Goal: Contribute content

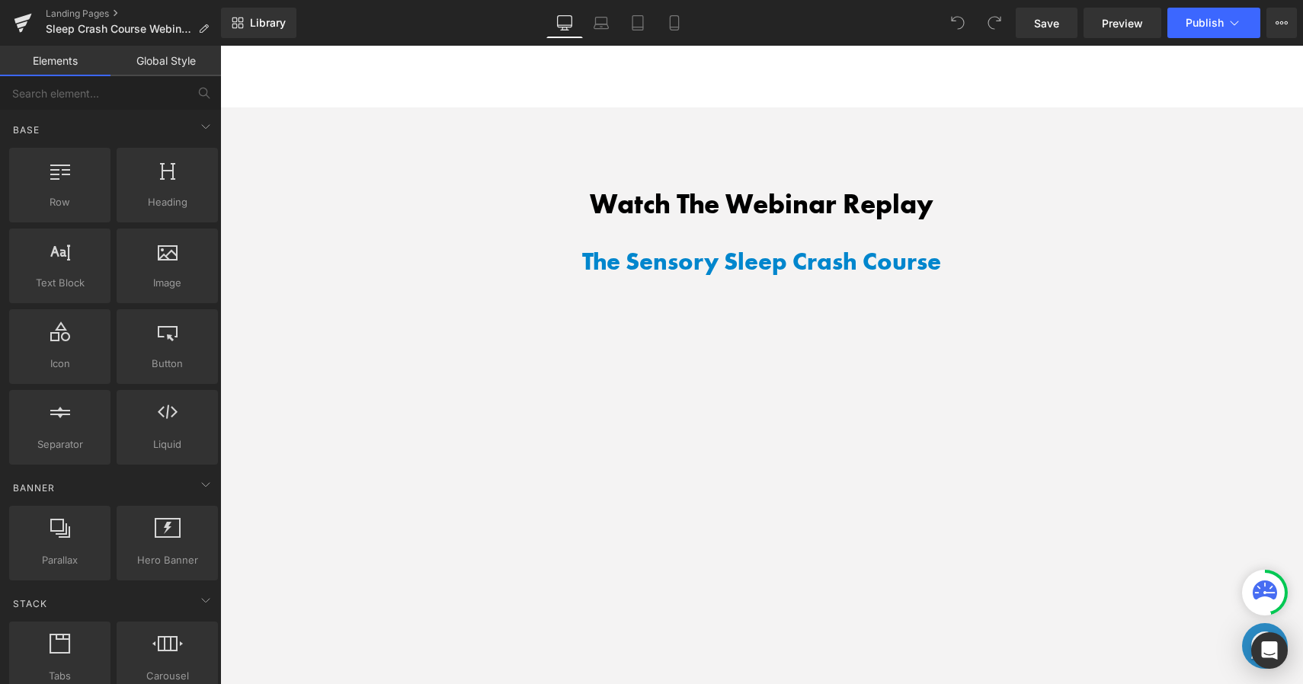
scroll to position [1223, 0]
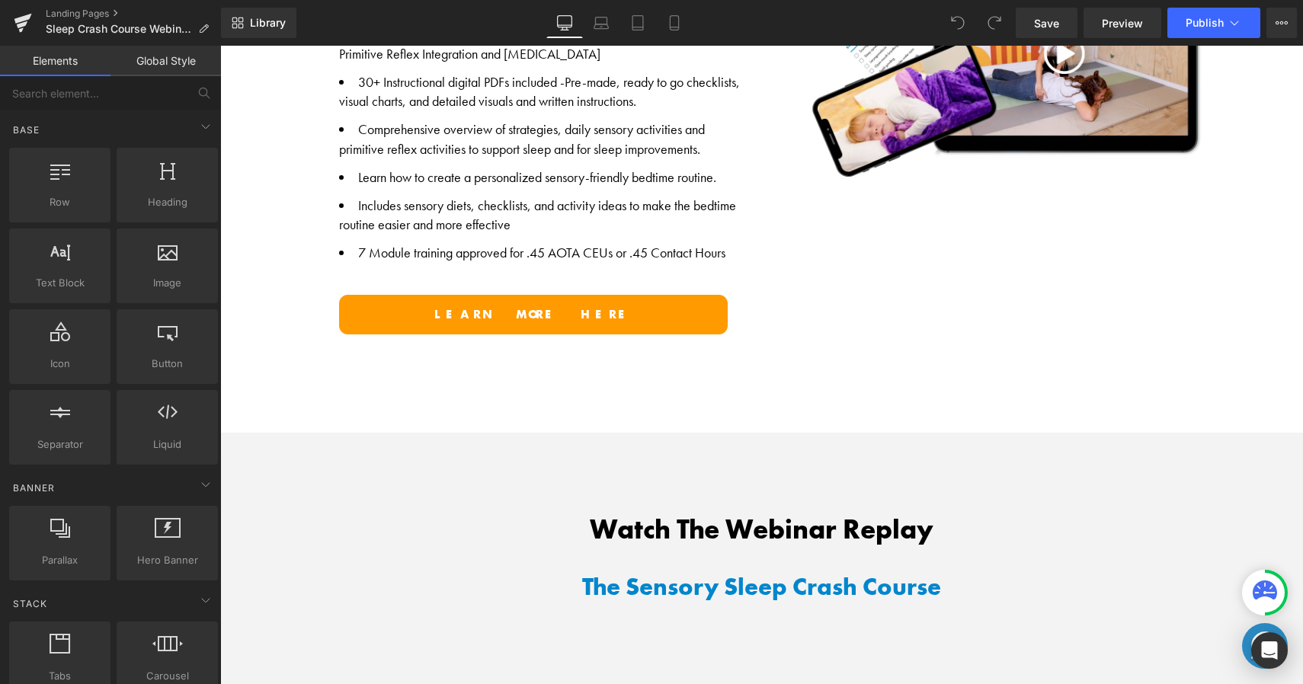
click at [578, 314] on span "Learn more here" at bounding box center [533, 314] width 198 height 16
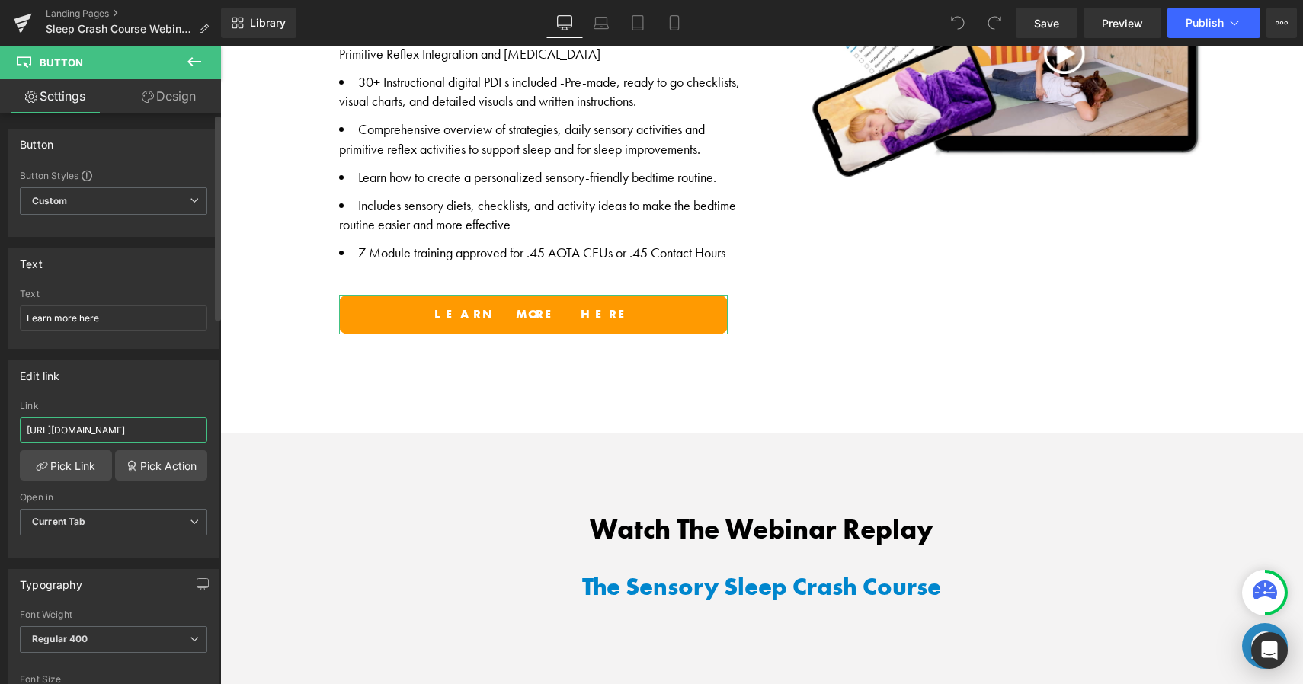
click at [146, 427] on input "https://harkla.co/discount/SC_WEBINAR_25?redirect=/products/sensory-sleep-course" at bounding box center [113, 430] width 187 height 25
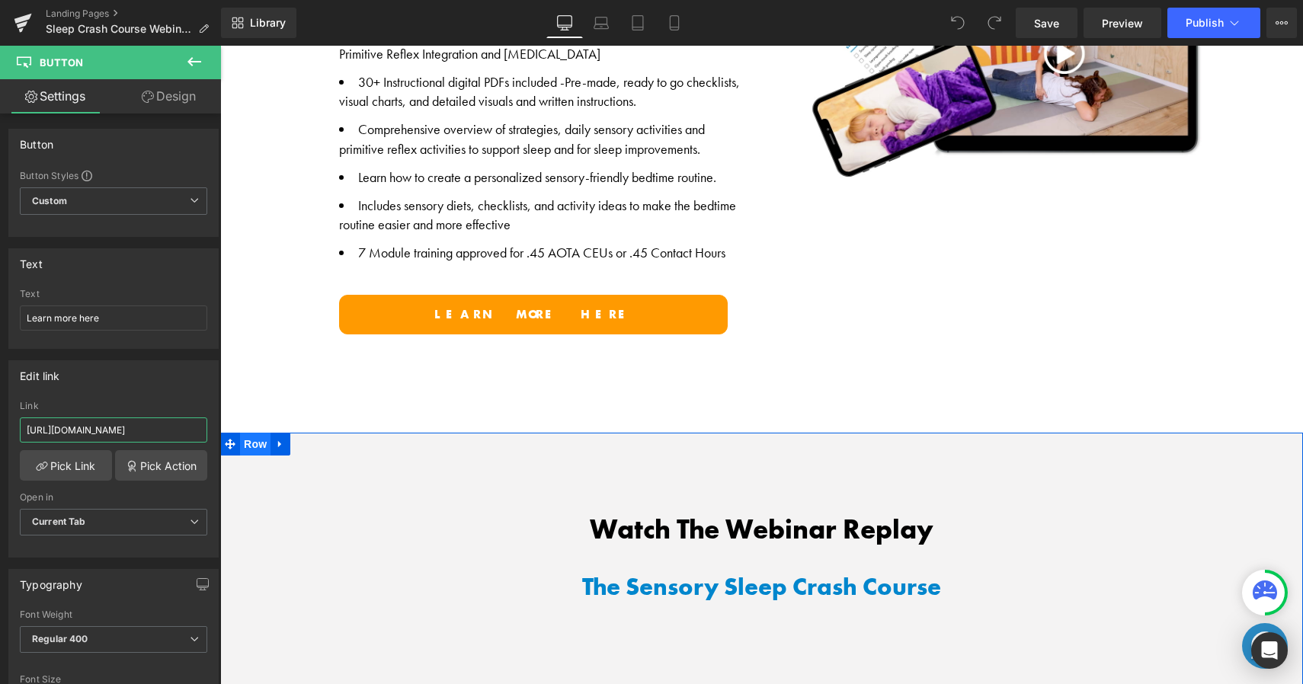
drag, startPoint x: 315, startPoint y: 472, endPoint x: 235, endPoint y: 440, distance: 85.9
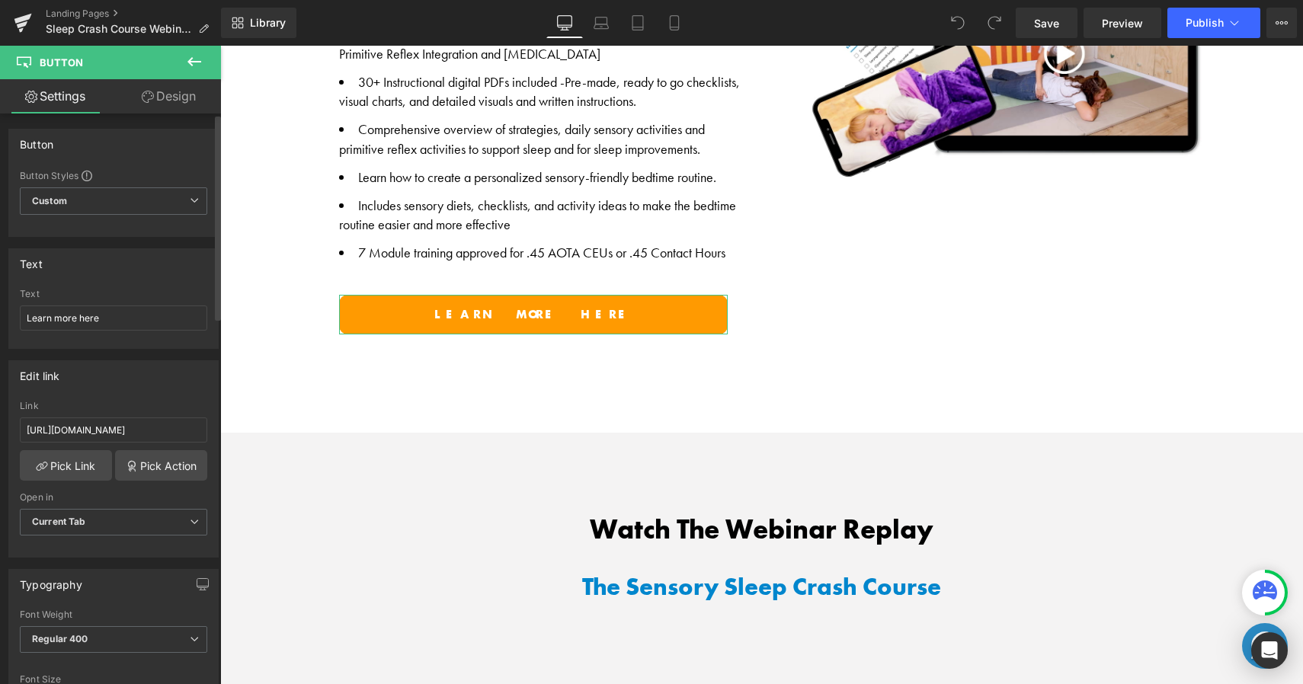
click at [179, 386] on div "Edit link" at bounding box center [113, 375] width 209 height 29
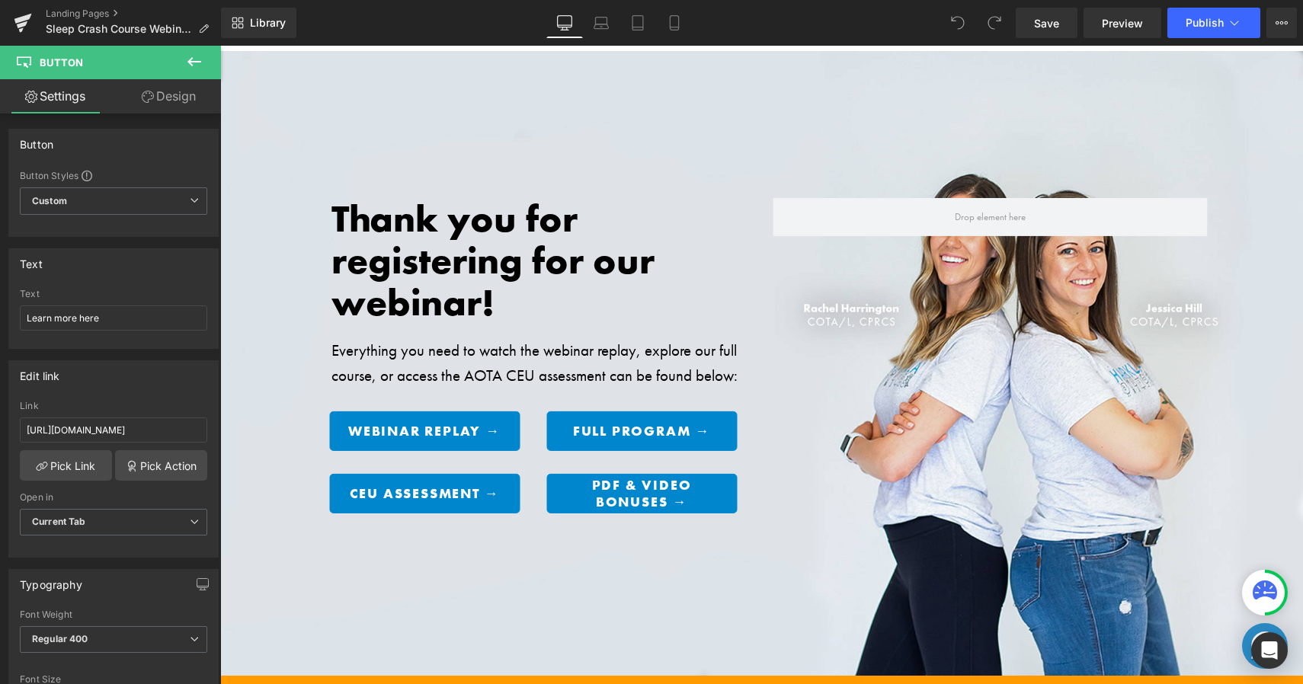
scroll to position [0, 0]
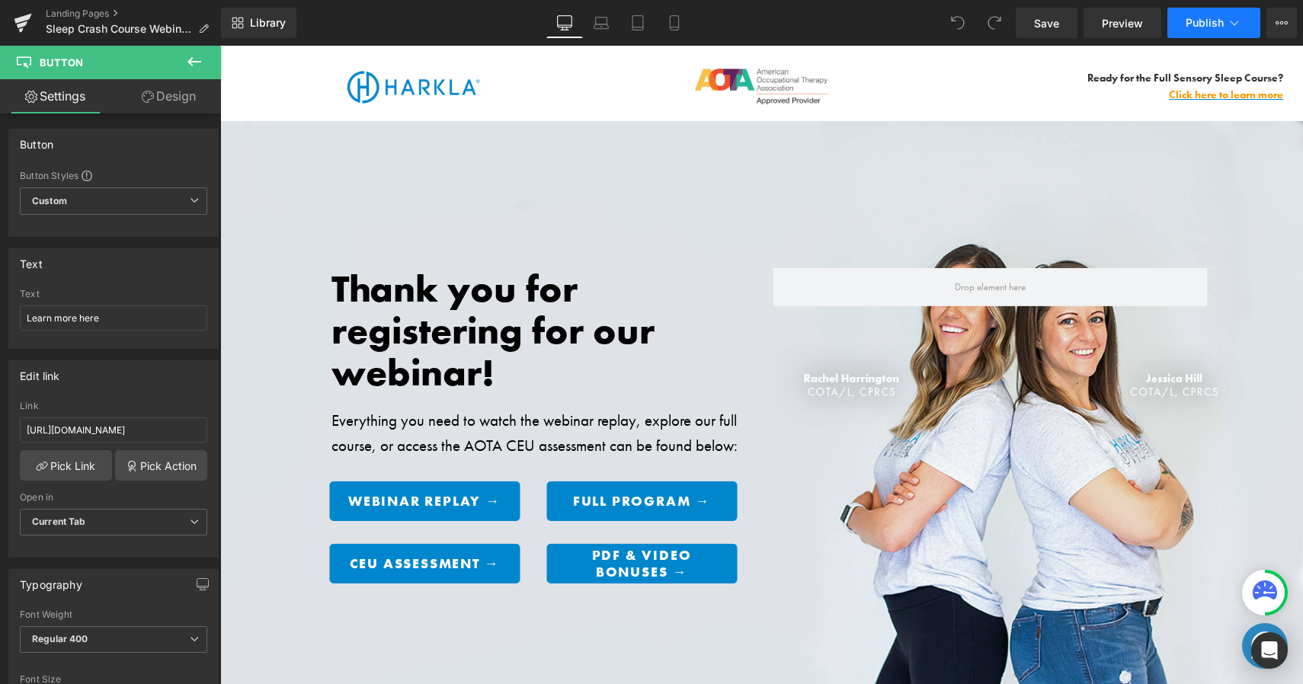
click at [1195, 18] on span "Publish" at bounding box center [1205, 23] width 38 height 12
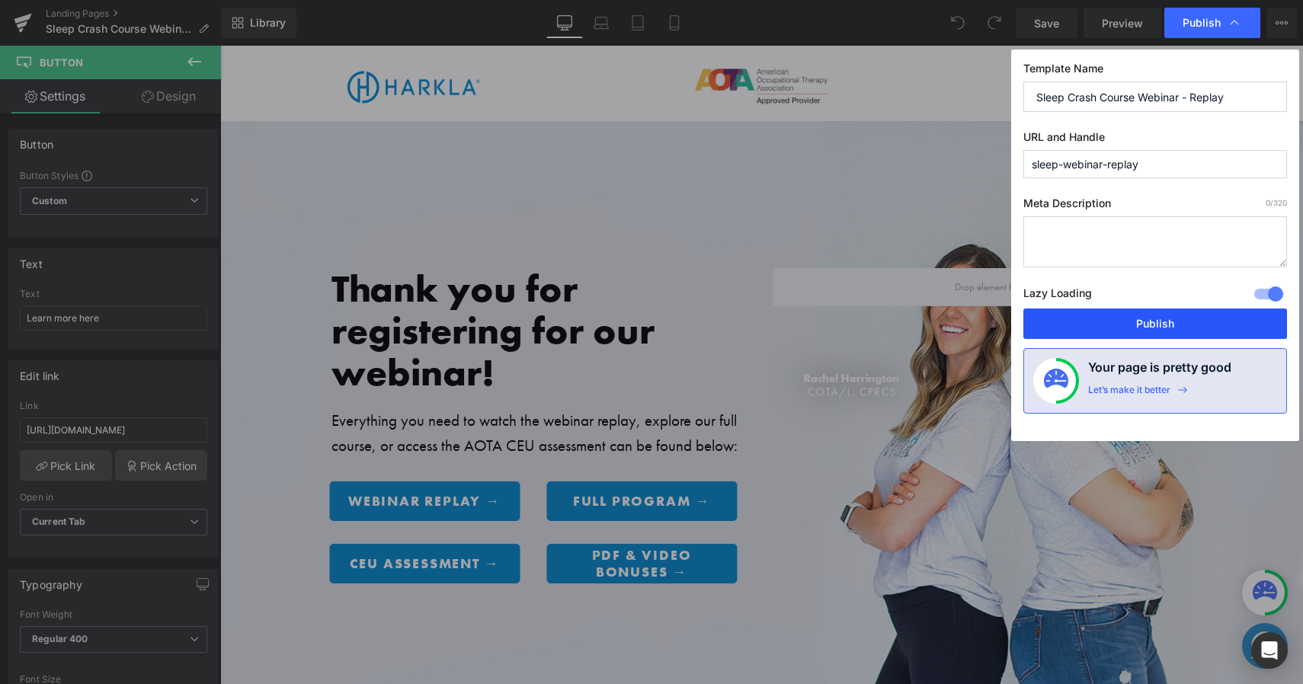
click at [1161, 321] on button "Publish" at bounding box center [1155, 324] width 264 height 30
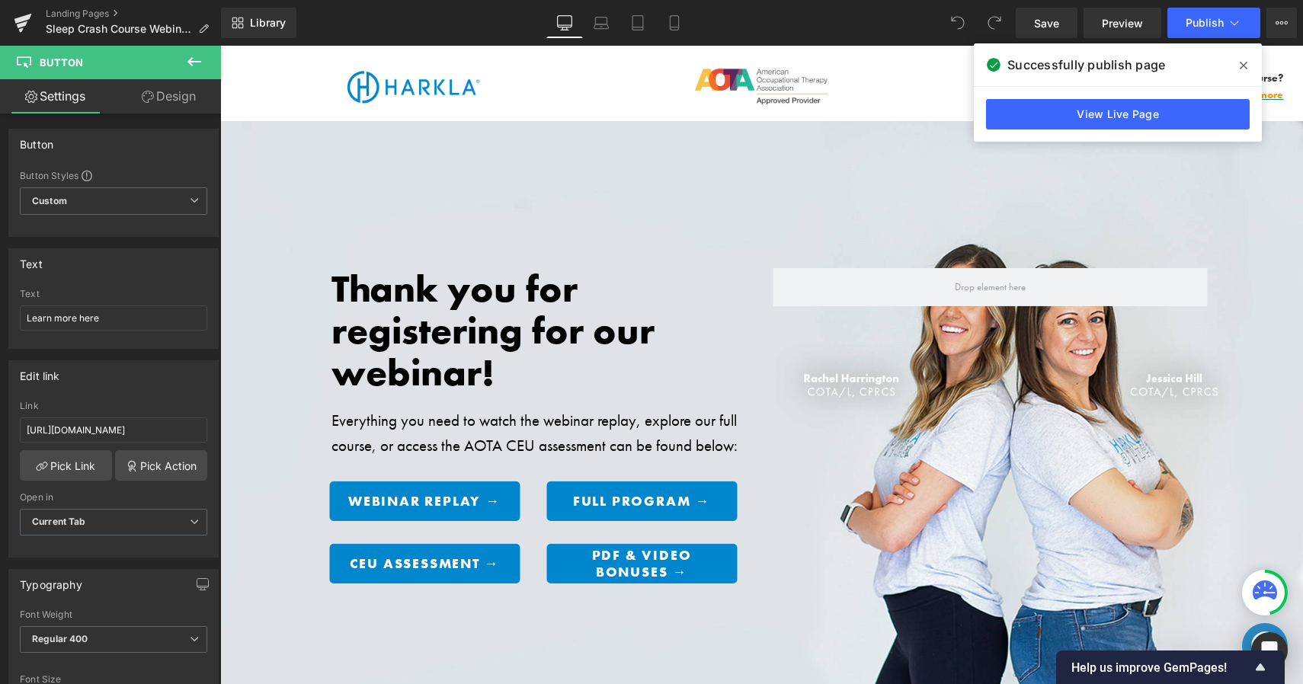
click at [336, 62] on div "Image Image Ready for the Full Sensory Sleep Course? Text Block Click here to l…" at bounding box center [762, 76] width 1067 height 60
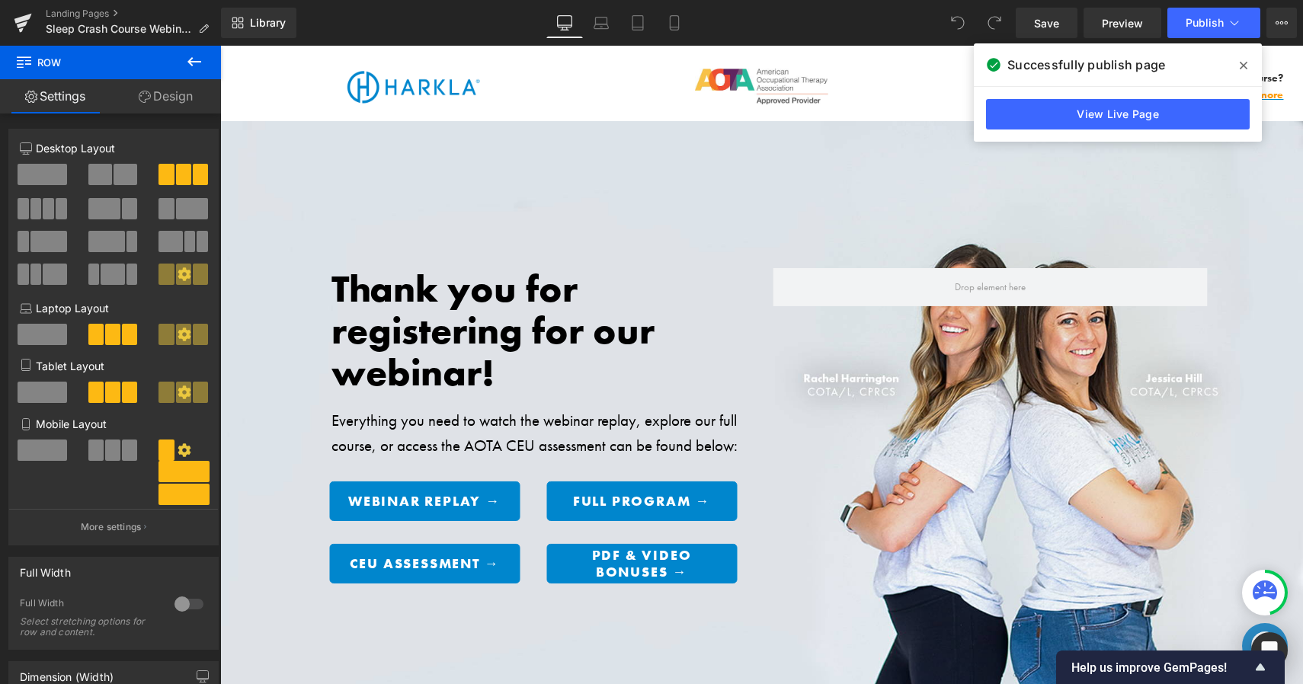
click at [361, 27] on div "Library Desktop Desktop Laptop Tablet Mobile Save Preview Publish Scheduled Vie…" at bounding box center [762, 23] width 1082 height 30
click at [511, 111] on div "Image Image Ready for the Full Sensory Sleep Course? Text Block Click here to l…" at bounding box center [761, 83] width 1083 height 75
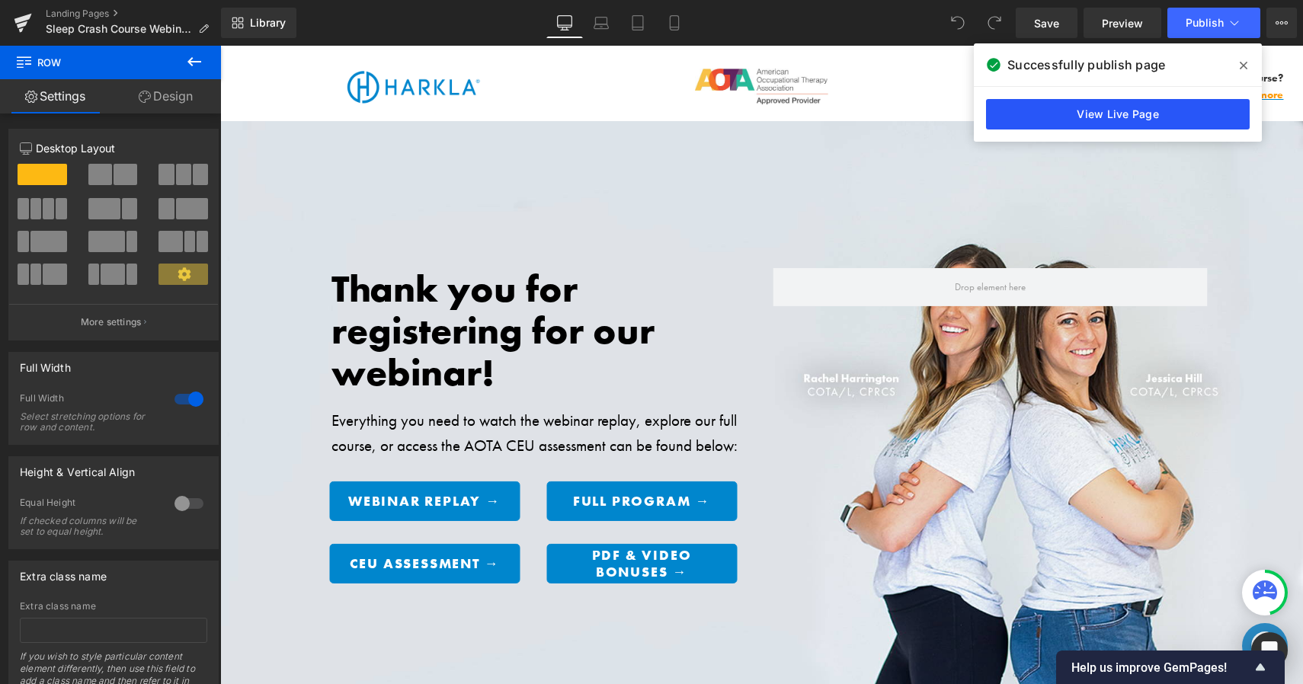
click at [1193, 105] on link "View Live Page" at bounding box center [1118, 114] width 264 height 30
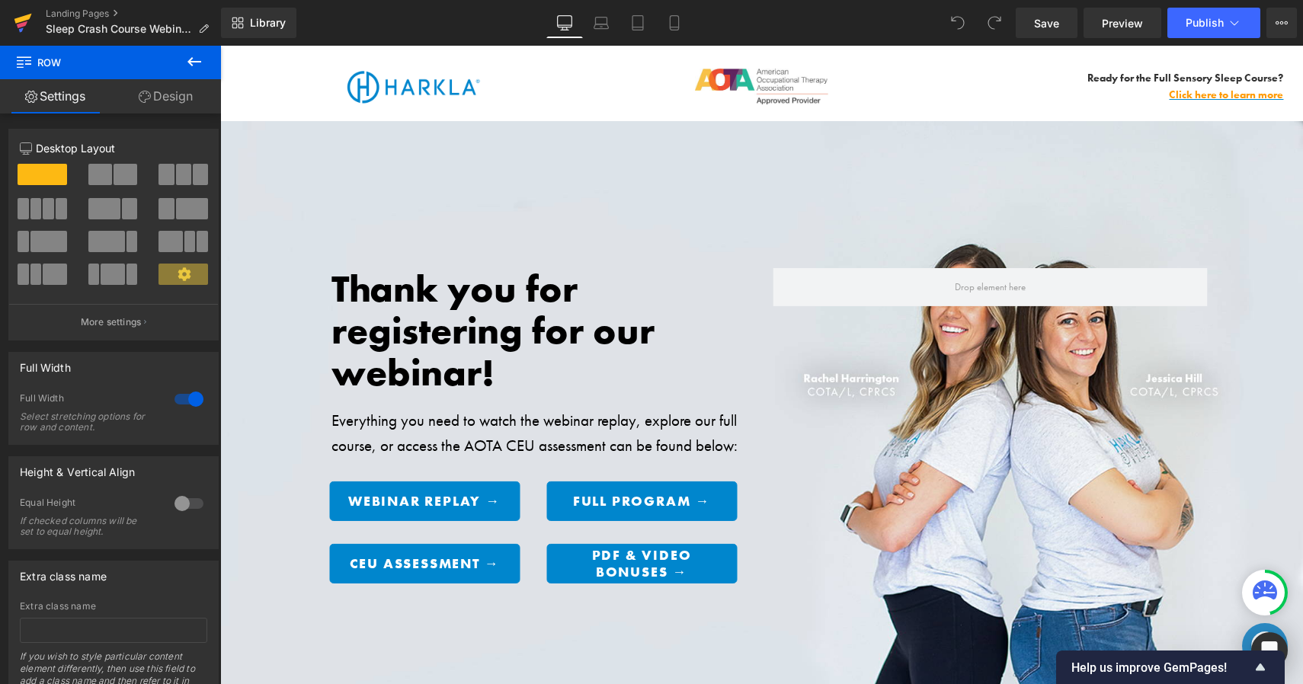
click at [28, 15] on icon at bounding box center [23, 19] width 18 height 10
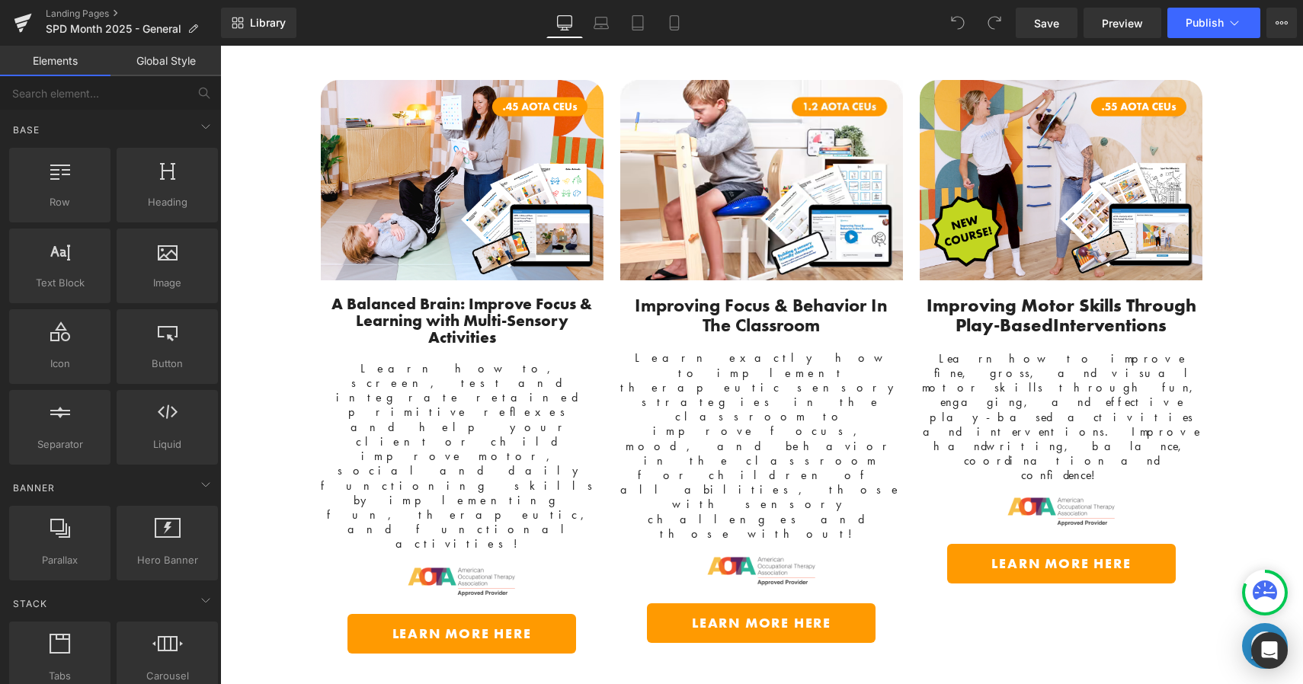
scroll to position [3341, 0]
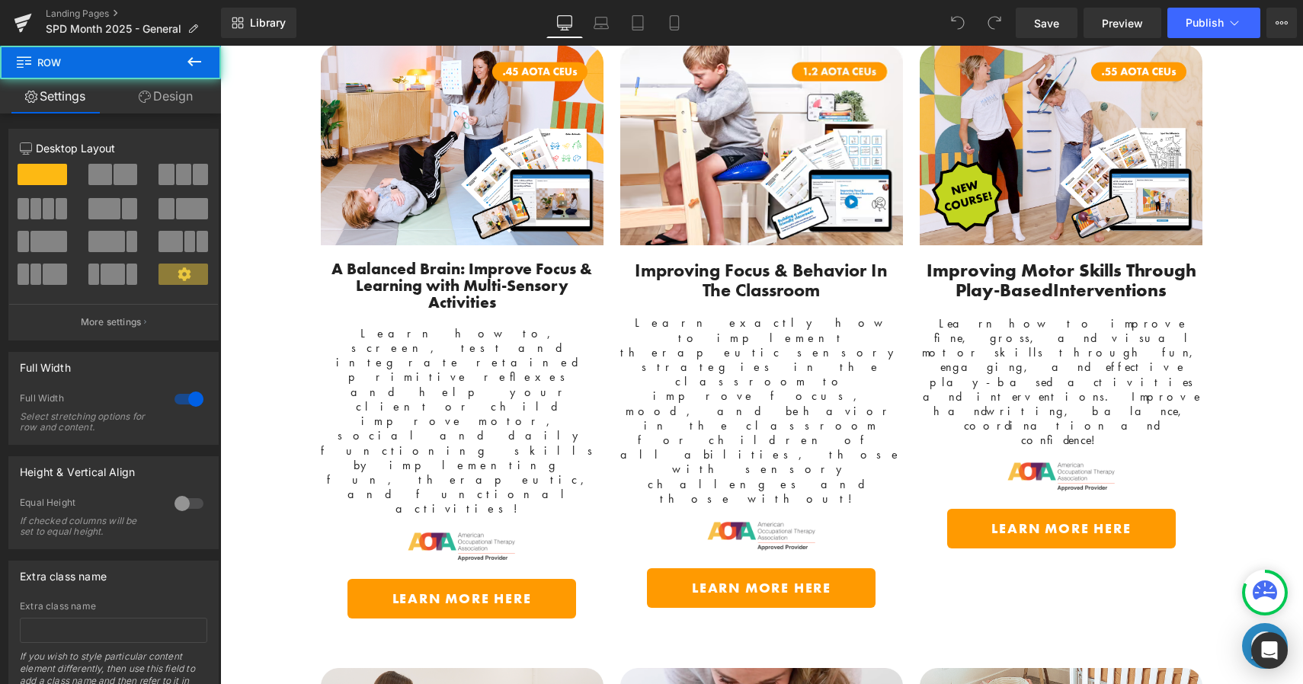
click at [1253, 200] on div "Digital Courses Designed For Parents, Educators and OT's Text Block SAVE 15% Al…" at bounding box center [761, 562] width 1083 height 1430
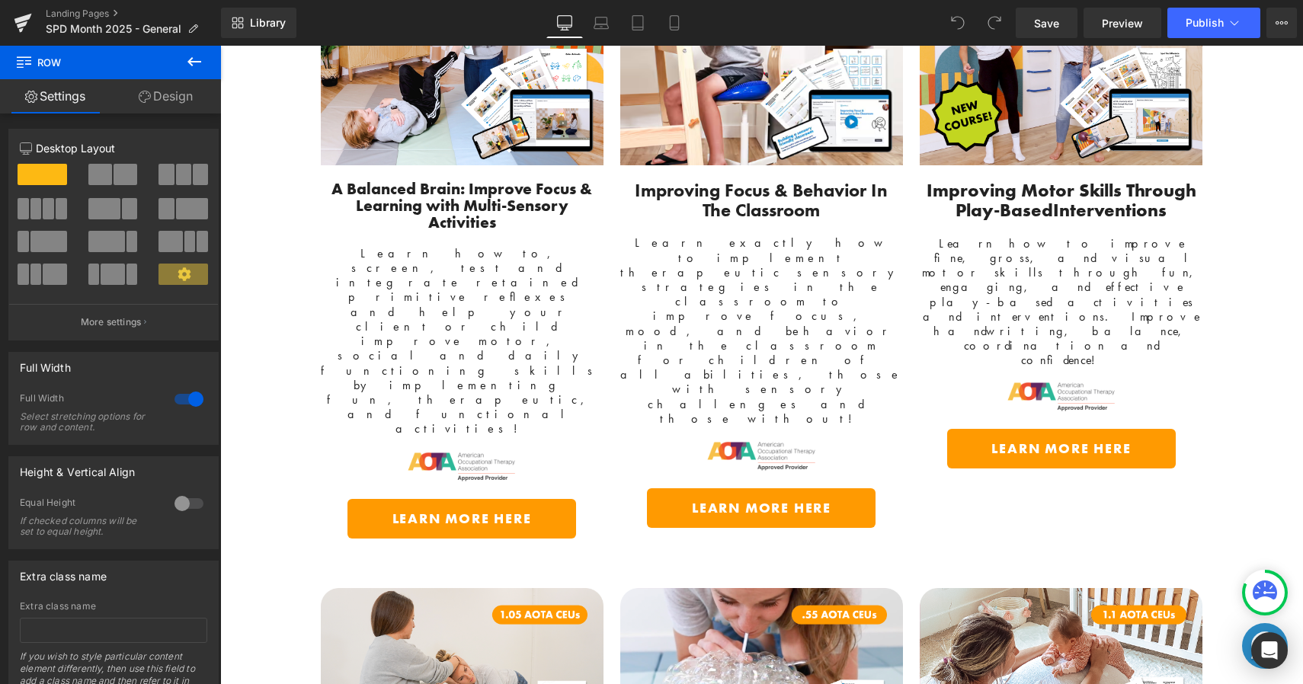
scroll to position [3501, 0]
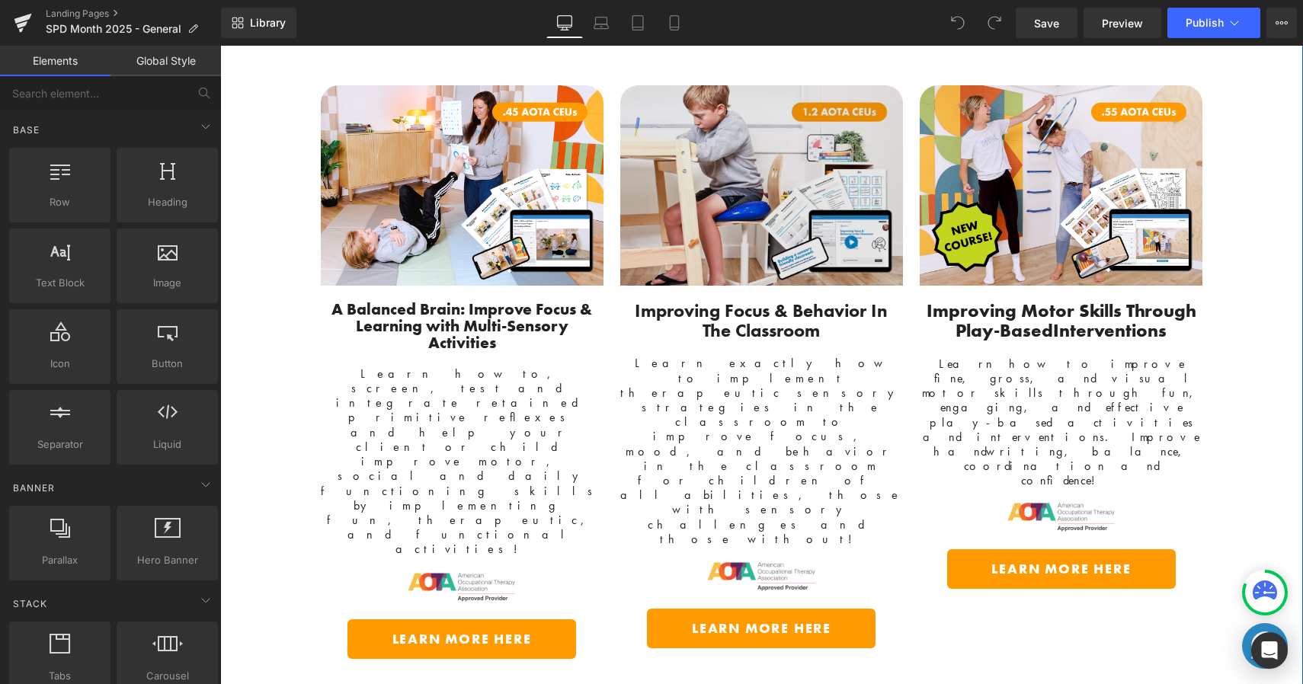
scroll to position [3304, 0]
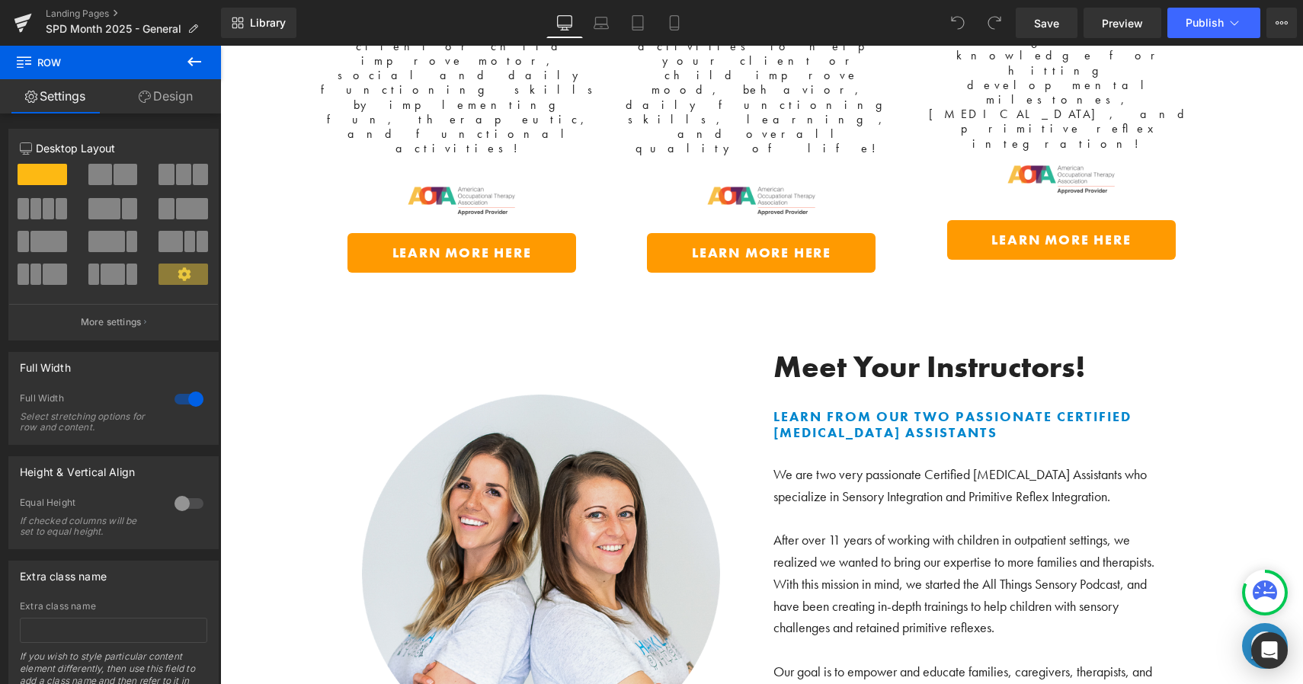
scroll to position [4215, 0]
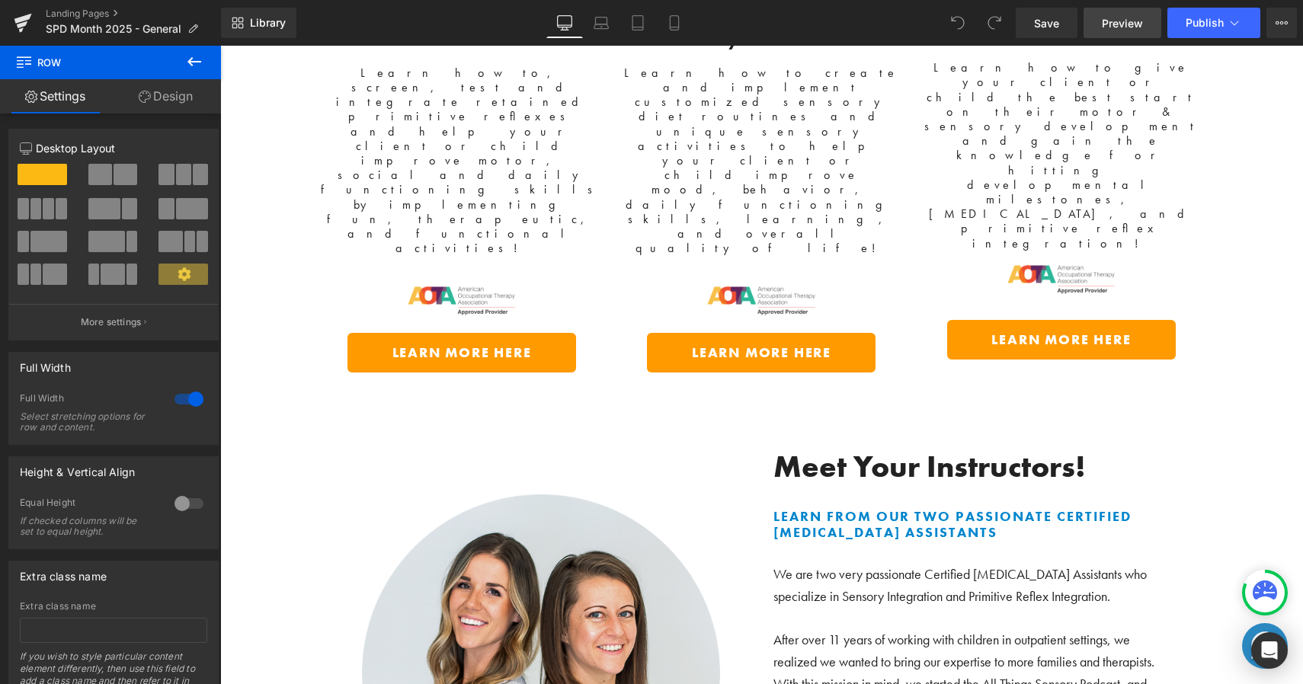
click at [1129, 11] on link "Preview" at bounding box center [1123, 23] width 78 height 30
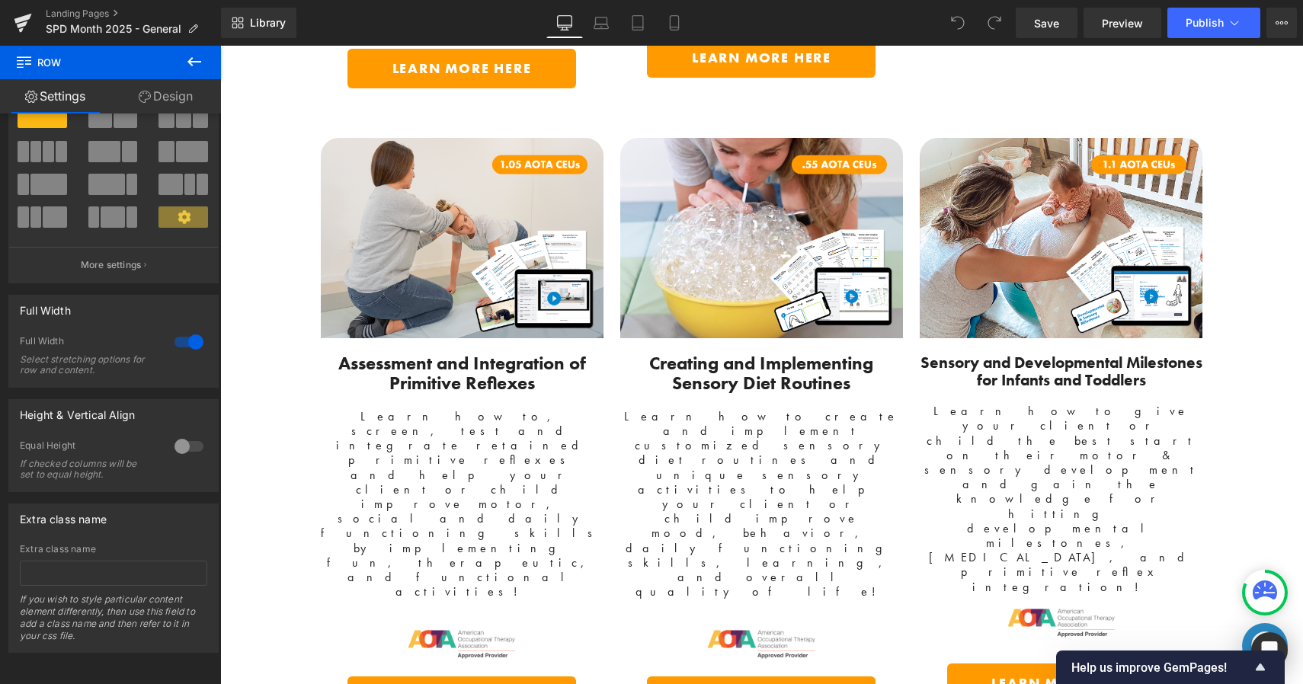
scroll to position [3934, 0]
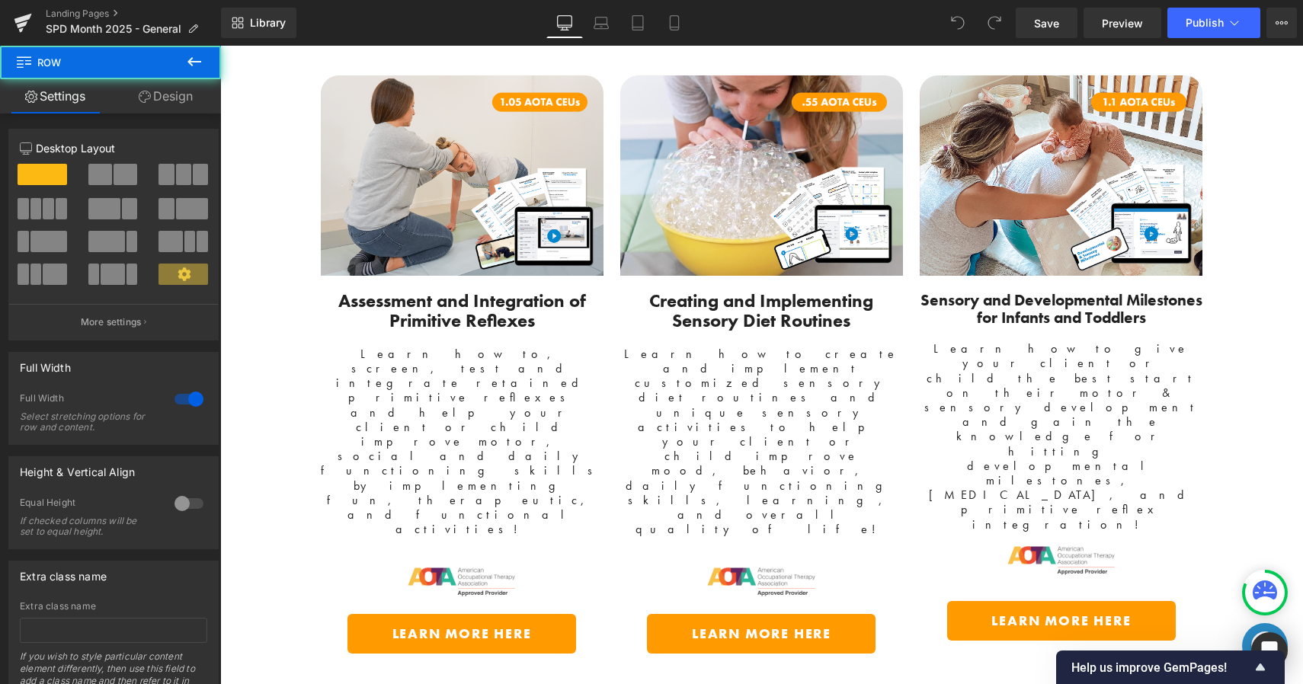
click at [197, 64] on icon at bounding box center [194, 62] width 18 height 18
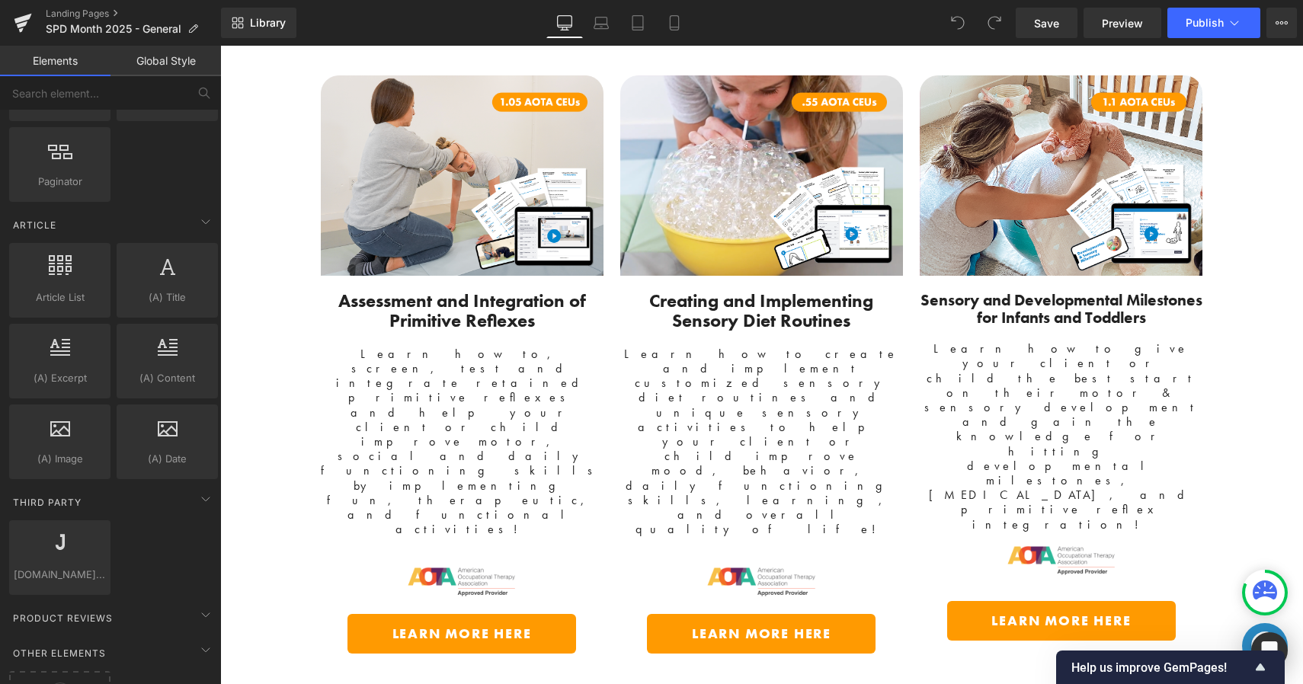
scroll to position [2625, 0]
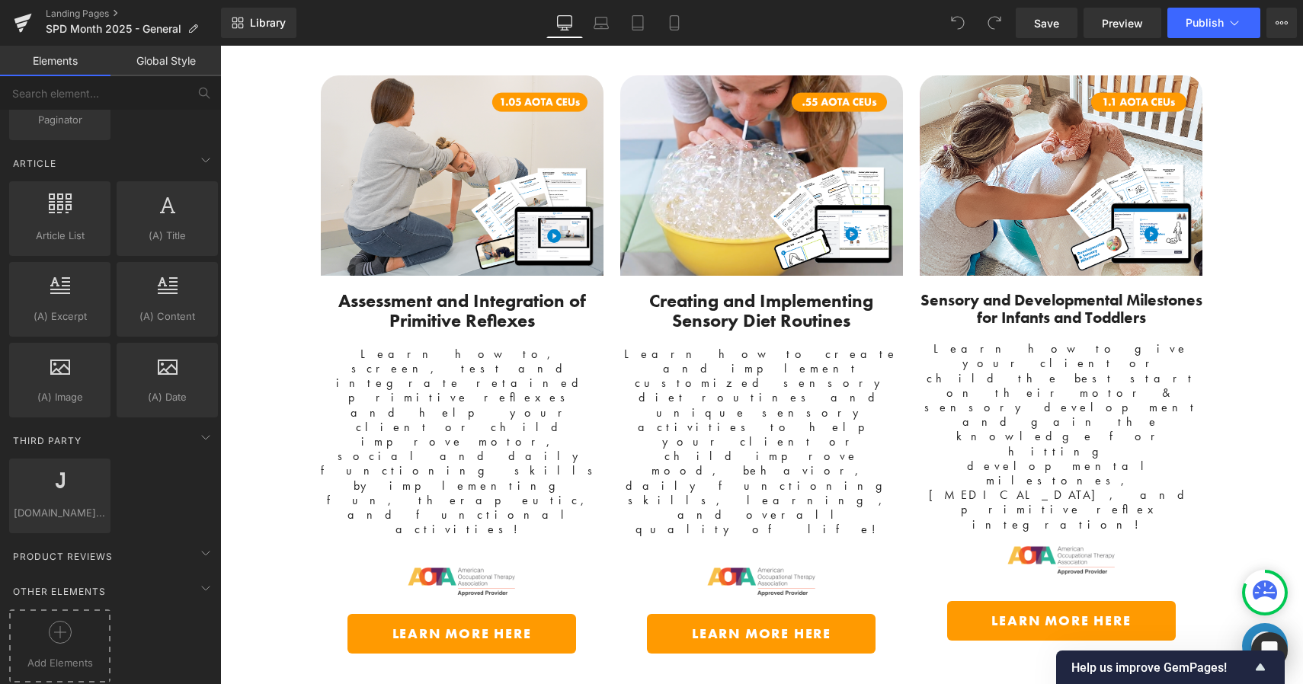
click at [76, 621] on div at bounding box center [60, 638] width 94 height 34
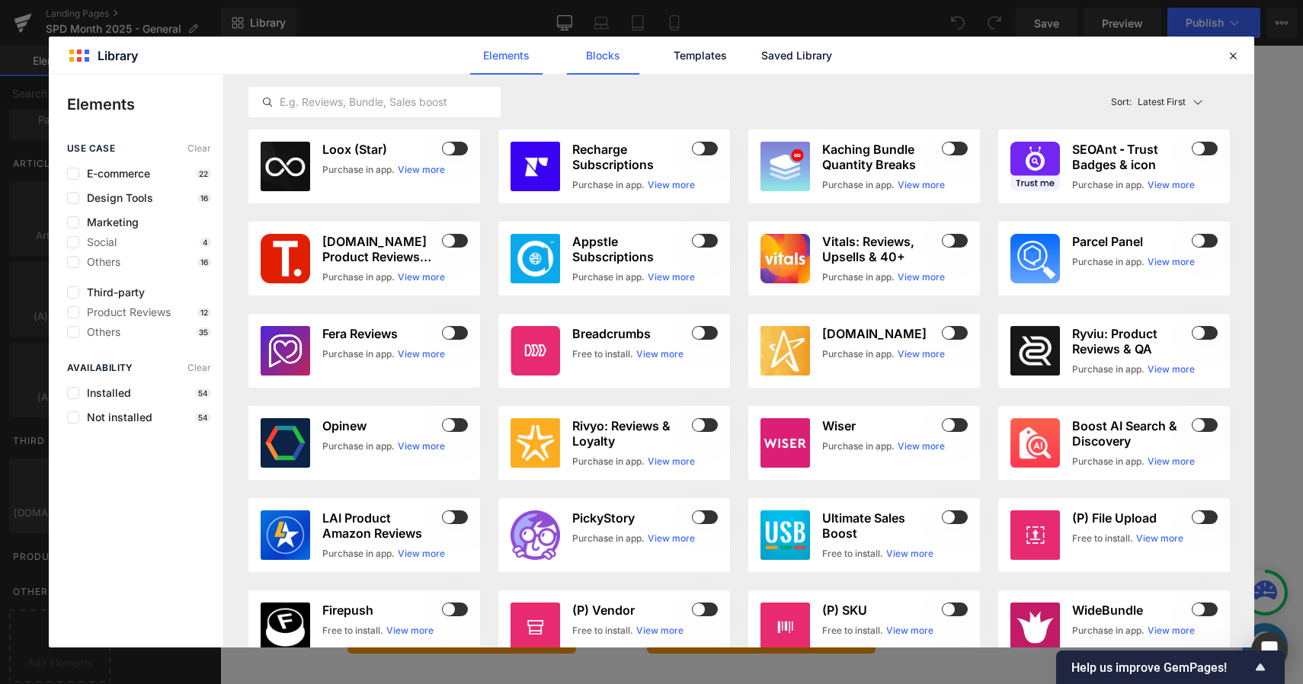
click at [588, 59] on link "Blocks" at bounding box center [603, 56] width 72 height 38
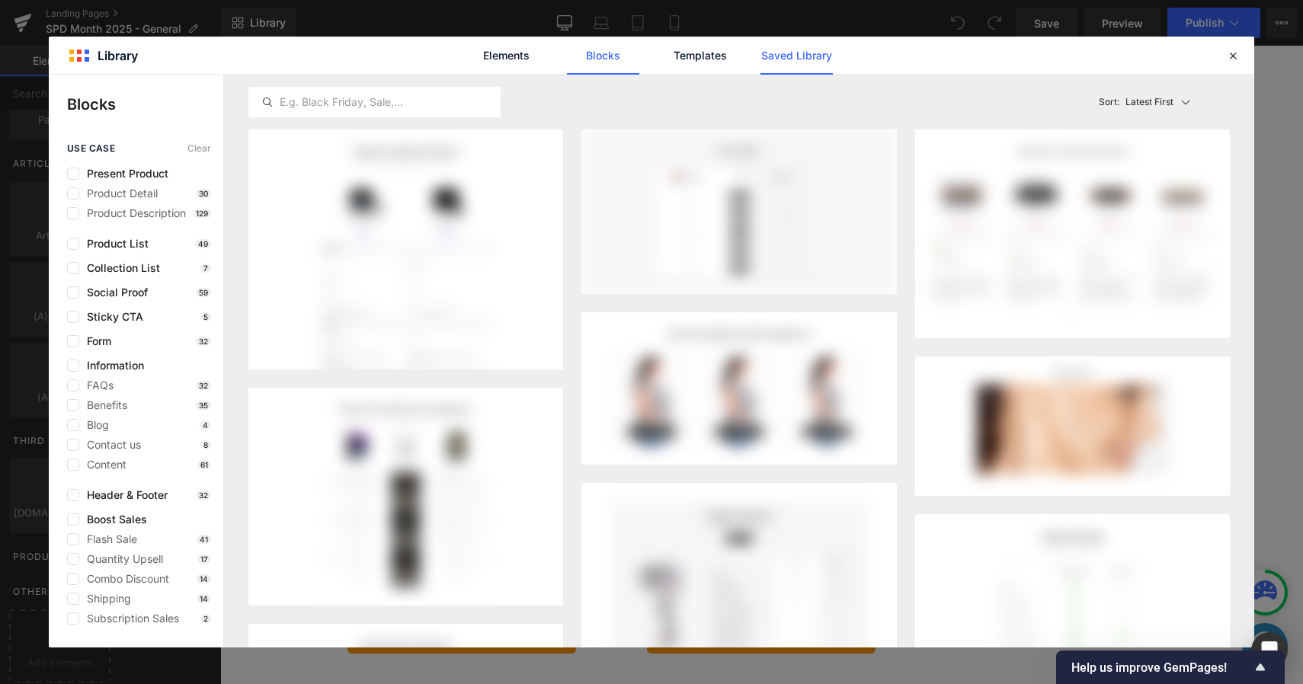
click at [773, 63] on link "Saved Library" at bounding box center [796, 56] width 72 height 38
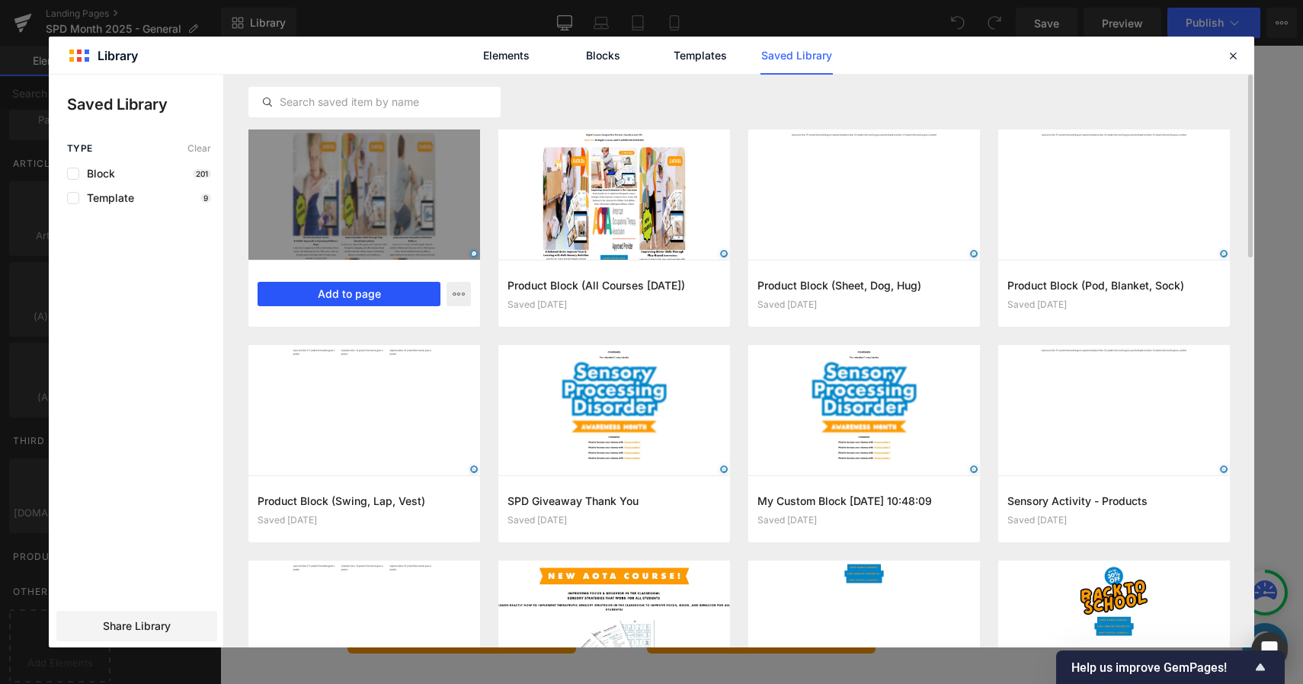
click at [363, 288] on button "Add to page" at bounding box center [349, 294] width 183 height 24
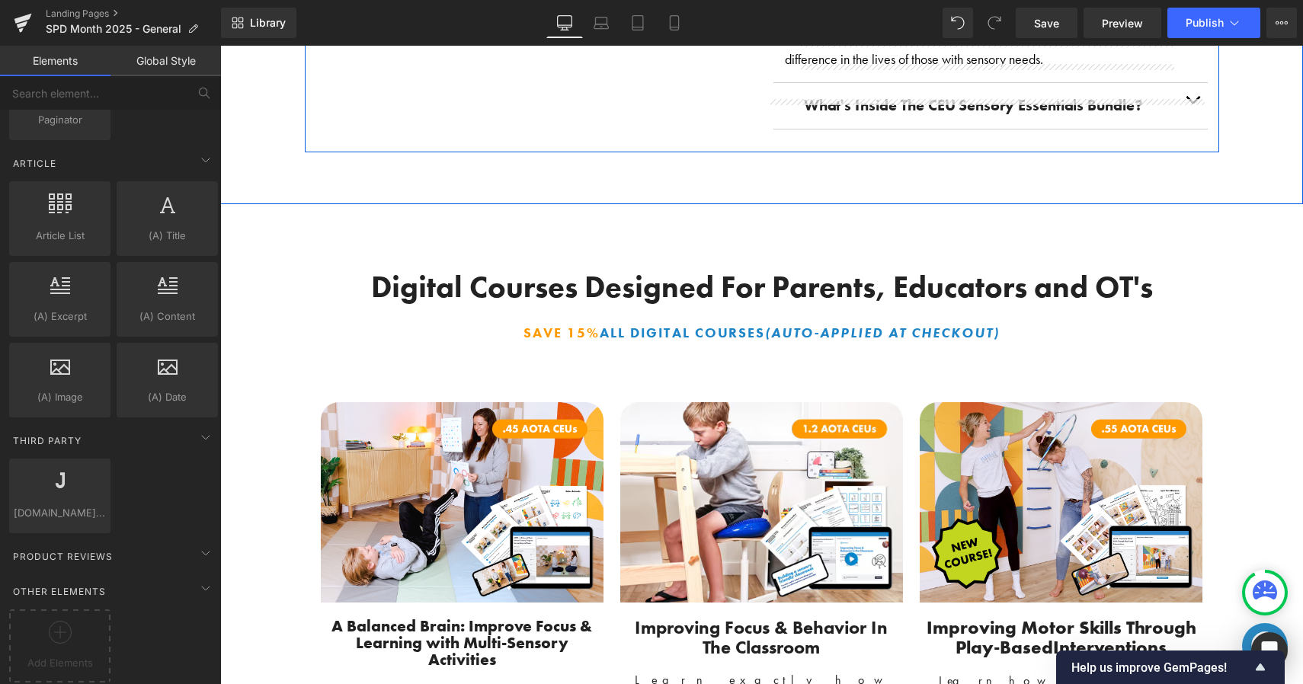
scroll to position [3032, 0]
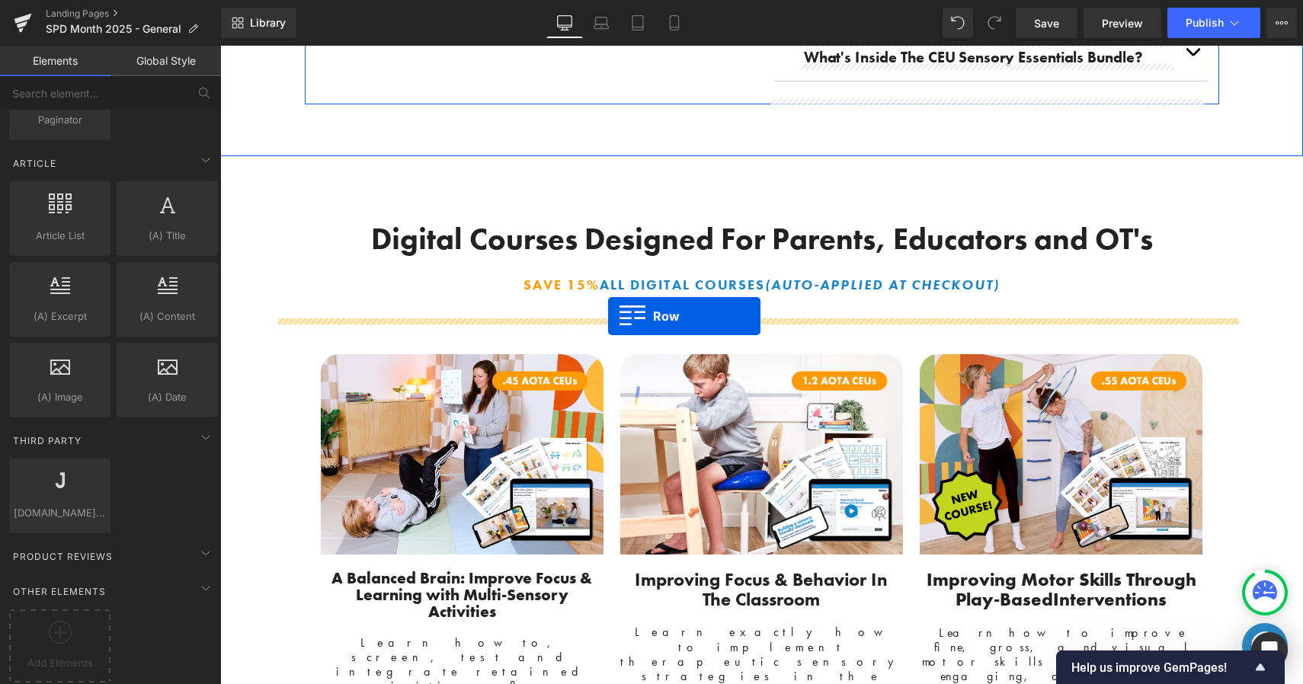
drag, startPoint x: 307, startPoint y: 255, endPoint x: 608, endPoint y: 315, distance: 307.1
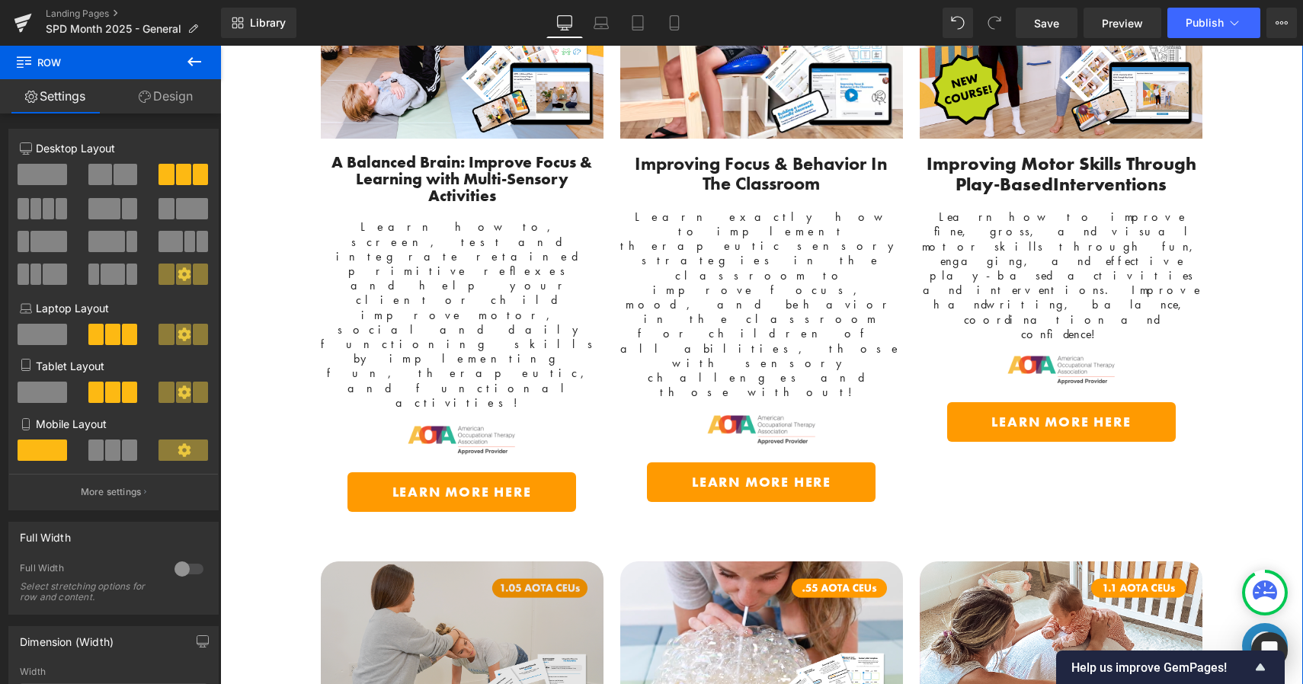
scroll to position [4046, 0]
click at [555, 562] on img at bounding box center [462, 662] width 283 height 200
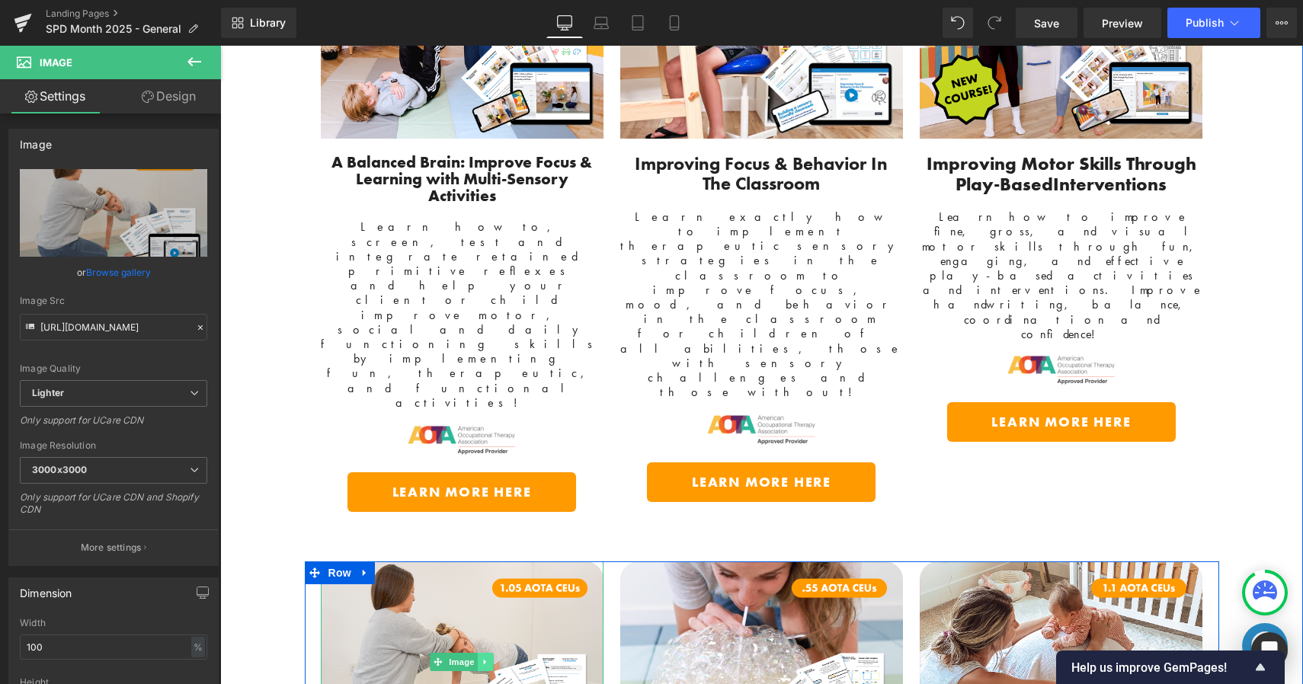
click at [482, 653] on link at bounding box center [486, 662] width 16 height 18
click at [489, 658] on icon at bounding box center [493, 662] width 8 height 8
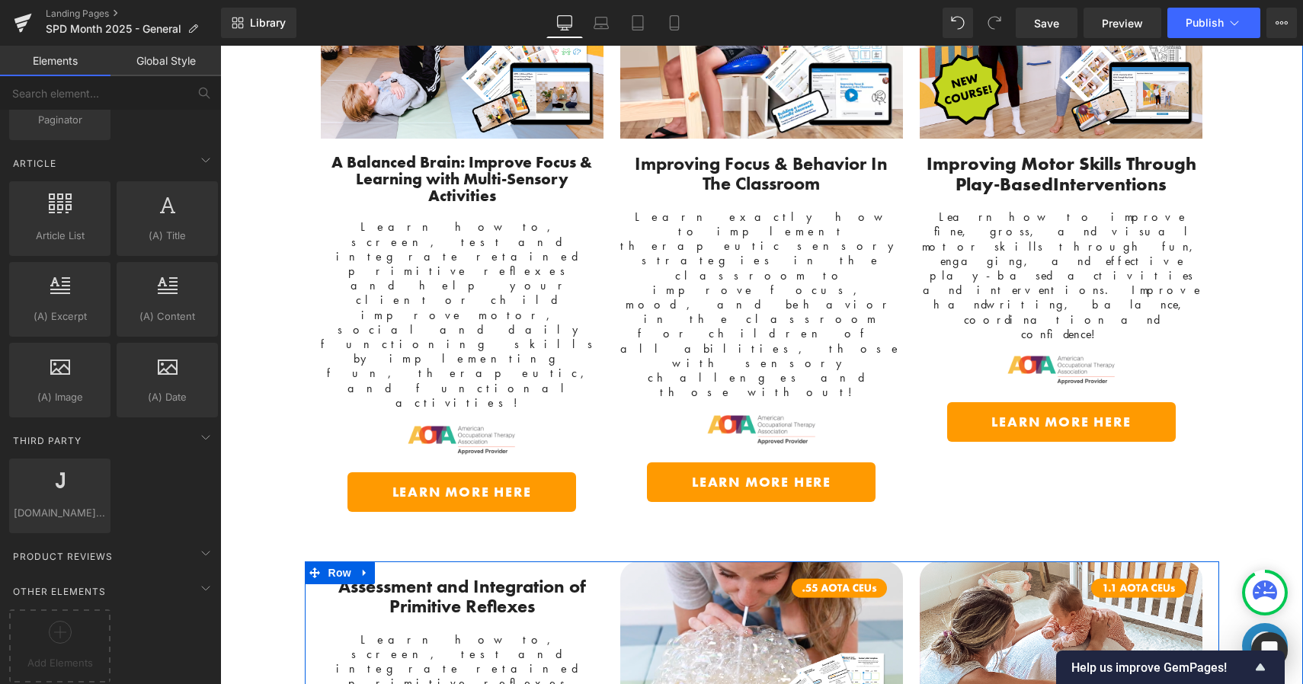
scroll to position [3329, 0]
click at [501, 658] on icon at bounding box center [502, 660] width 2 height 5
click at [504, 652] on link at bounding box center [511, 661] width 16 height 18
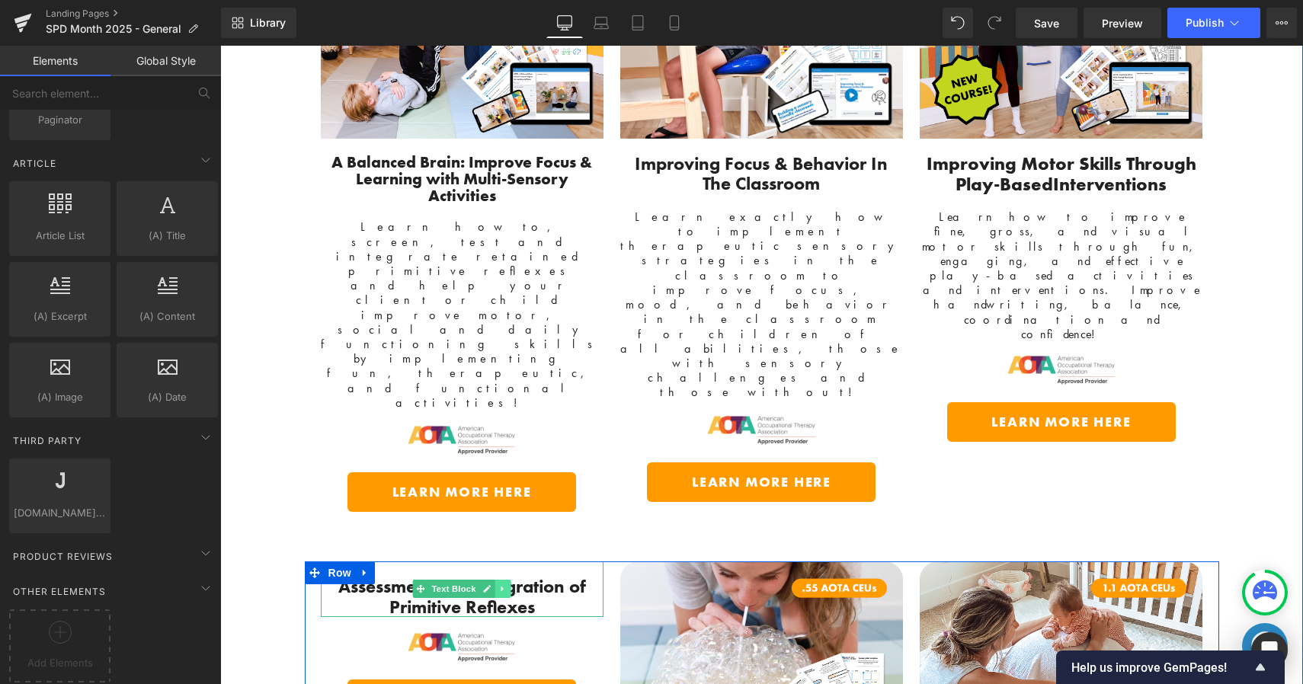
click at [503, 580] on link at bounding box center [503, 589] width 16 height 18
click at [504, 580] on link at bounding box center [511, 589] width 16 height 18
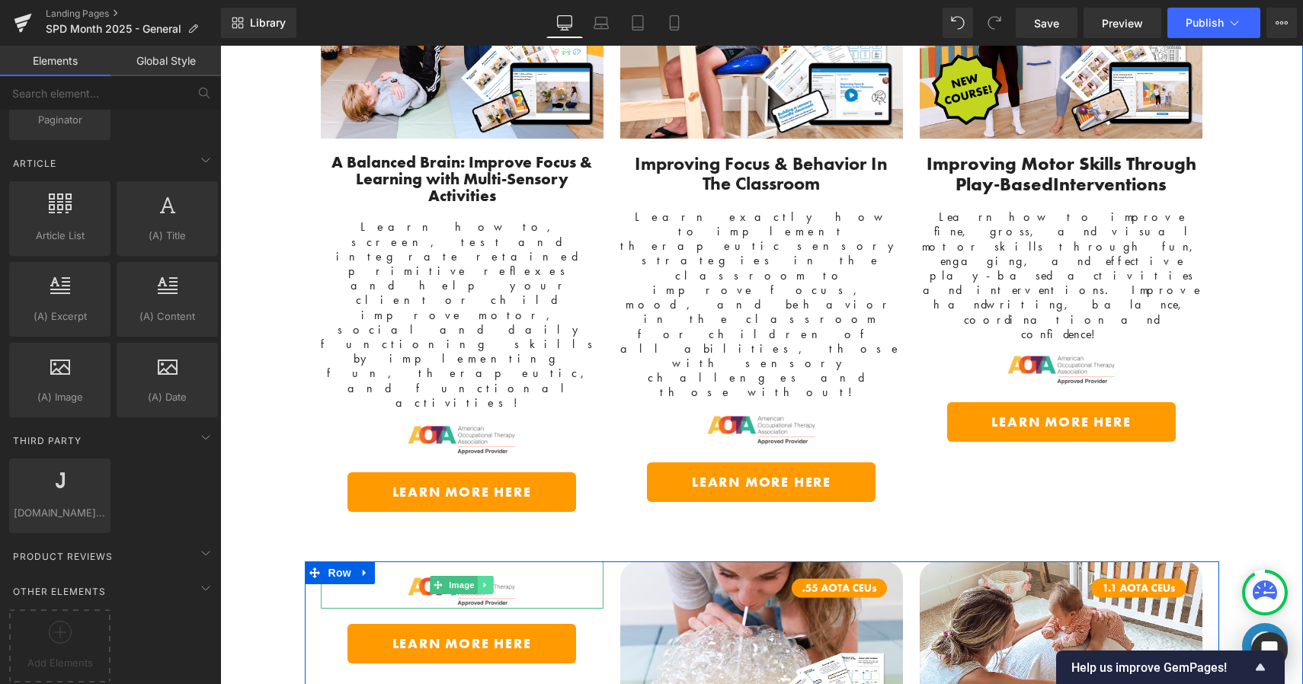
click at [482, 581] on icon at bounding box center [486, 585] width 8 height 9
click at [489, 581] on icon at bounding box center [493, 585] width 8 height 8
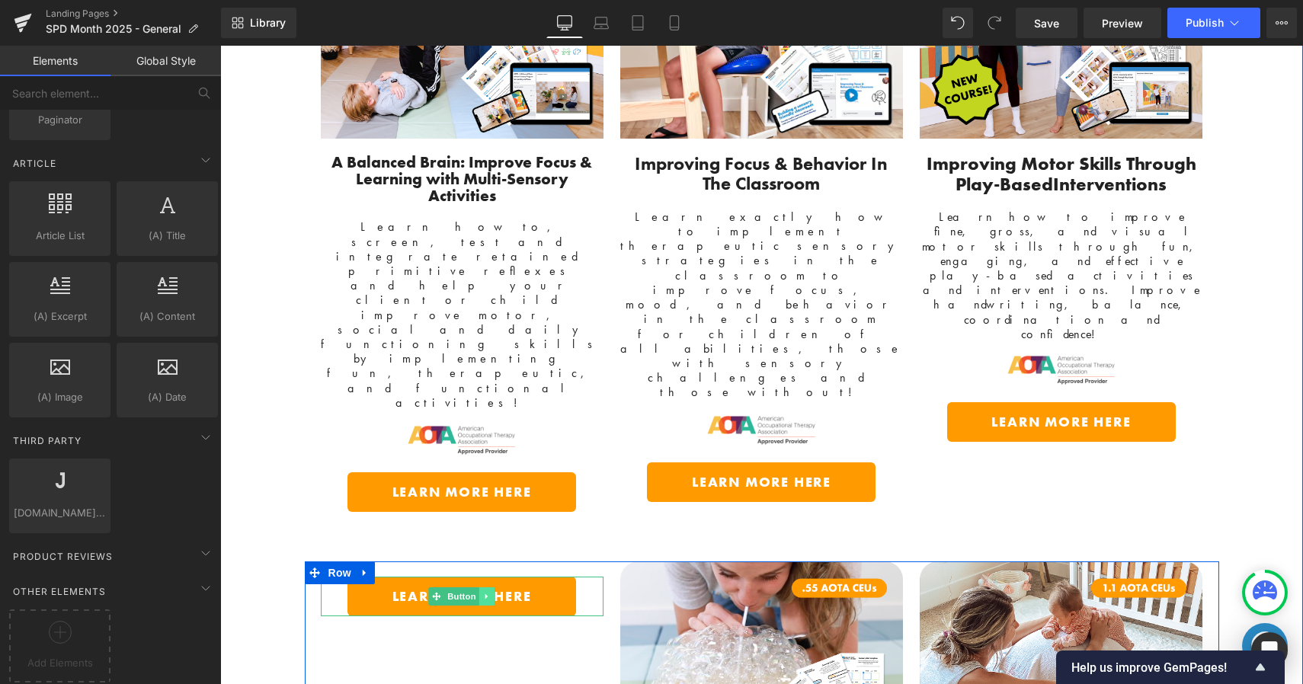
click at [483, 592] on icon at bounding box center [487, 596] width 8 height 9
click at [491, 592] on icon at bounding box center [495, 596] width 8 height 9
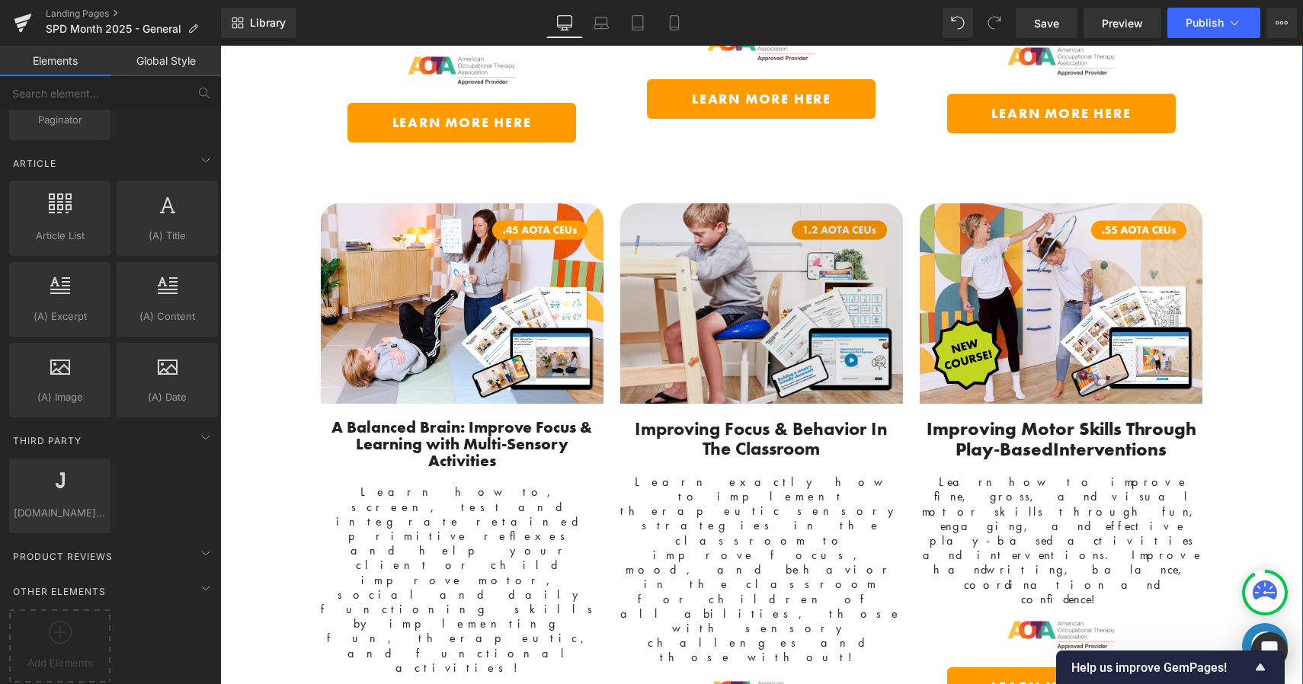
scroll to position [2823, 0]
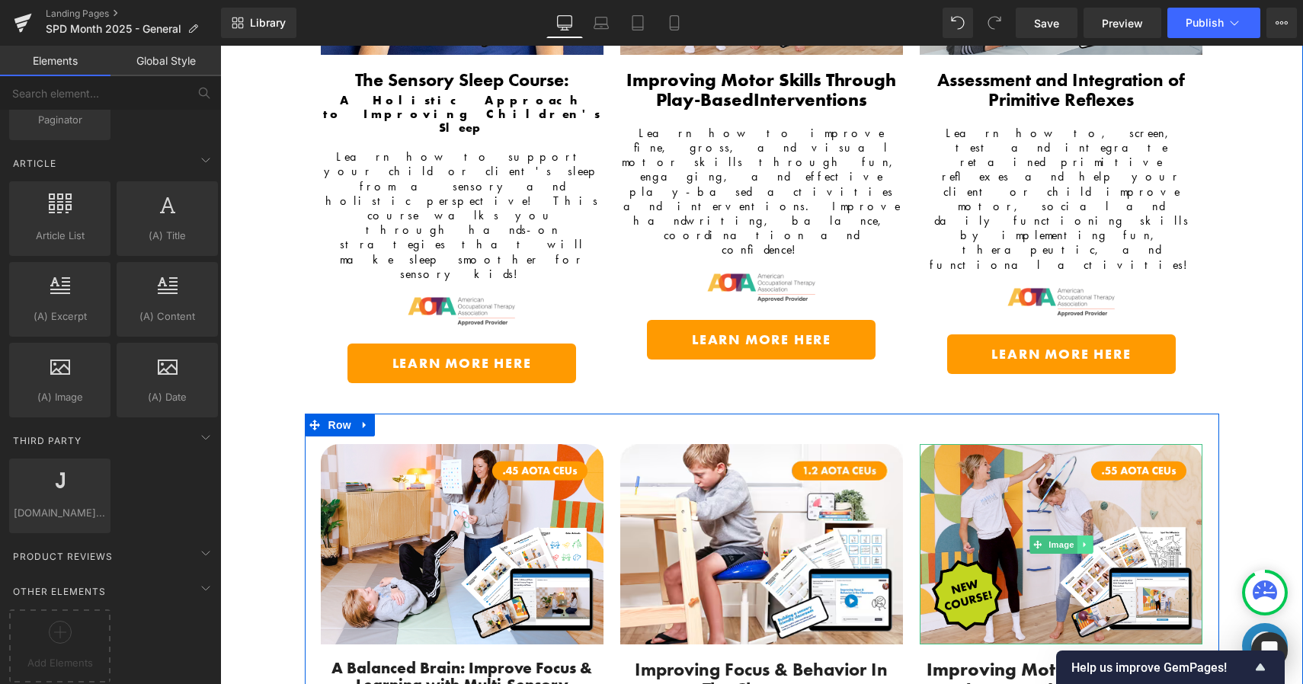
click at [1081, 540] on icon at bounding box center [1085, 544] width 8 height 9
click at [1089, 540] on icon at bounding box center [1093, 544] width 8 height 9
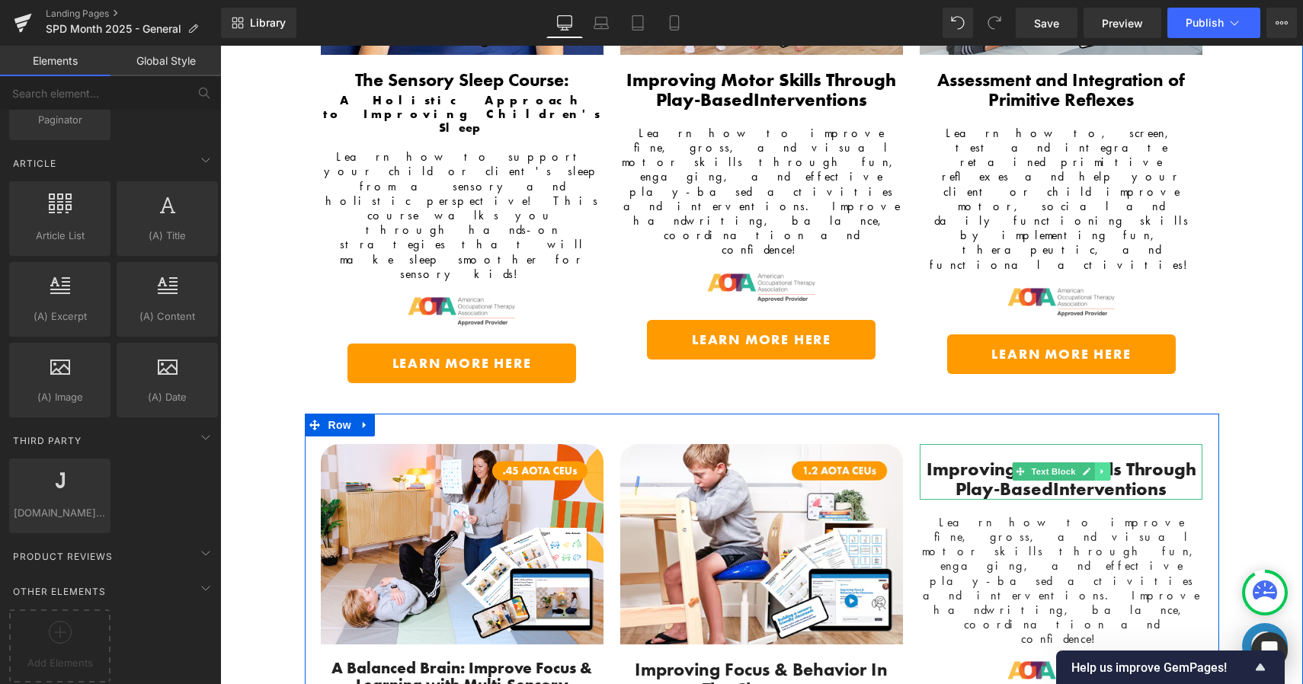
click at [1098, 467] on icon at bounding box center [1102, 471] width 8 height 9
click at [1106, 467] on icon at bounding box center [1110, 471] width 8 height 9
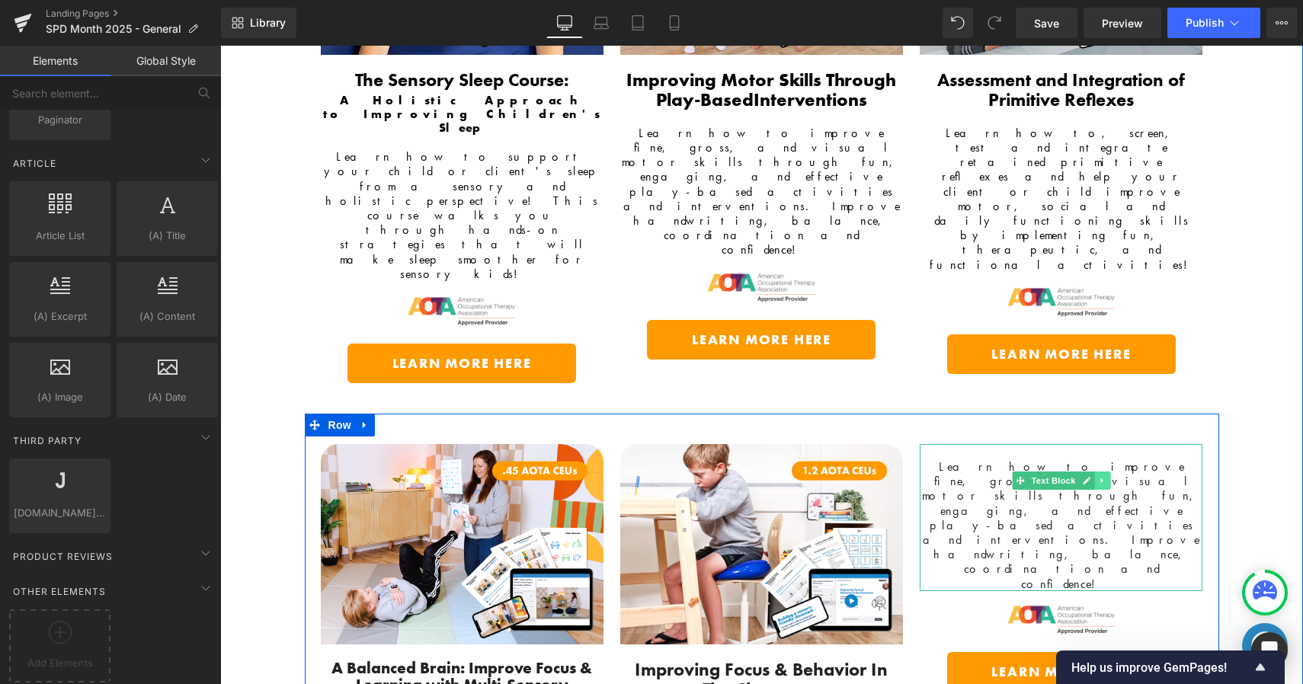
click at [1100, 472] on link at bounding box center [1102, 481] width 16 height 18
click at [1106, 477] on icon at bounding box center [1110, 481] width 8 height 8
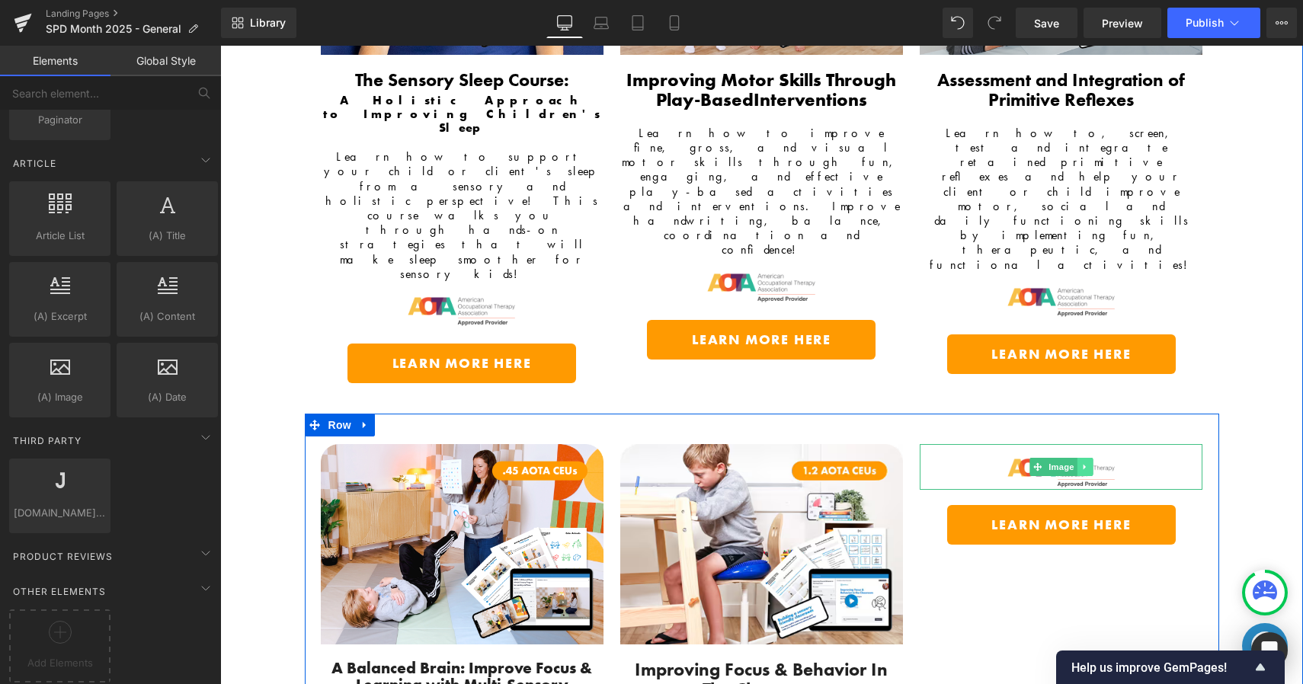
click at [1085, 458] on link at bounding box center [1085, 467] width 16 height 18
click at [1087, 458] on link at bounding box center [1093, 467] width 16 height 18
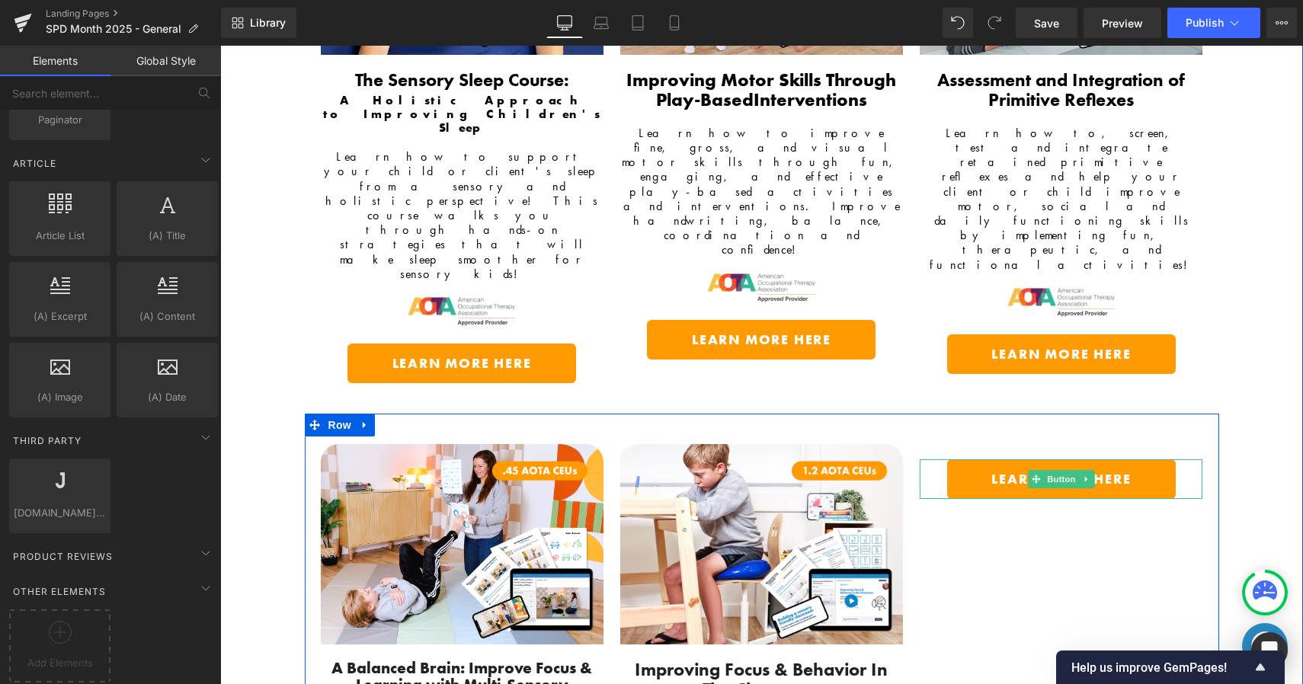
click at [1083, 475] on icon at bounding box center [1086, 479] width 8 height 9
click at [1090, 475] on icon at bounding box center [1094, 479] width 8 height 8
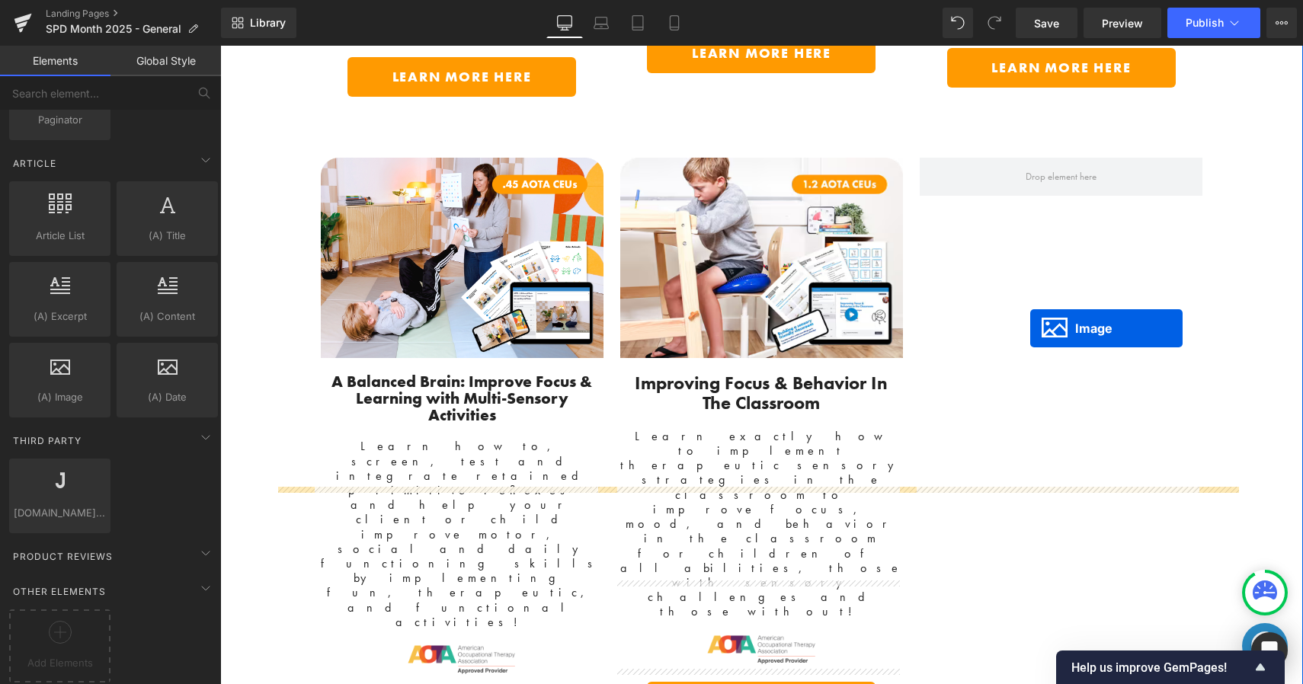
scroll to position [2836, 0]
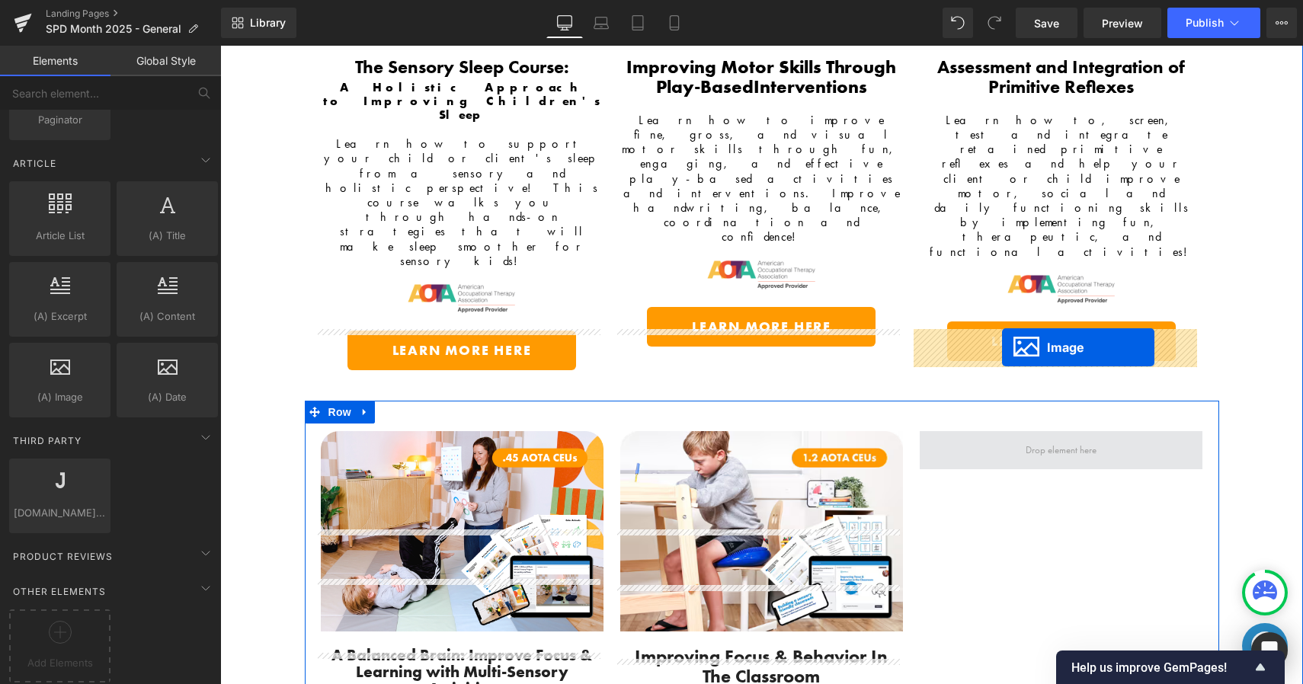
drag, startPoint x: 728, startPoint y: 584, endPoint x: 1001, endPoint y: 348, distance: 361.4
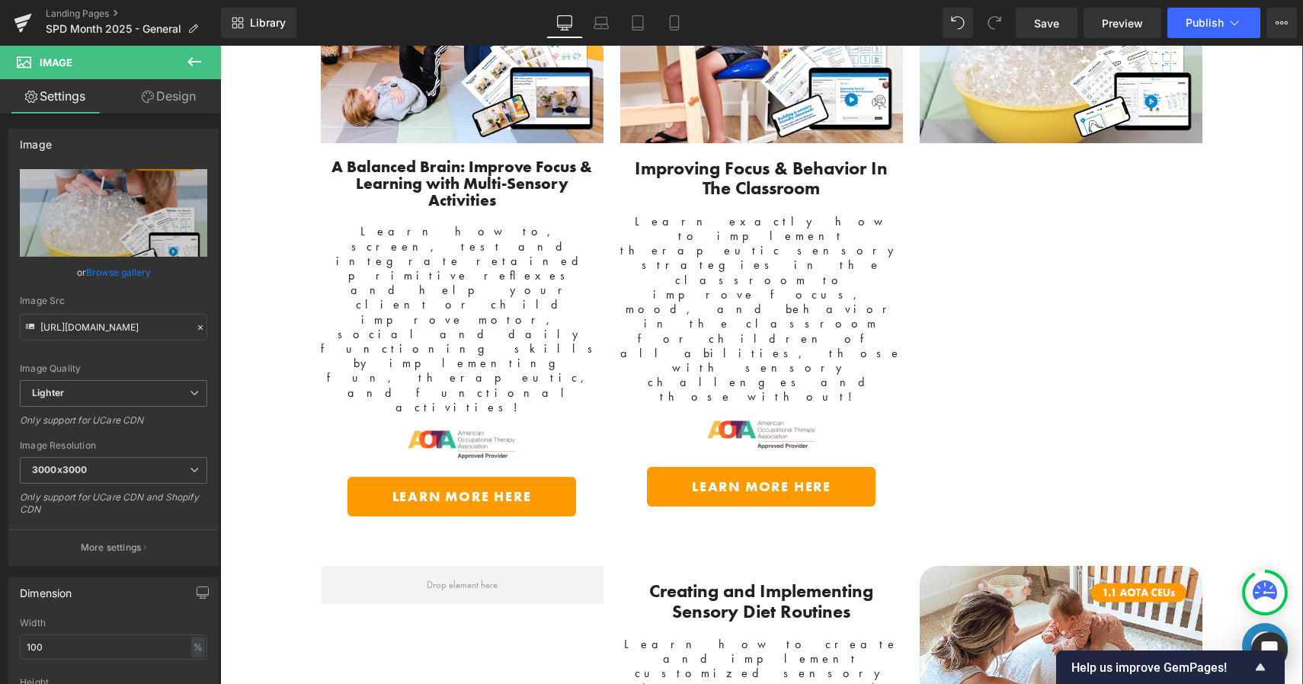
scroll to position [3309, 0]
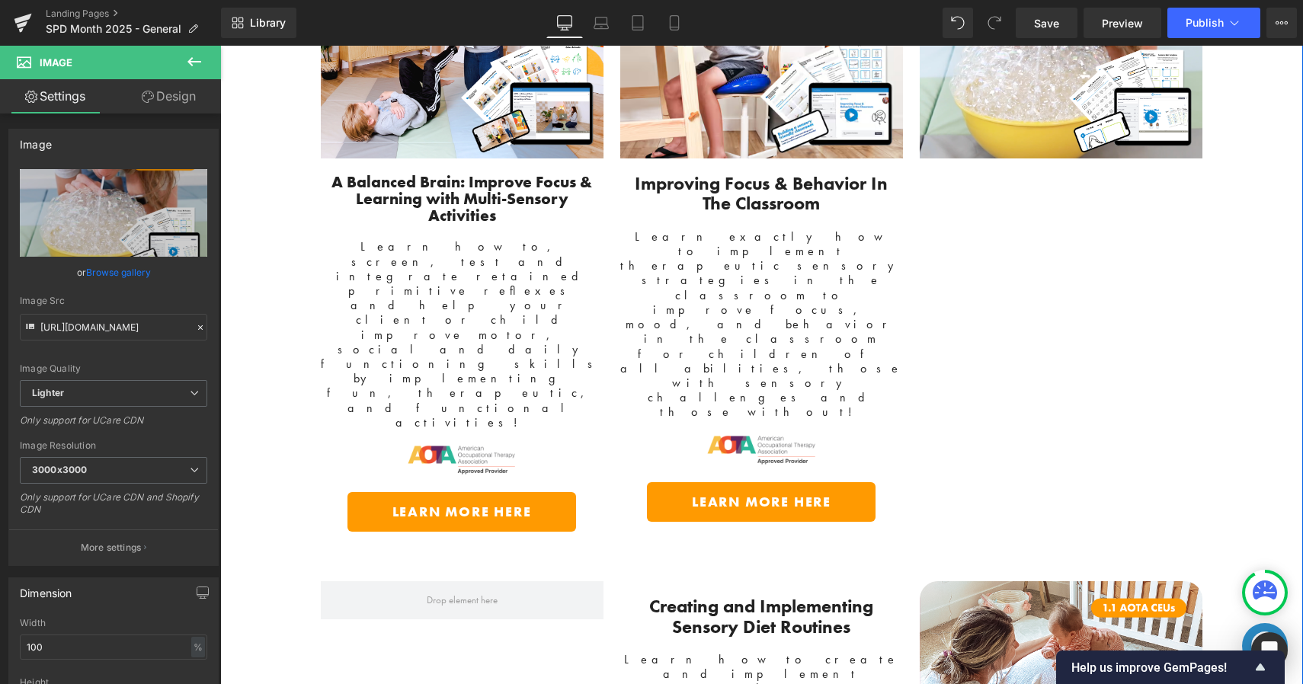
click at [675, 594] on strong "Creating and Implementing Sensory Diet Routines" at bounding box center [761, 615] width 224 height 43
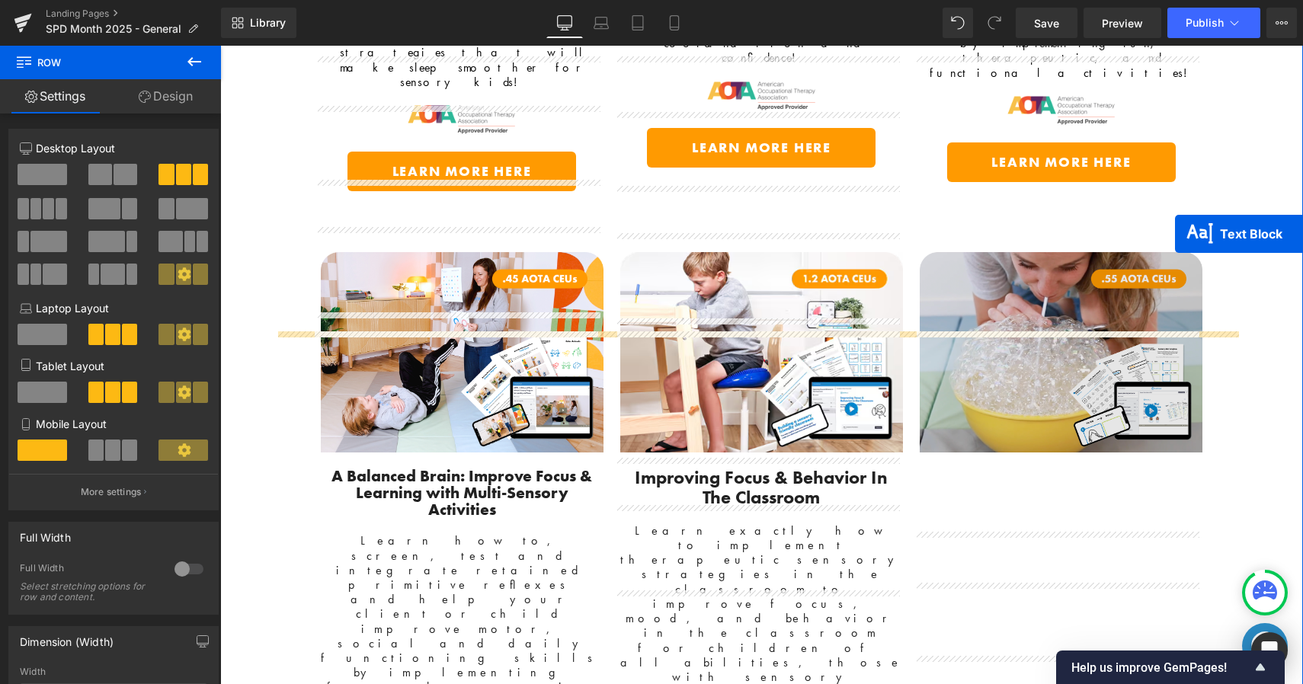
scroll to position [3003, 0]
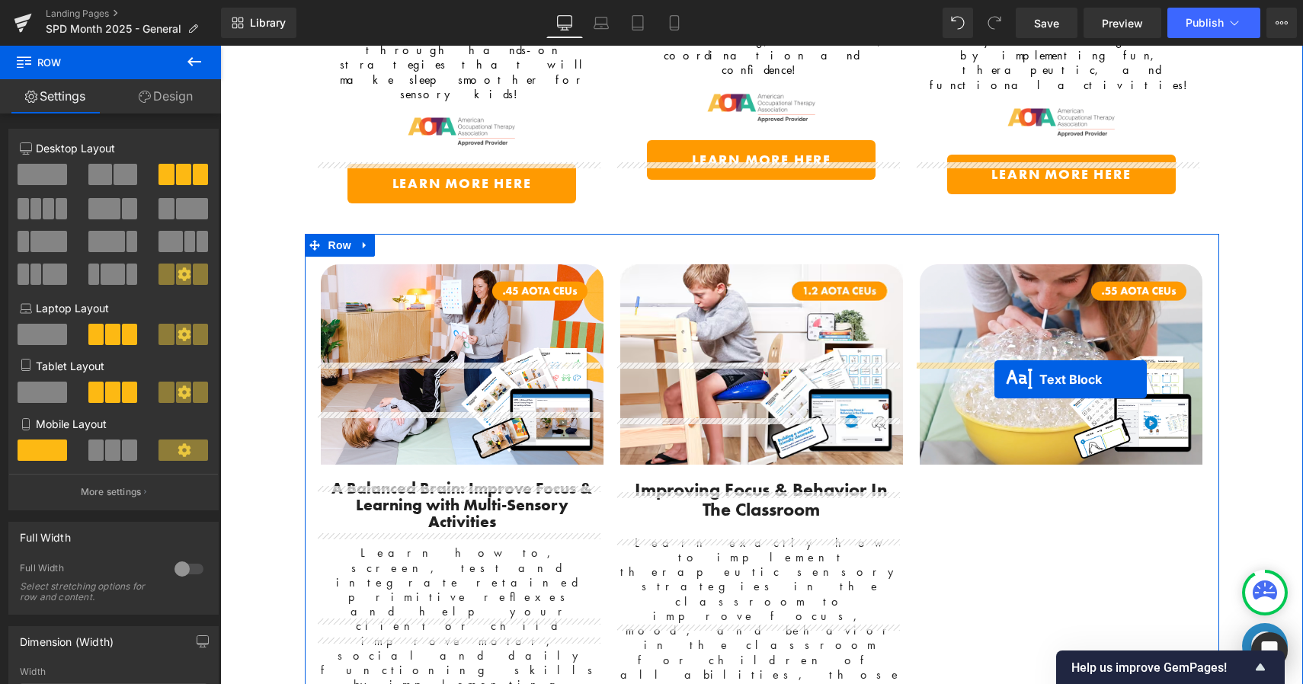
drag, startPoint x: 716, startPoint y: 363, endPoint x: 986, endPoint y: 379, distance: 270.2
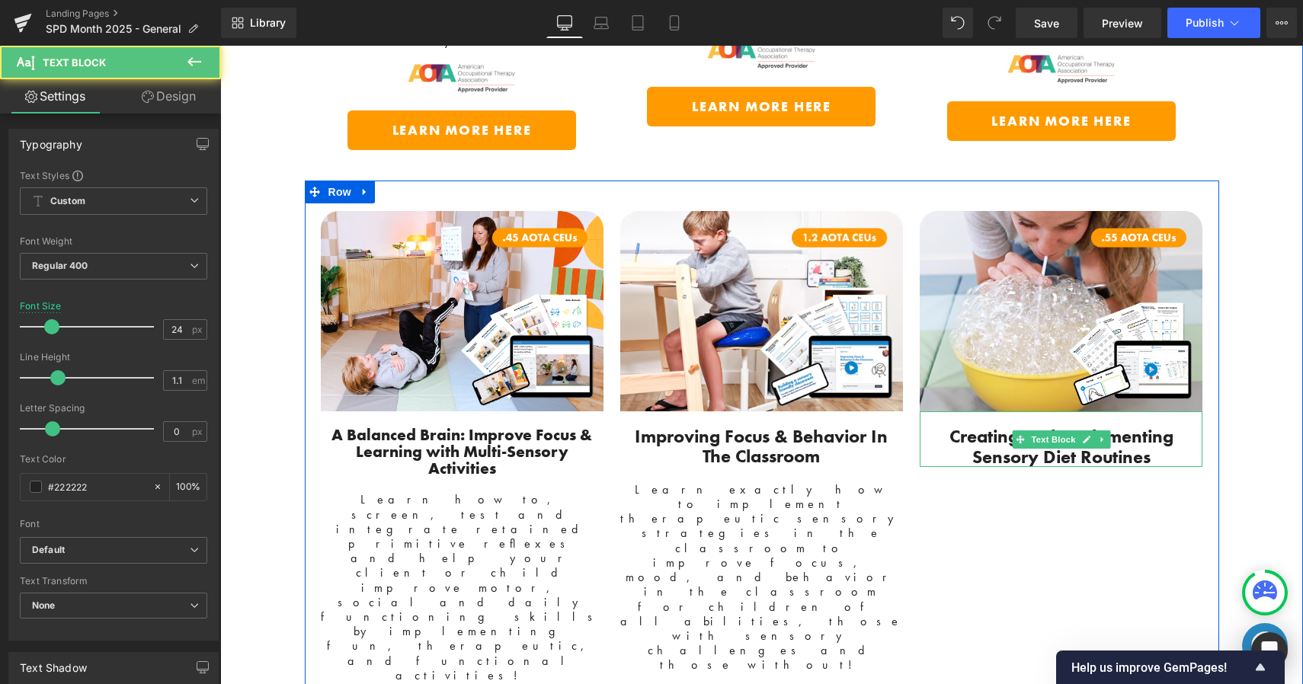
scroll to position [3284, 0]
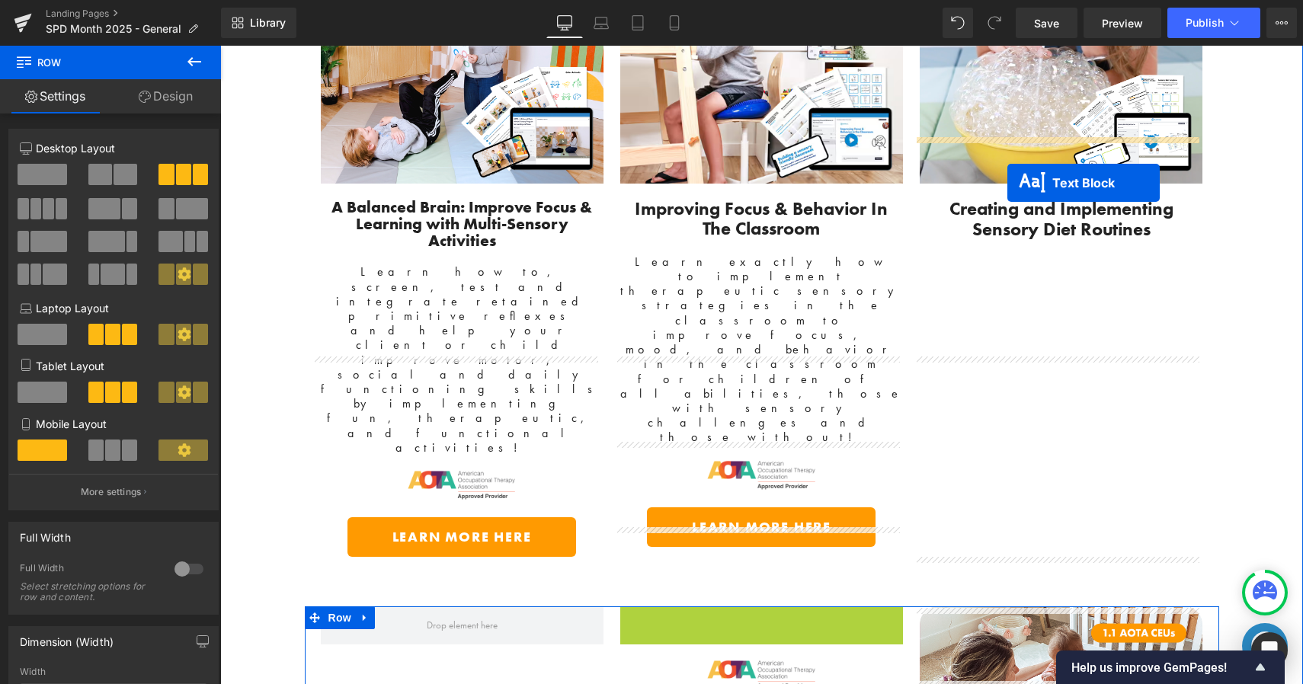
drag, startPoint x: 715, startPoint y: 400, endPoint x: 1005, endPoint y: 181, distance: 363.9
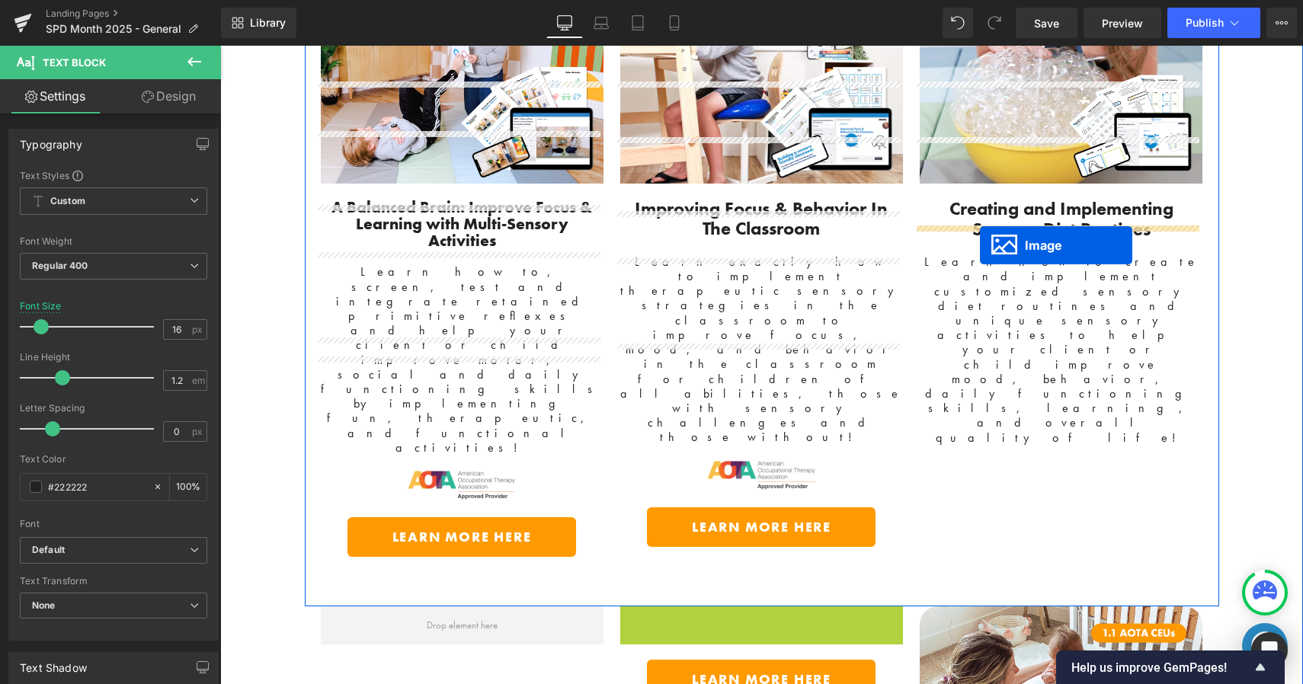
drag, startPoint x: 731, startPoint y: 374, endPoint x: 980, endPoint y: 245, distance: 280.5
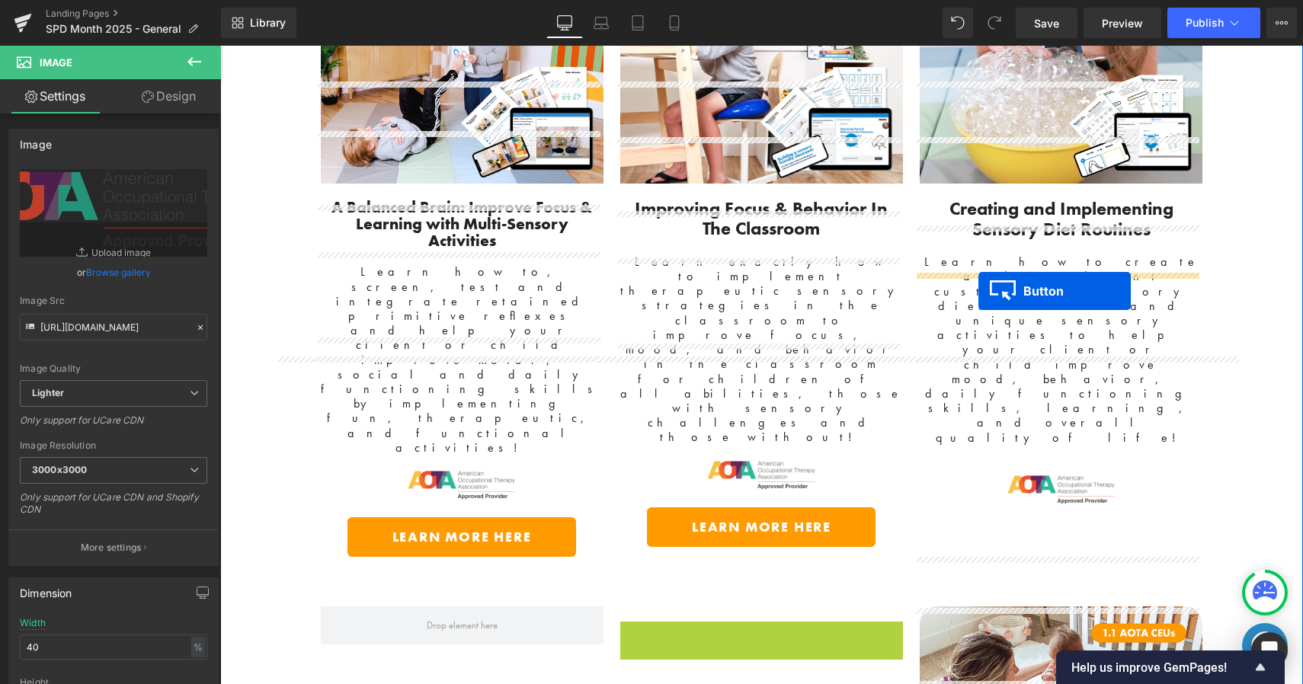
drag, startPoint x: 735, startPoint y: 387, endPoint x: 978, endPoint y: 291, distance: 261.4
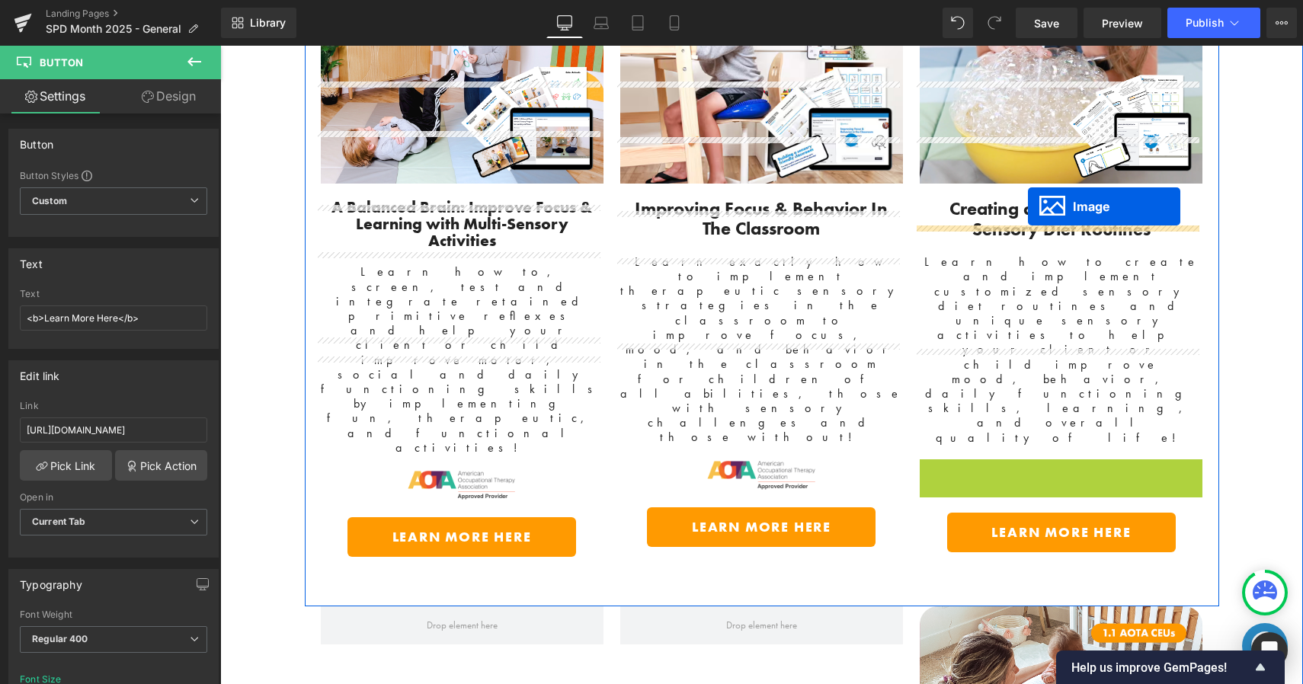
drag, startPoint x: 1028, startPoint y: 245, endPoint x: 1028, endPoint y: 207, distance: 38.9
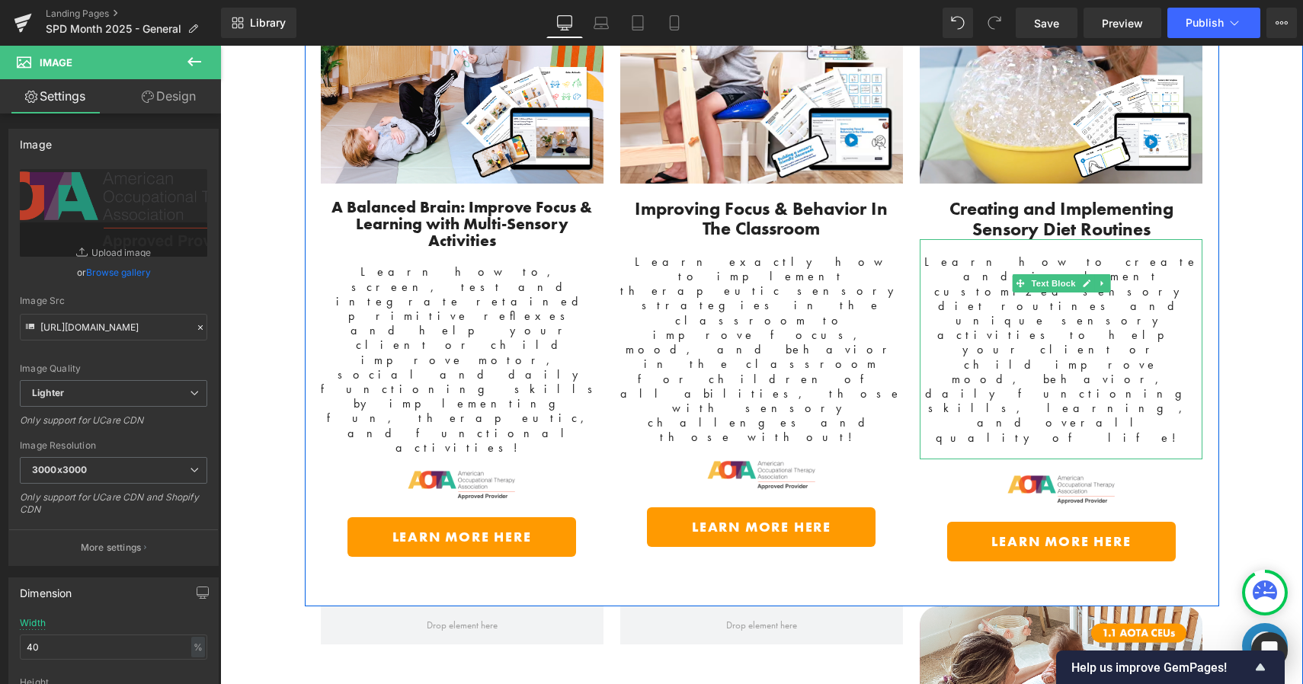
click at [998, 254] on span "Learn how to create and implement customized sensory diet routines and unique s…" at bounding box center [1061, 349] width 274 height 191
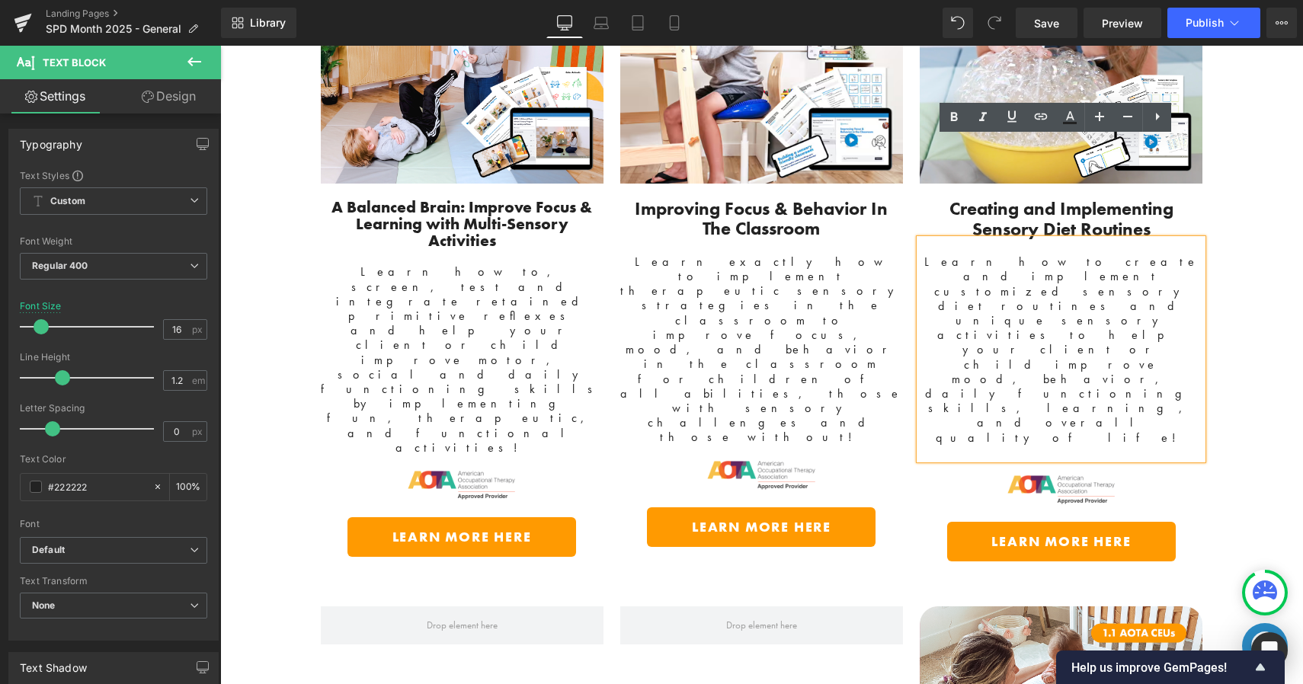
click at [795, 254] on span "Learn exactly how to implement therapeutic sensory strategies in the classroom …" at bounding box center [761, 349] width 282 height 191
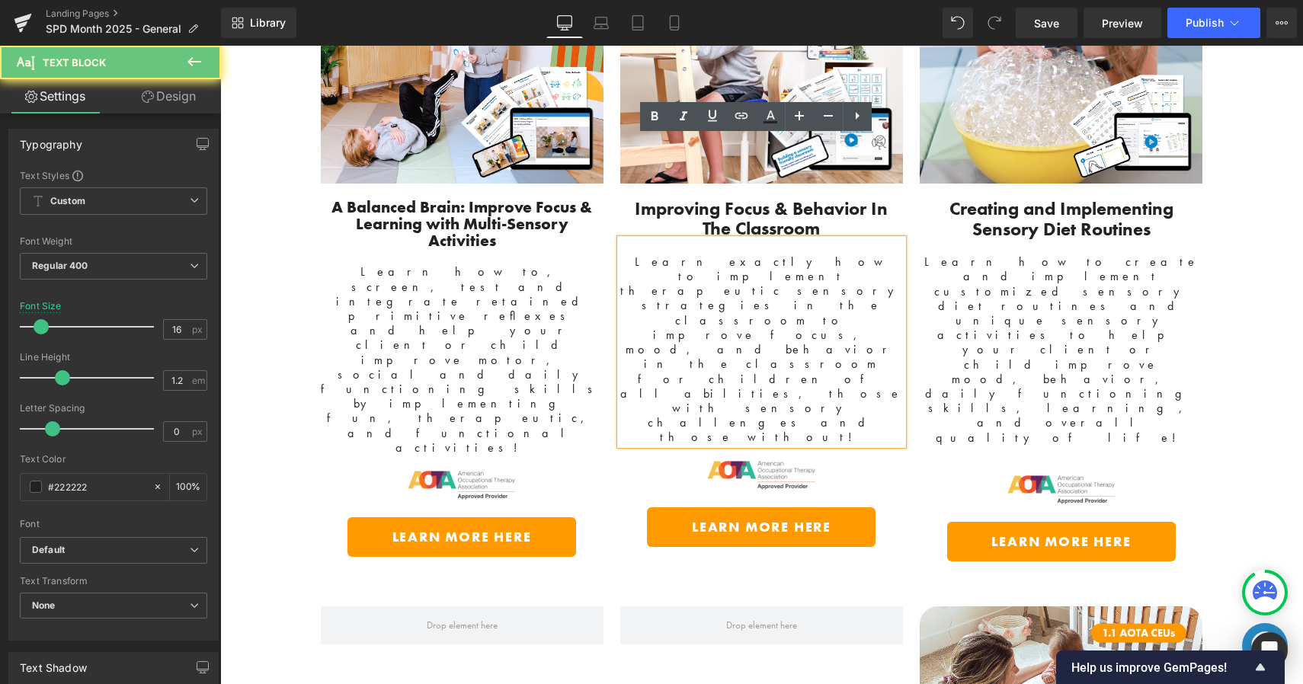
click at [620, 239] on div "Learn exactly how to implement therapeutic sensory strategies in the classroom …" at bounding box center [761, 342] width 283 height 206
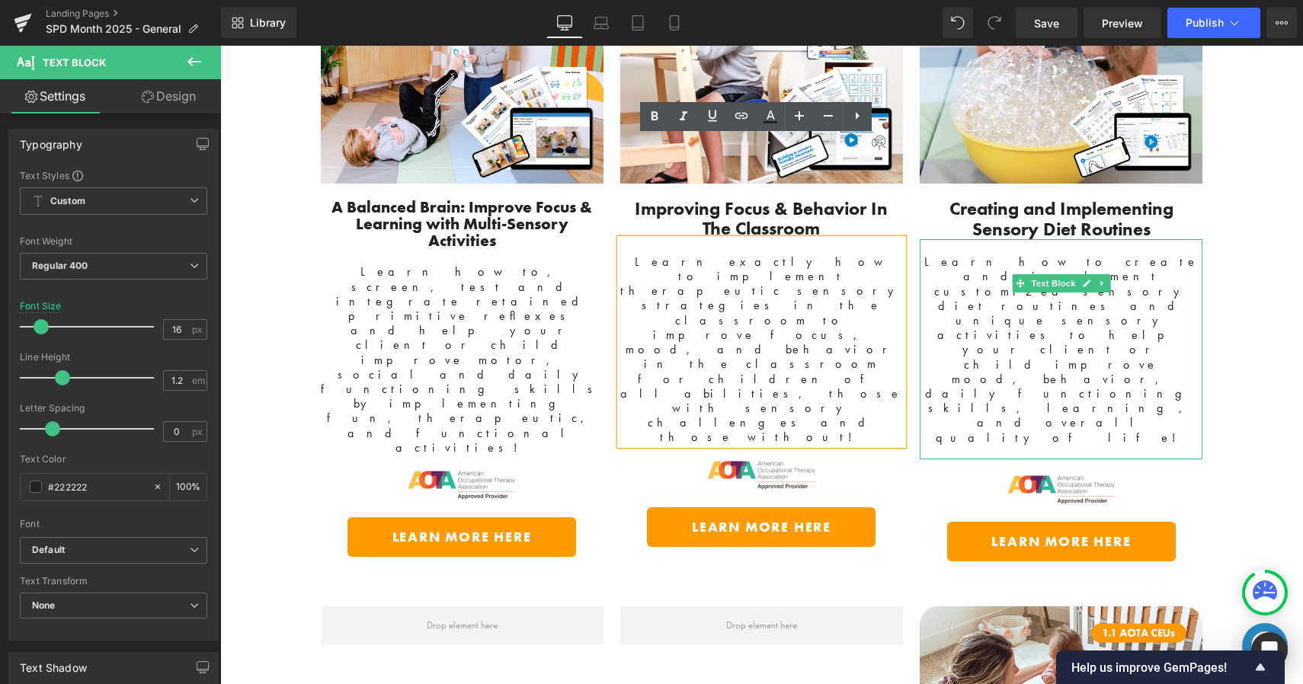
click at [926, 254] on span "Learn how to create and implement customized sensory diet routines and unique s…" at bounding box center [1061, 349] width 274 height 191
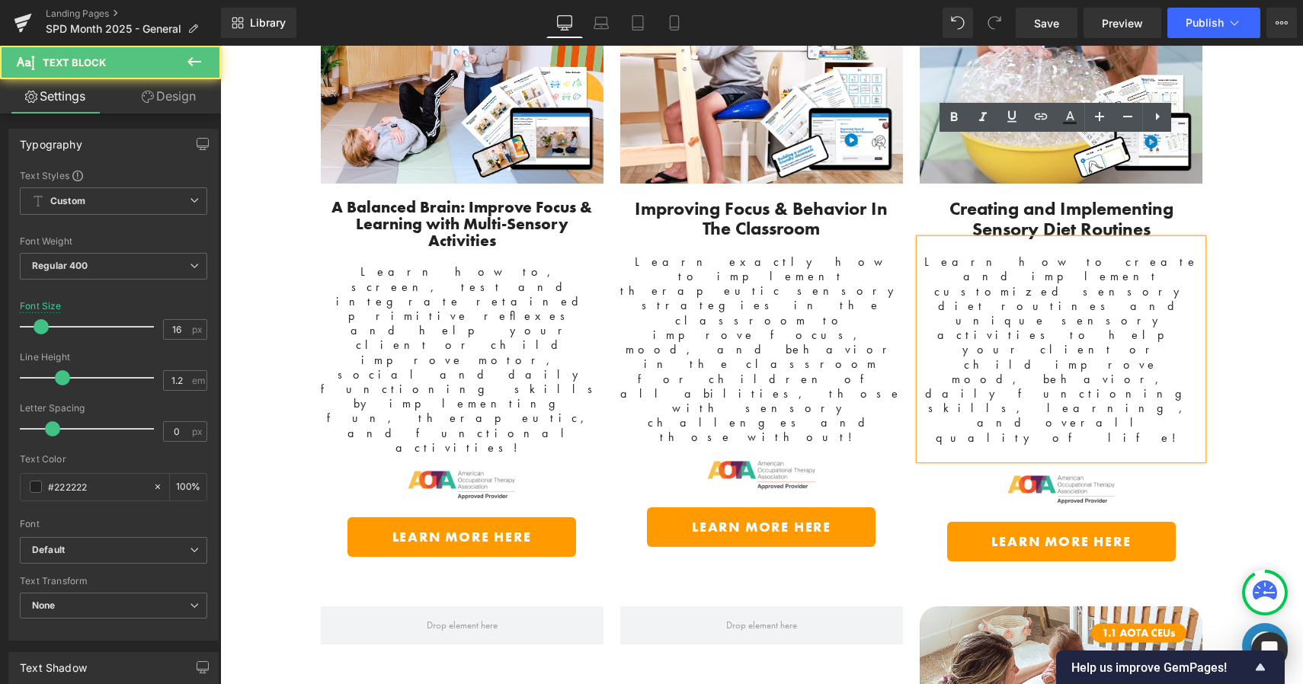
click at [920, 239] on div "Learn how to create and implement customized sensory diet routines and unique s…" at bounding box center [1061, 349] width 283 height 220
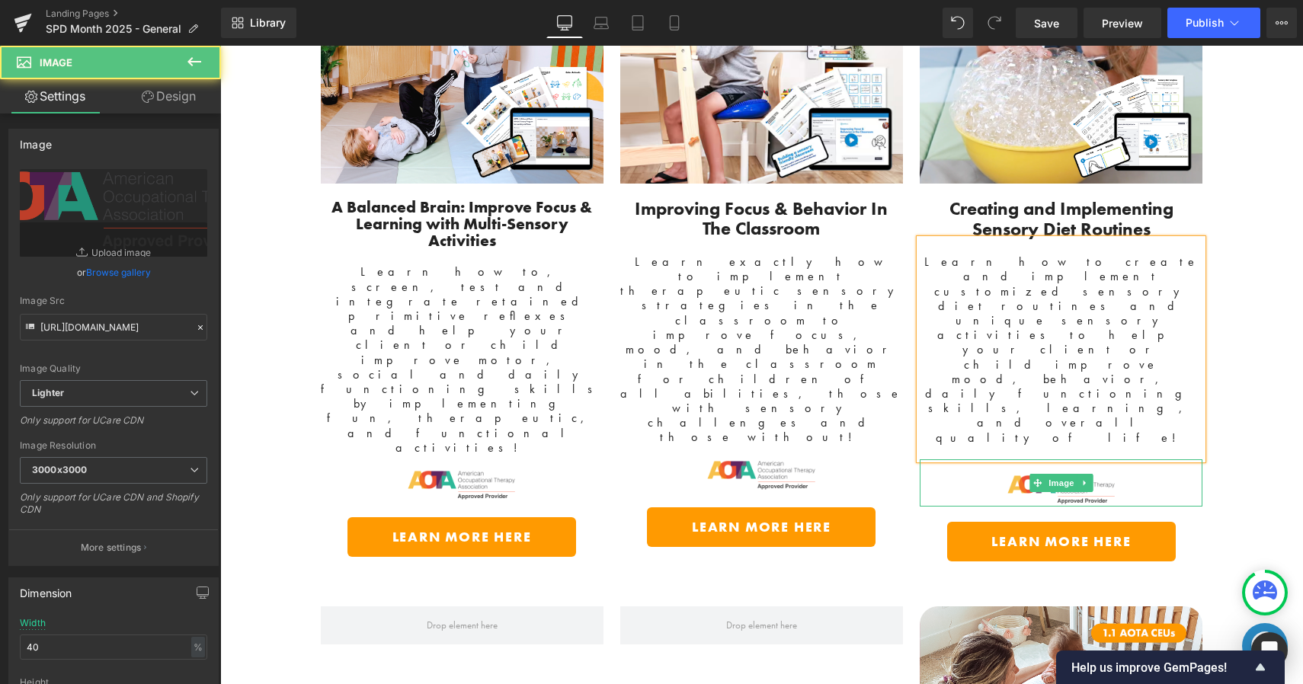
click at [927, 459] on div at bounding box center [1061, 482] width 283 height 47
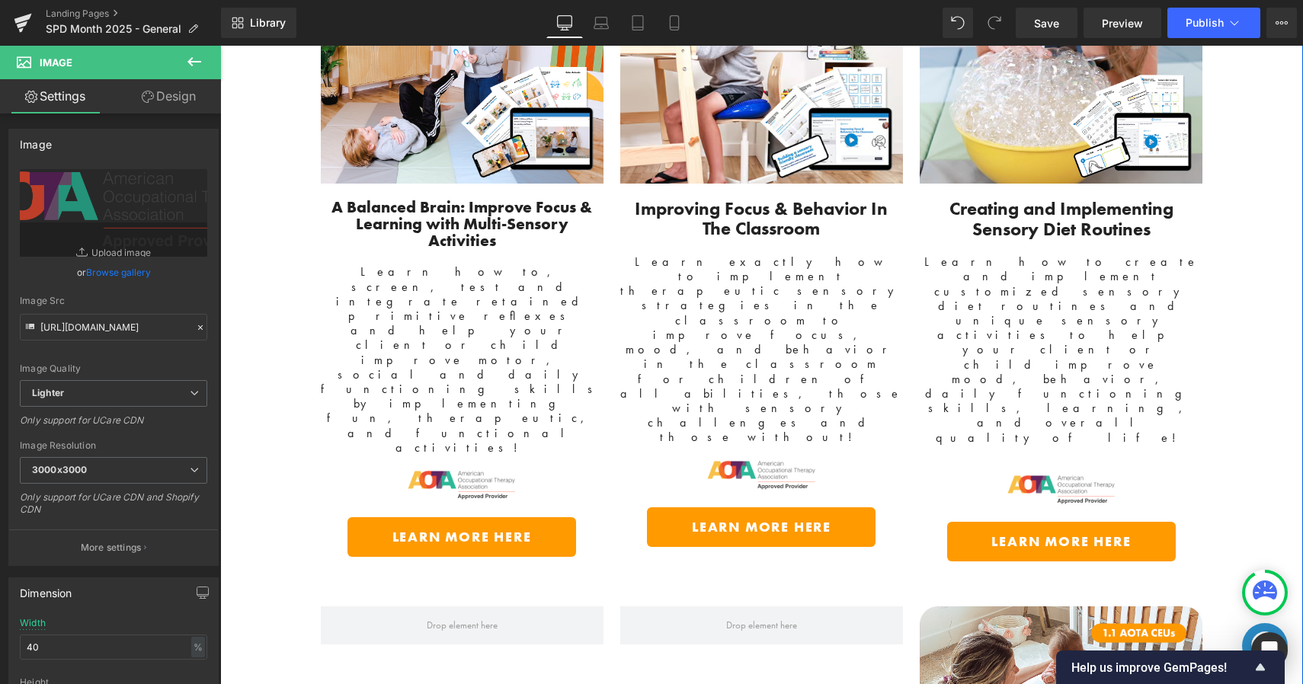
click at [1250, 226] on div "Digital Courses Designed For Parents, Educators and OT's Text Block SAVE 15% Al…" at bounding box center [761, 195] width 1083 height 2015
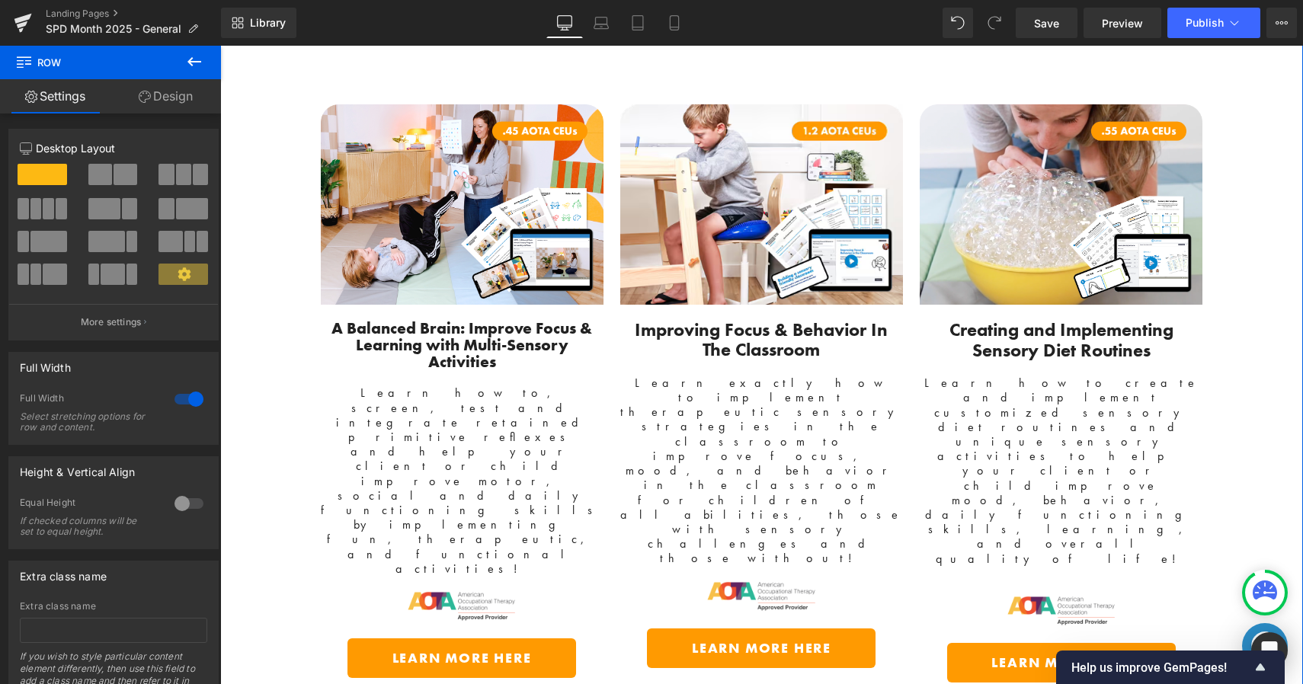
scroll to position [3082, 0]
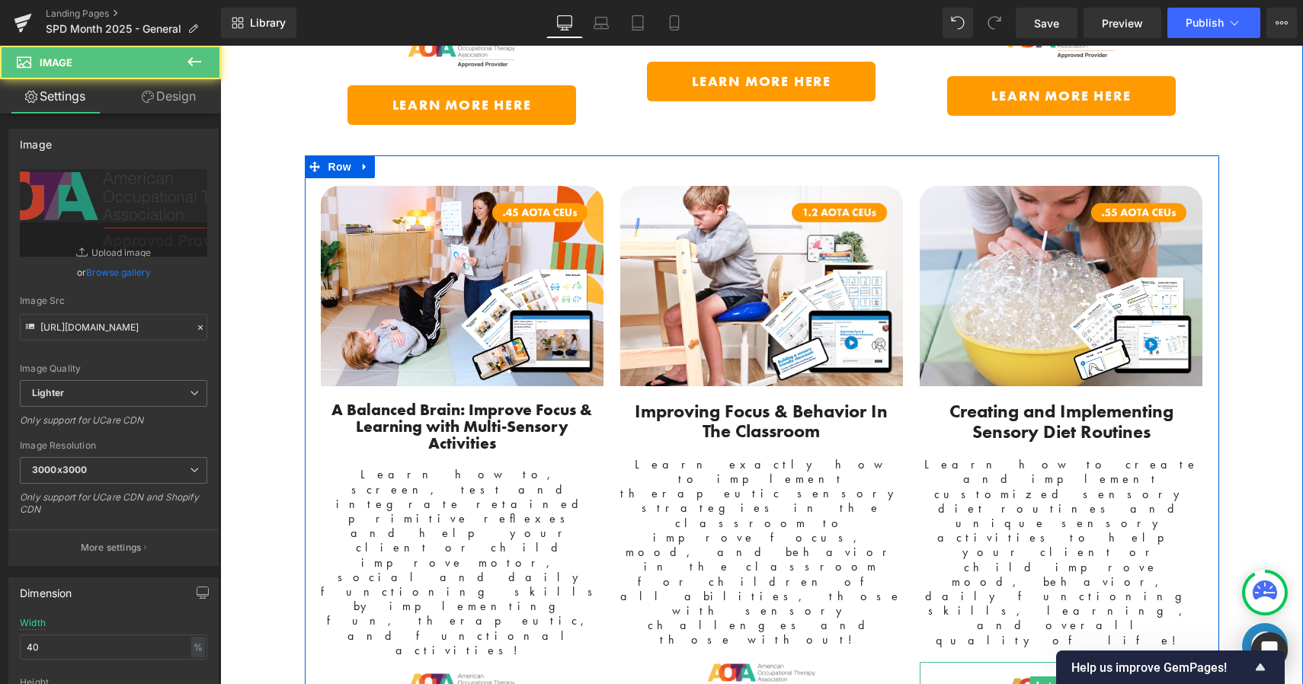
click at [1021, 662] on img at bounding box center [1062, 685] width 114 height 47
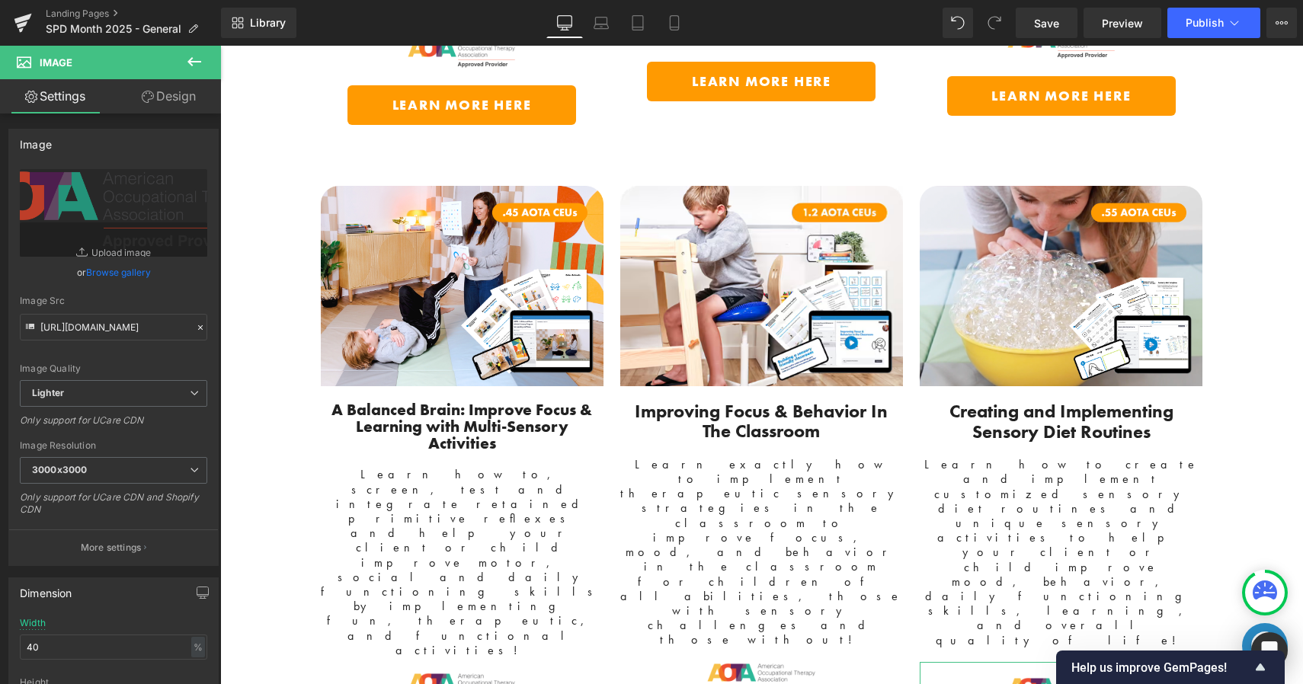
click at [162, 91] on link "Design" at bounding box center [169, 96] width 110 height 34
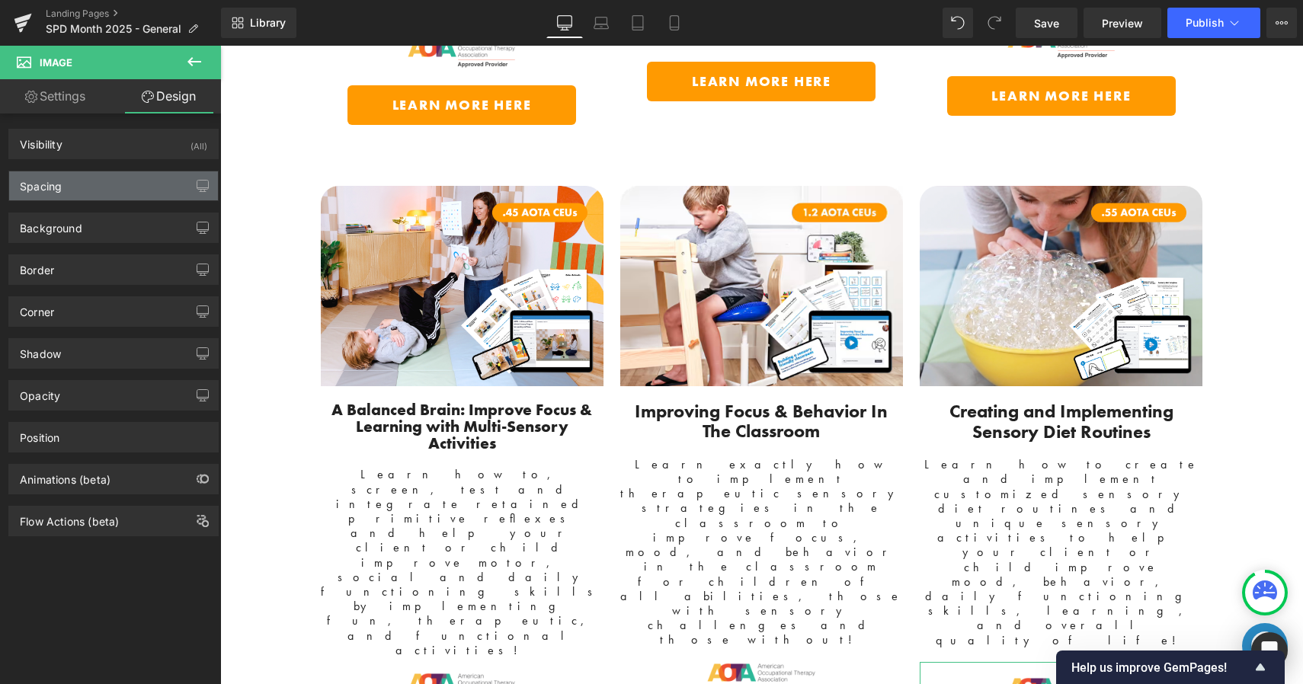
click at [98, 187] on div "Spacing" at bounding box center [113, 185] width 209 height 29
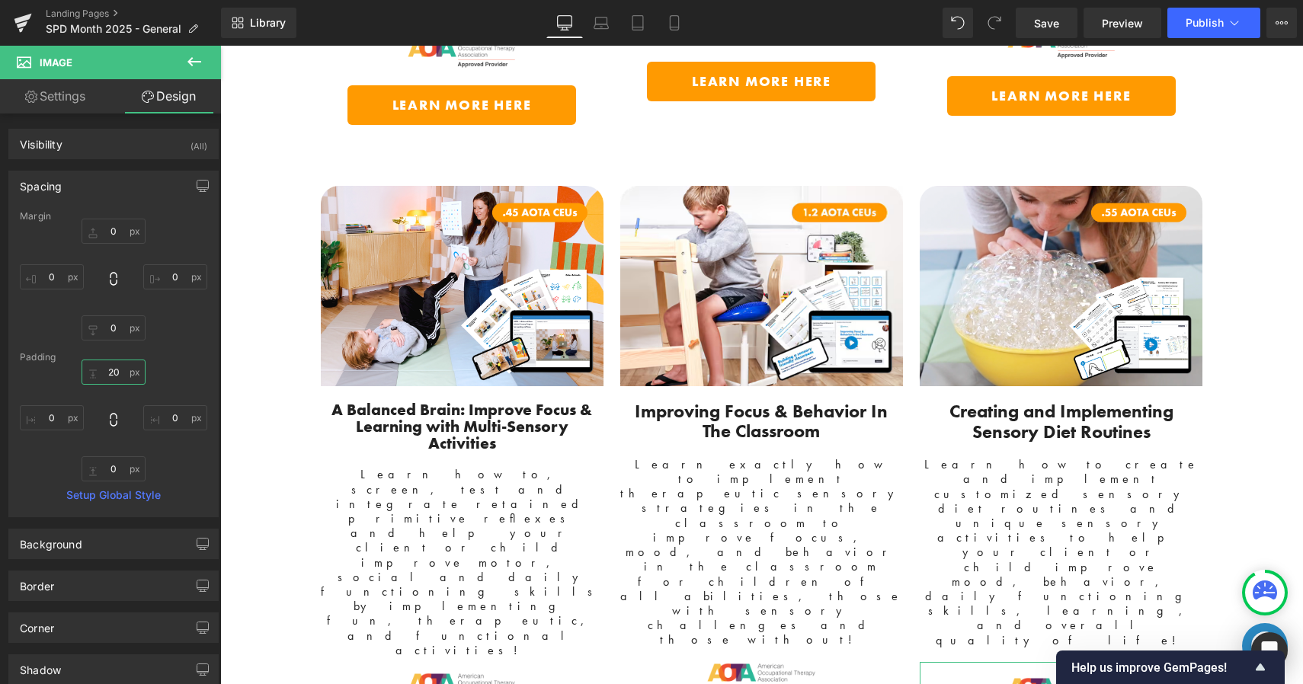
click at [111, 378] on input "text" at bounding box center [114, 372] width 64 height 25
type input "20"
click at [167, 355] on div "Padding" at bounding box center [113, 357] width 187 height 11
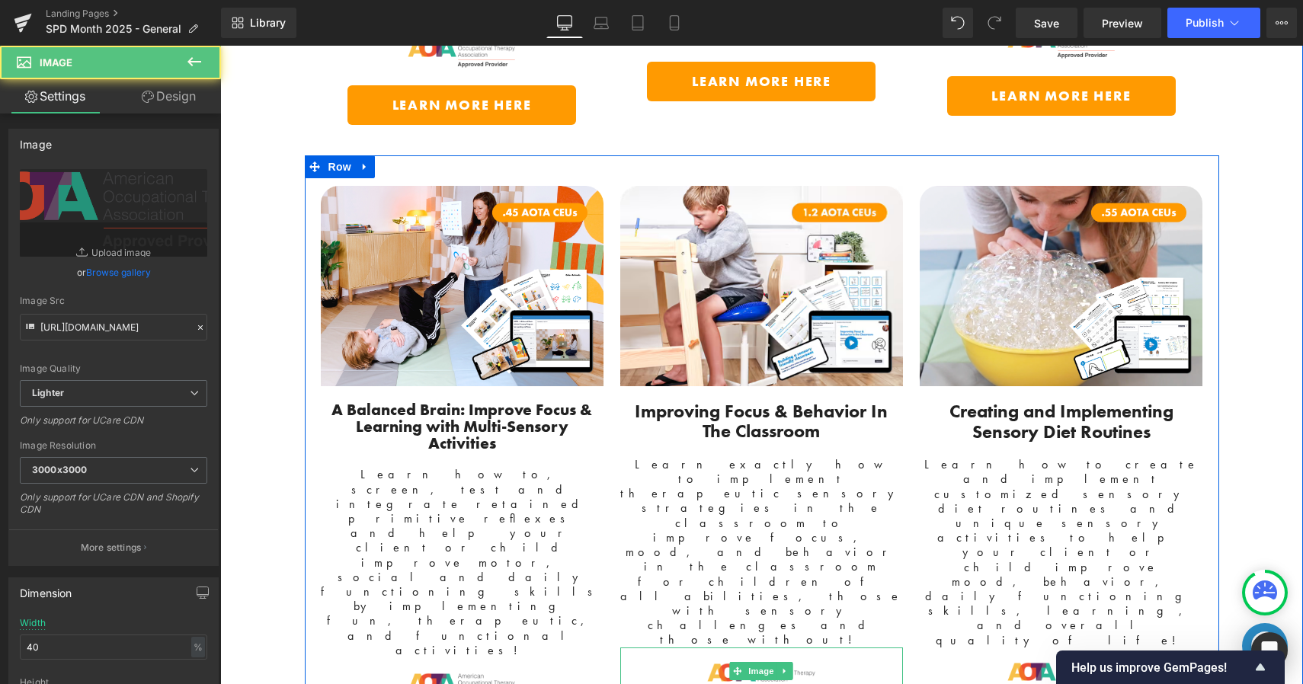
click at [687, 648] on div at bounding box center [761, 671] width 283 height 47
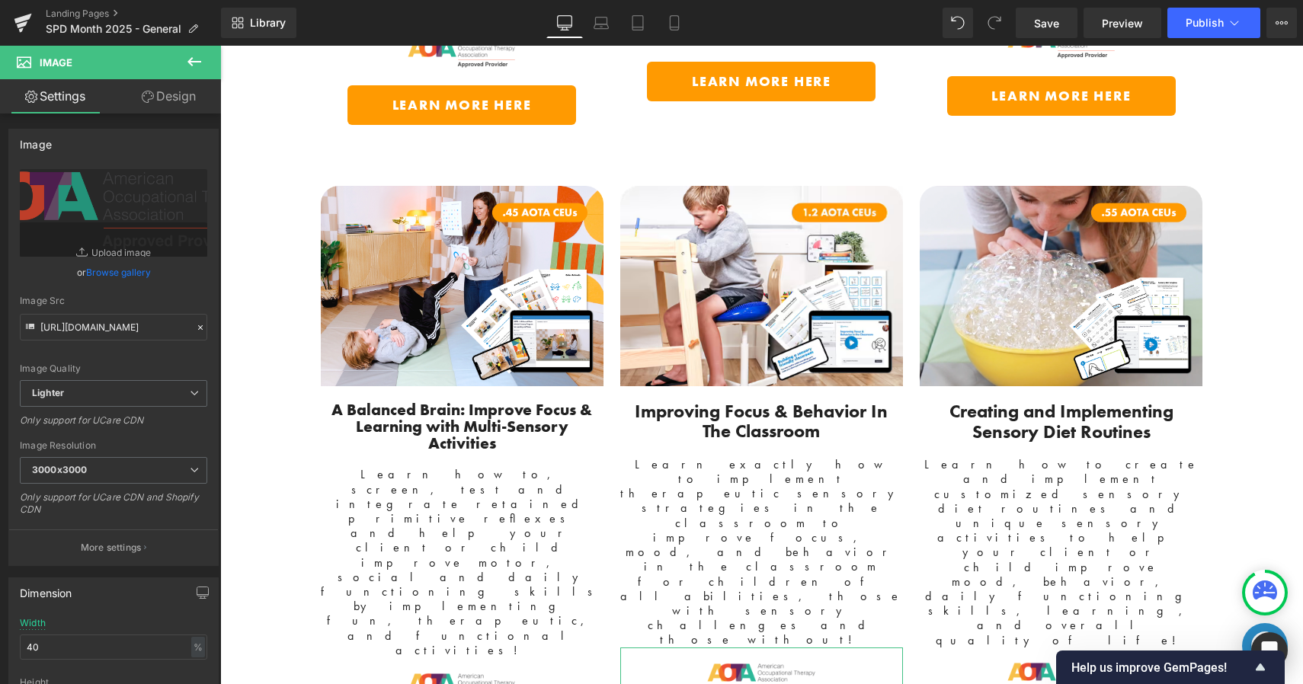
click at [176, 103] on link "Design" at bounding box center [169, 96] width 110 height 34
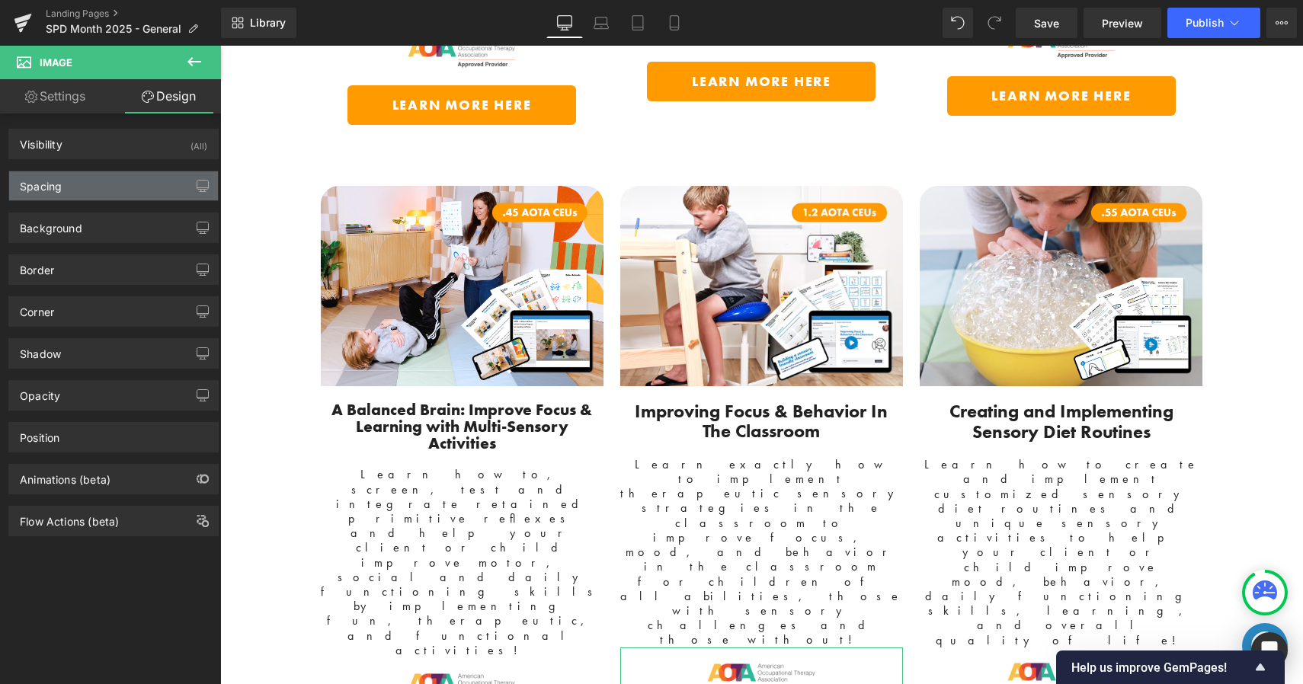
click at [126, 191] on div "Spacing" at bounding box center [113, 185] width 209 height 29
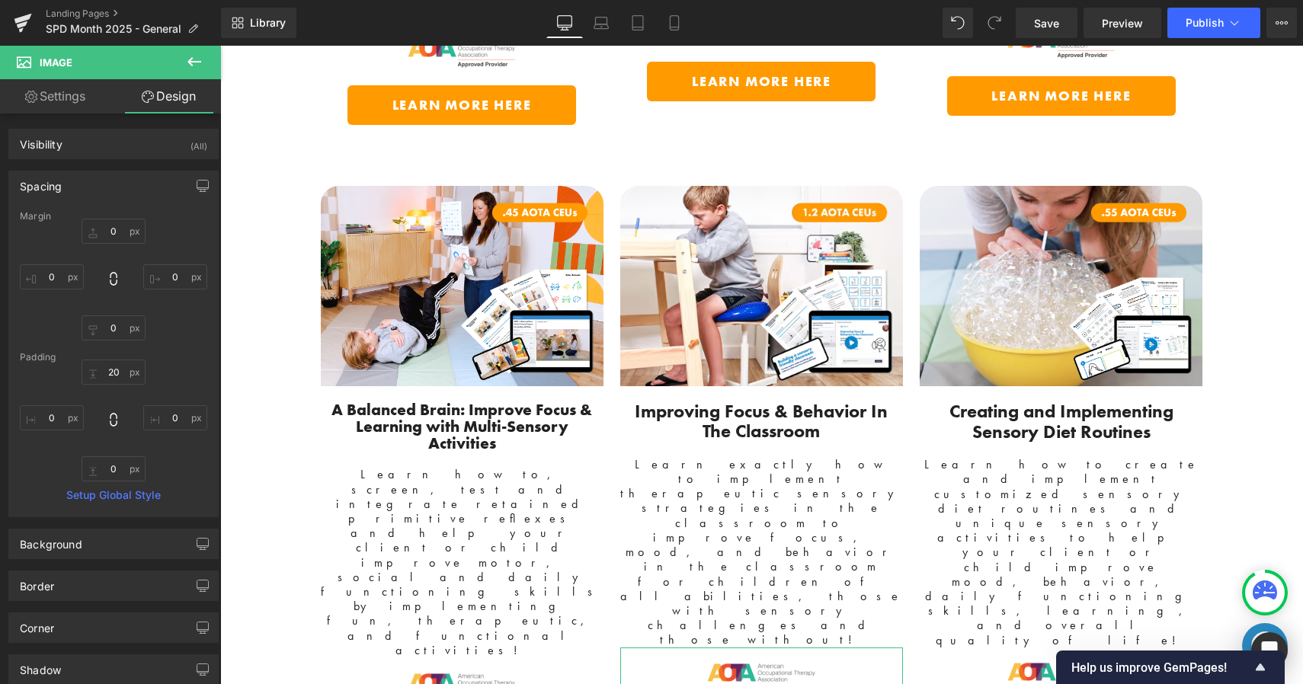
click at [175, 365] on div "20 0 0 0" at bounding box center [113, 421] width 187 height 122
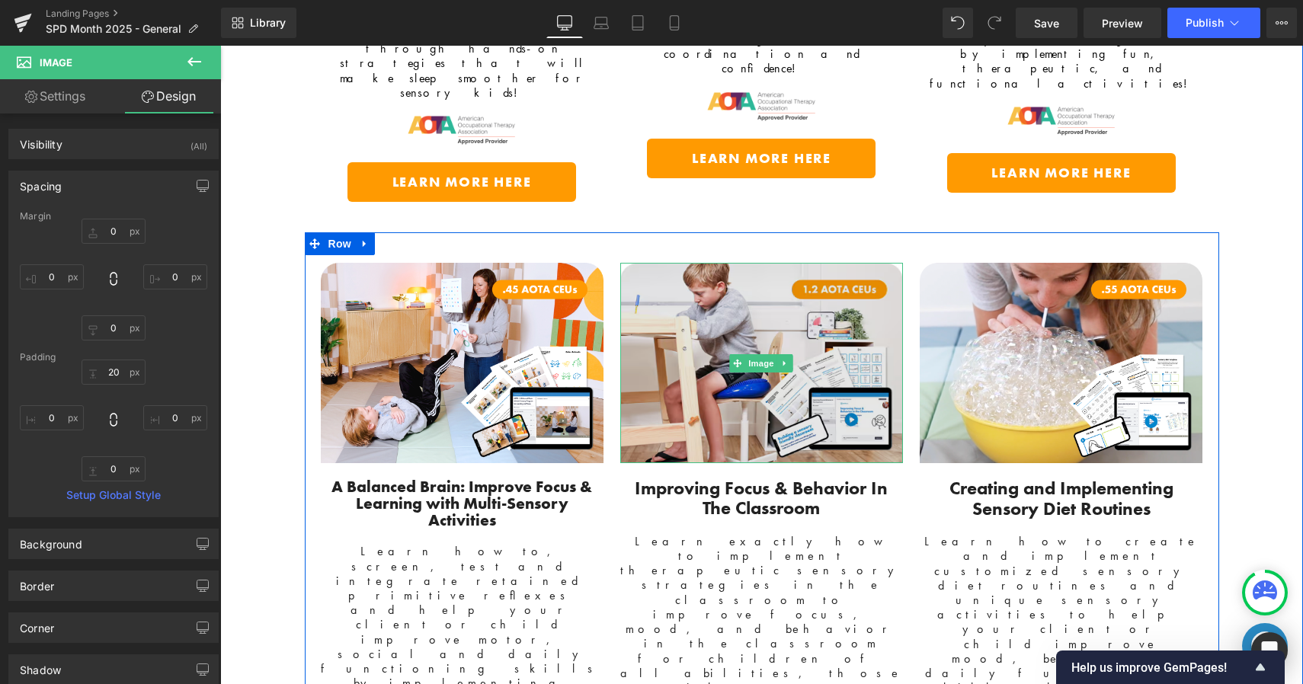
scroll to position [3061, 0]
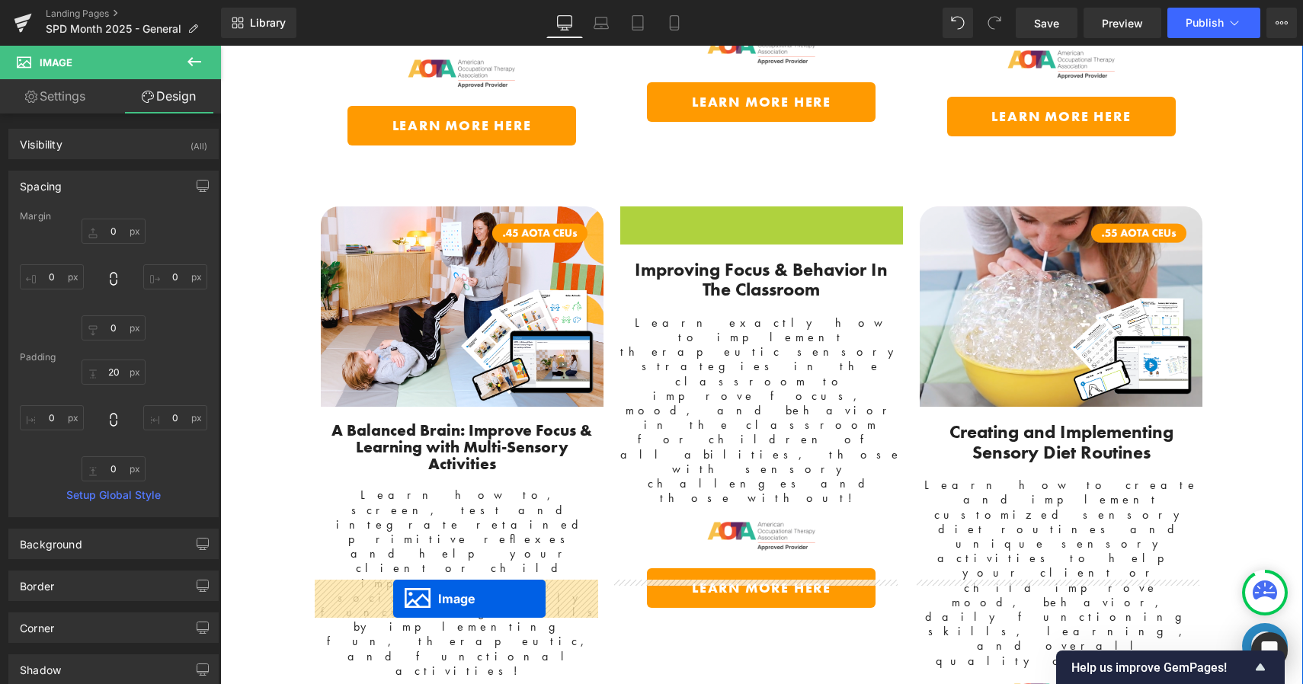
drag, startPoint x: 729, startPoint y: 203, endPoint x: 393, endPoint y: 599, distance: 519.0
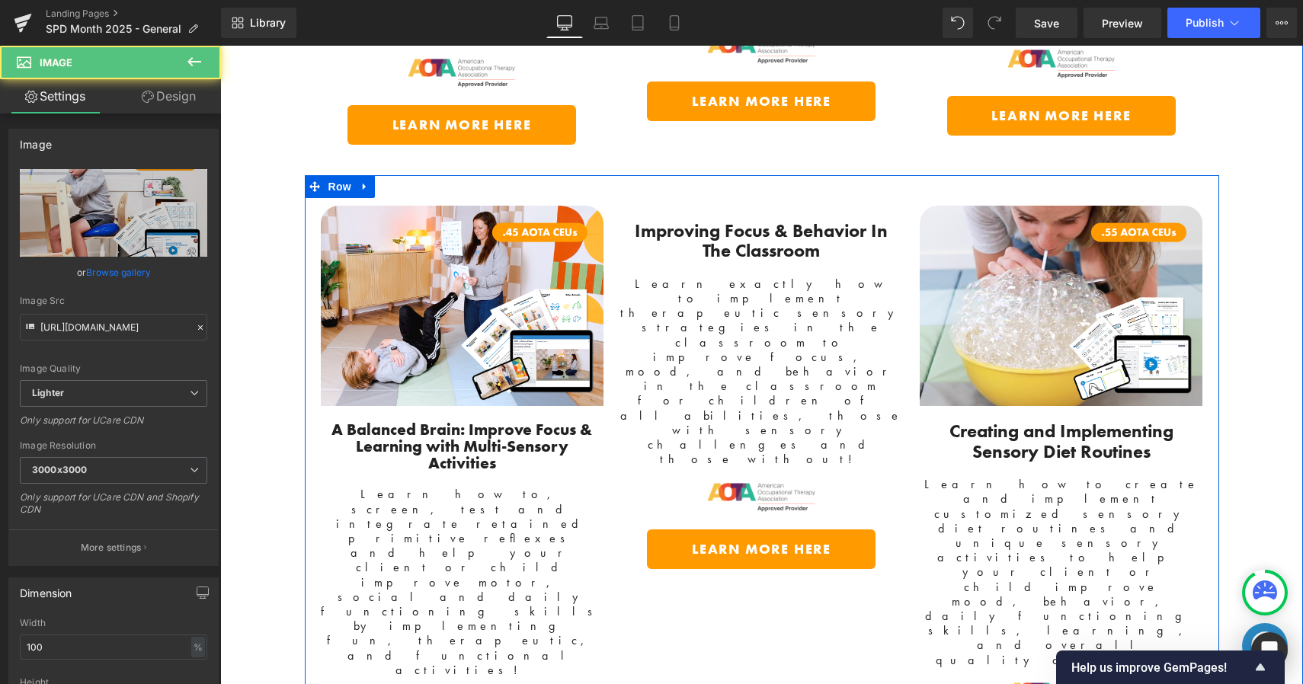
scroll to position [3064, 0]
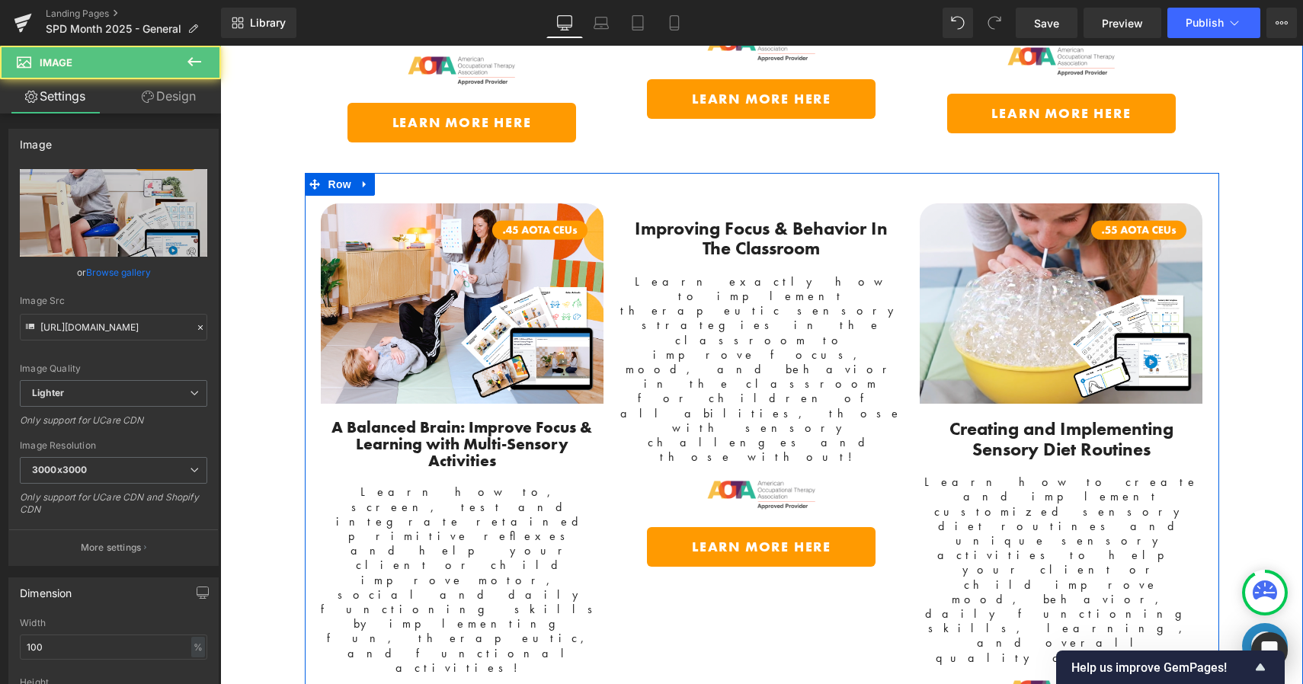
click at [635, 216] on b "Improving Focus & Behavior In The Classroom" at bounding box center [761, 237] width 253 height 43
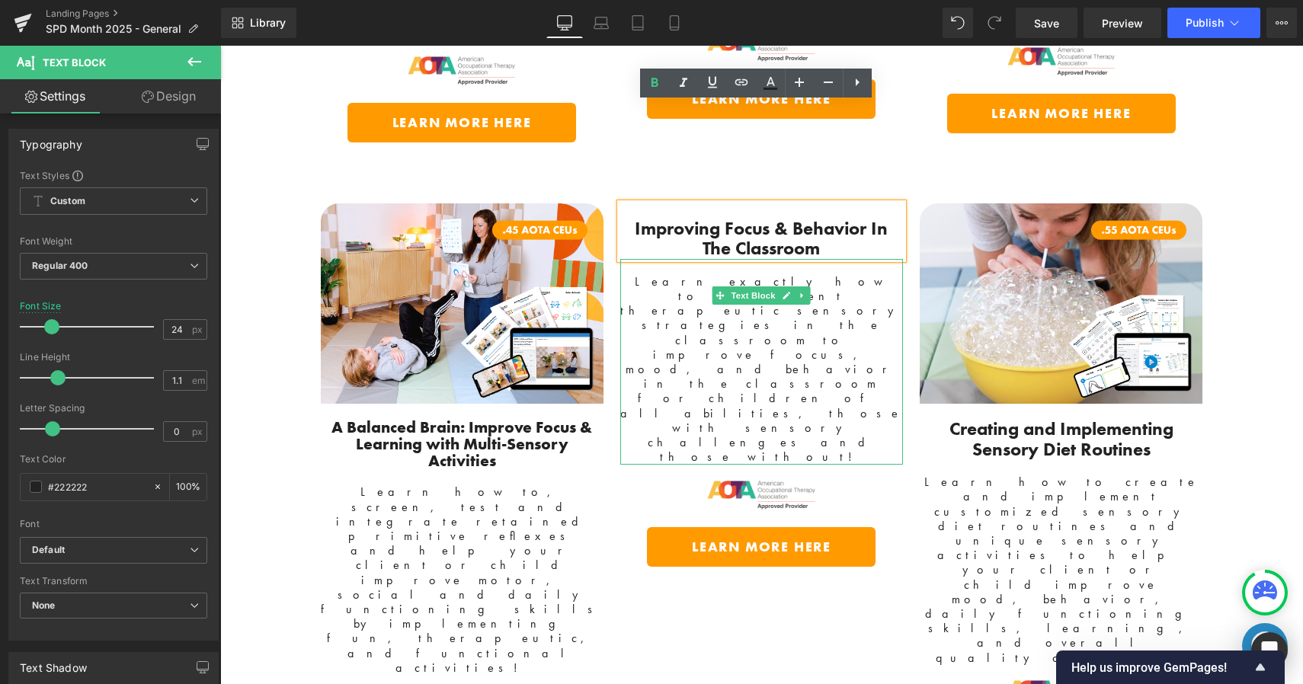
scroll to position [2953, 0]
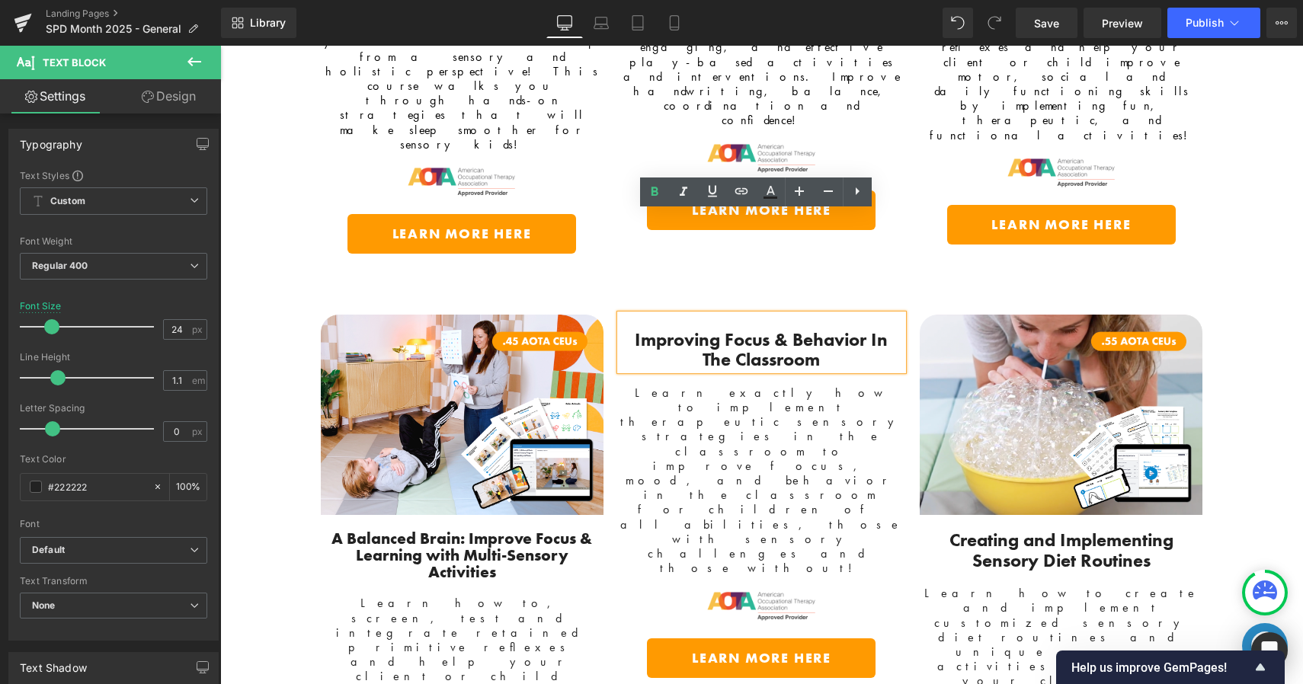
click at [901, 315] on div "Improving Focus & Behavior In The Classroom Text Block Learn exactly how to imp…" at bounding box center [761, 626] width 299 height 623
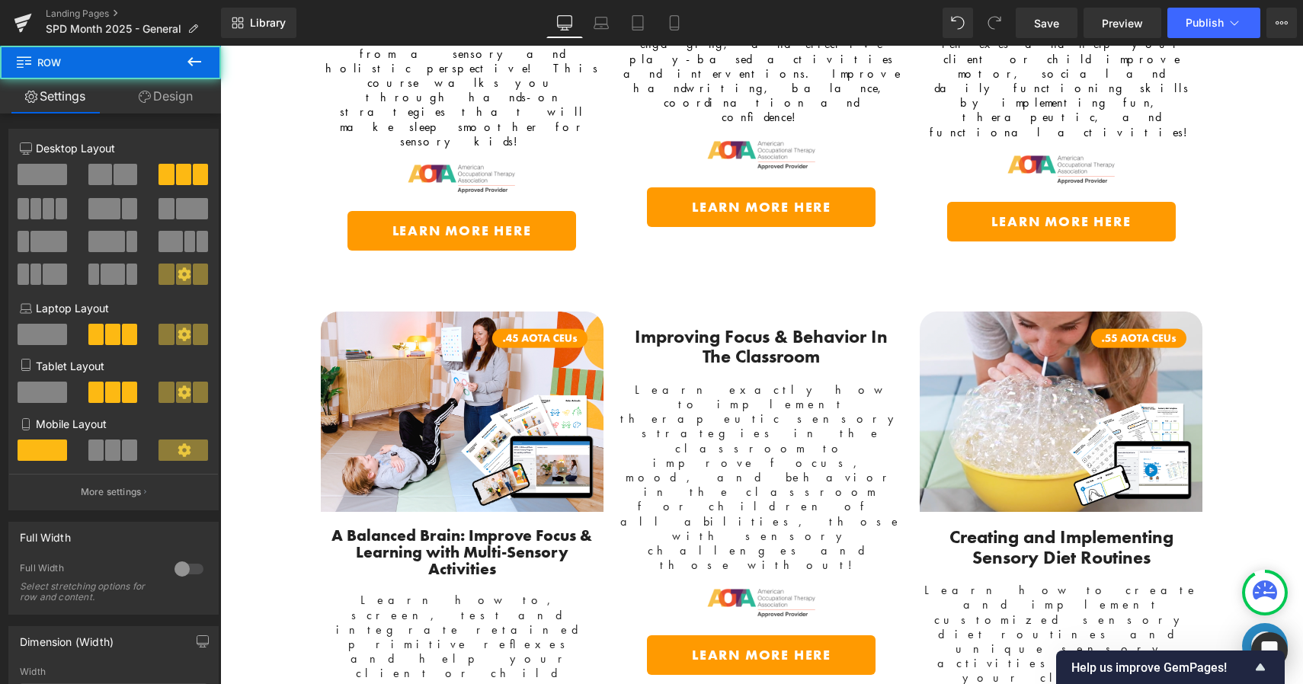
scroll to position [2956, 0]
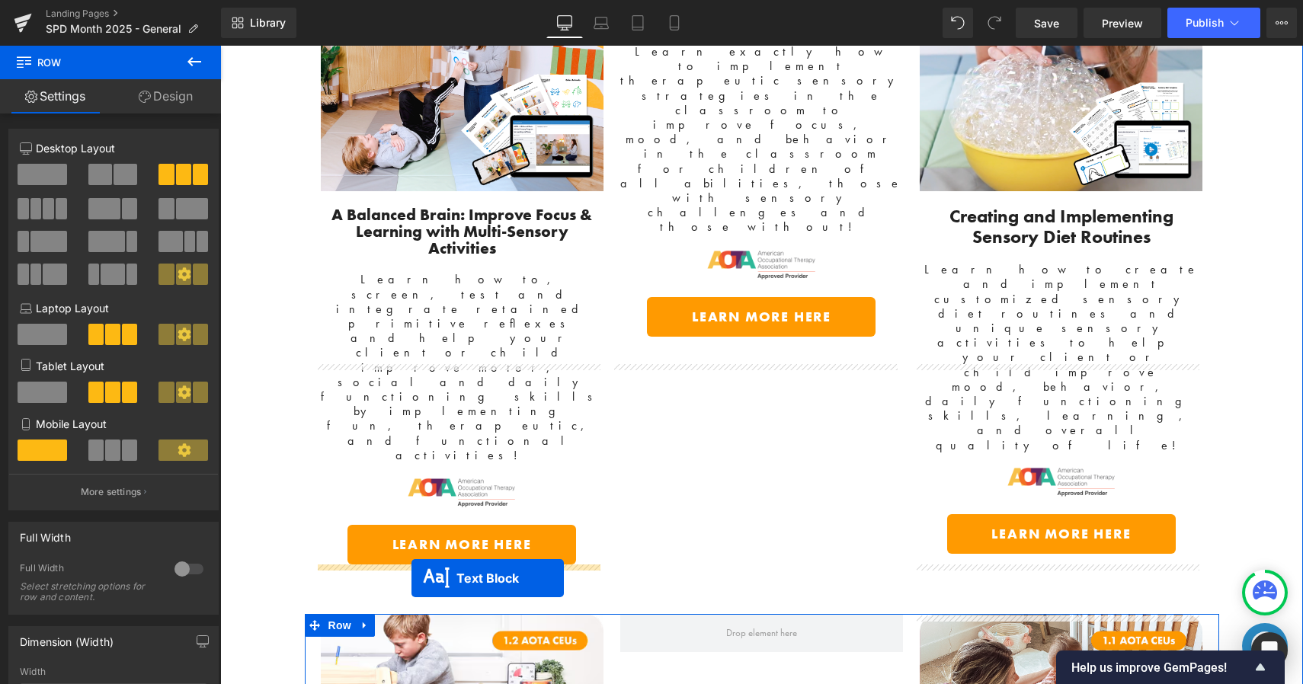
drag, startPoint x: 716, startPoint y: 232, endPoint x: 411, endPoint y: 578, distance: 460.6
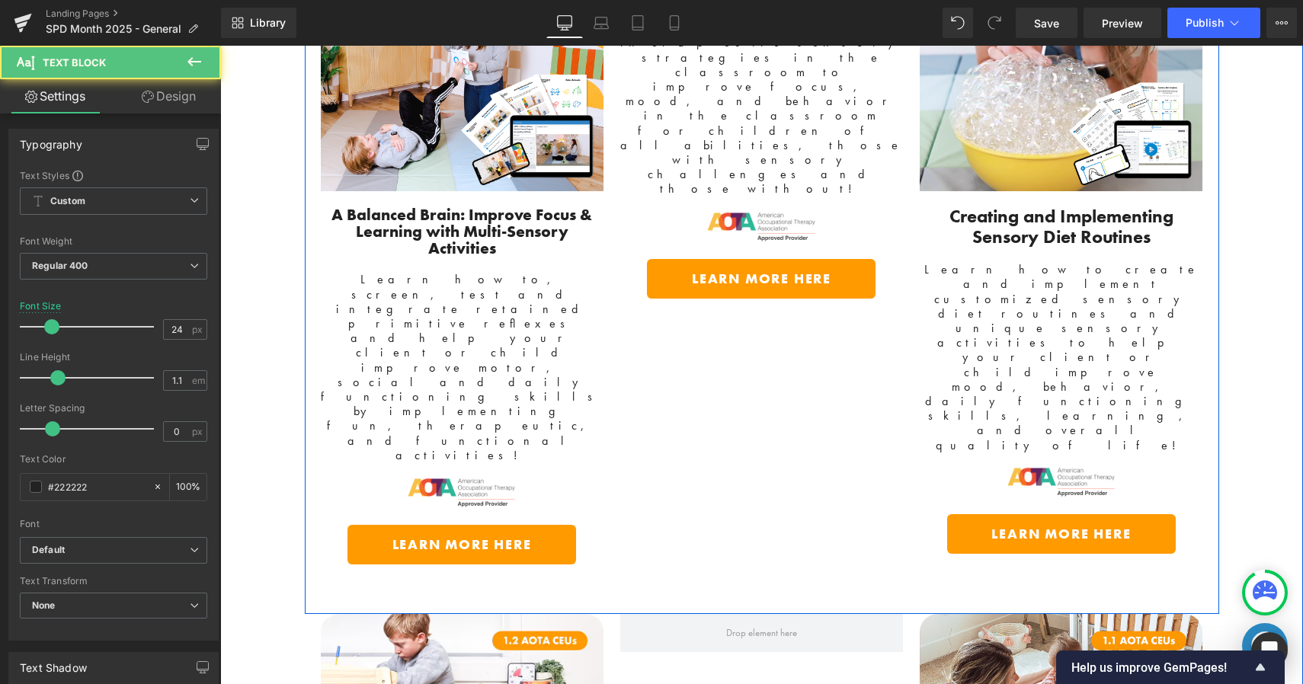
scroll to position [2973, 0]
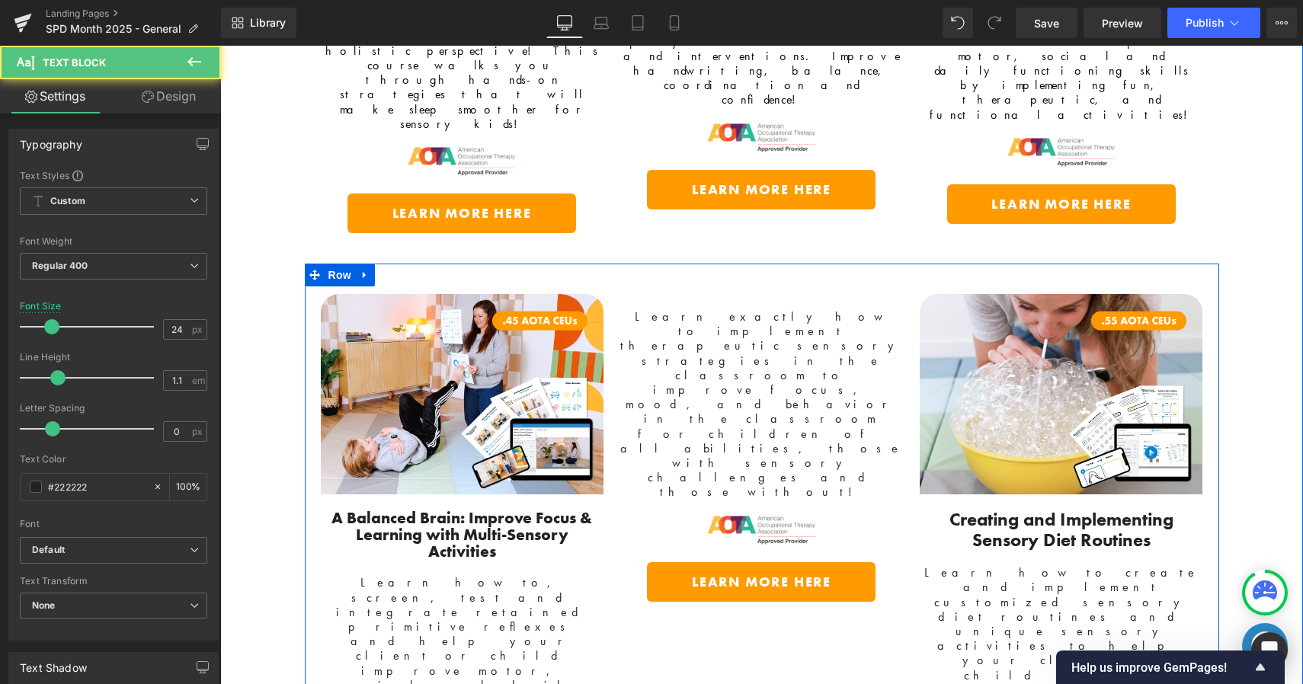
click at [731, 294] on div "Learn exactly how to implement therapeutic sensory strategies in the classroom …" at bounding box center [761, 397] width 283 height 206
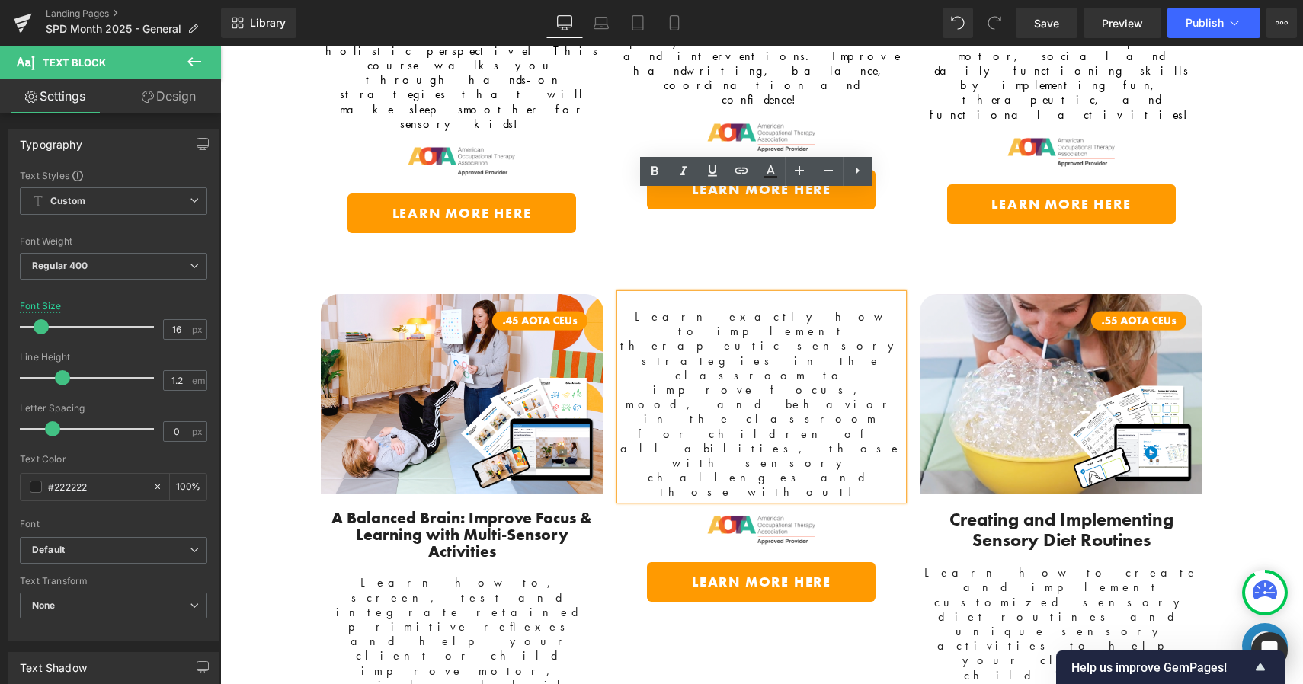
click at [895, 500] on div "Image" at bounding box center [761, 523] width 283 height 47
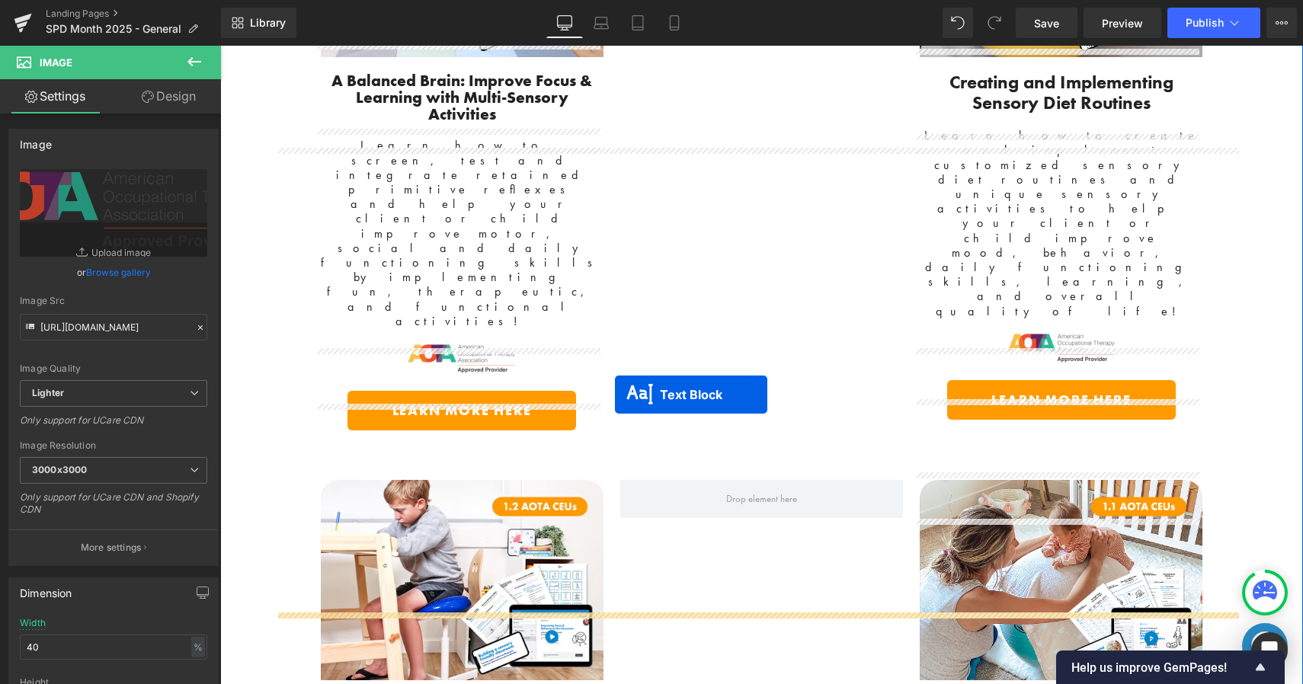
scroll to position [3493, 0]
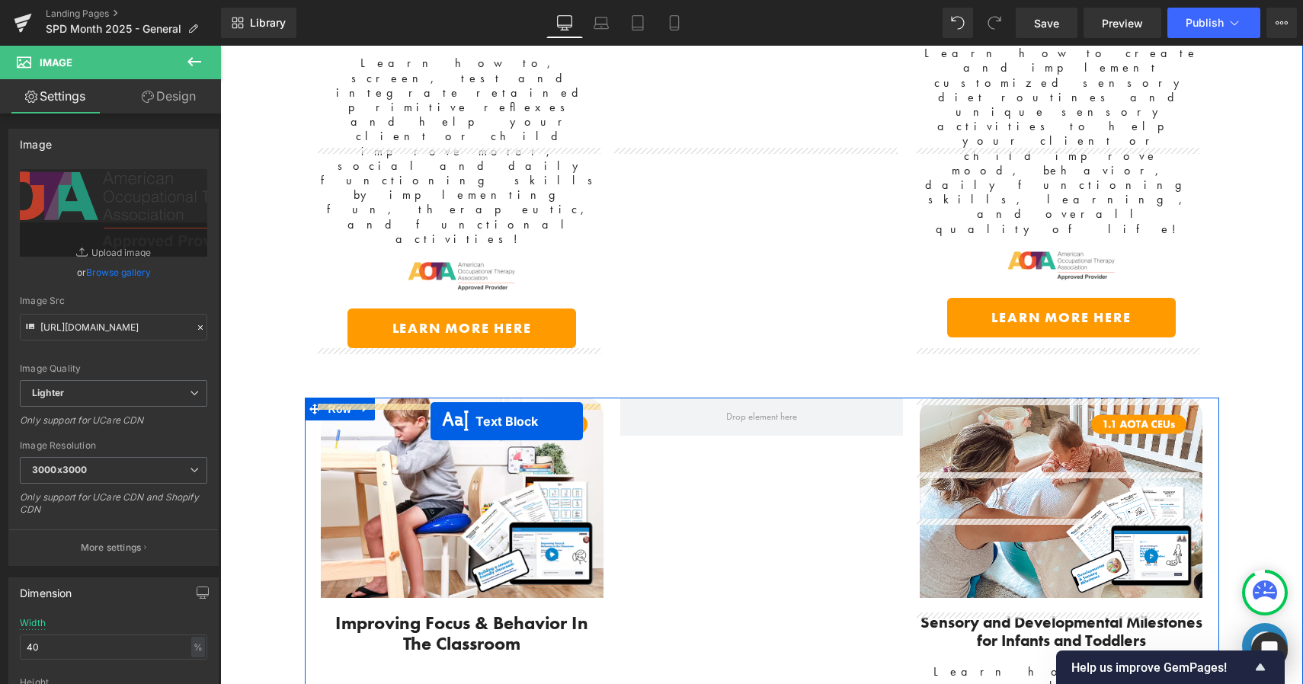
drag, startPoint x: 713, startPoint y: 229, endPoint x: 431, endPoint y: 421, distance: 341.3
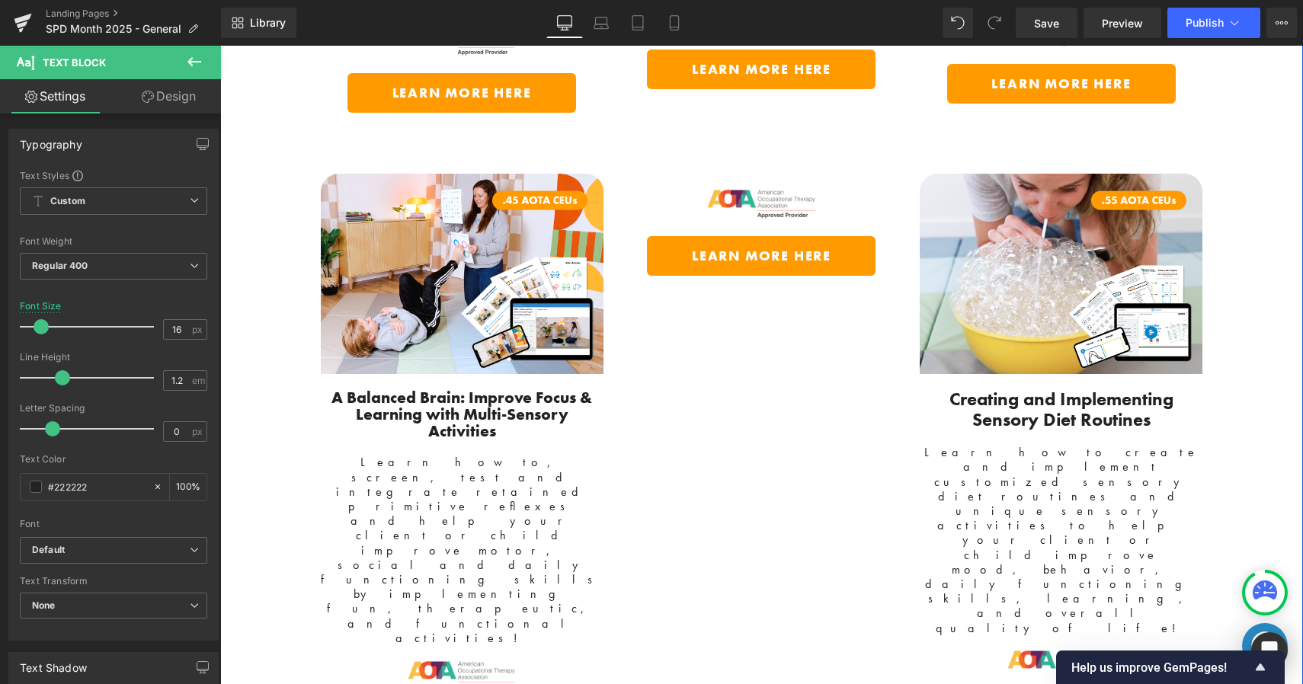
scroll to position [3083, 0]
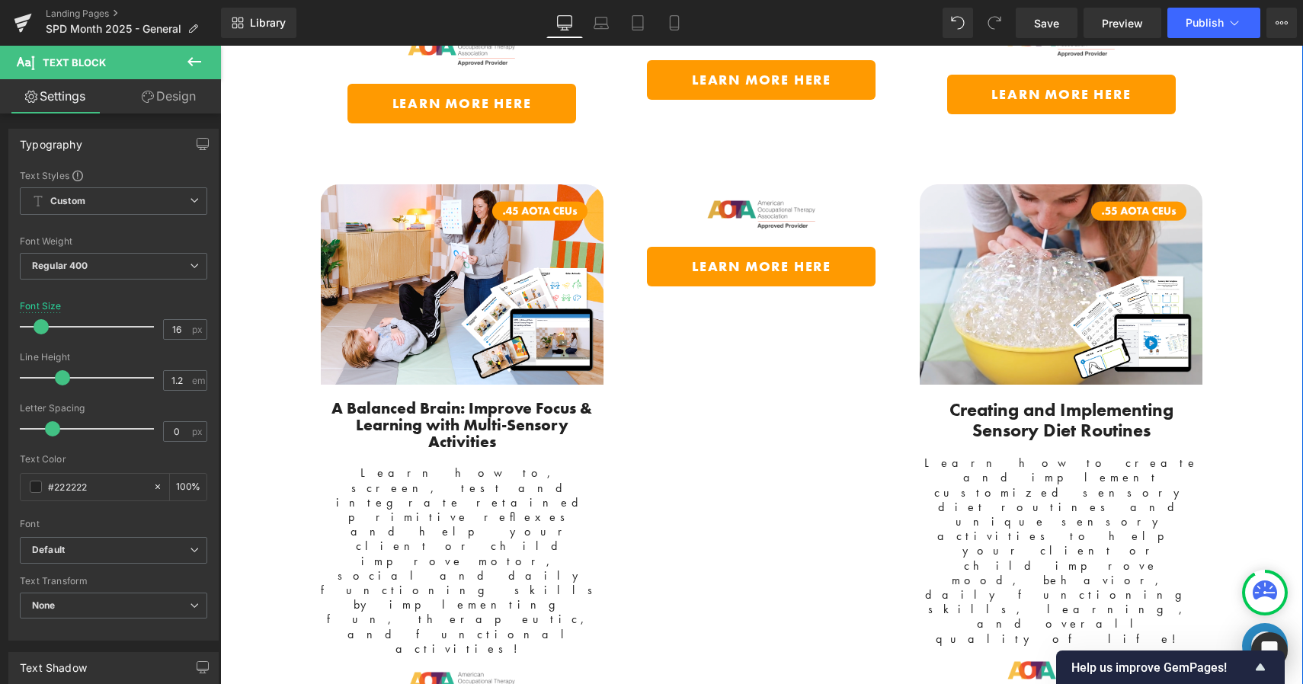
click at [721, 184] on img at bounding box center [762, 207] width 114 height 47
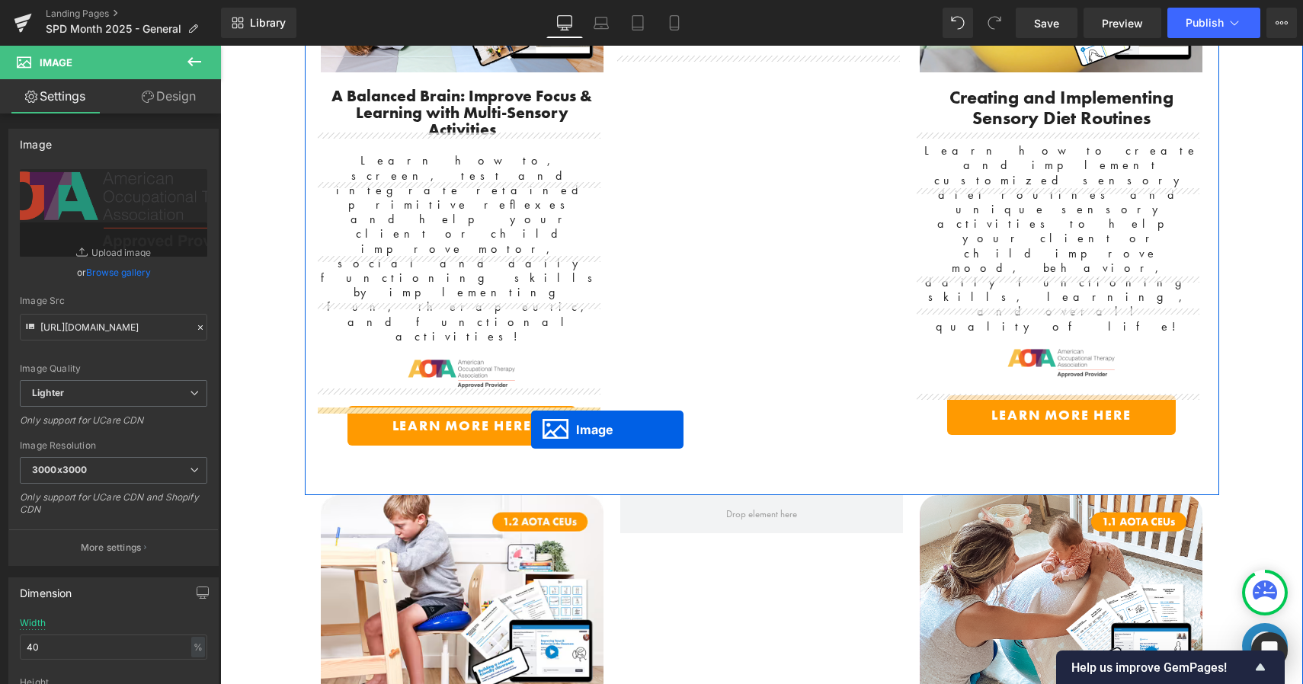
scroll to position [3498, 0]
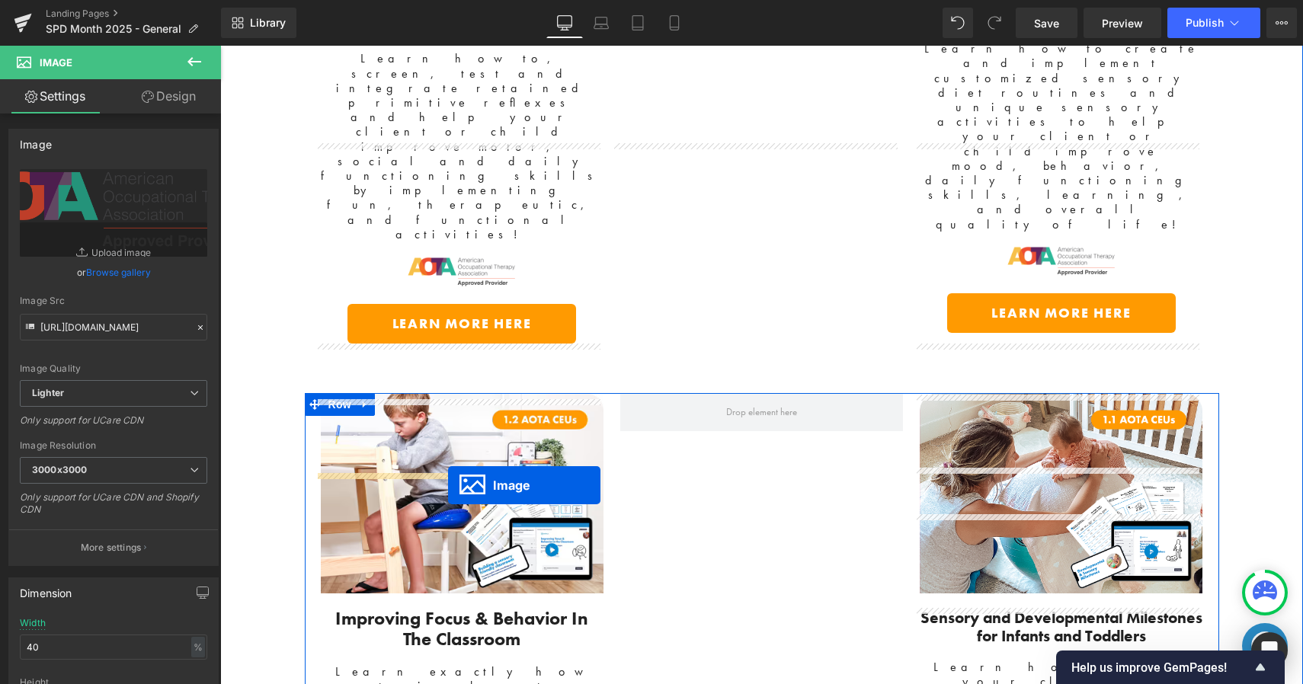
drag, startPoint x: 725, startPoint y: 101, endPoint x: 439, endPoint y: 472, distance: 468.8
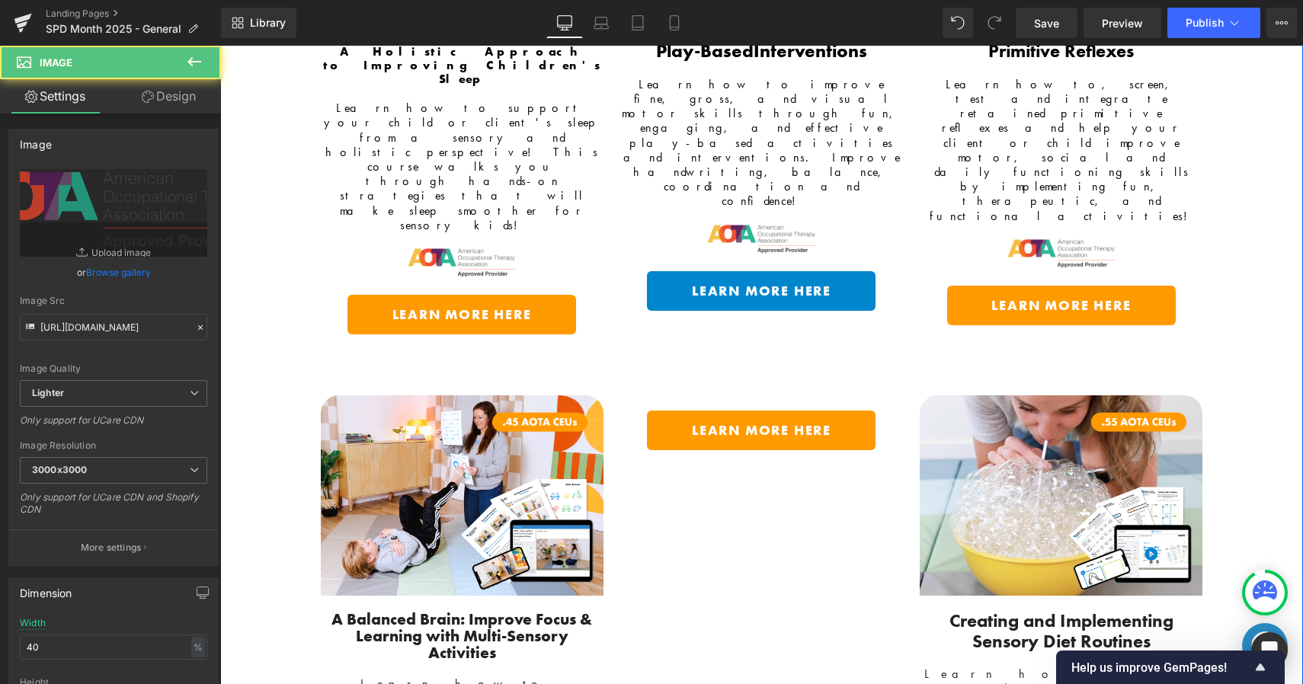
scroll to position [2860, 0]
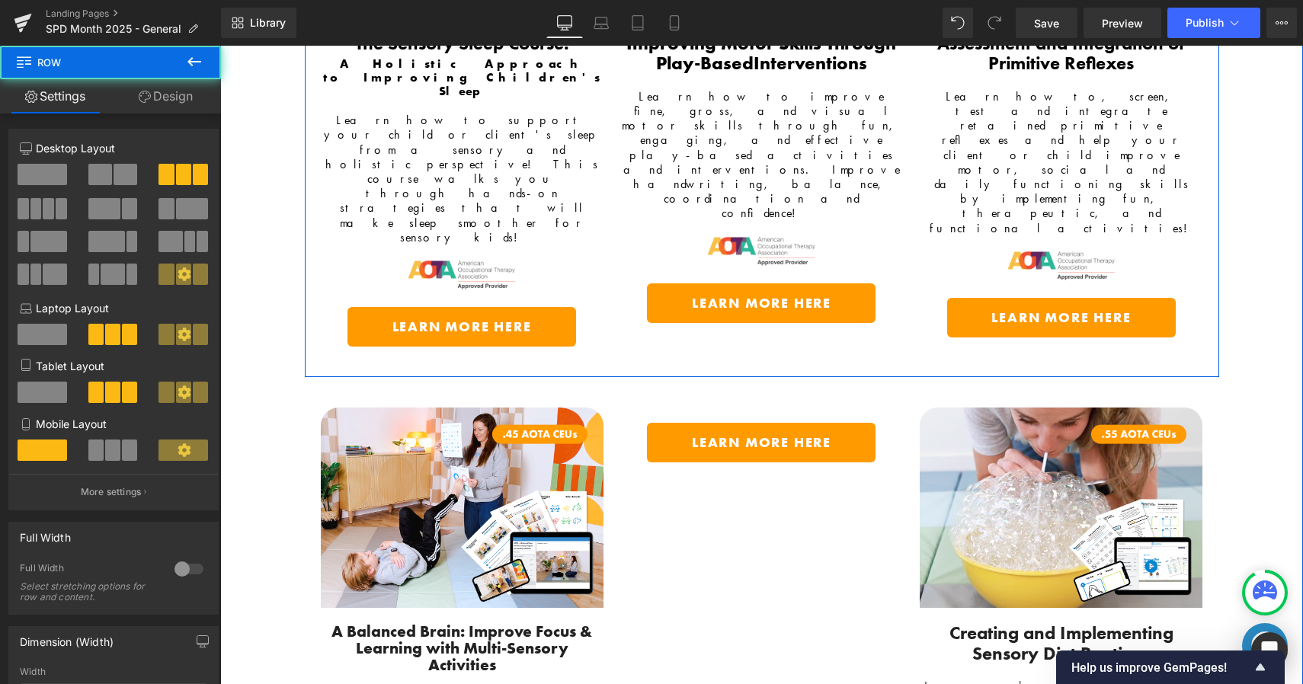
click at [744, 265] on div "Image Improving Motor Skills Through Play-Based Interventions Text Block Learn …" at bounding box center [761, 86] width 299 height 536
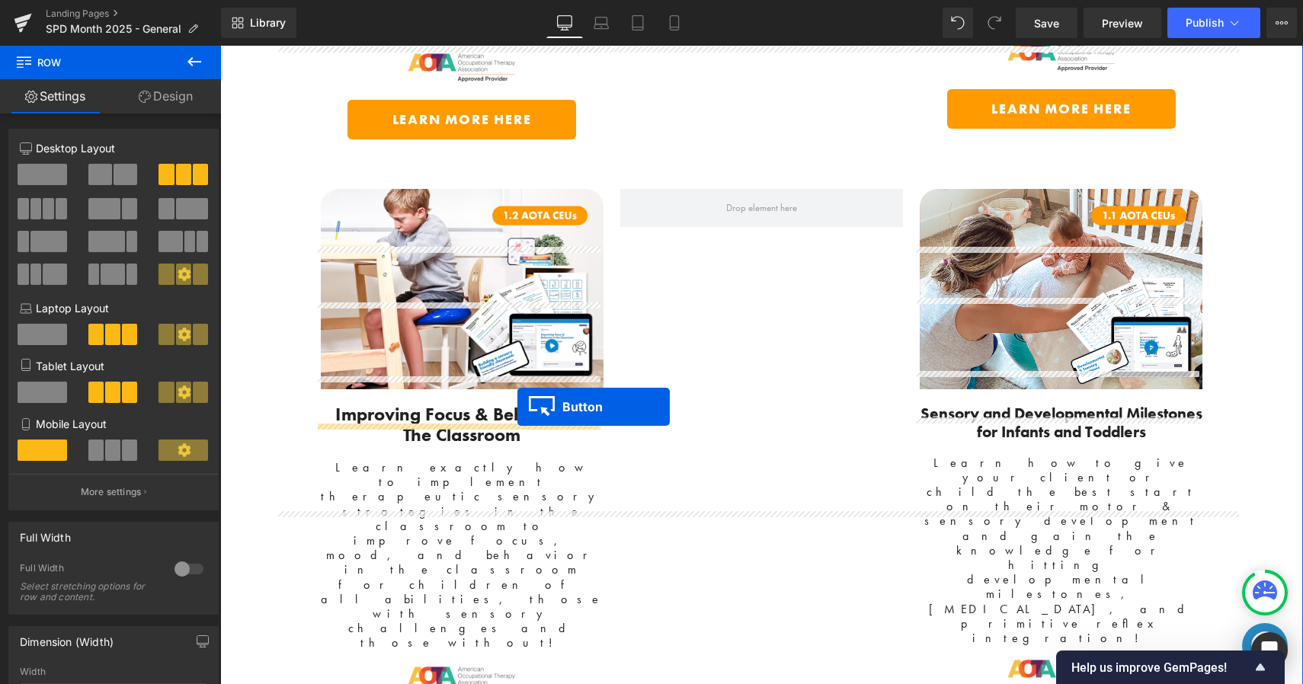
scroll to position [3737, 0]
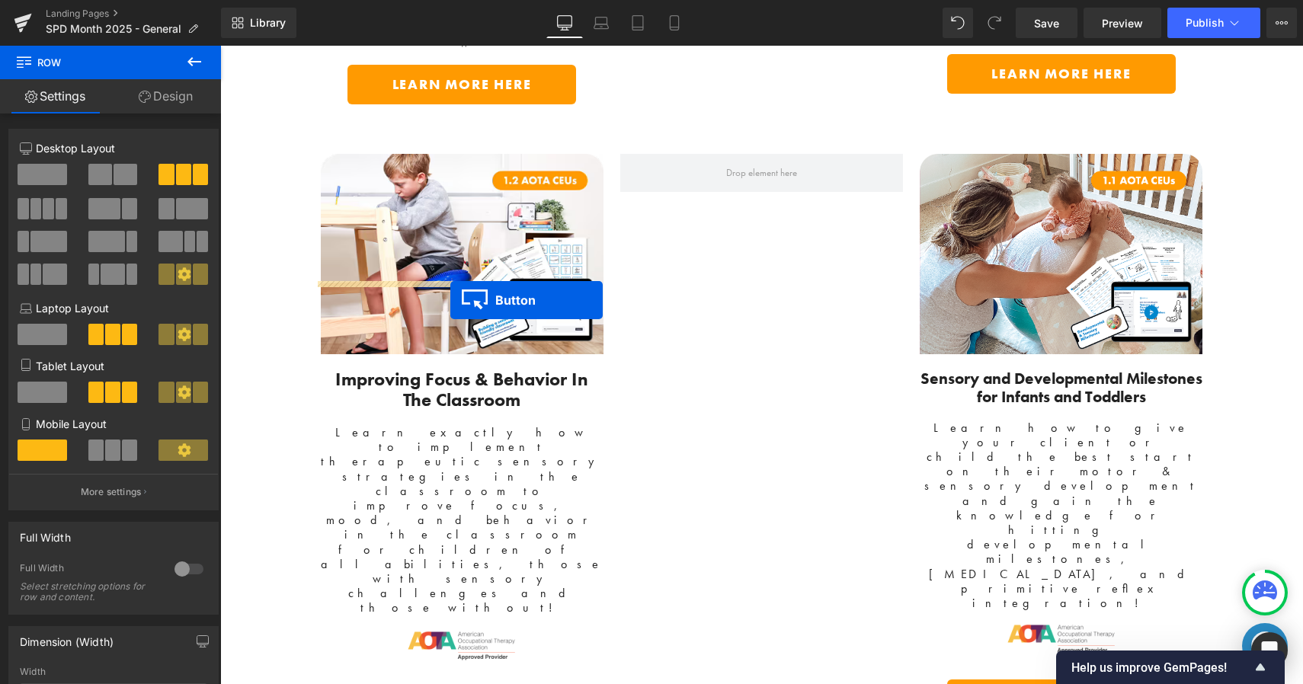
drag, startPoint x: 732, startPoint y: 340, endPoint x: 450, endPoint y: 300, distance: 284.7
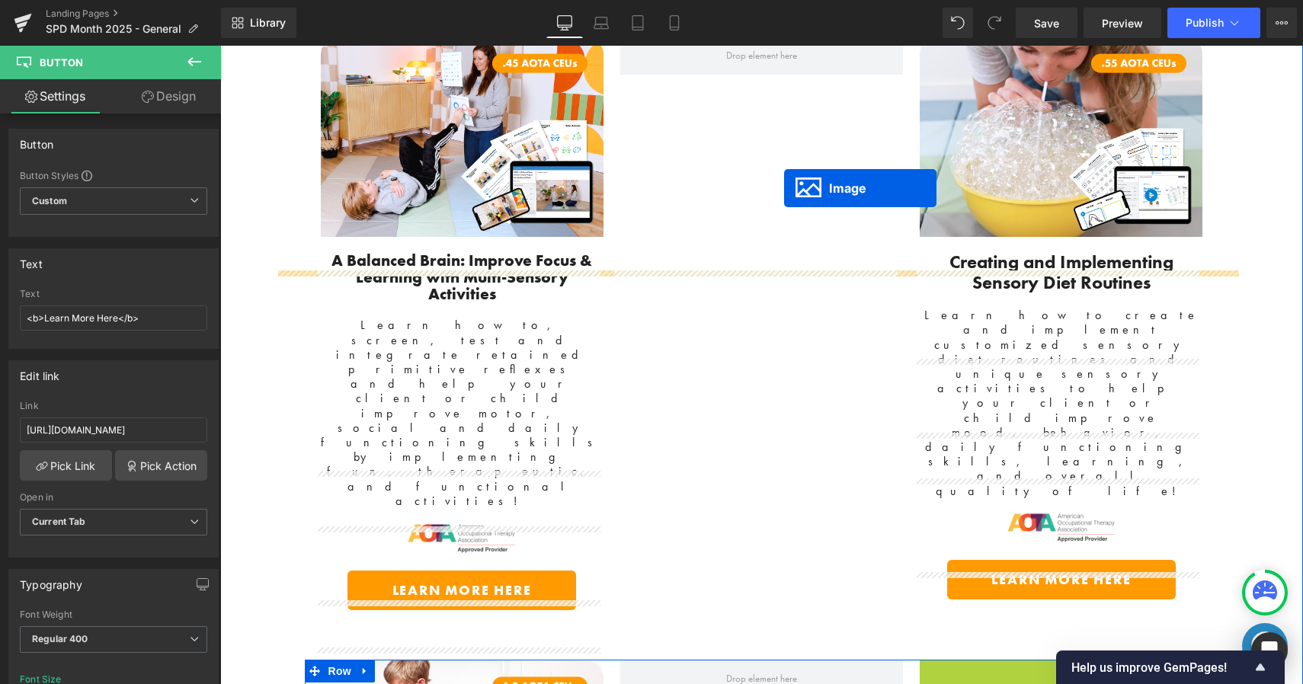
scroll to position [3077, 0]
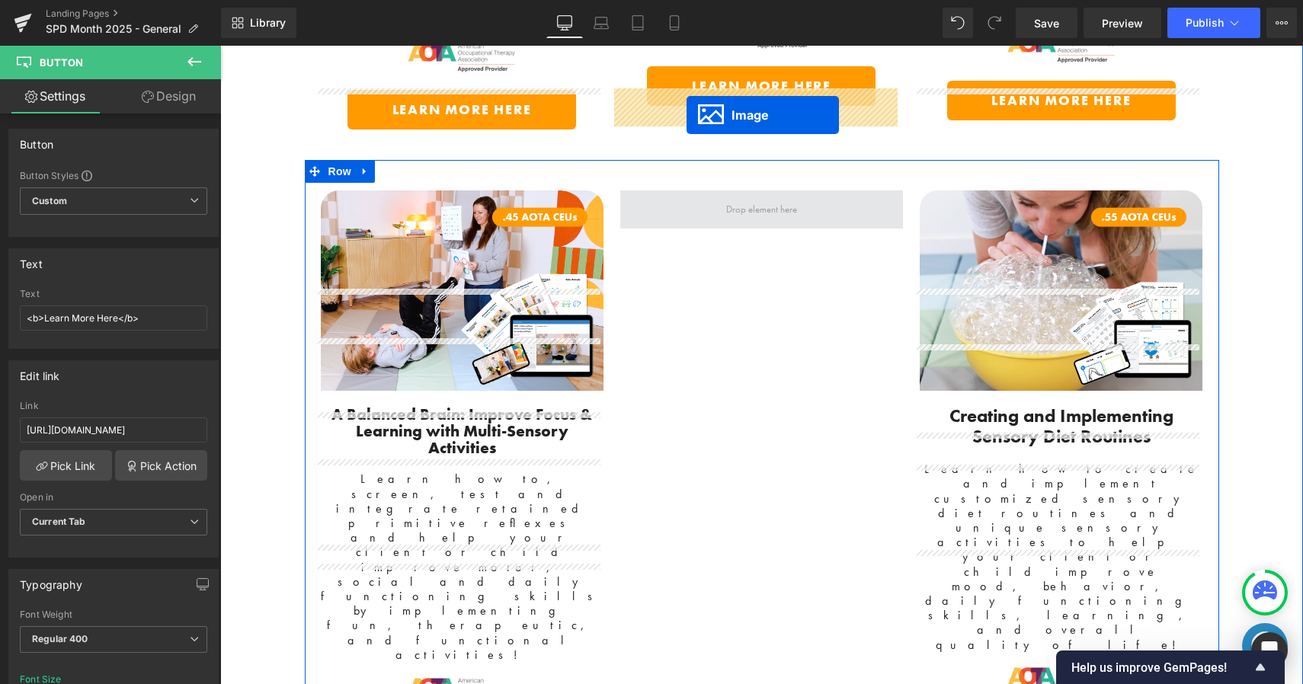
drag, startPoint x: 1027, startPoint y: 367, endPoint x: 687, endPoint y: 114, distance: 423.8
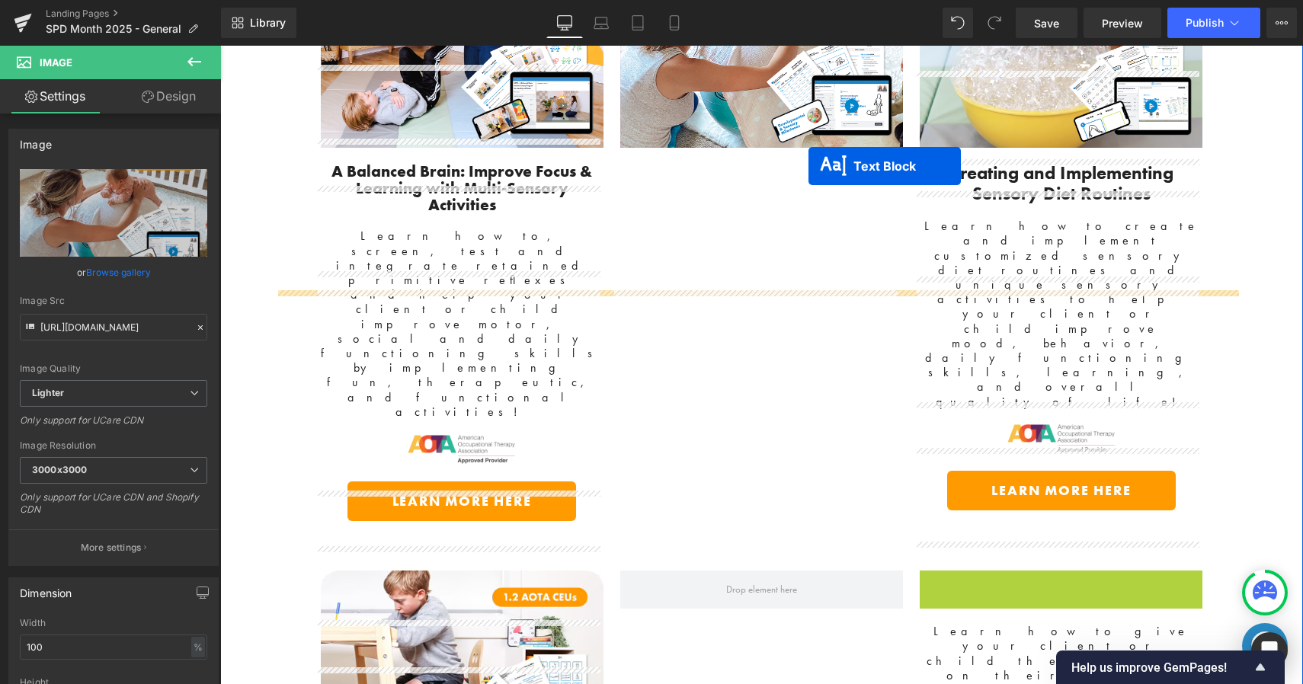
scroll to position [3239, 0]
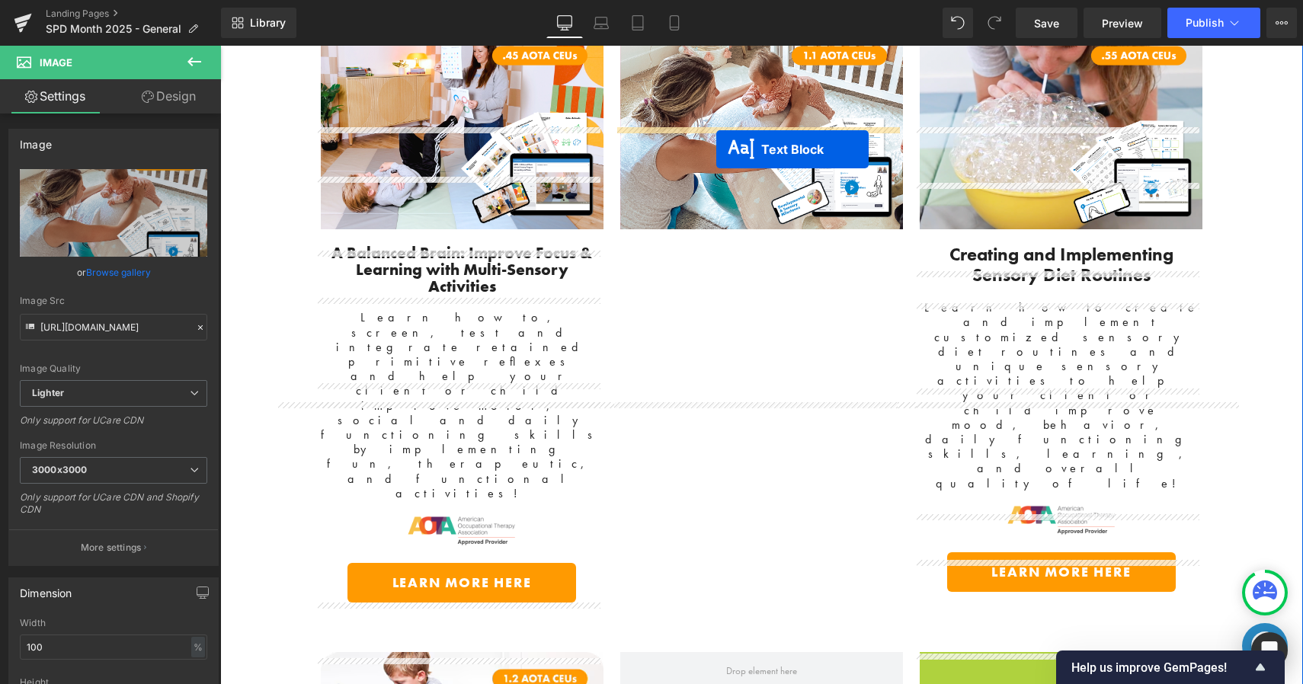
drag, startPoint x: 1010, startPoint y: 303, endPoint x: 716, endPoint y: 149, distance: 331.6
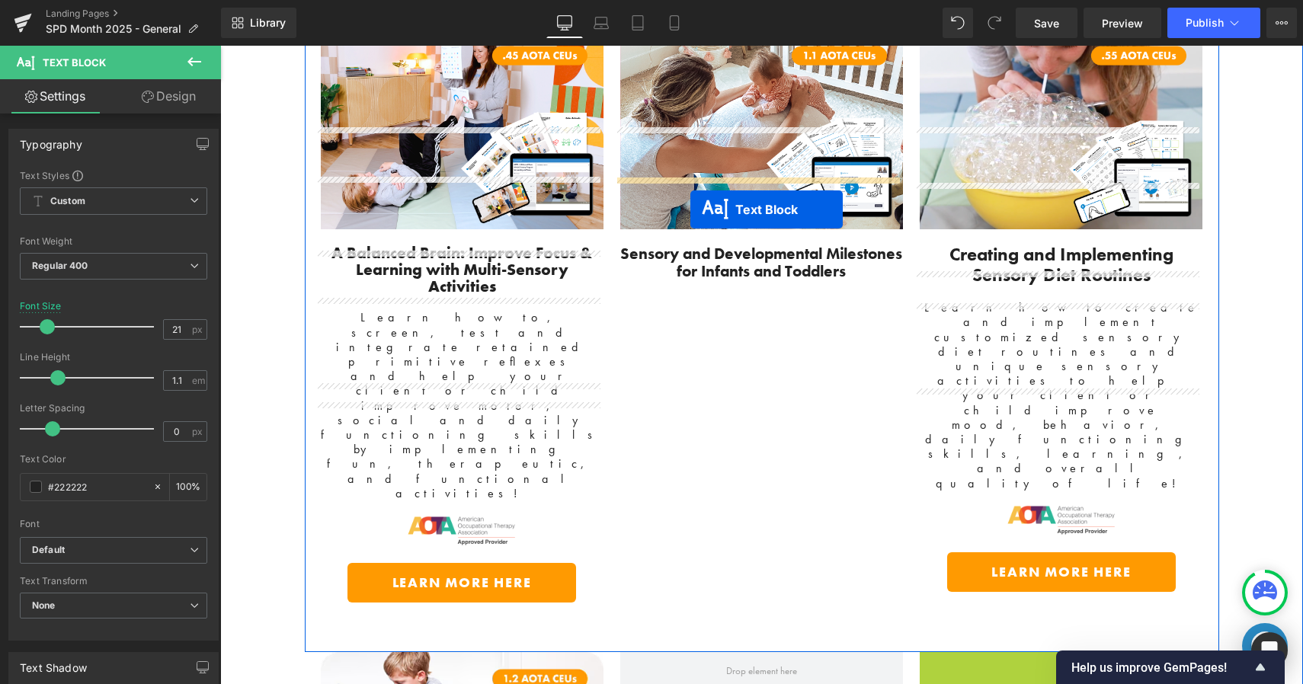
drag, startPoint x: 1016, startPoint y: 435, endPoint x: 692, endPoint y: 197, distance: 401.8
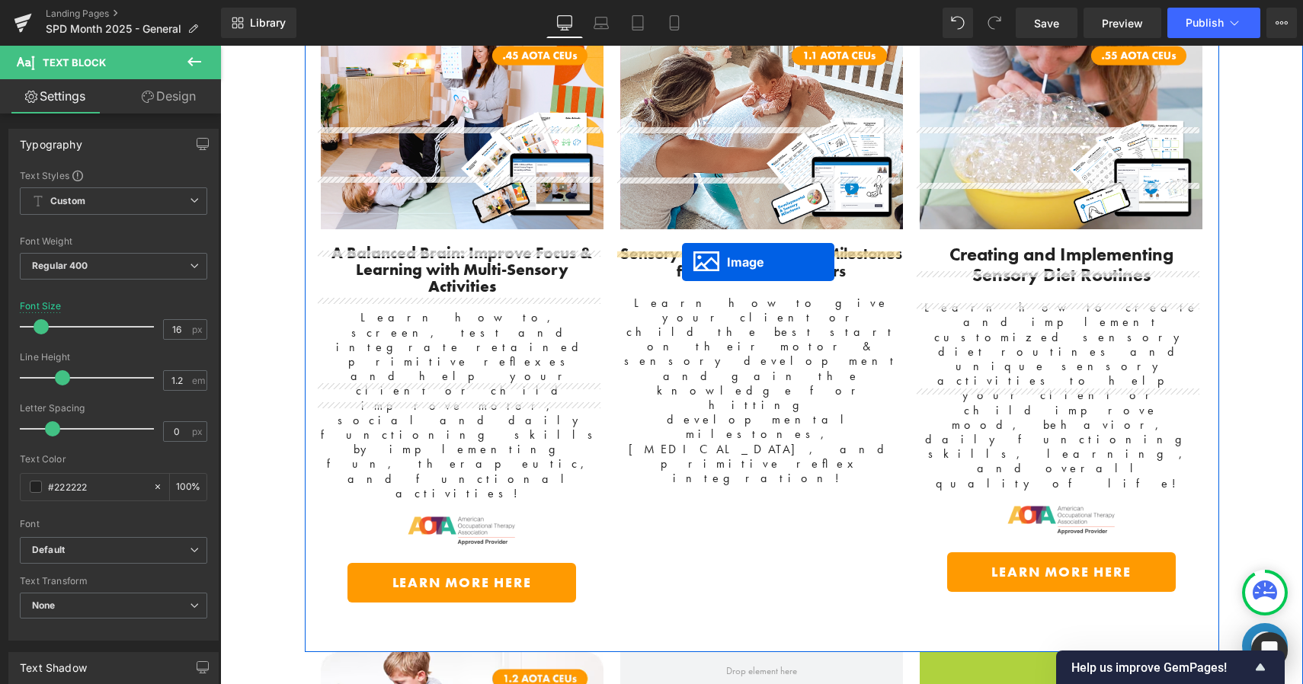
drag, startPoint x: 1024, startPoint y: 421, endPoint x: 680, endPoint y: 259, distance: 380.1
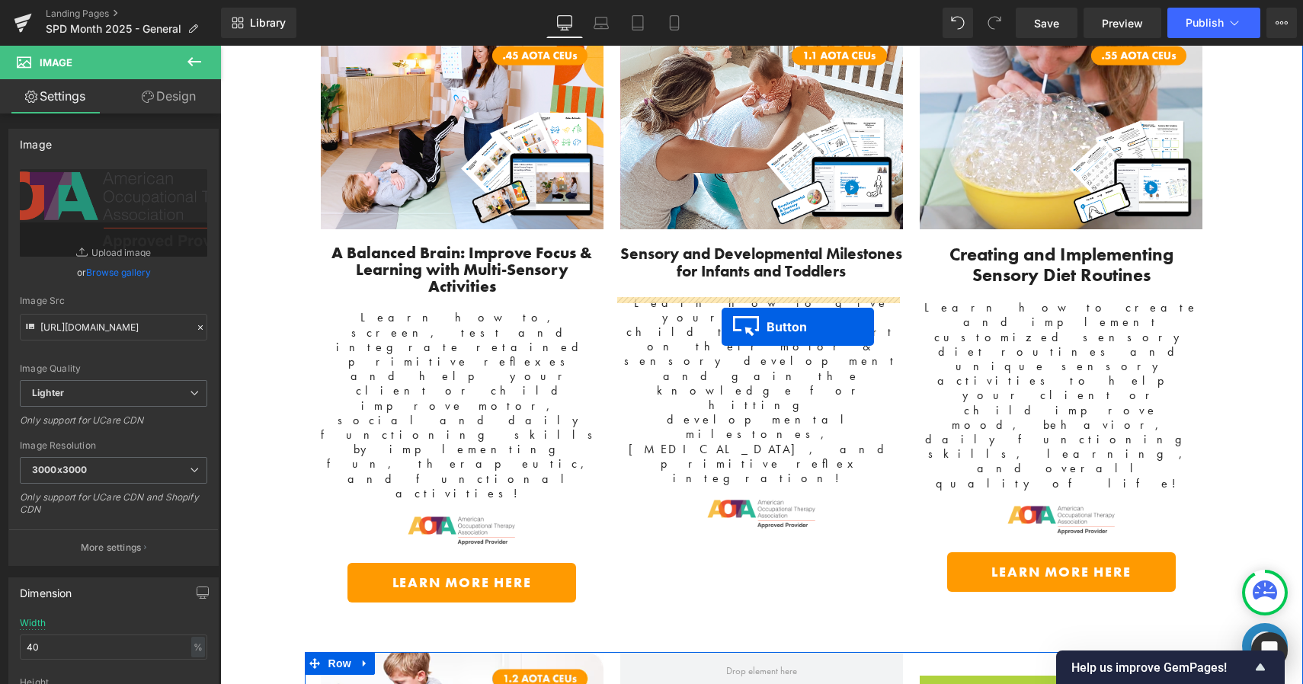
drag, startPoint x: 1030, startPoint y: 449, endPoint x: 712, endPoint y: 323, distance: 341.7
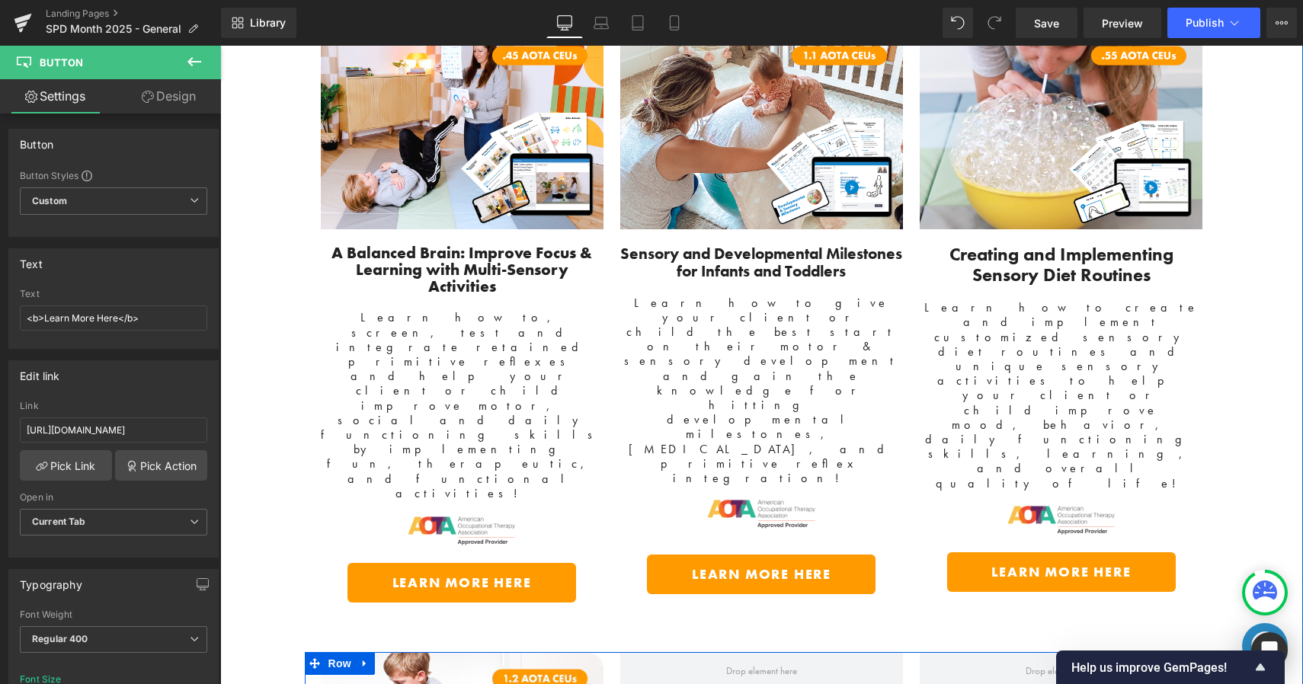
click at [1265, 334] on div "Digital Courses Designed For Parents, Educators and OT's Text Block SAVE 15% Al…" at bounding box center [761, 239] width 1083 height 2013
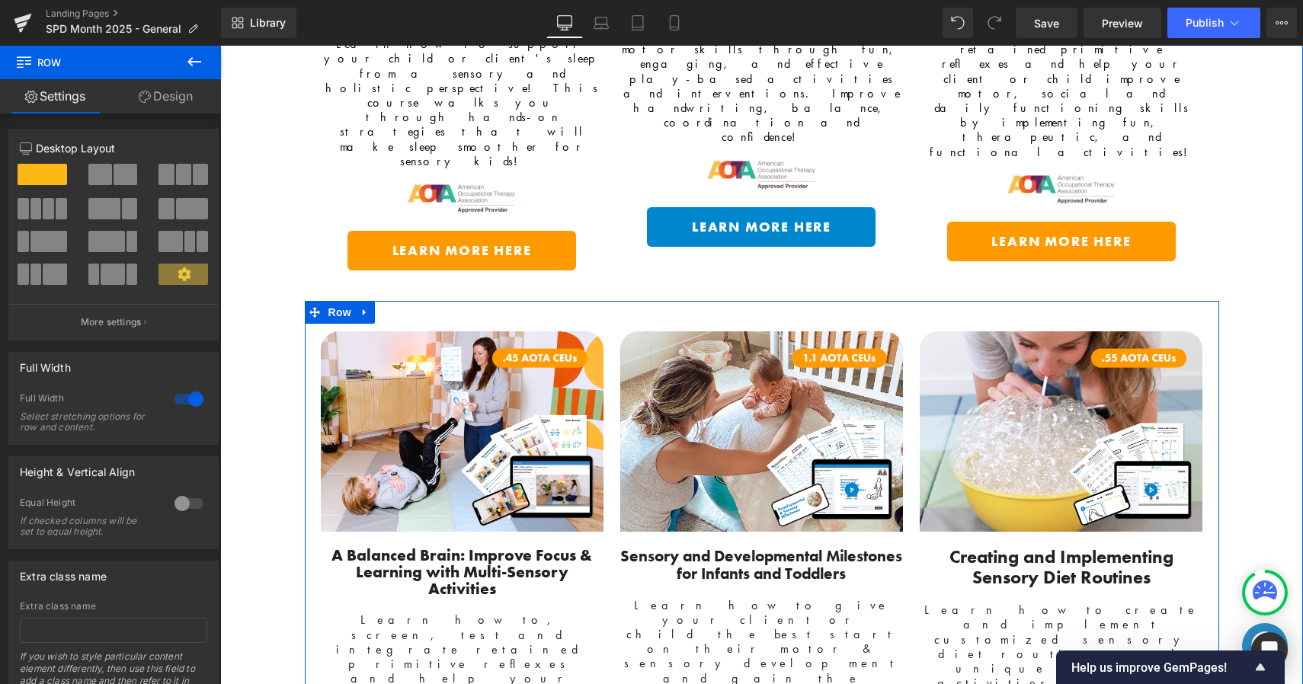
scroll to position [2800, 0]
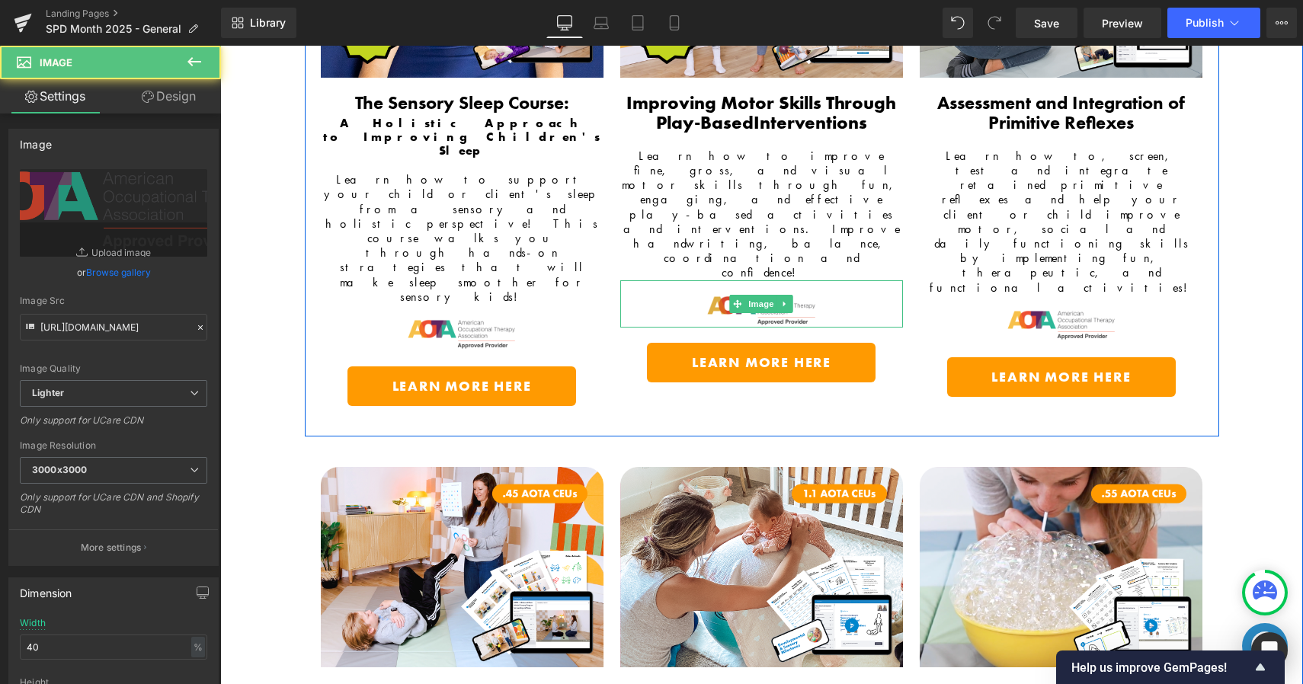
click at [705, 280] on img at bounding box center [762, 303] width 114 height 47
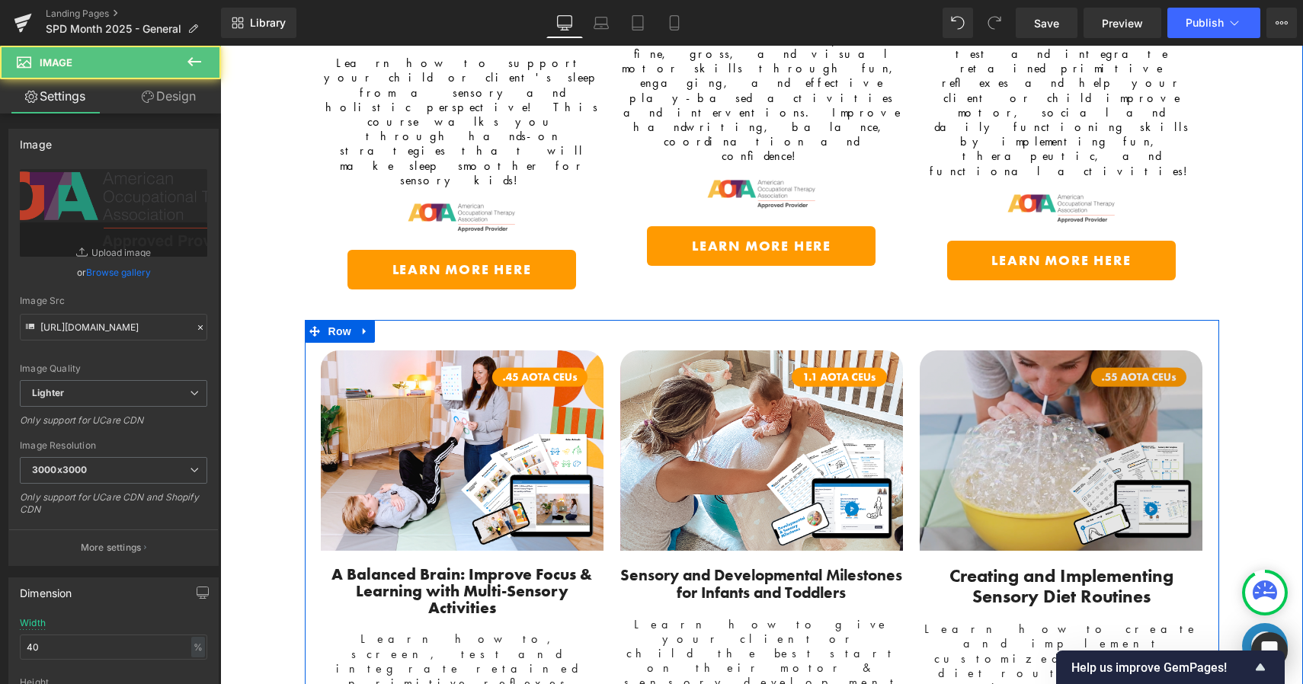
scroll to position [2924, 0]
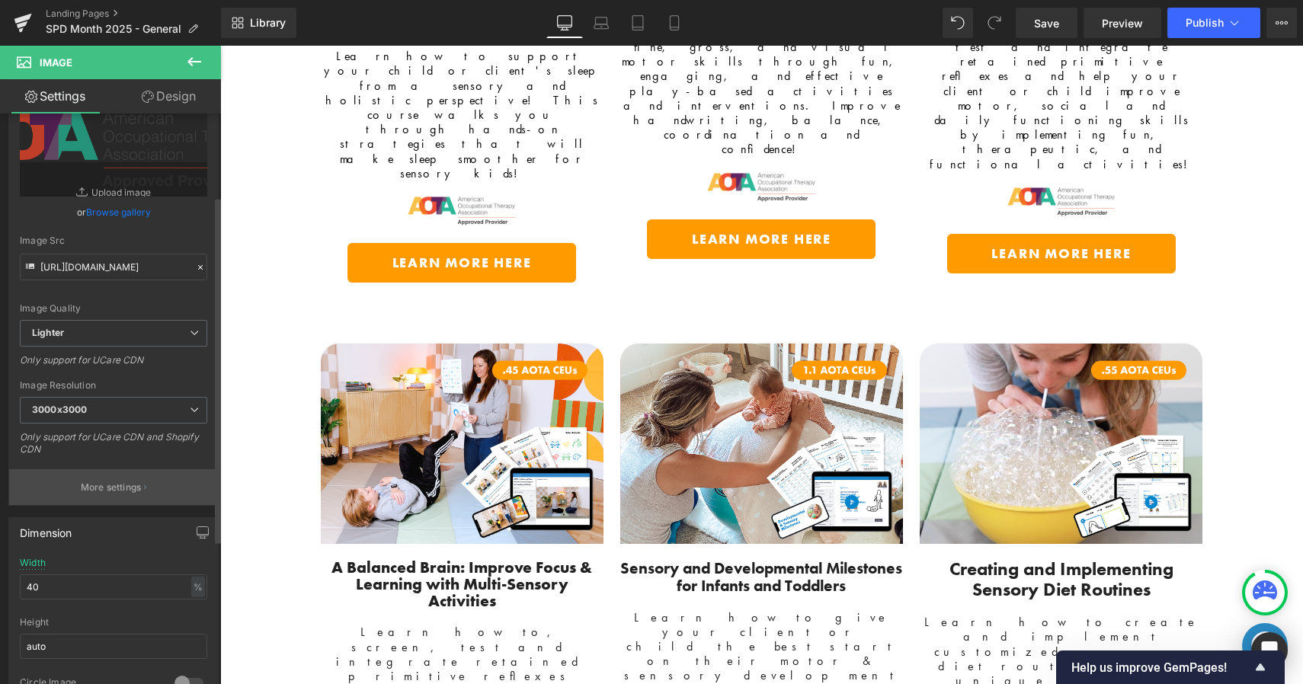
scroll to position [136, 0]
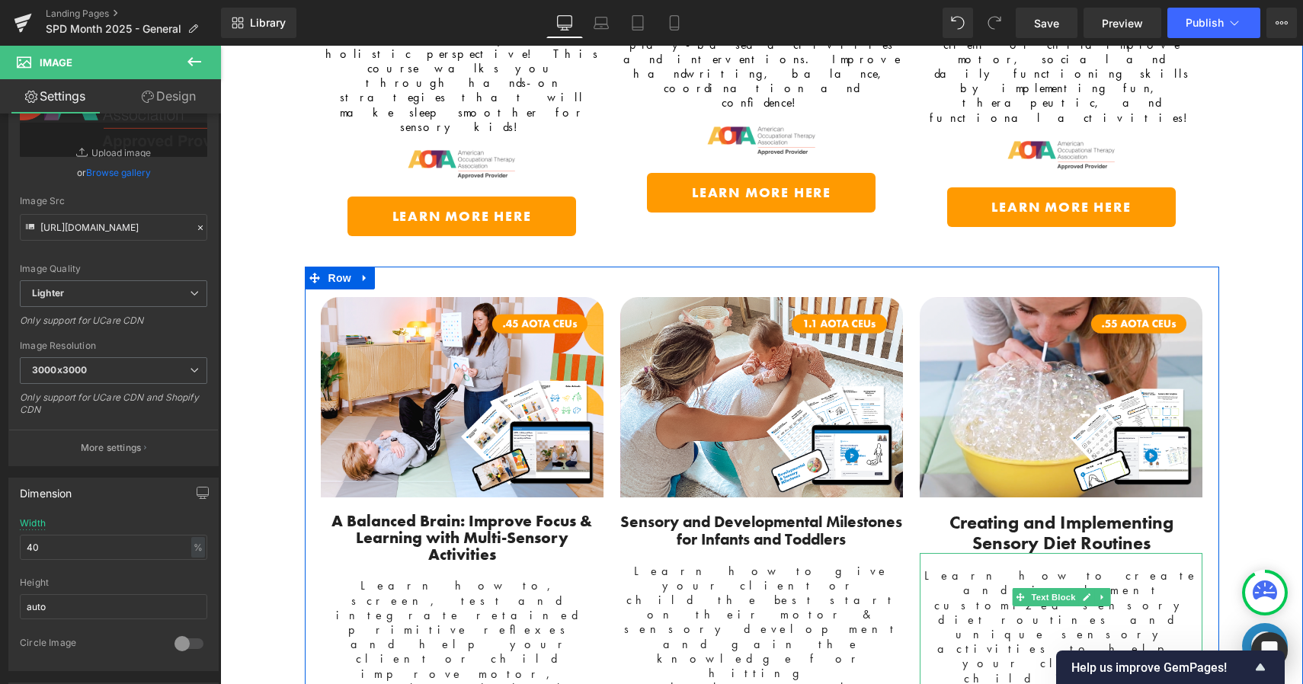
scroll to position [3175, 0]
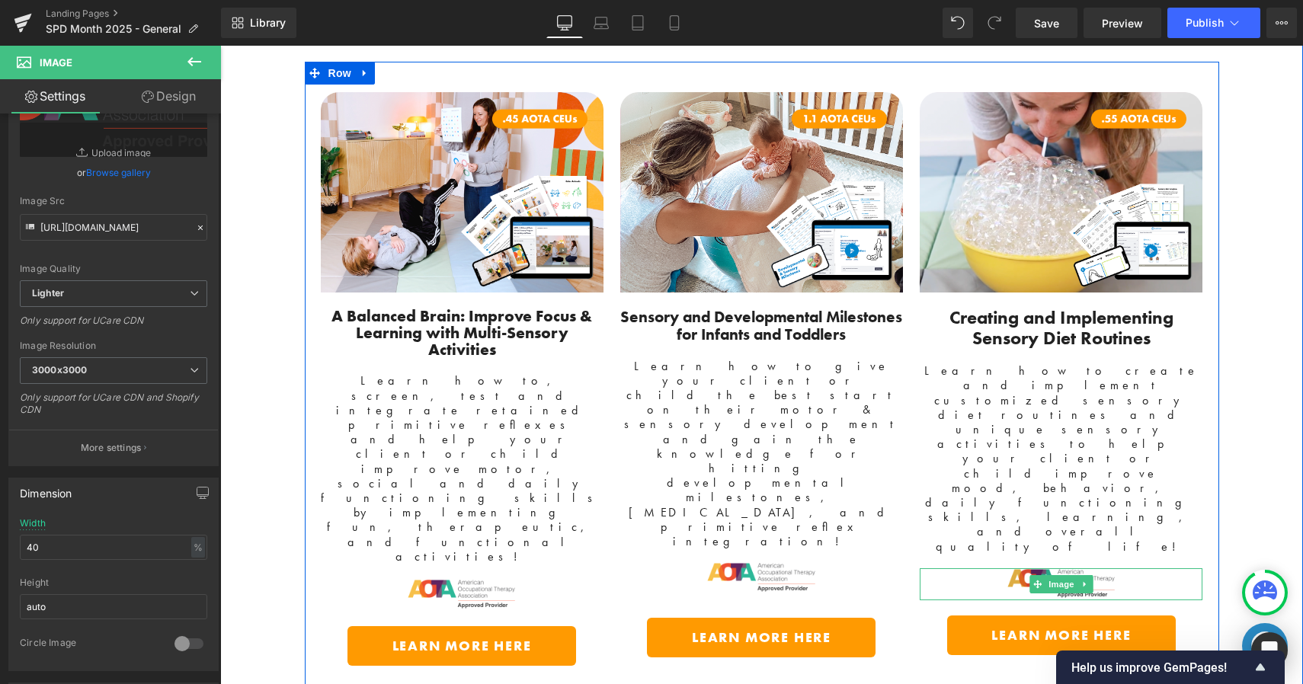
click at [1006, 568] on img at bounding box center [1062, 584] width 114 height 32
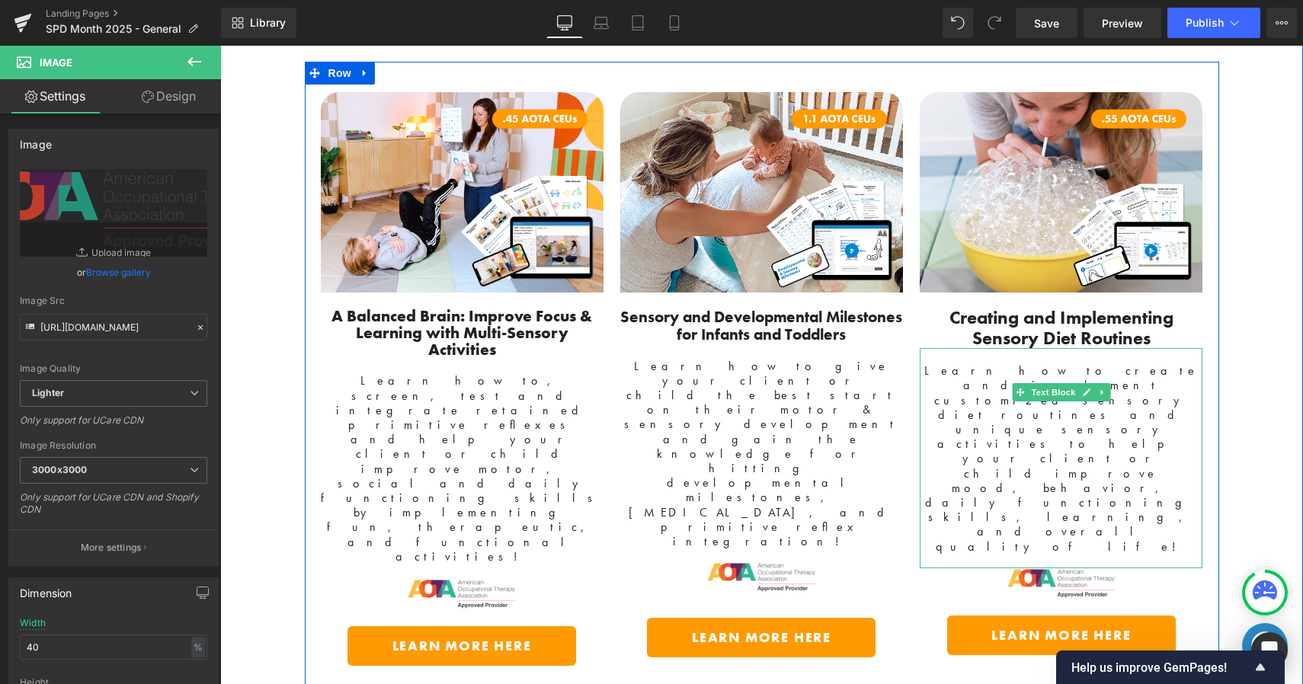
click at [993, 363] on span "Learn how to create and implement customized sensory diet routines and unique s…" at bounding box center [1061, 458] width 274 height 191
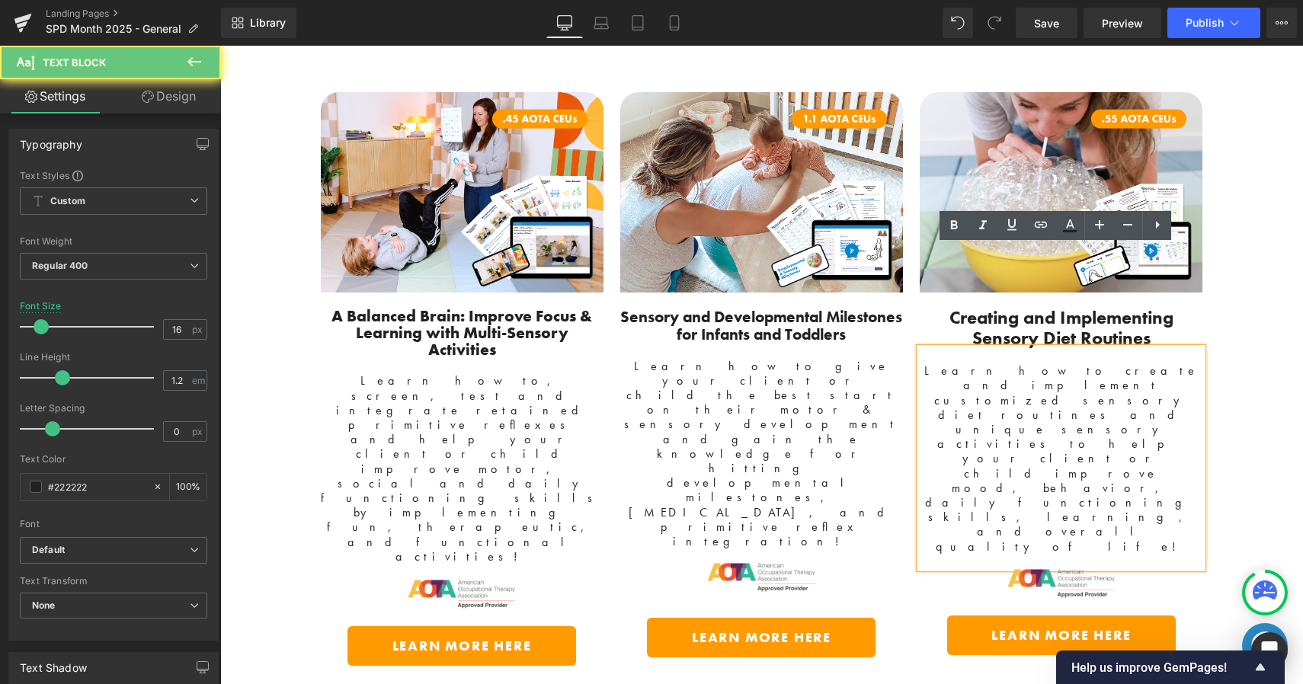
click at [994, 363] on span "Learn how to create and implement customized sensory diet routines and unique s…" at bounding box center [1061, 458] width 274 height 191
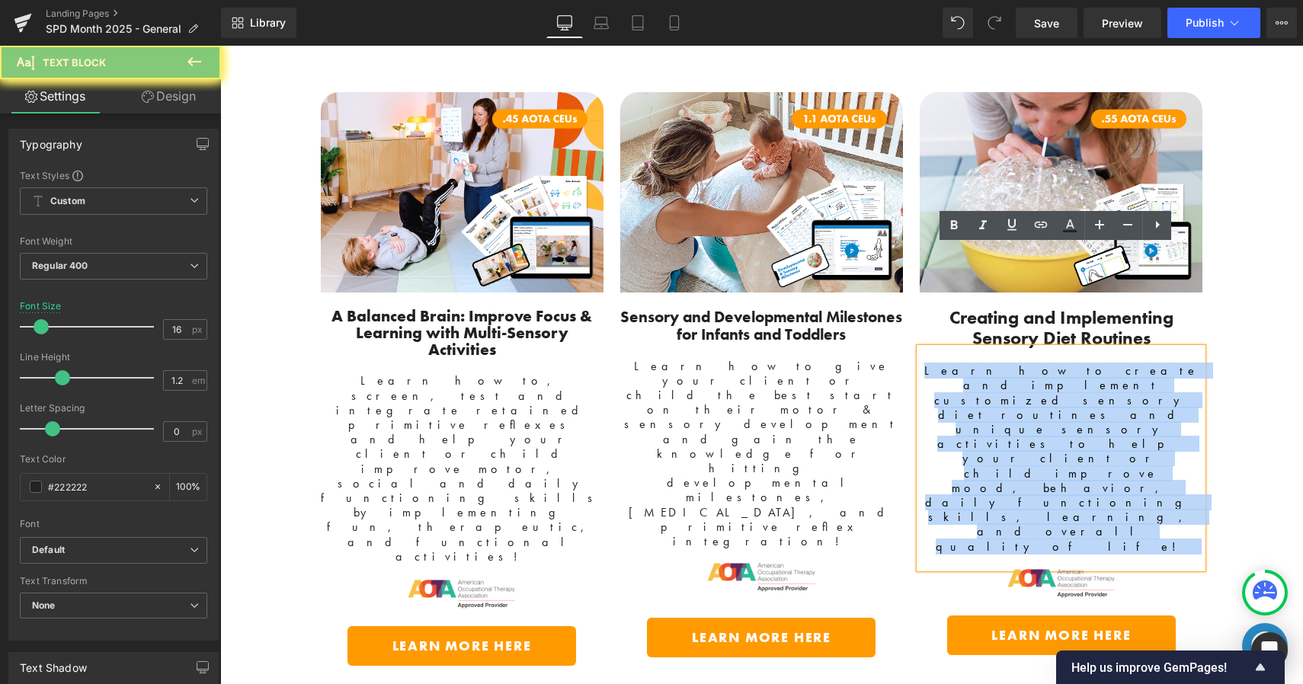
click at [994, 363] on span "Learn how to create and implement customized sensory diet routines and unique s…" at bounding box center [1061, 458] width 274 height 191
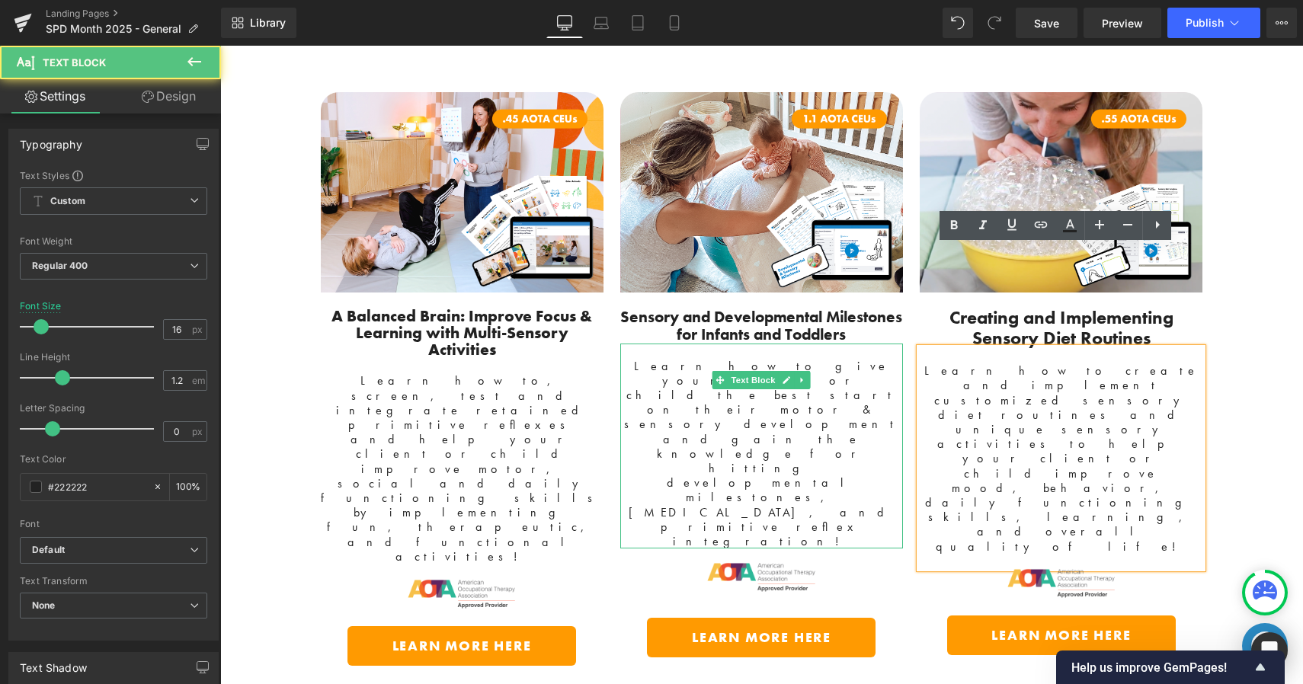
click at [815, 358] on span "Learn how to give your client or child the best start on their motor & sensory …" at bounding box center [761, 453] width 274 height 191
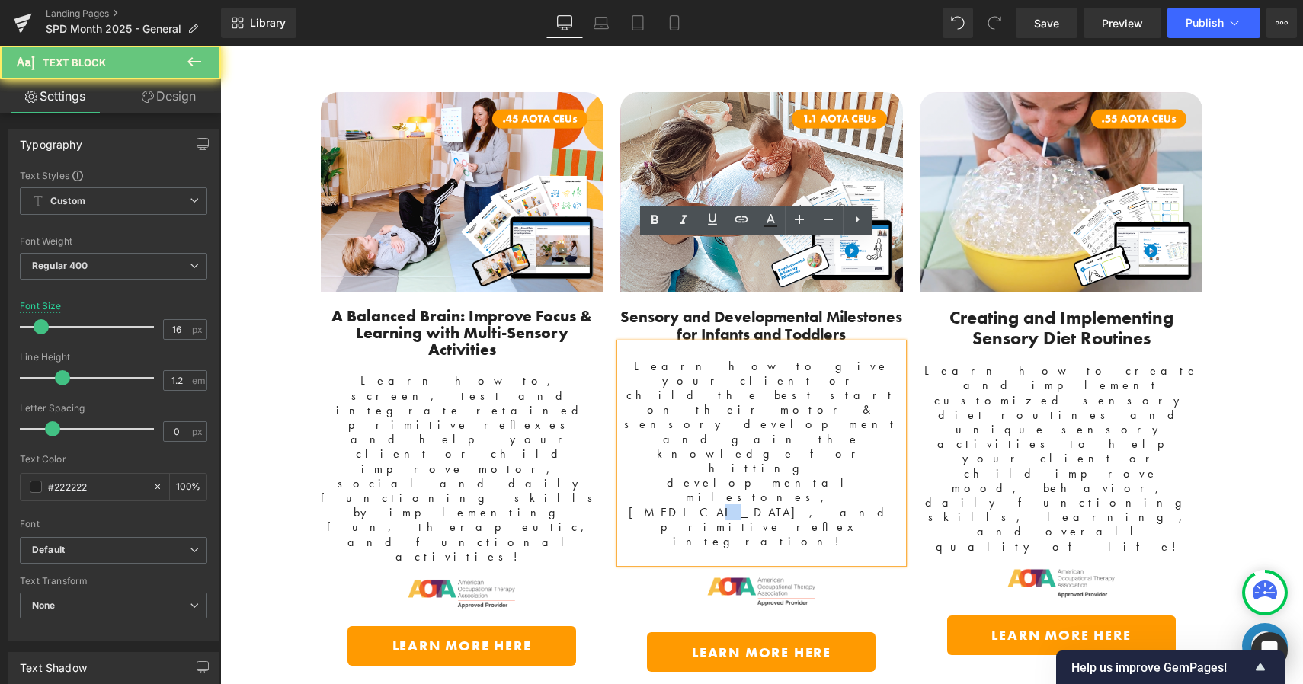
click at [815, 358] on span "Learn how to give your client or child the best start on their motor & sensory …" at bounding box center [761, 453] width 274 height 191
click at [814, 358] on span "Learn how to give your client or child the best start on their motor & sensory …" at bounding box center [761, 453] width 274 height 191
click at [808, 358] on span "Learn how to give your client or child the best start on their motor & sensory …" at bounding box center [761, 453] width 274 height 191
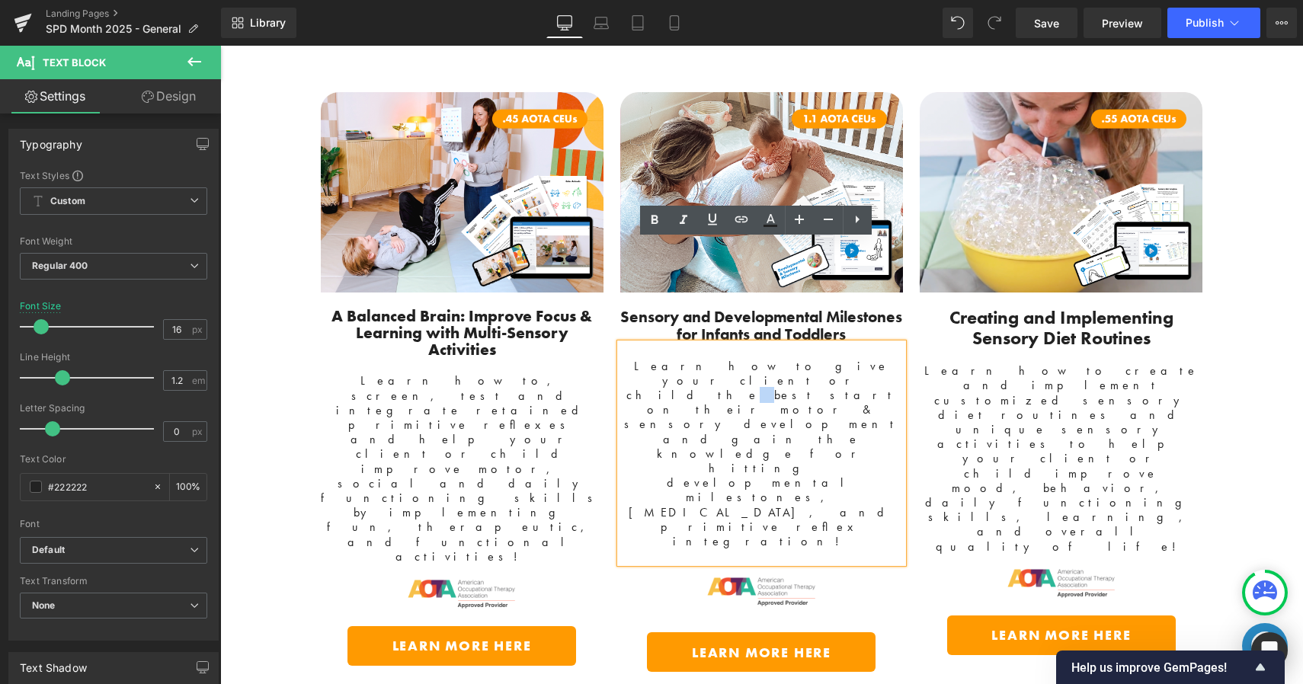
click at [808, 358] on span "Learn how to give your client or child the best start on their motor & sensory …" at bounding box center [761, 453] width 274 height 191
click at [391, 373] on span "Learn how to, screen, test and integrate retained primitive reflexes and help y…" at bounding box center [462, 468] width 282 height 191
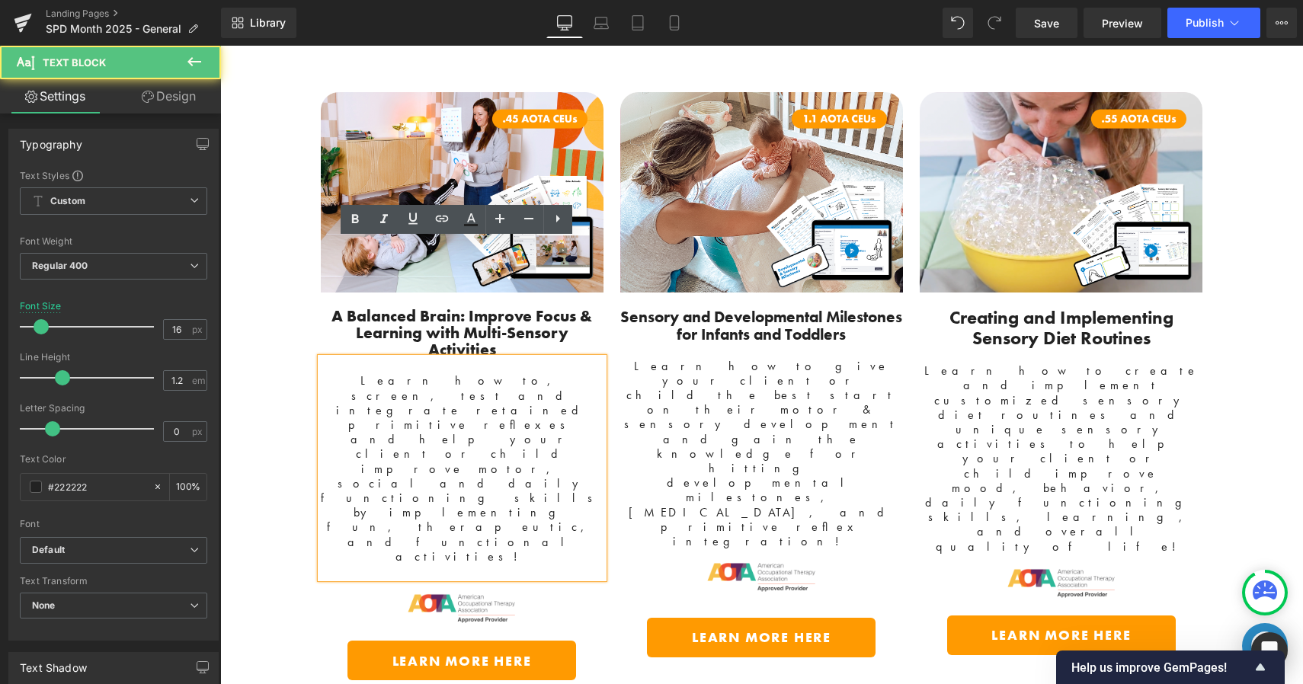
click at [391, 373] on span "Learn how to, screen, test and integrate retained primitive reflexes and help y…" at bounding box center [462, 468] width 282 height 191
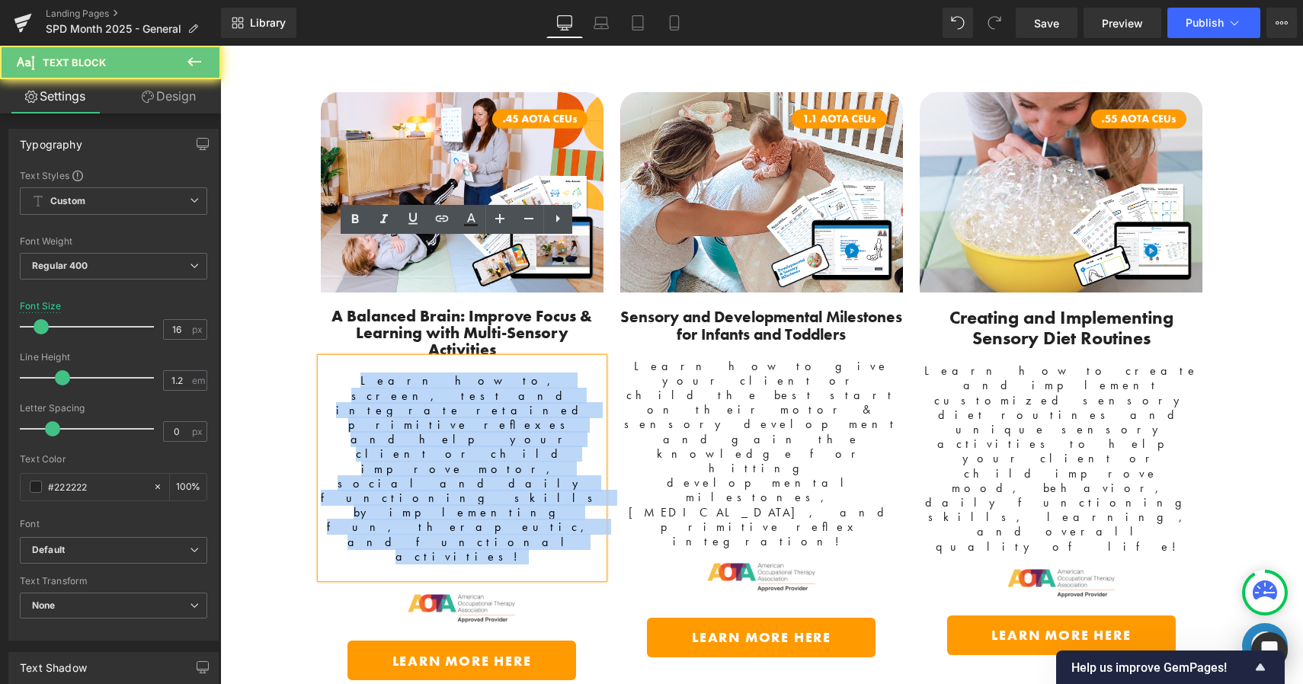
click at [391, 373] on span "Learn how to, screen, test and integrate retained primitive reflexes and help y…" at bounding box center [462, 468] width 282 height 191
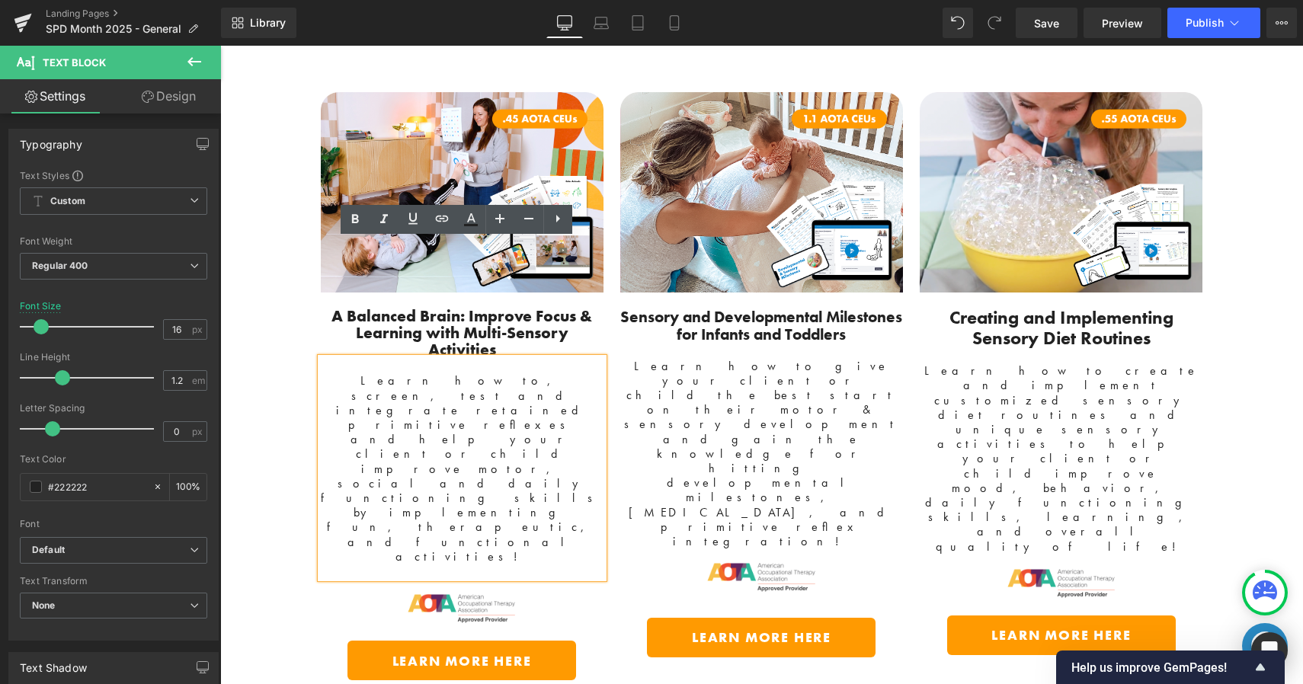
click at [1218, 294] on div "Digital Courses Designed For Parents, Educators and OT's Text Block SAVE 15% Al…" at bounding box center [761, 342] width 961 height 1963
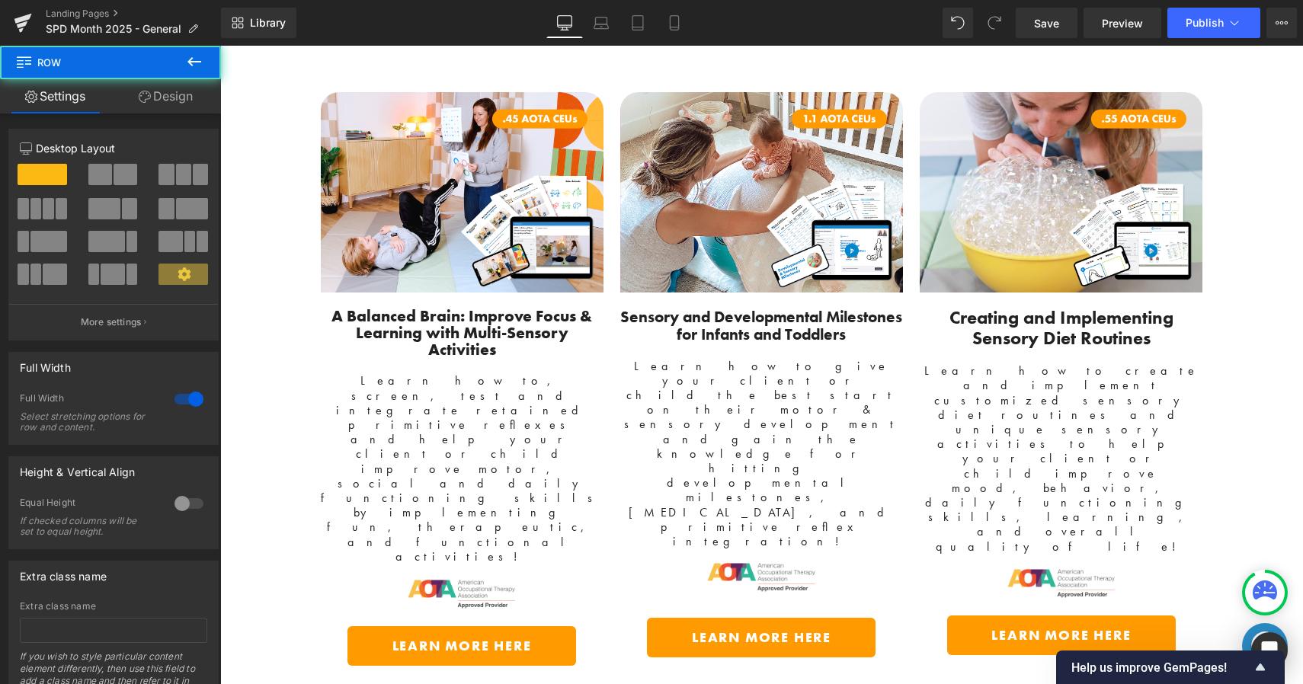
click at [1234, 293] on div "Digital Courses Designed For Parents, Educators and OT's Text Block SAVE 15% Al…" at bounding box center [761, 335] width 961 height 1948
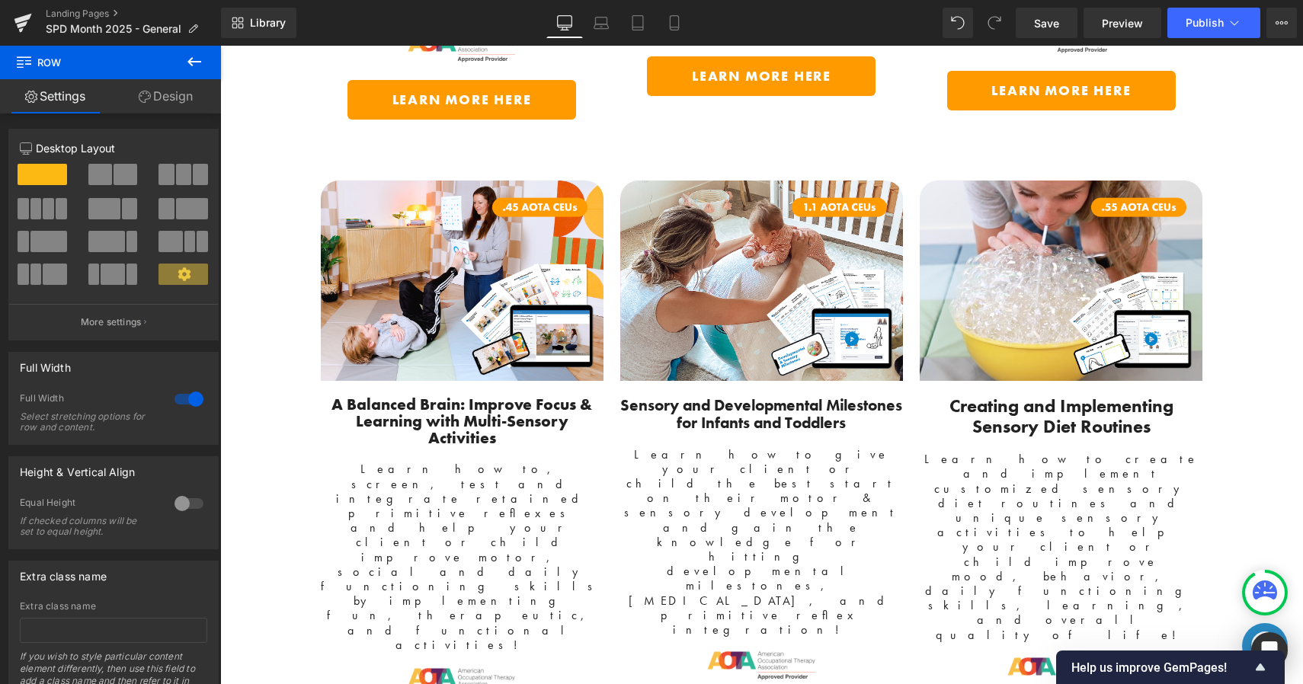
scroll to position [2387, 0]
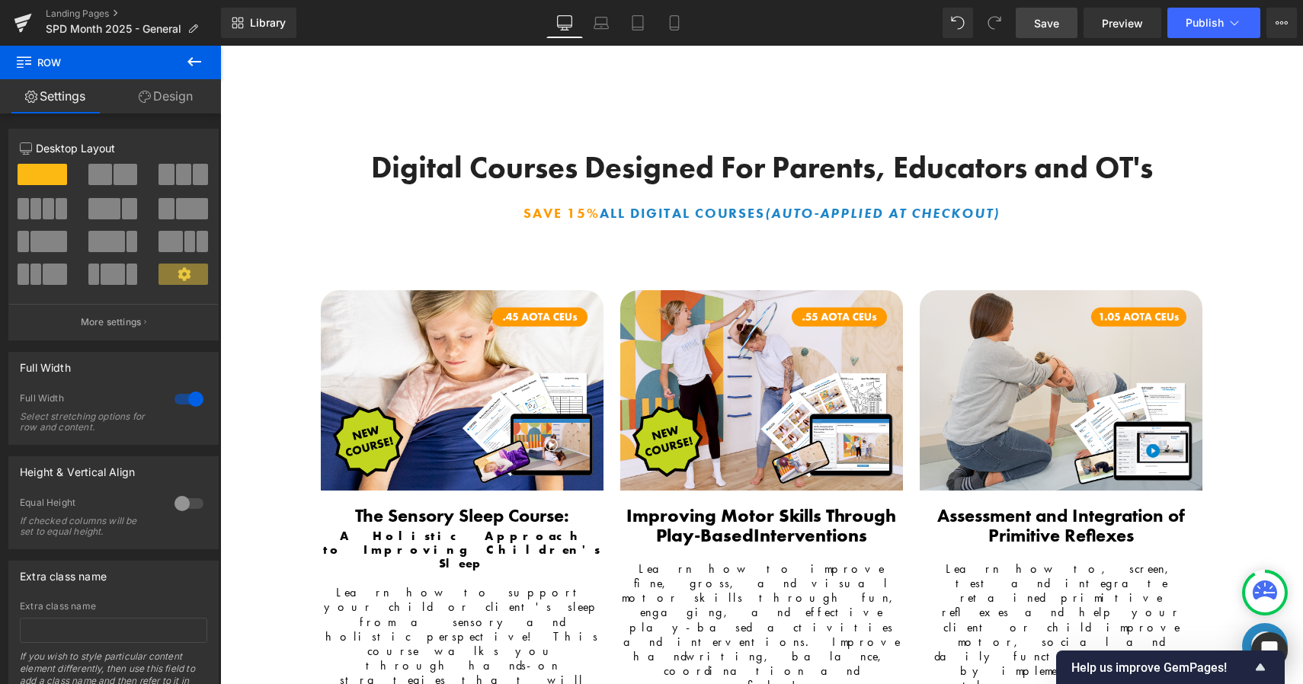
click at [1059, 20] on span "Save" at bounding box center [1046, 23] width 25 height 16
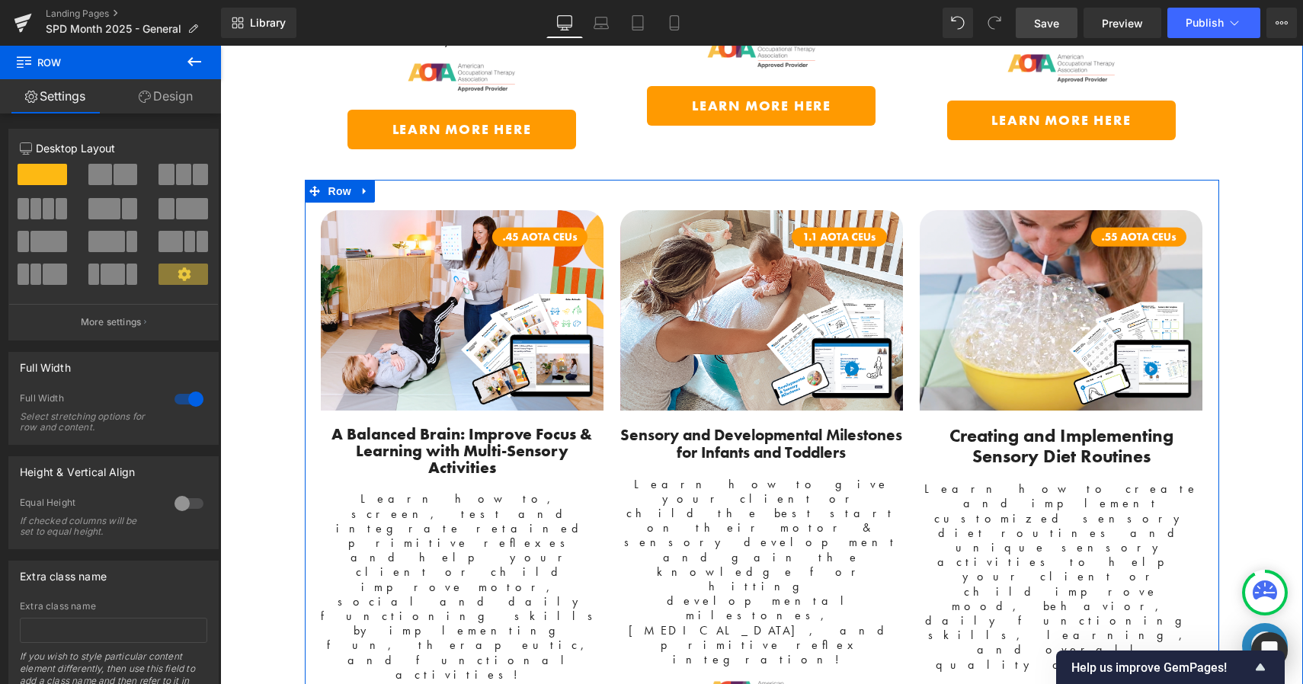
scroll to position [3059, 0]
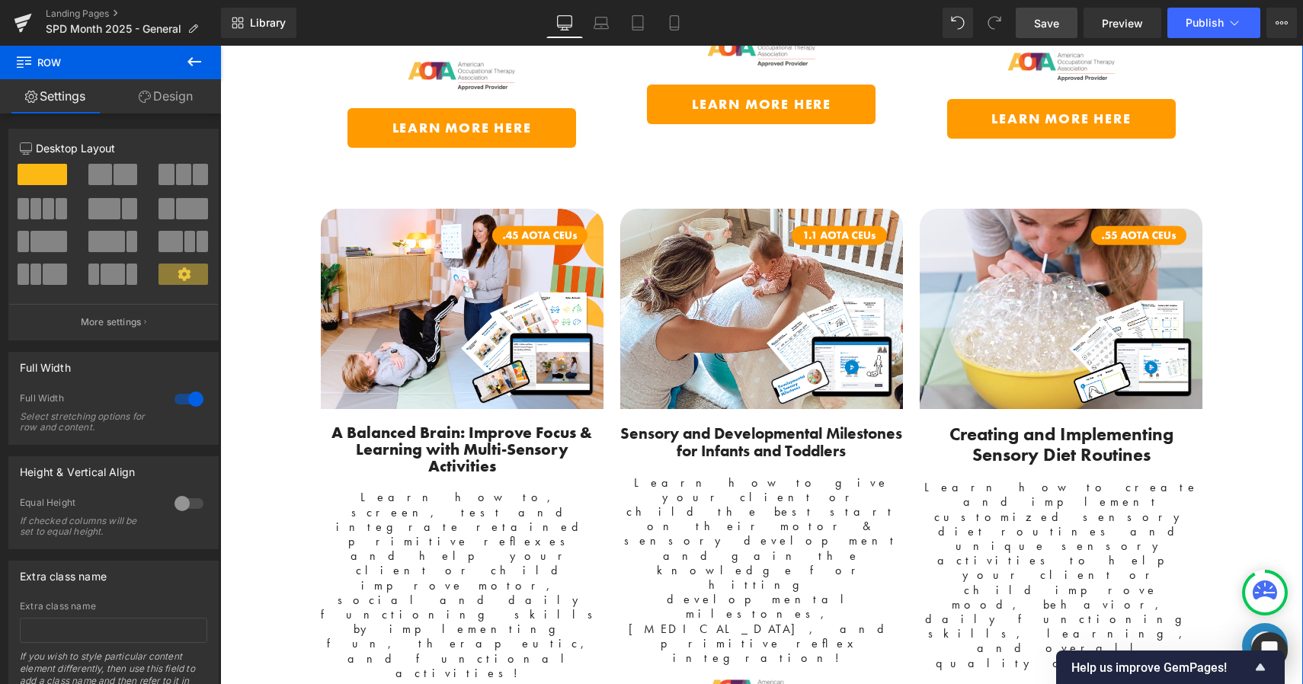
click at [1218, 292] on div "Digital Courses Designed For Parents, Educators and OT's Text Block SAVE 15% Al…" at bounding box center [761, 452] width 961 height 1948
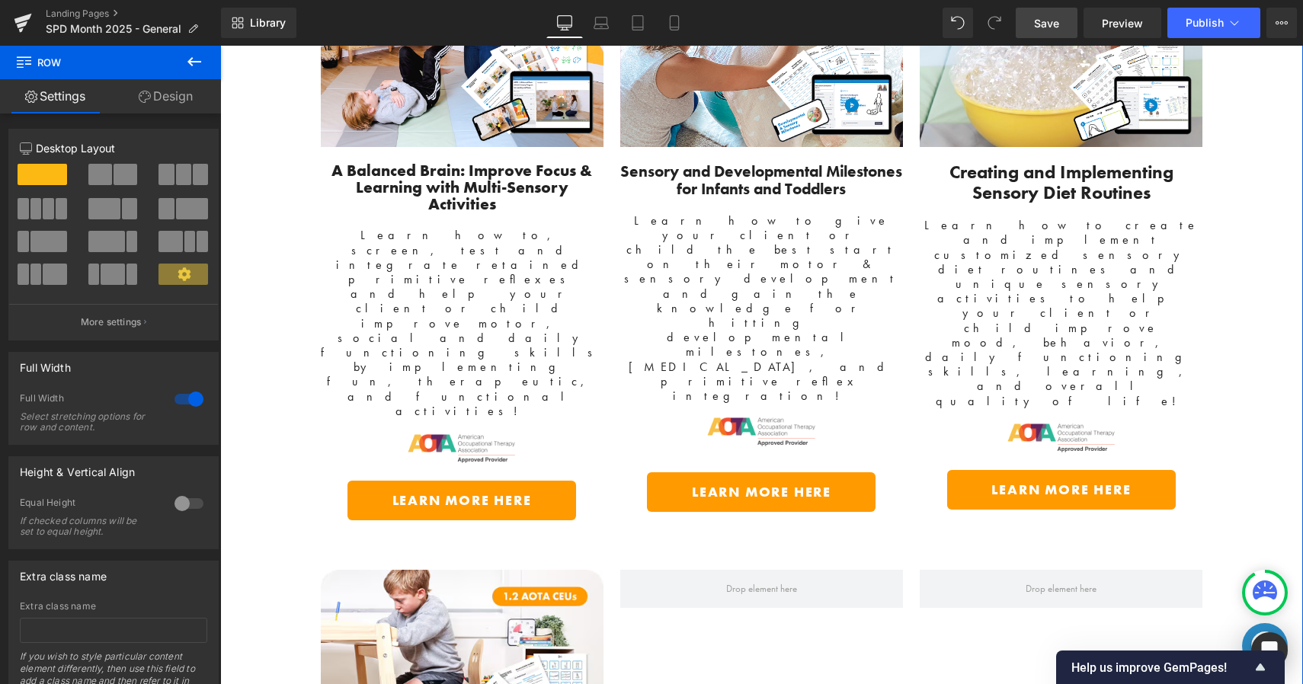
scroll to position [3458, 0]
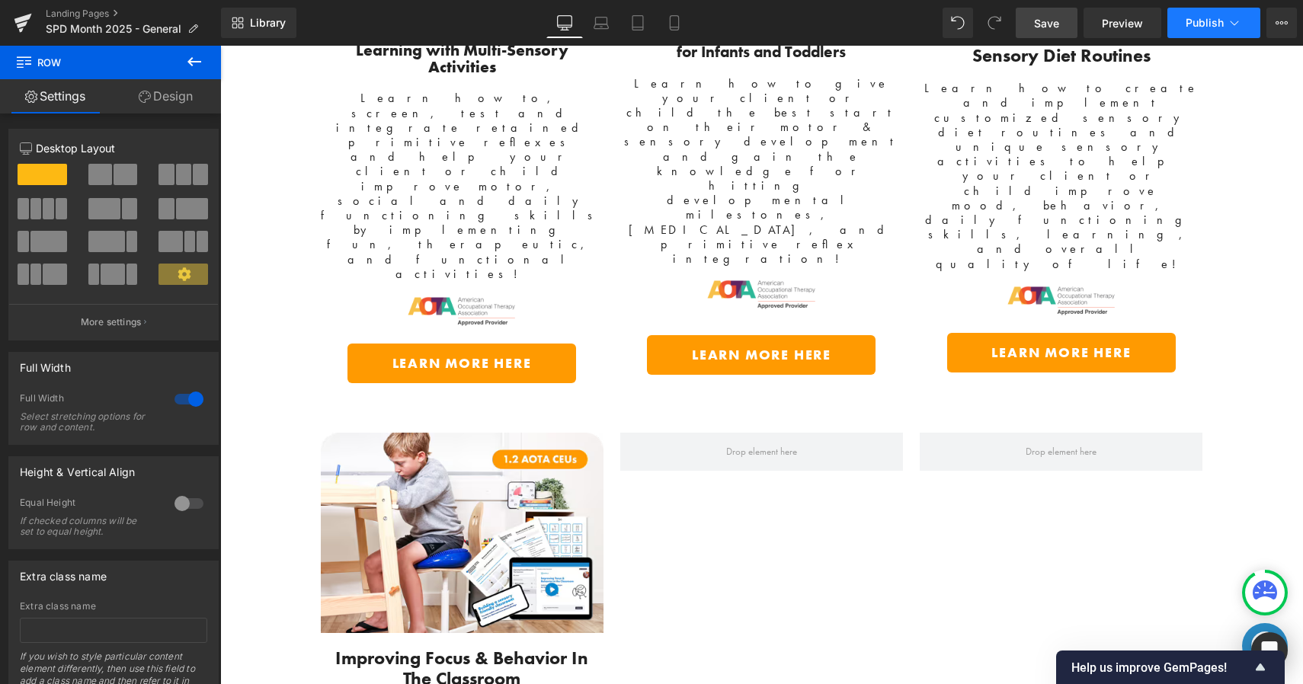
click at [1180, 24] on button "Publish" at bounding box center [1213, 23] width 93 height 30
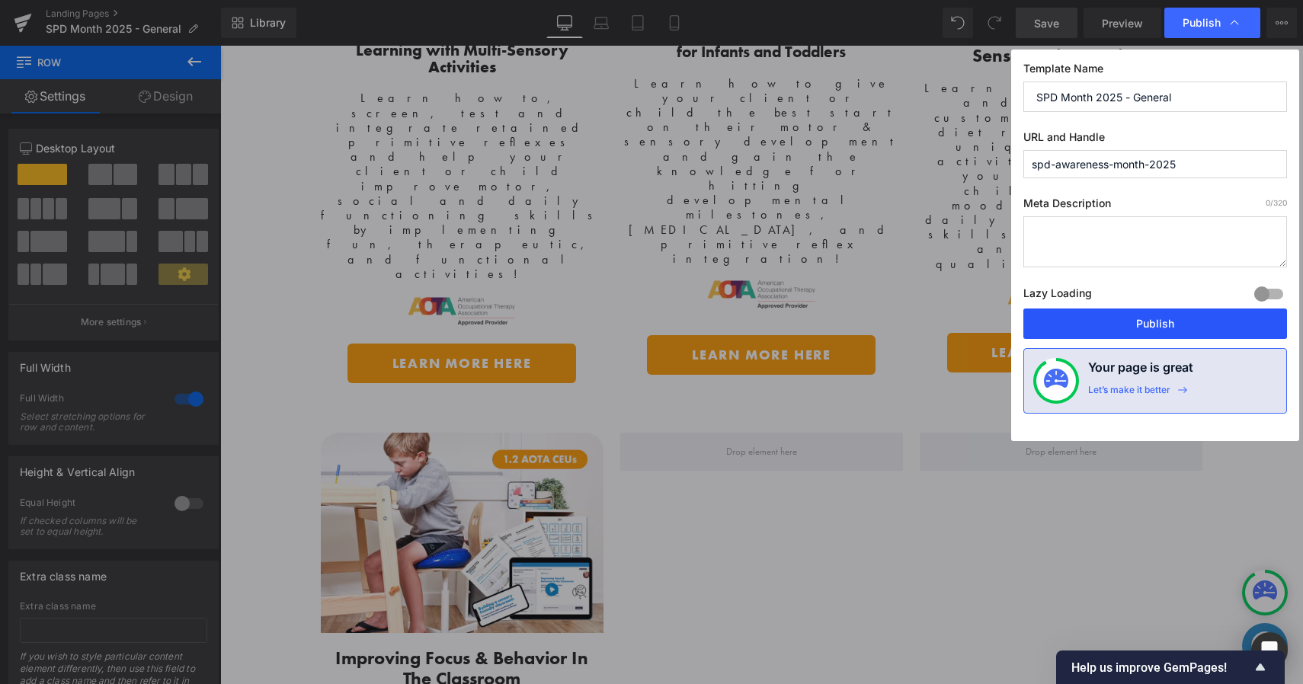
click at [1186, 318] on button "Publish" at bounding box center [1155, 324] width 264 height 30
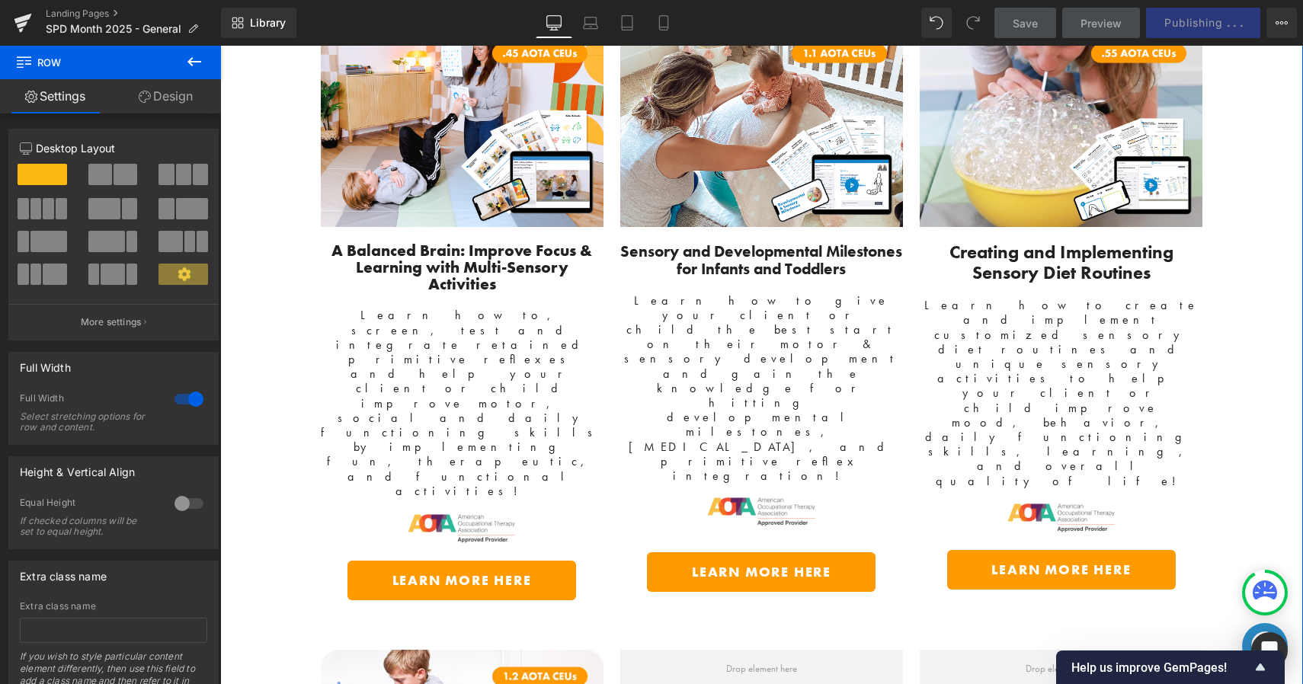
scroll to position [3147, 0]
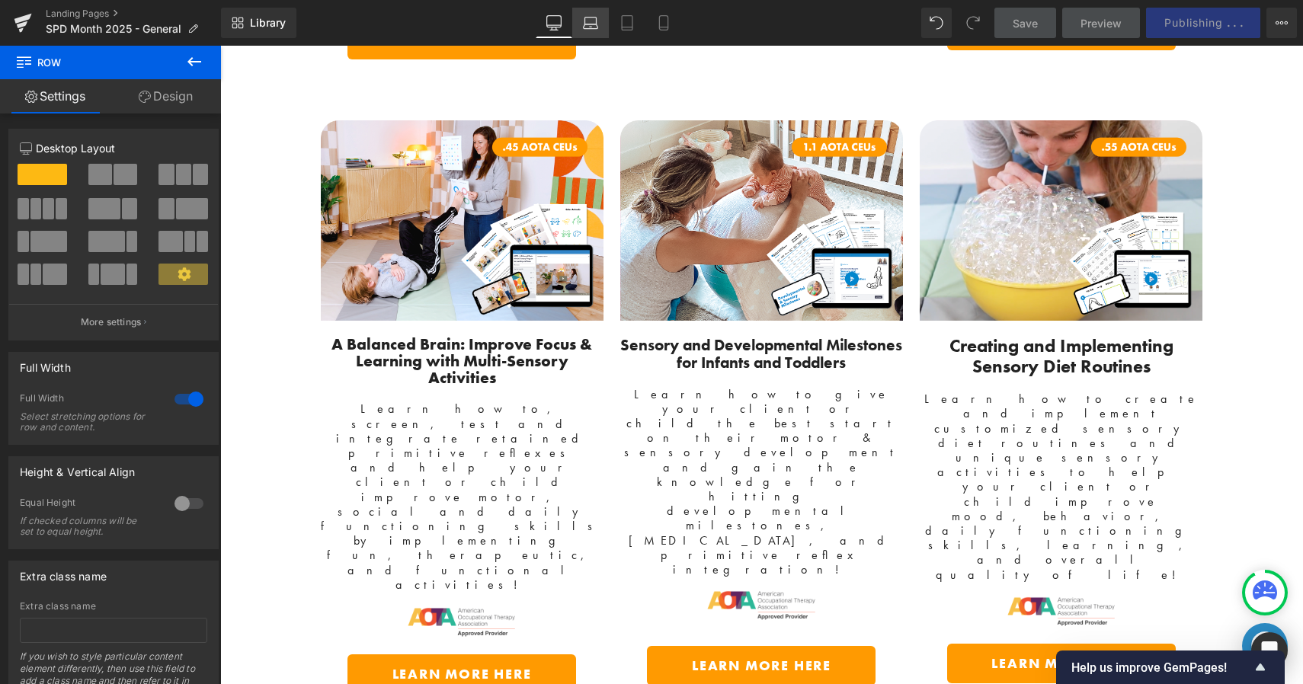
click at [591, 21] on icon at bounding box center [590, 22] width 15 height 15
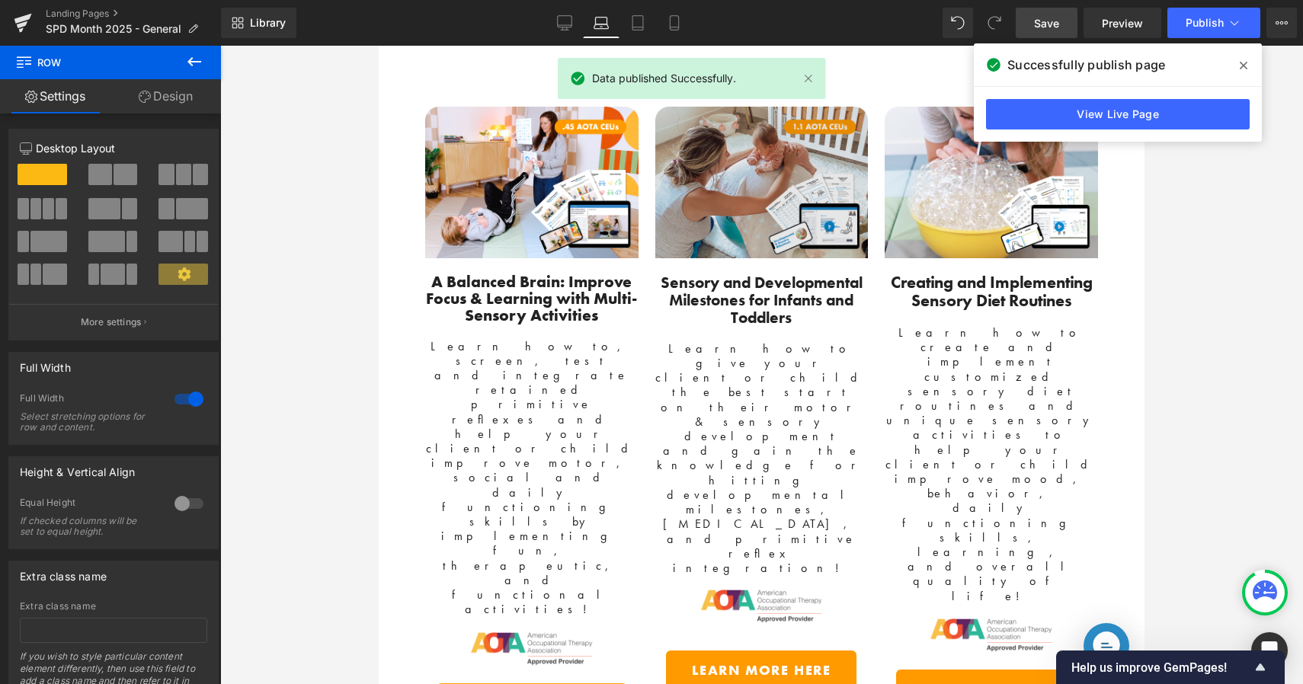
scroll to position [3104, 0]
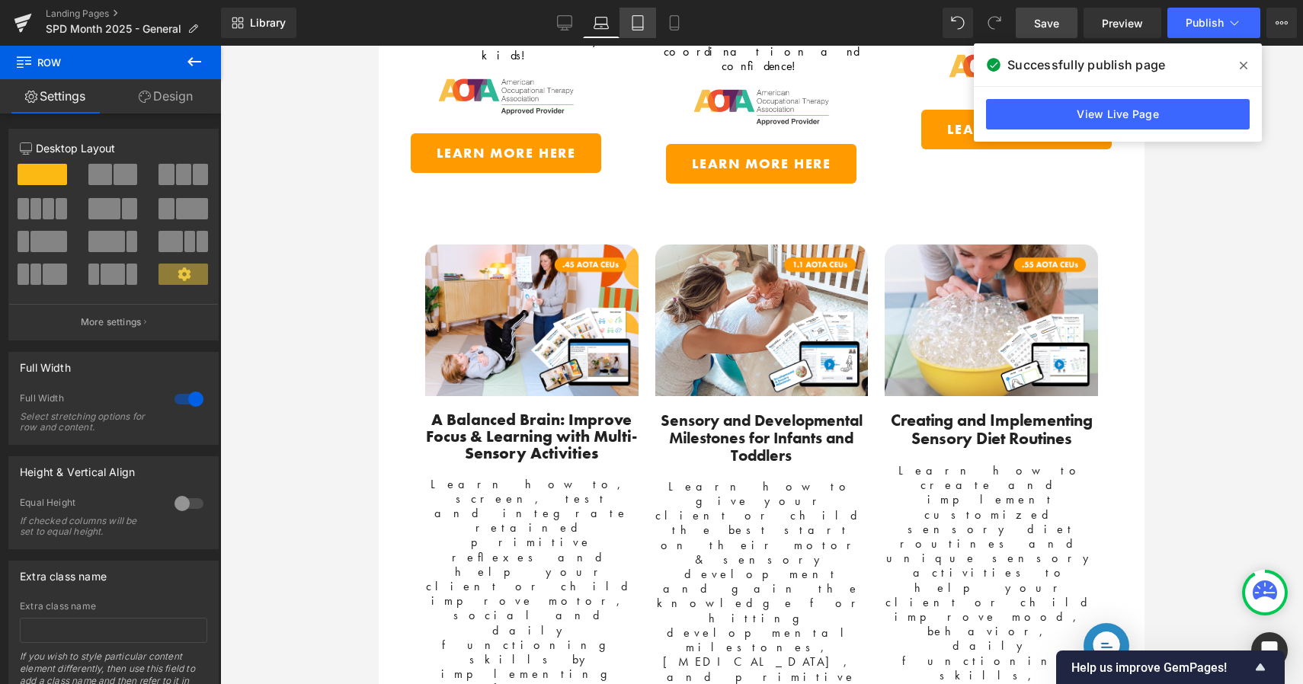
click at [648, 20] on link "Tablet" at bounding box center [638, 23] width 37 height 30
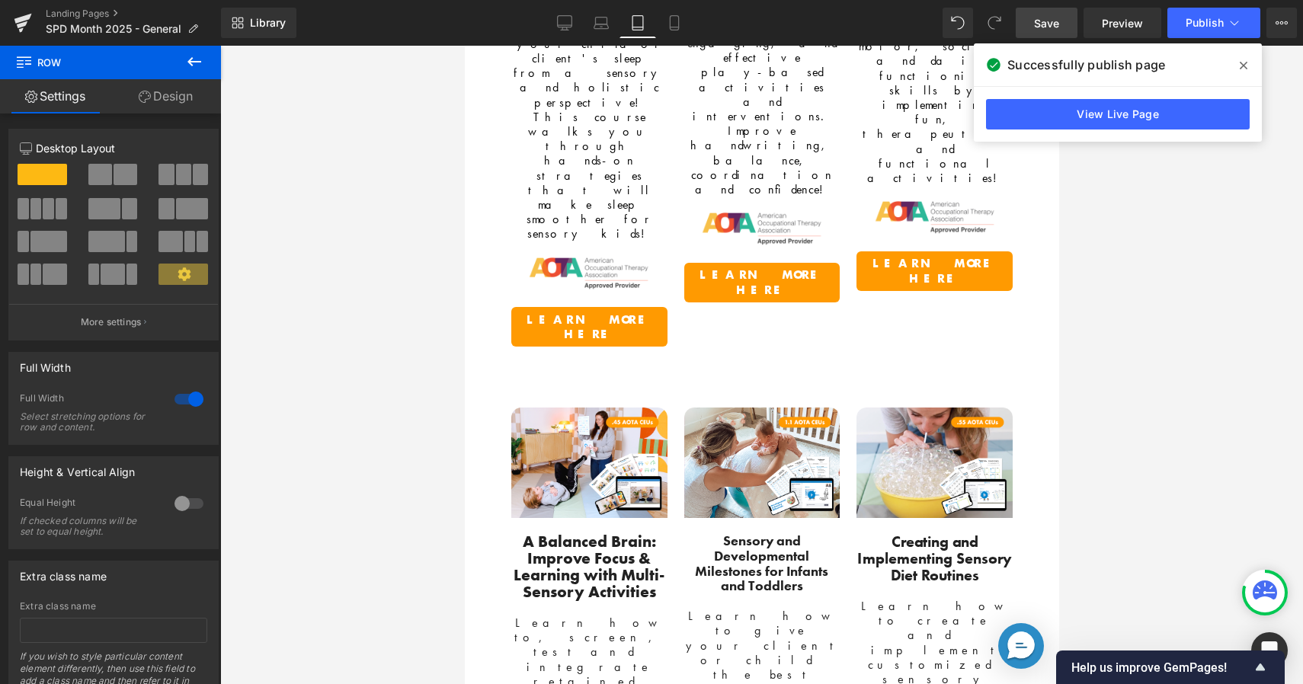
scroll to position [3262, 0]
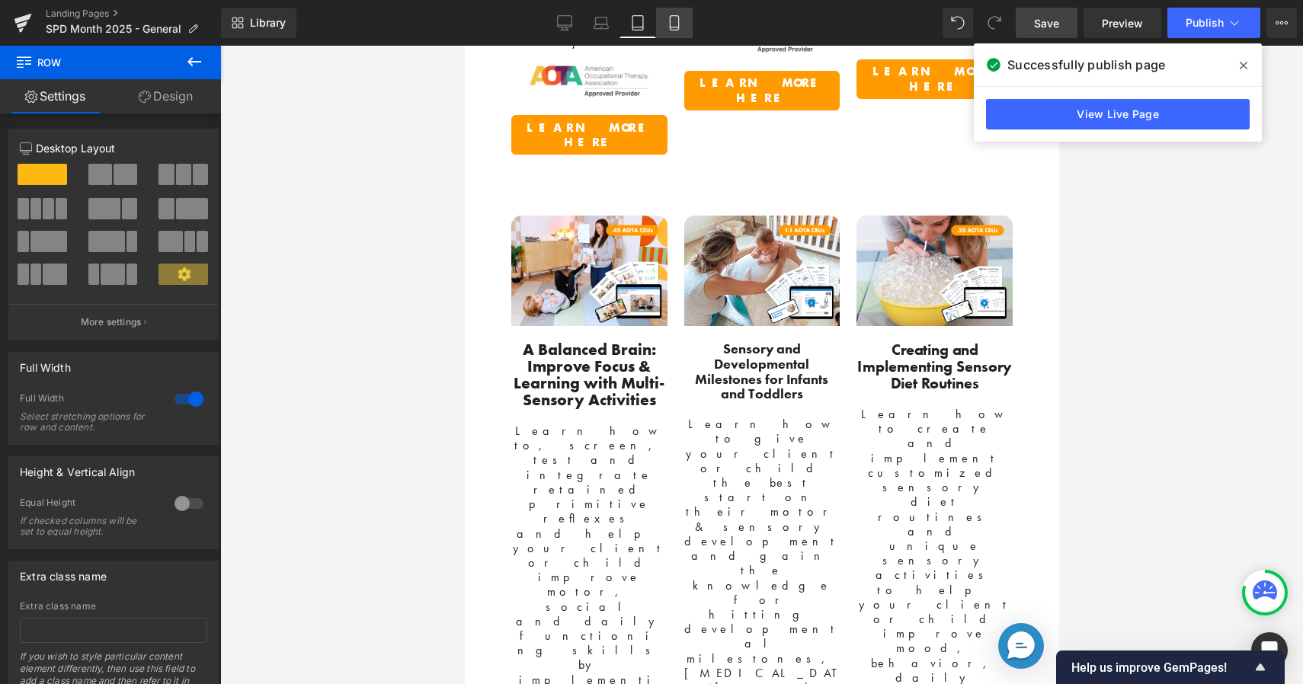
click at [678, 20] on icon at bounding box center [674, 23] width 8 height 14
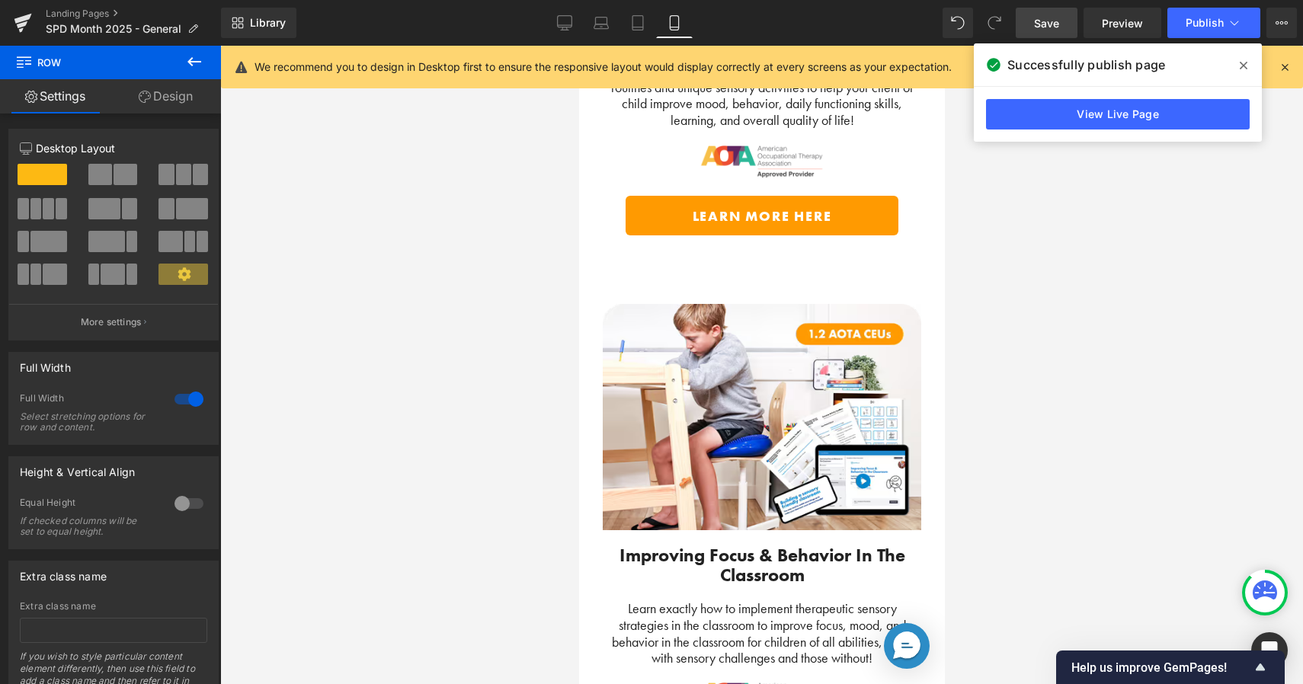
scroll to position [7088, 0]
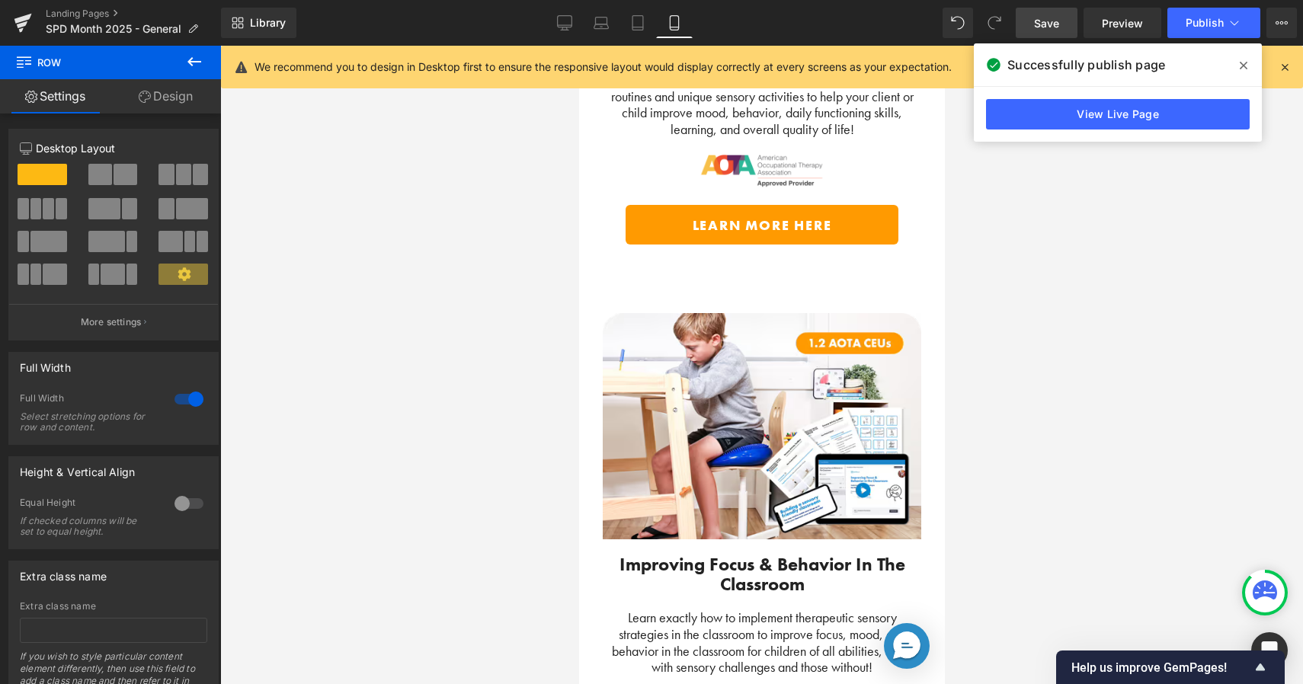
click at [1245, 63] on icon at bounding box center [1244, 66] width 8 height 8
click at [1245, 63] on link "Learn more" at bounding box center [1235, 67] width 62 height 18
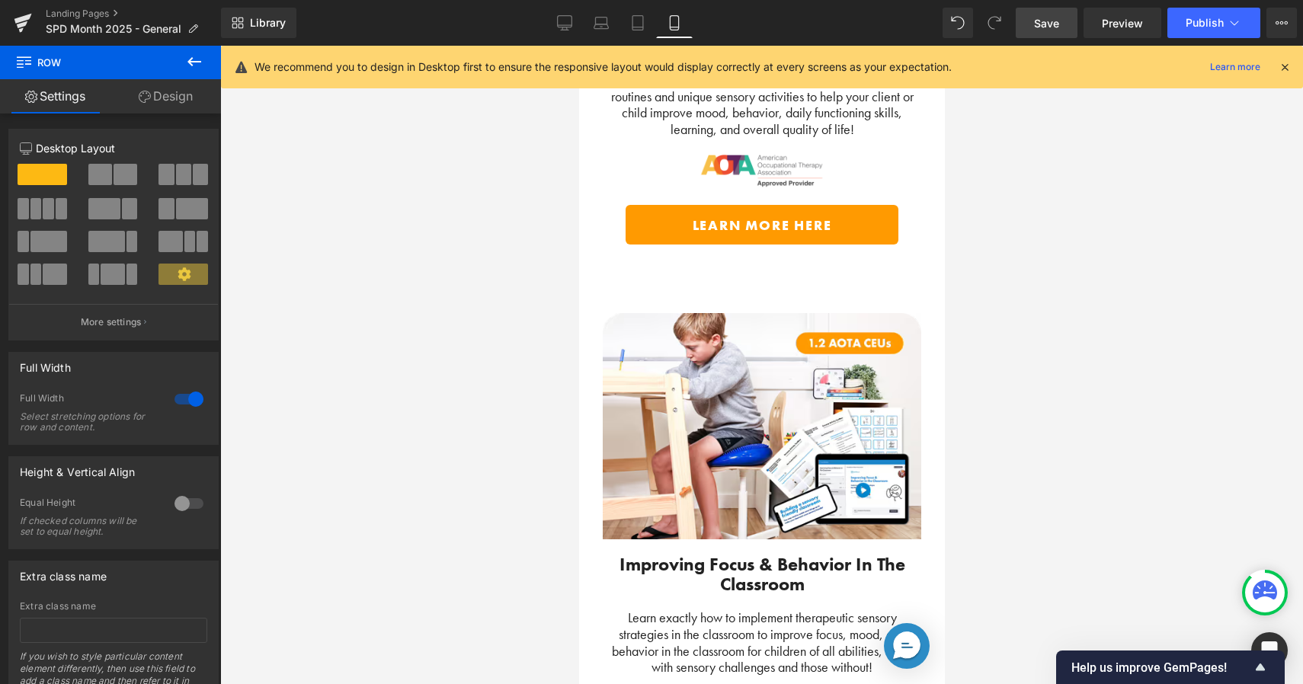
drag, startPoint x: 1138, startPoint y: 198, endPoint x: 1134, endPoint y: 213, distance: 15.2
click at [1138, 198] on div at bounding box center [761, 365] width 1083 height 639
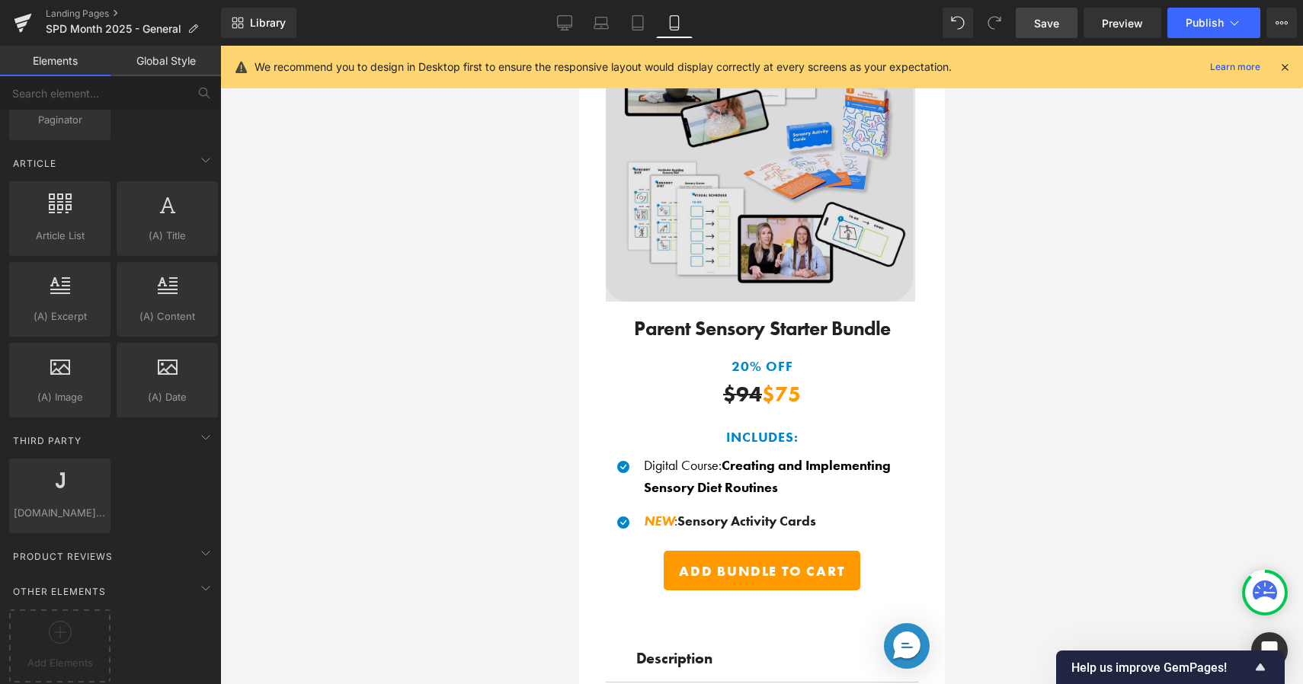
scroll to position [1577, 0]
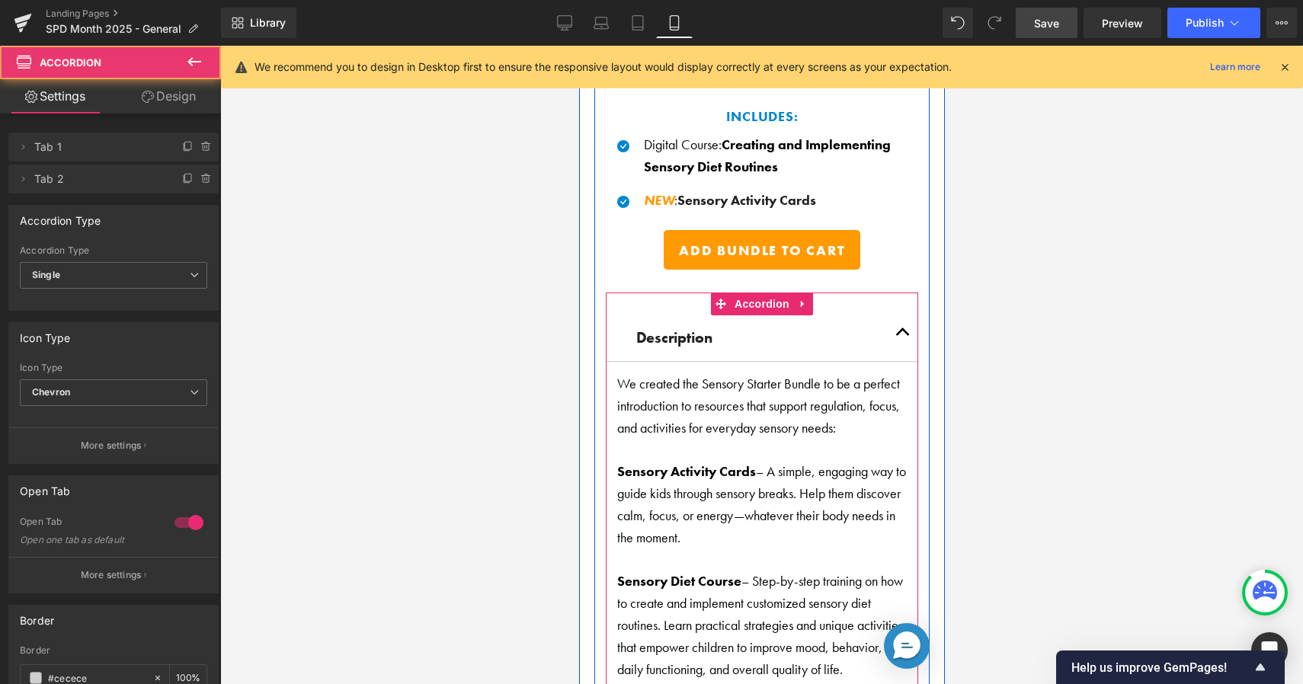
click at [895, 328] on button "button" at bounding box center [902, 338] width 30 height 46
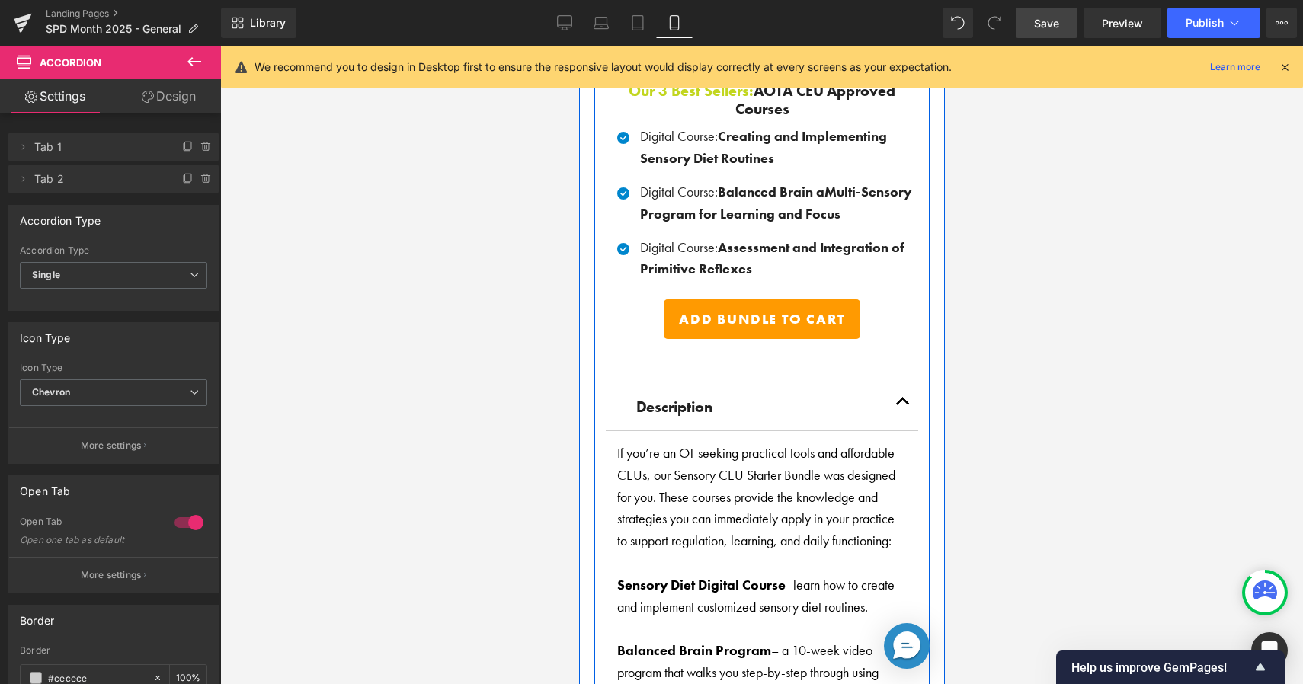
scroll to position [2494, 0]
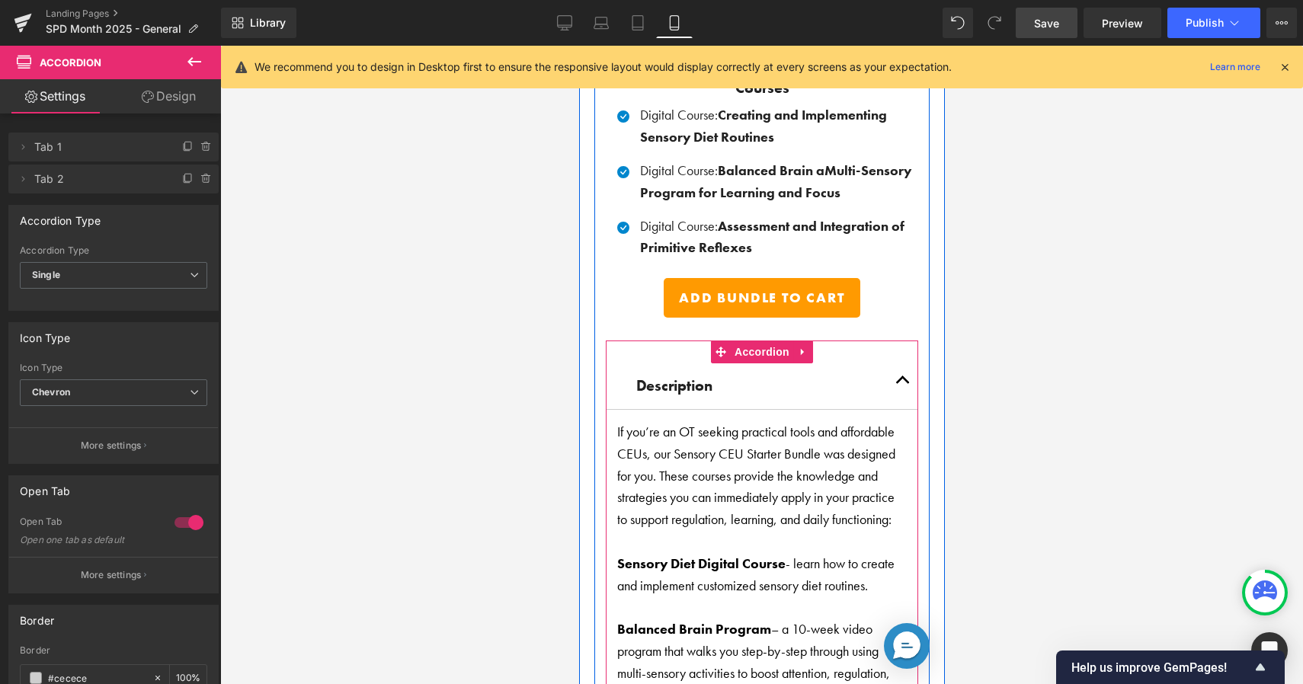
click at [890, 366] on button "button" at bounding box center [902, 386] width 30 height 46
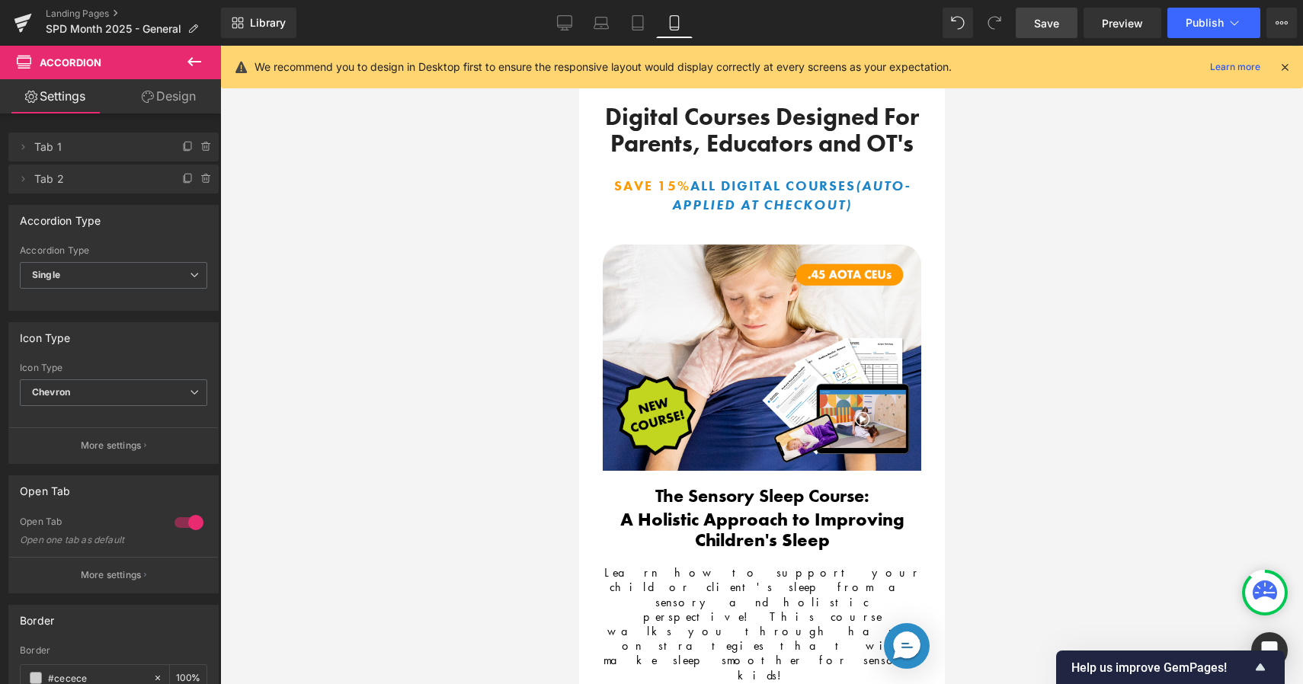
scroll to position [2646, 0]
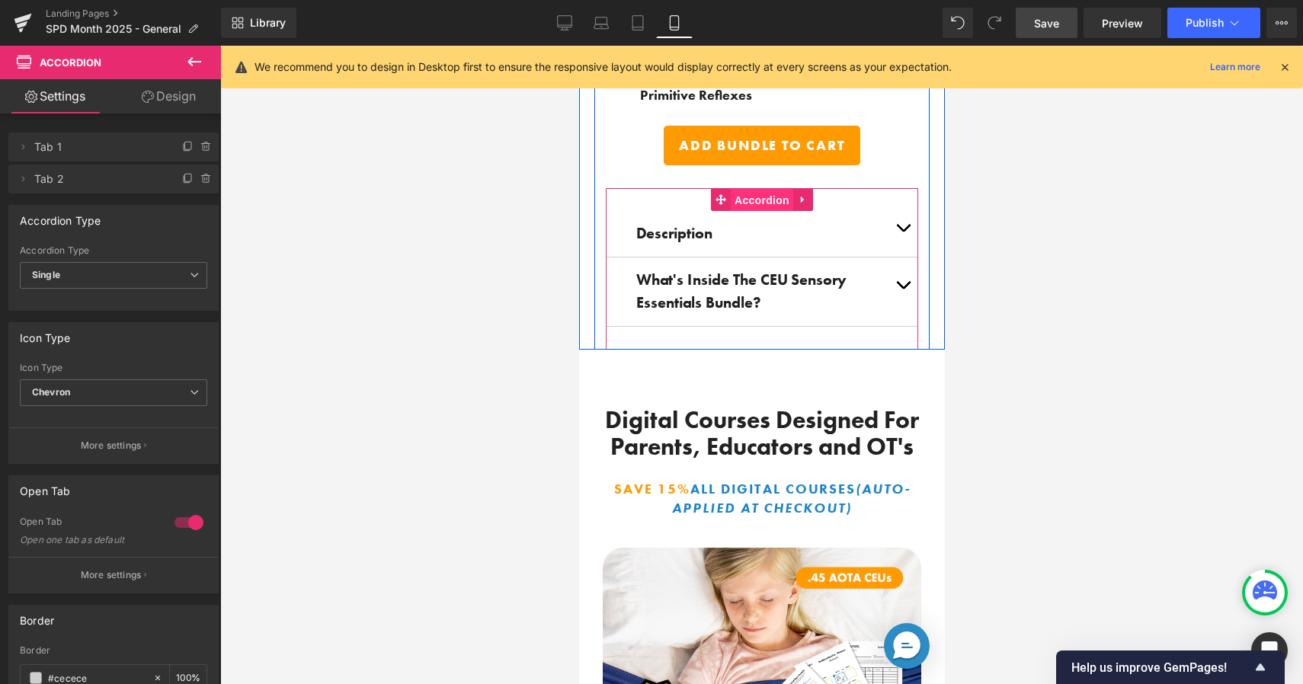
click at [749, 200] on span "Accordion" at bounding box center [761, 200] width 62 height 23
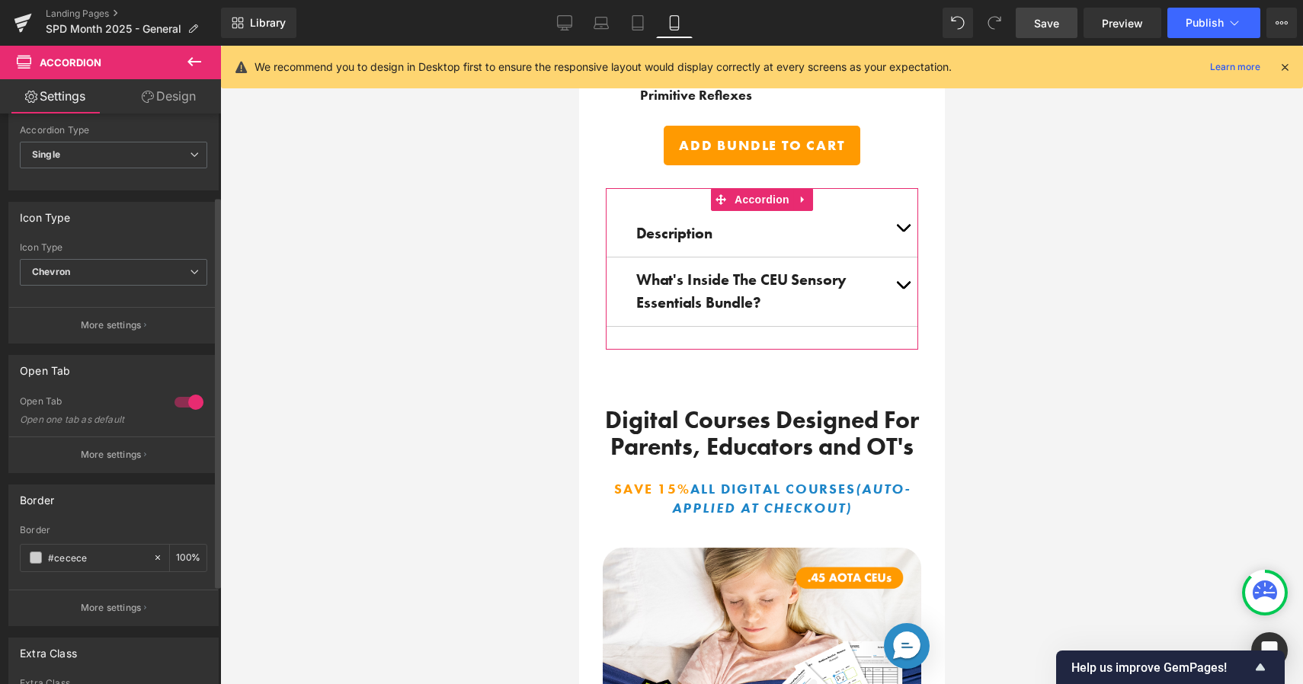
scroll to position [142, 0]
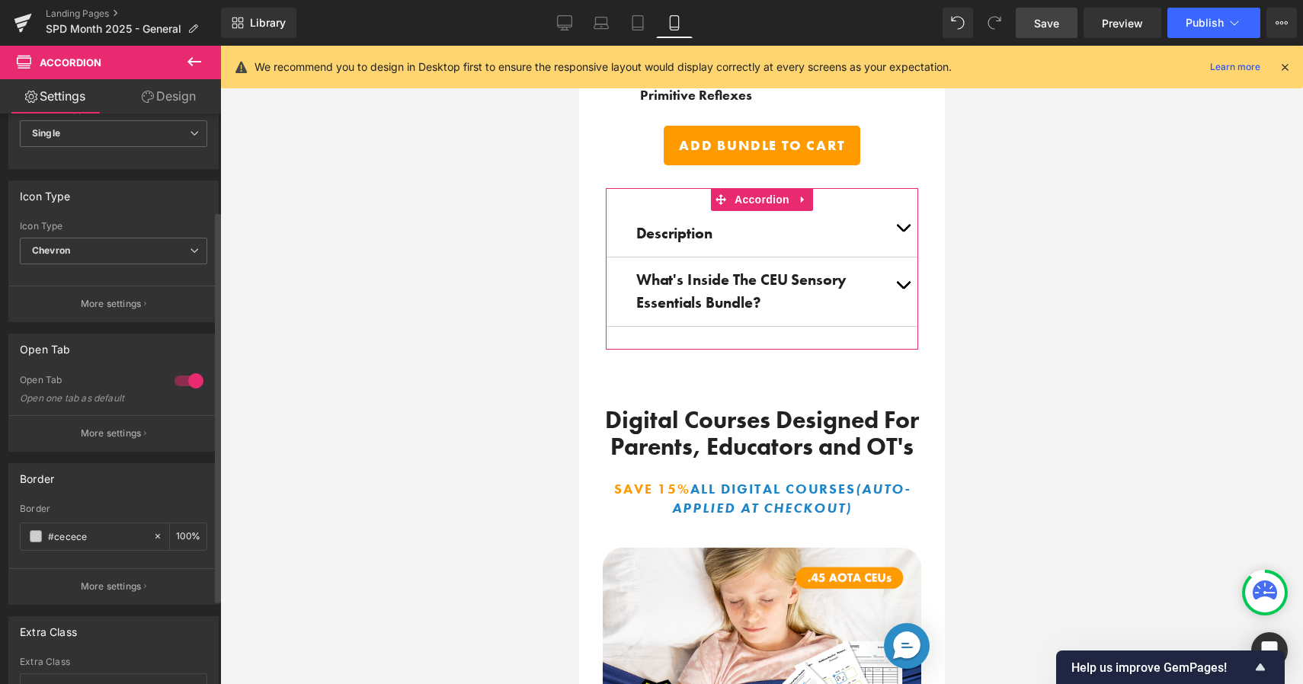
click at [191, 381] on div at bounding box center [189, 381] width 37 height 24
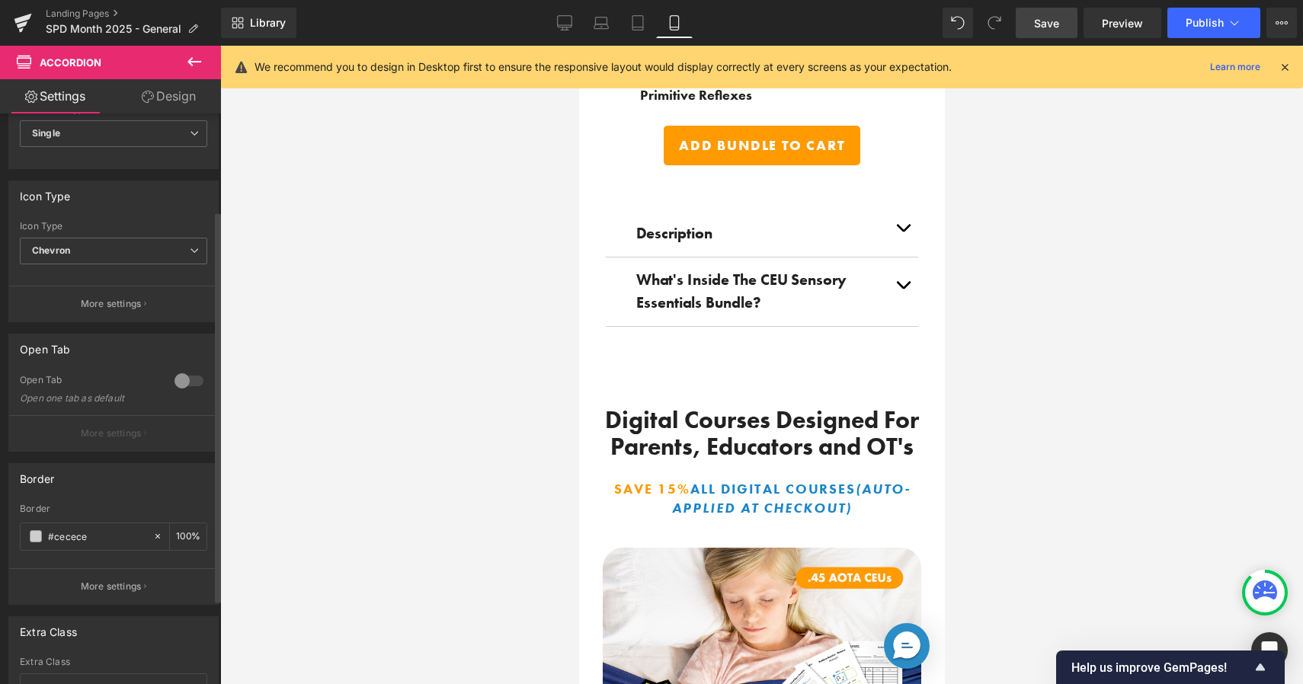
click at [190, 338] on div "Open Tab" at bounding box center [113, 349] width 209 height 29
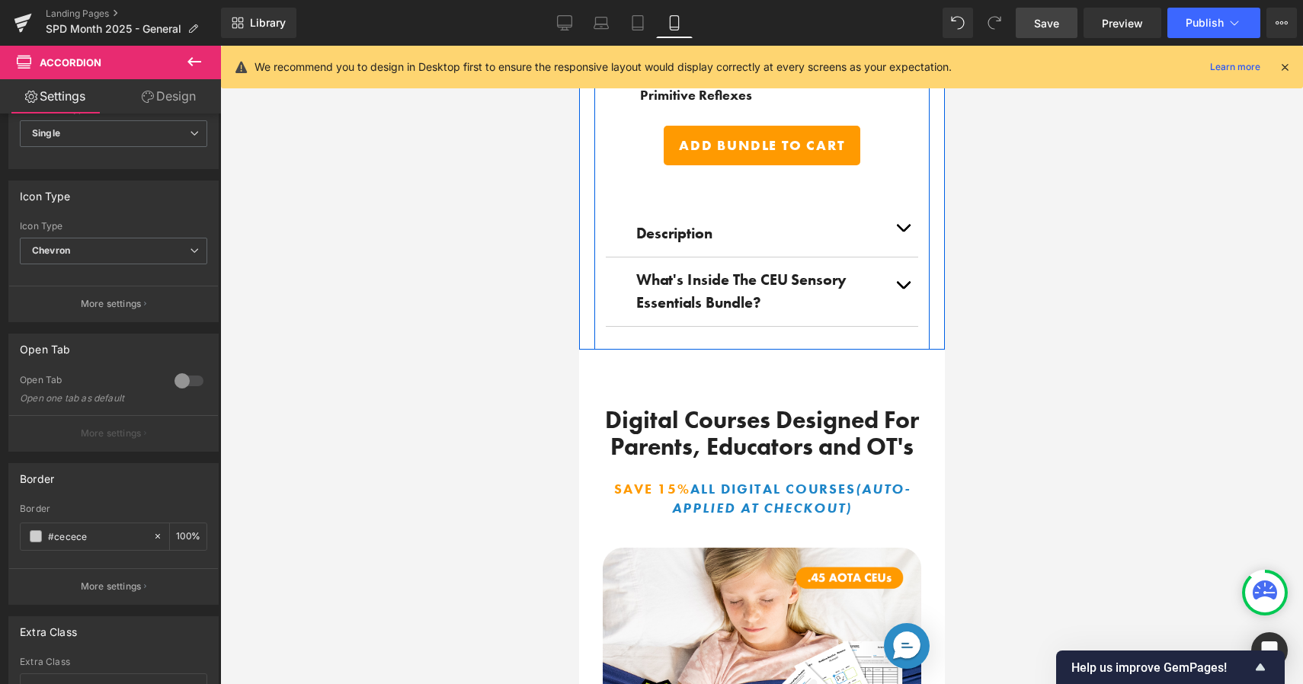
click at [887, 223] on button "button" at bounding box center [902, 234] width 30 height 46
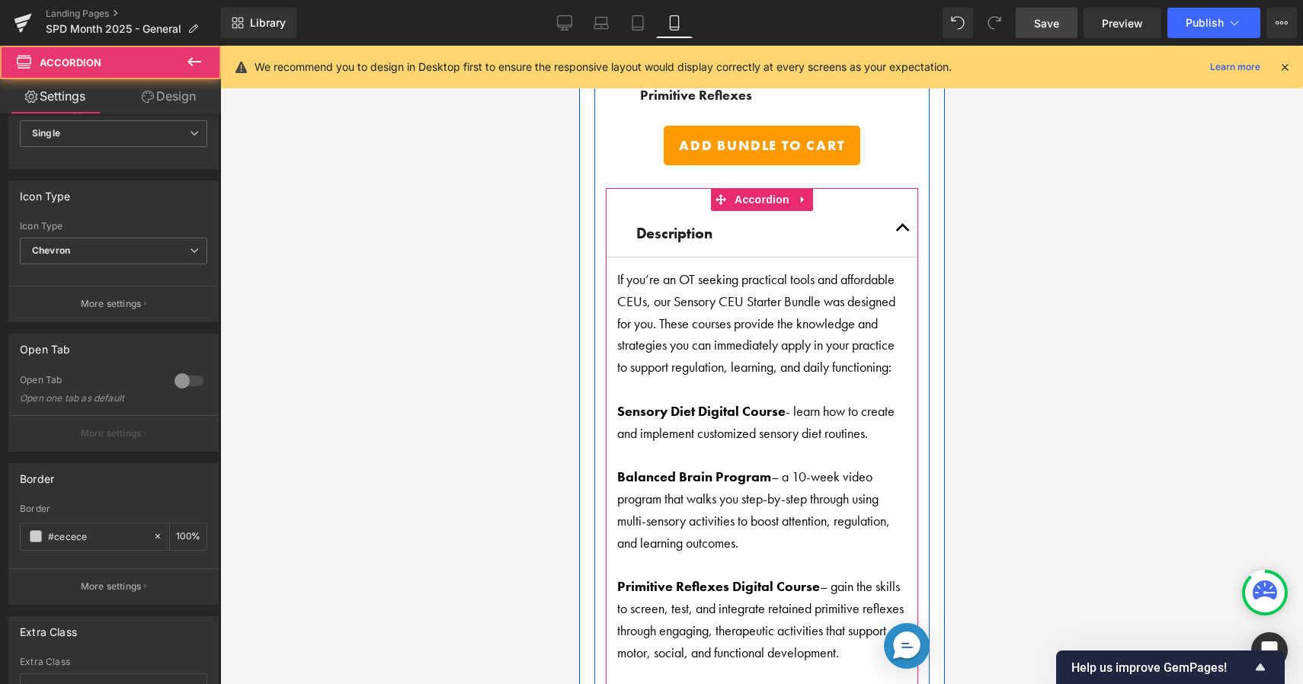
click at [887, 222] on button "button" at bounding box center [902, 234] width 30 height 46
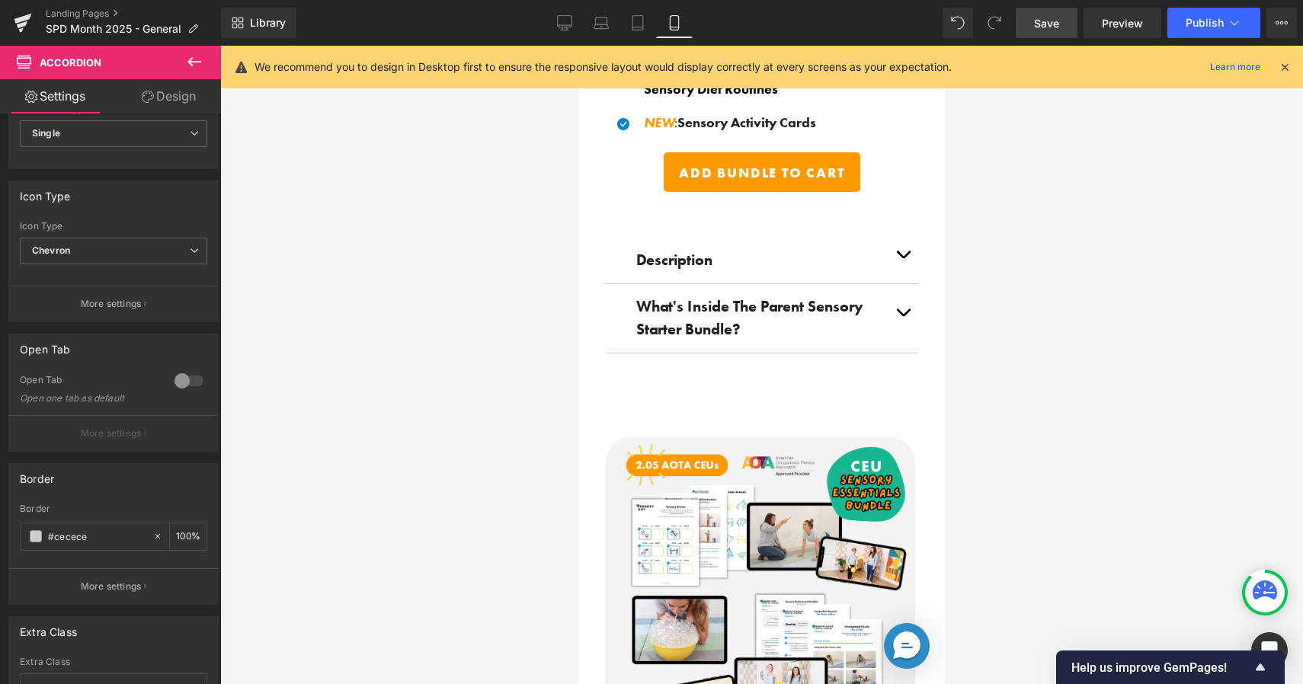
scroll to position [1444, 0]
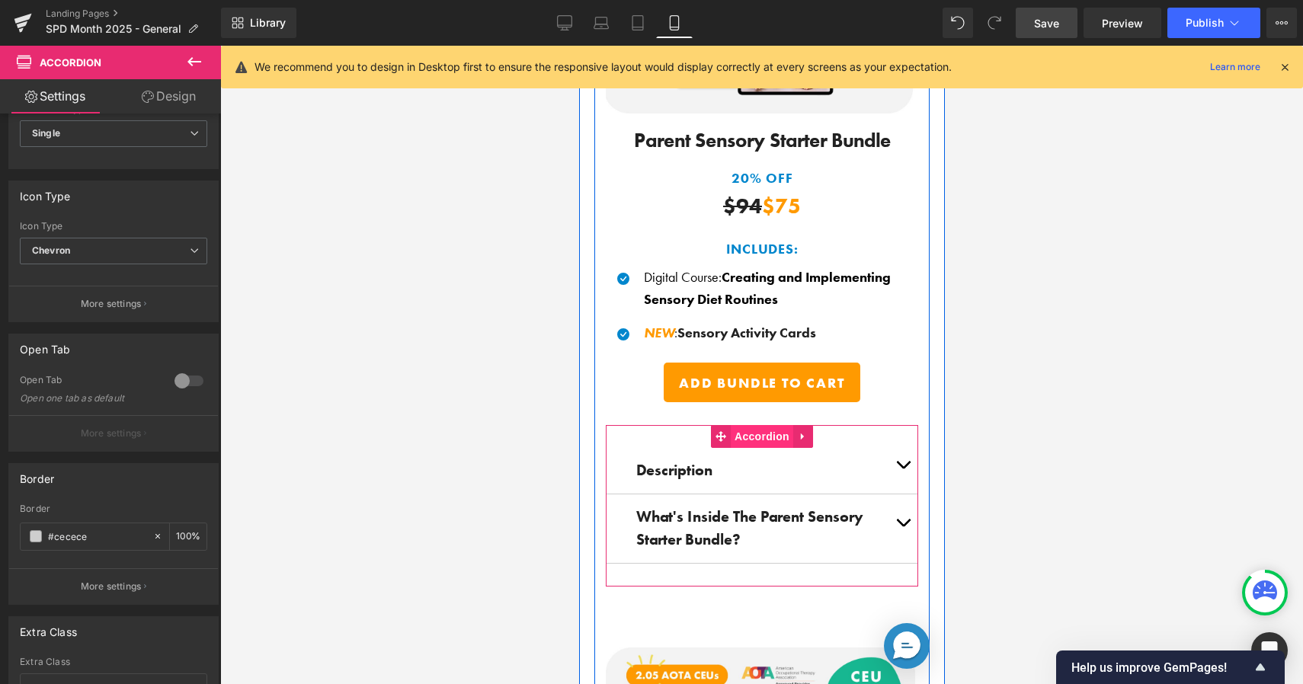
click at [769, 434] on span "Accordion" at bounding box center [761, 436] width 62 height 23
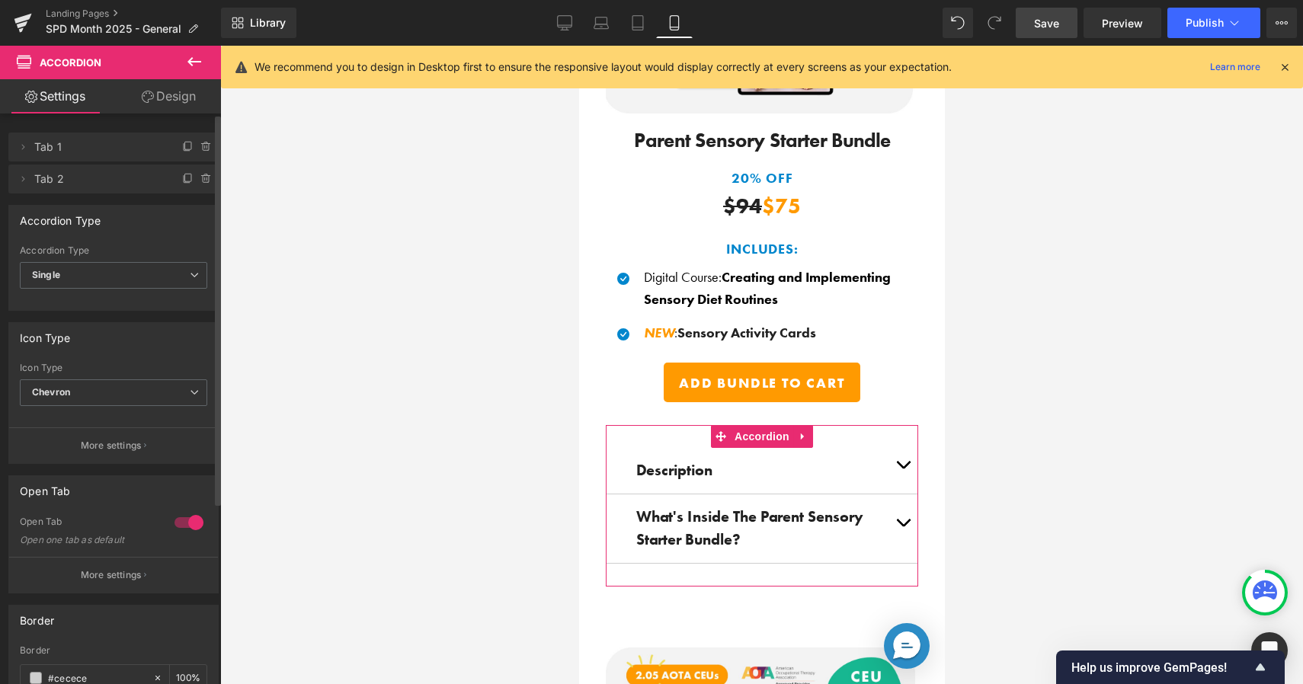
click at [187, 520] on div at bounding box center [189, 523] width 37 height 24
click at [1061, 20] on link "Save" at bounding box center [1047, 23] width 62 height 30
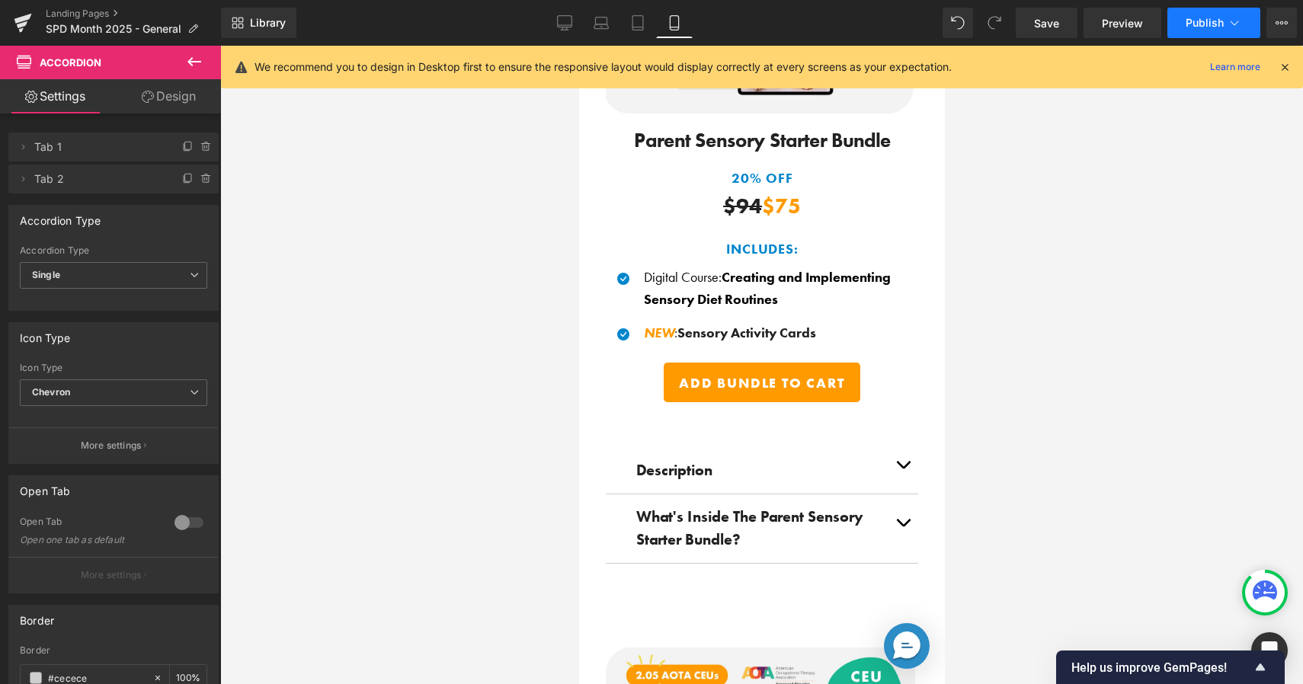
click at [1225, 22] on button "Publish" at bounding box center [1213, 23] width 93 height 30
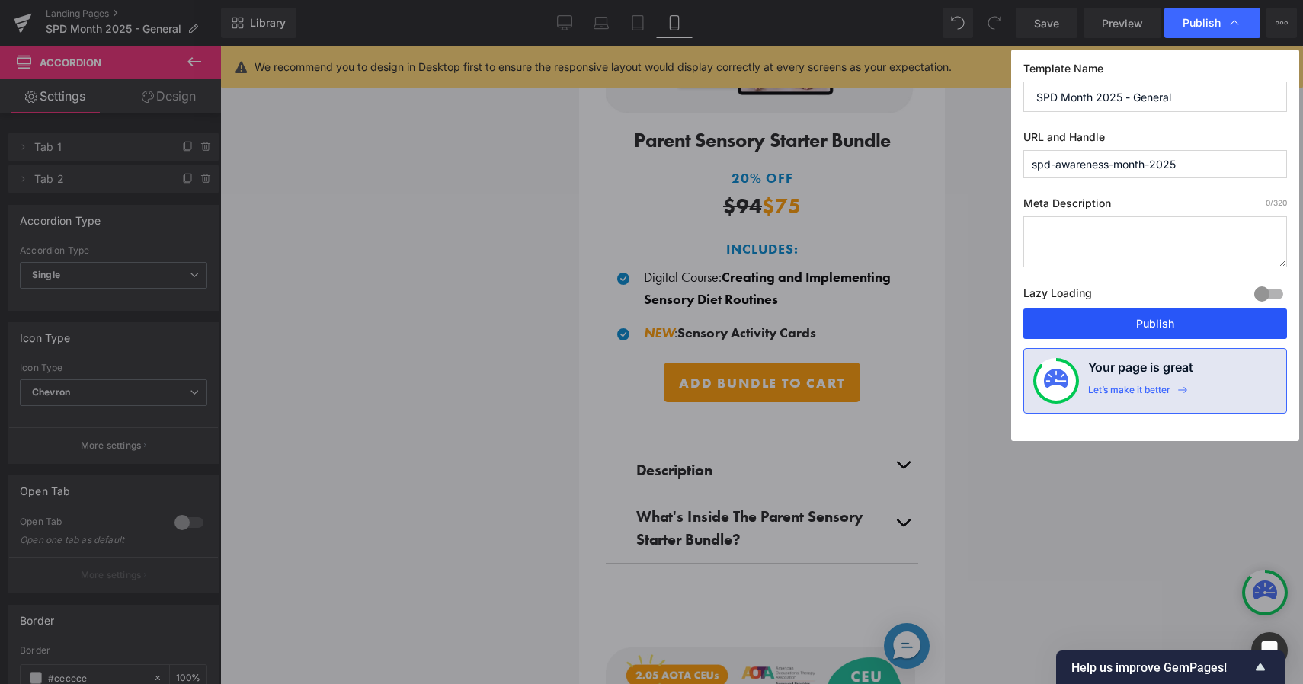
click at [1093, 325] on button "Publish" at bounding box center [1155, 324] width 264 height 30
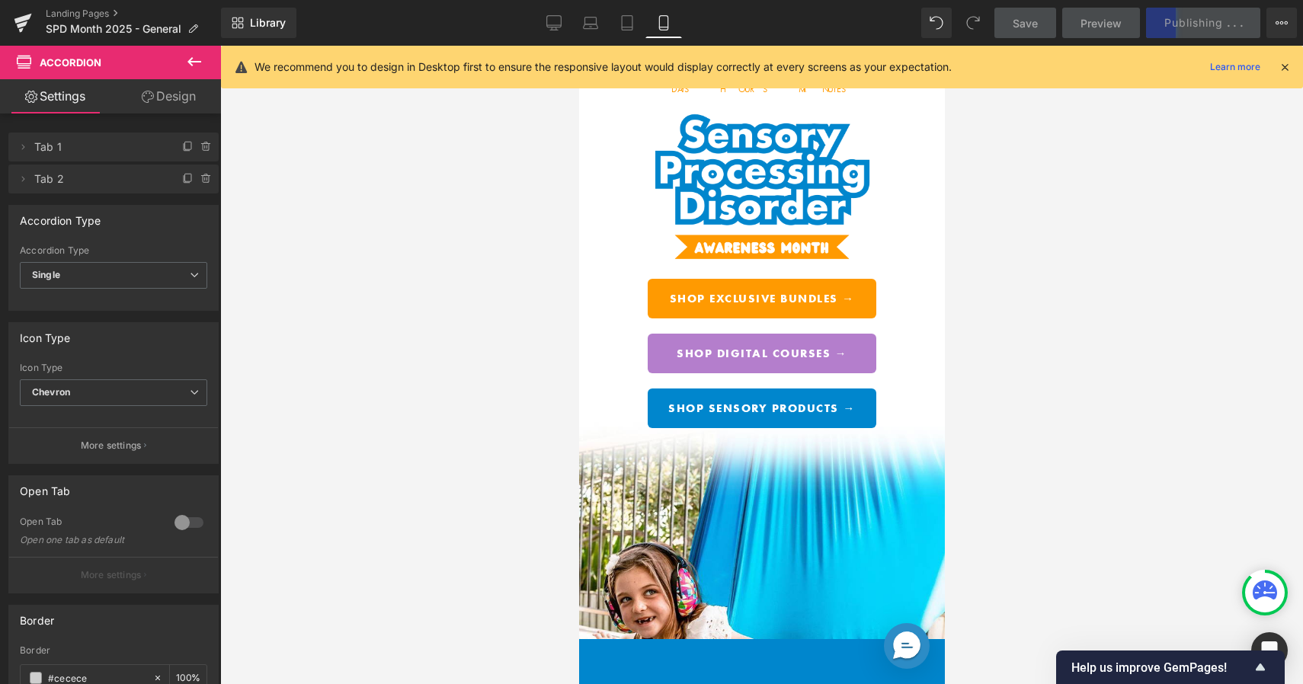
scroll to position [80, 0]
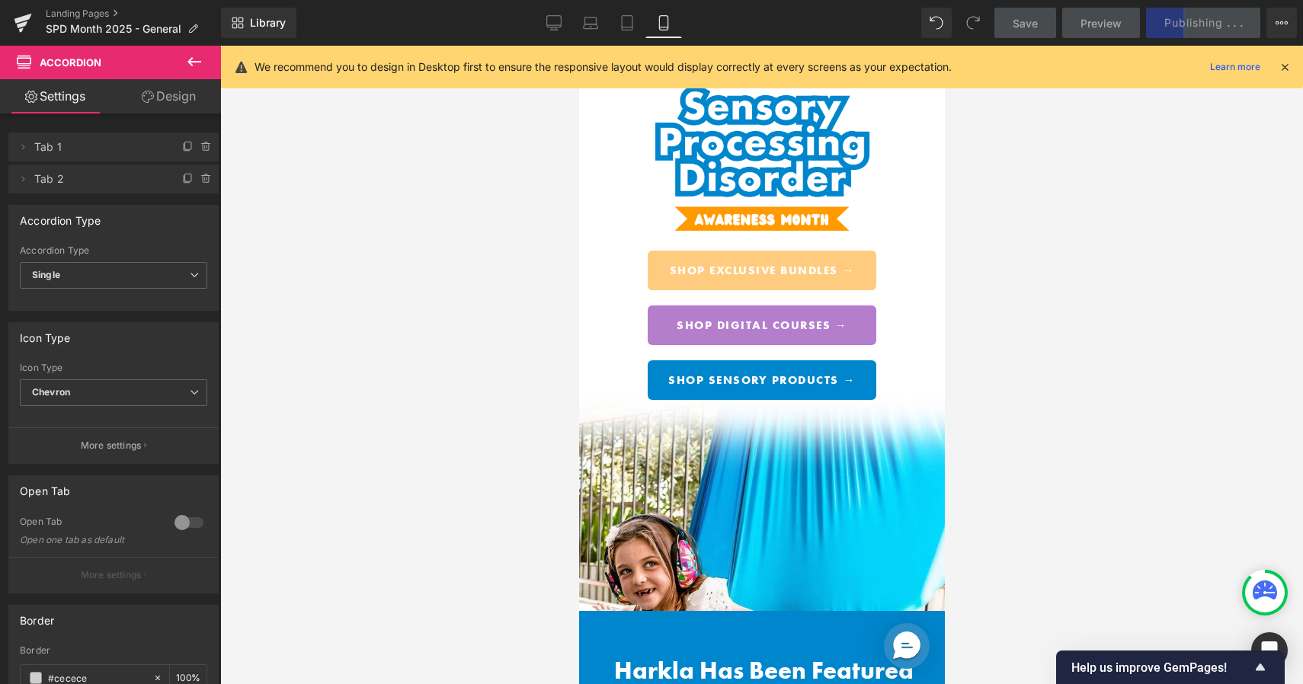
click at [792, 264] on span "Shop Exclusive Bundles →" at bounding box center [761, 271] width 185 height 14
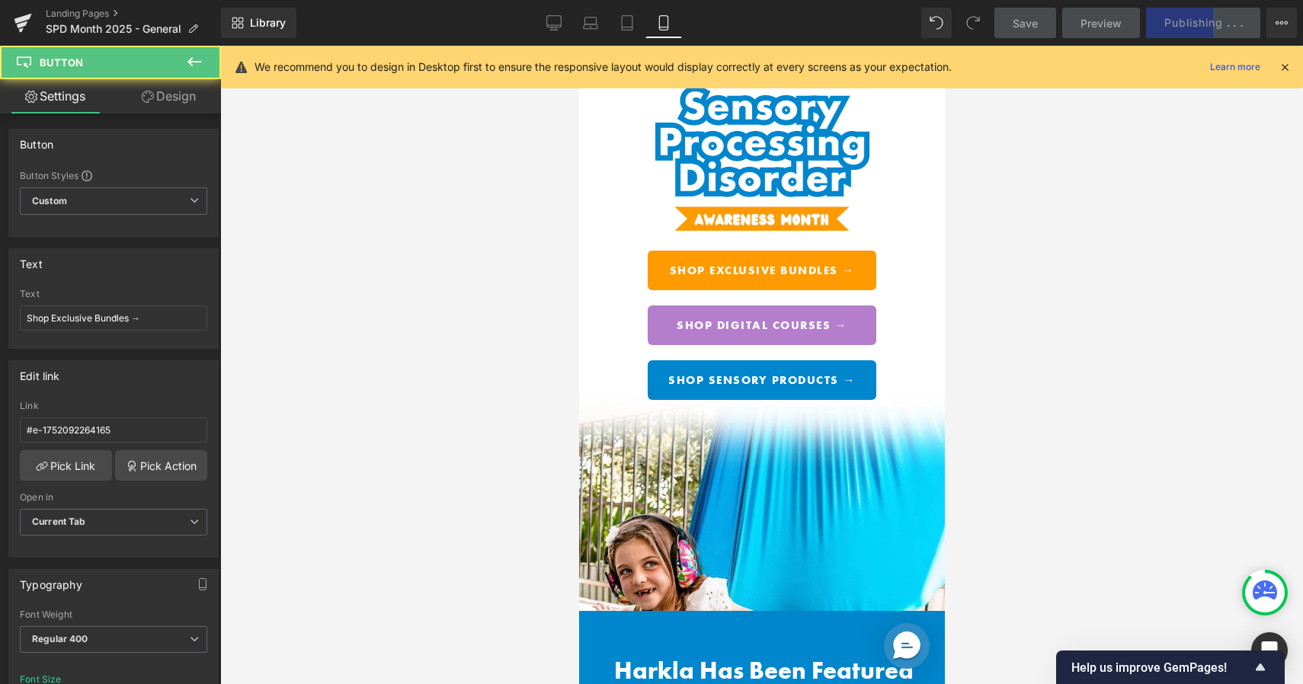
click at [1052, 285] on div at bounding box center [761, 365] width 1083 height 639
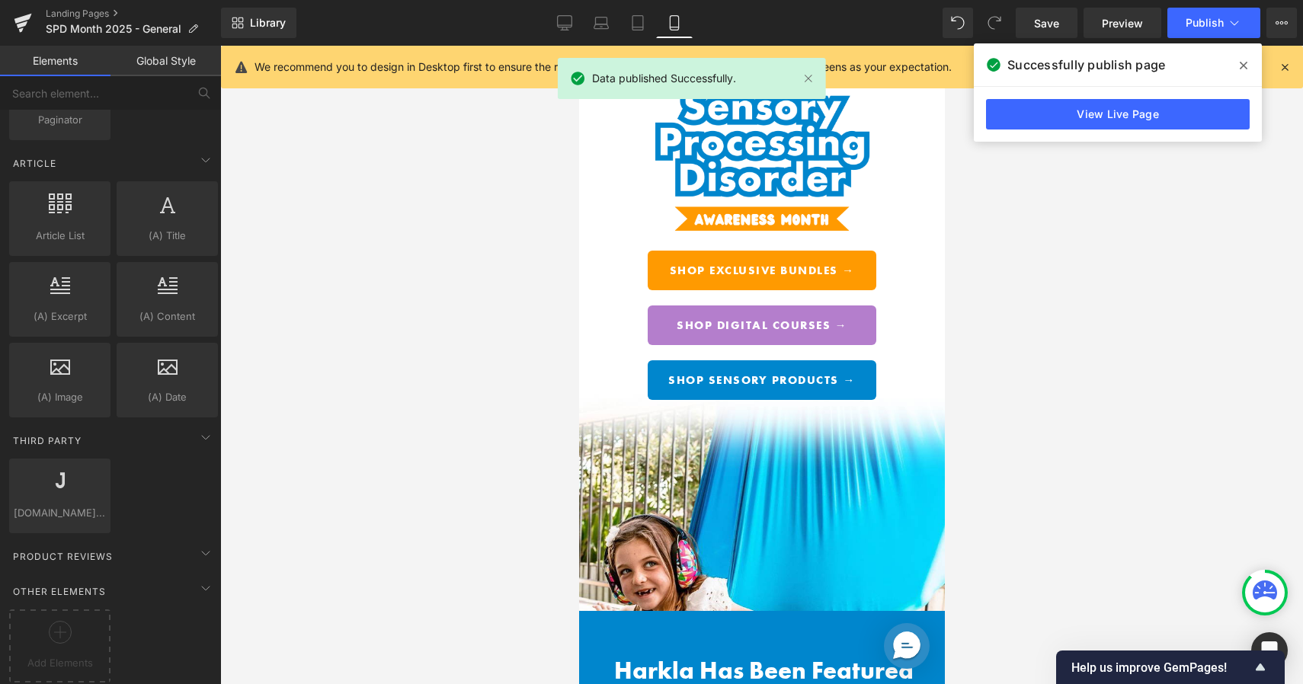
click at [1195, 111] on link "View Live Page" at bounding box center [1118, 114] width 264 height 30
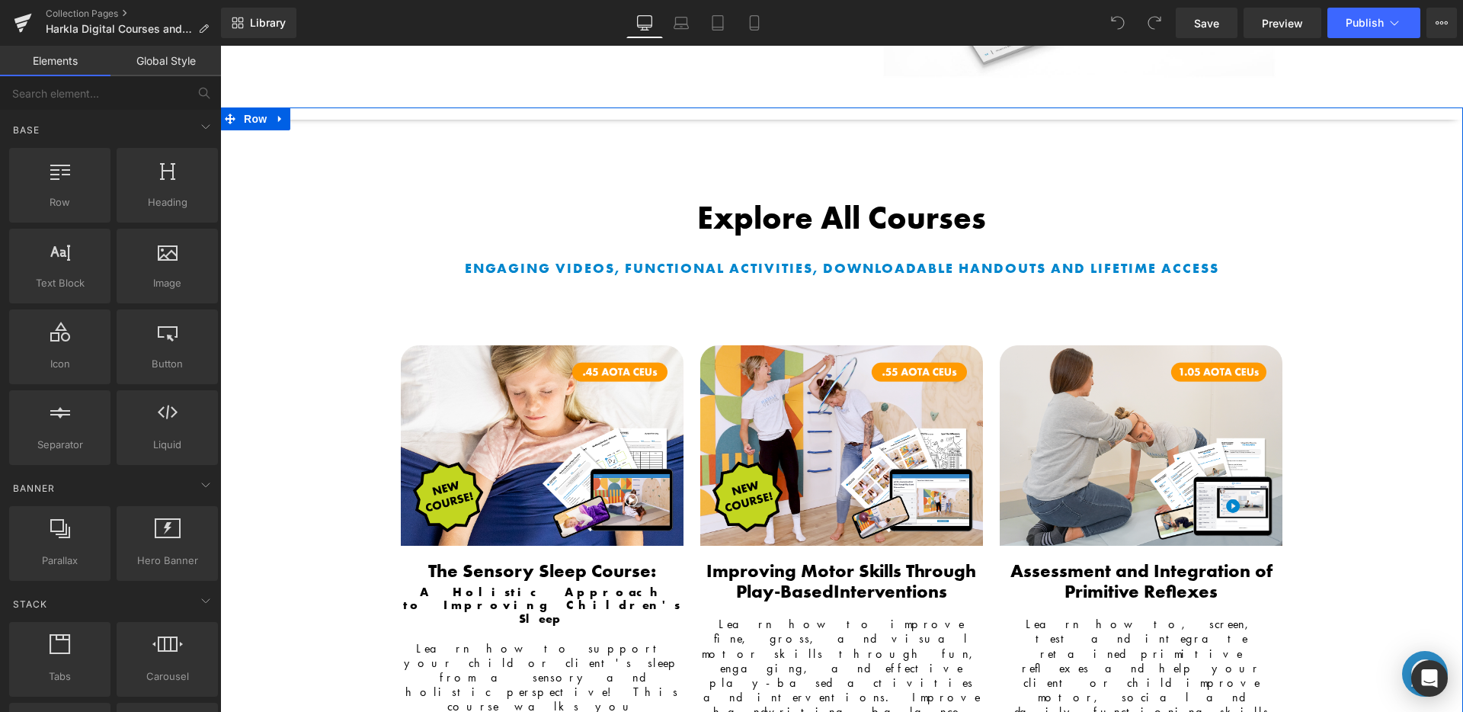
scroll to position [1329, 0]
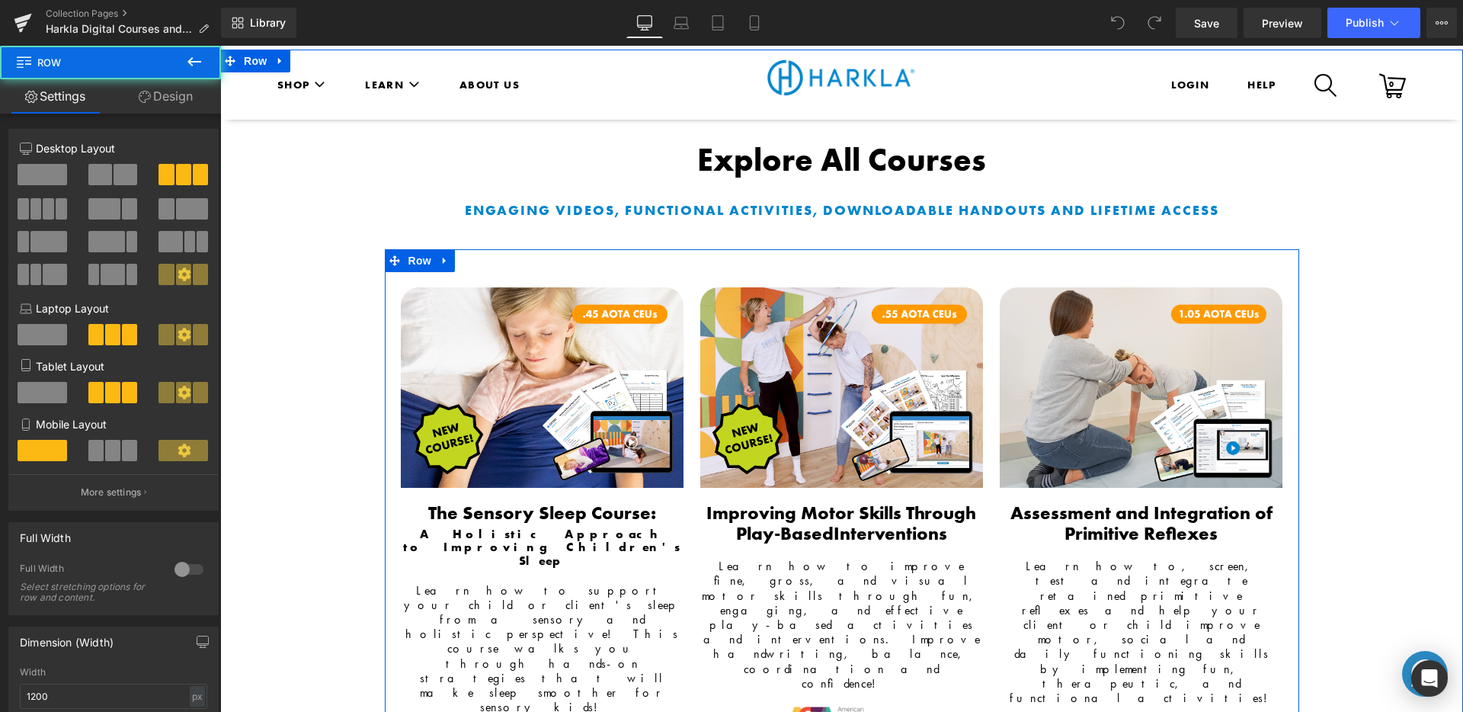
click at [1243, 249] on div "Image The Sensory Sleep Course: Text Block A Holistic Approach to Improving Chi…" at bounding box center [842, 547] width 914 height 597
click at [415, 249] on span "Row" at bounding box center [420, 260] width 30 height 23
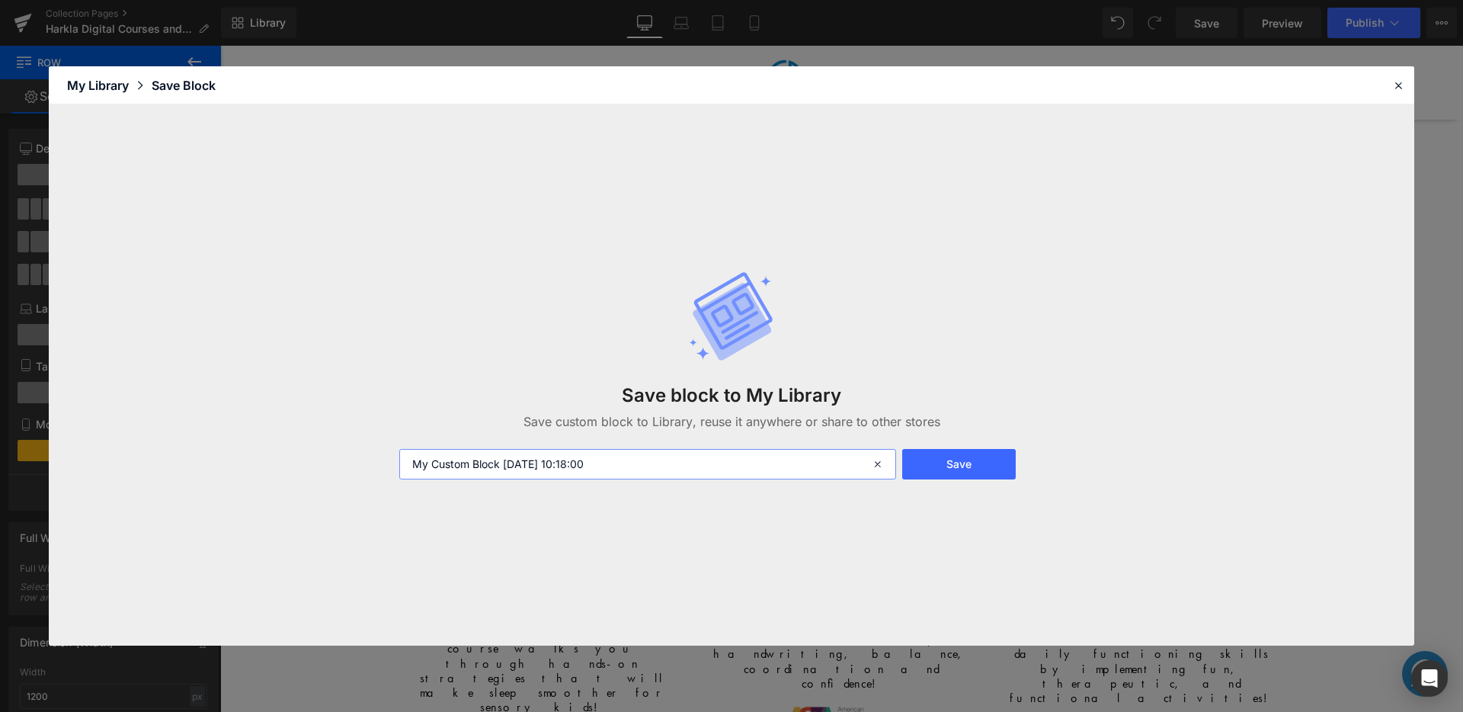
click at [502, 459] on input "My Custom Block [DATE] 10:18:00" at bounding box center [647, 464] width 497 height 30
type input "Product Block - Sleep Course"
click at [936, 451] on button "Save" at bounding box center [959, 464] width 114 height 30
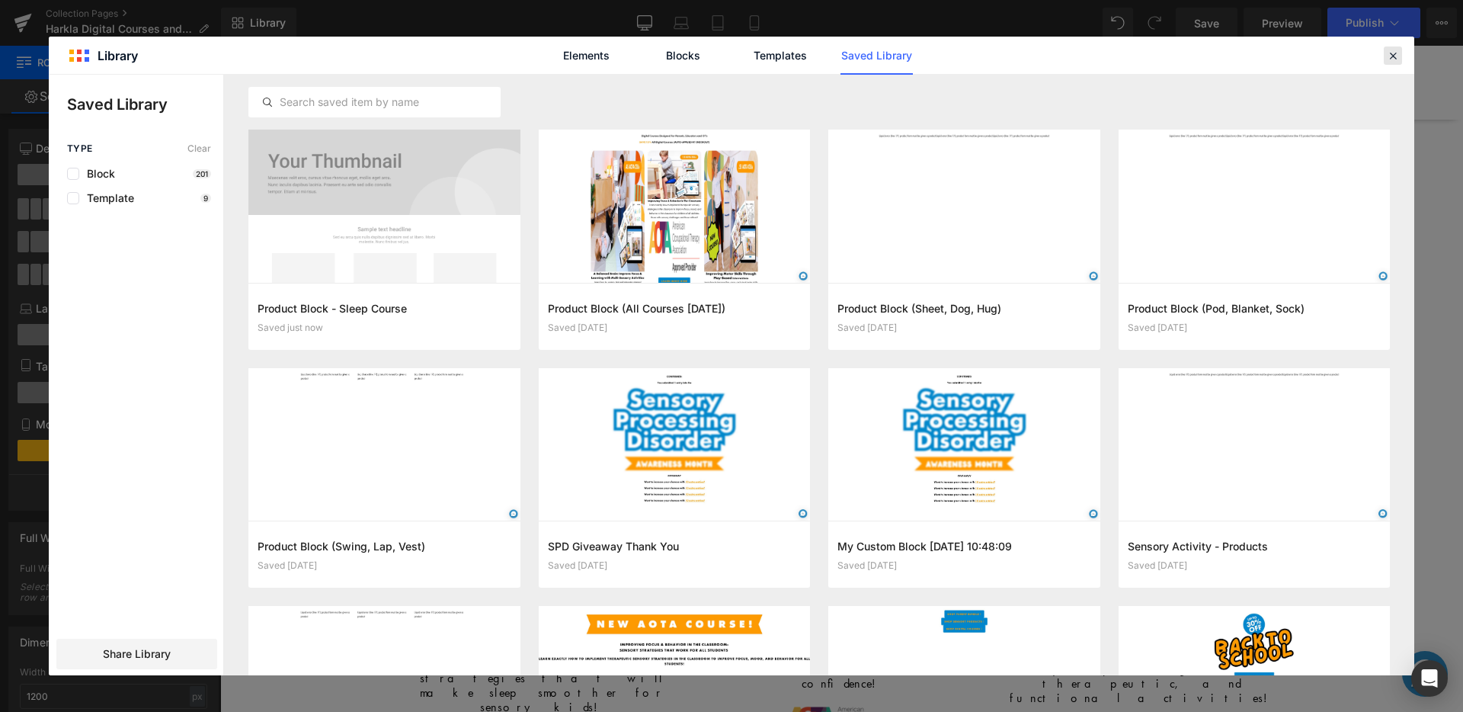
click at [1393, 49] on icon at bounding box center [1393, 56] width 14 height 14
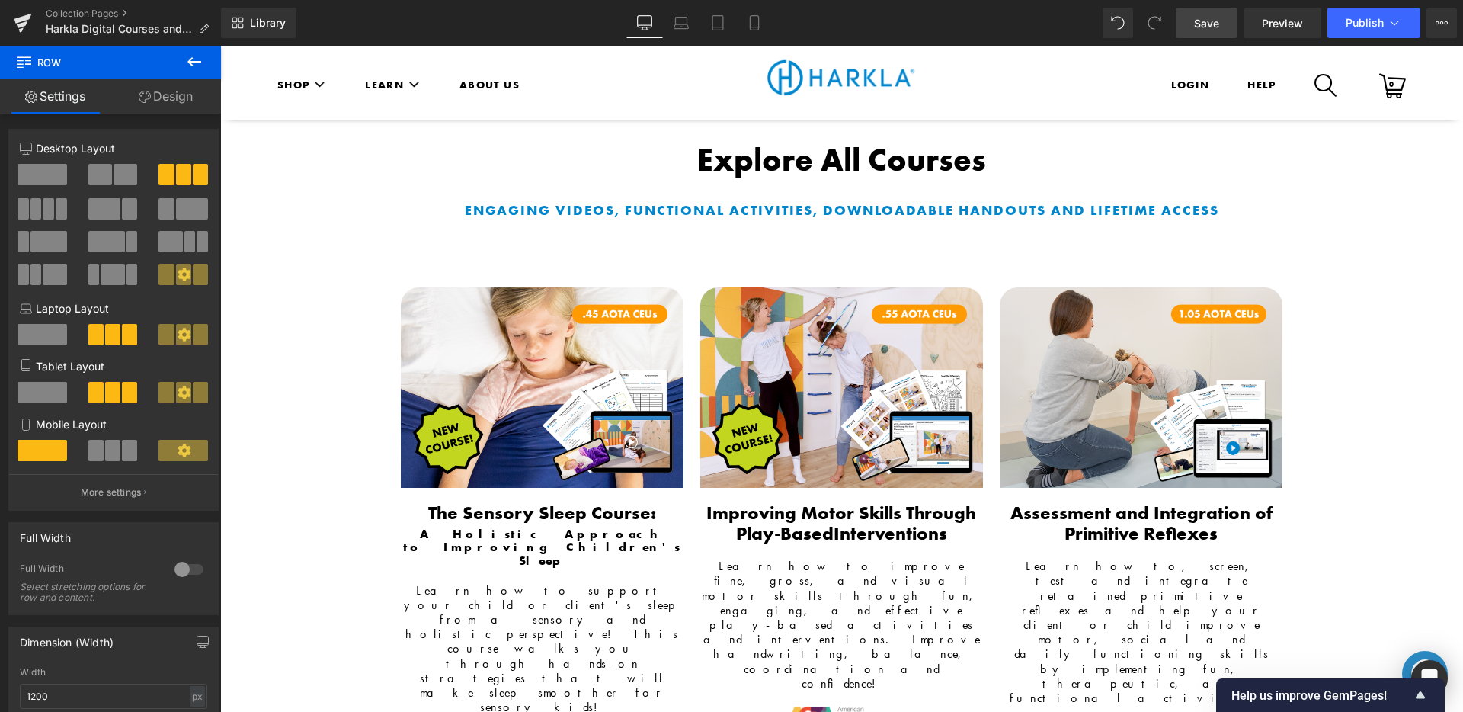
click at [1210, 24] on span "Save" at bounding box center [1206, 23] width 25 height 16
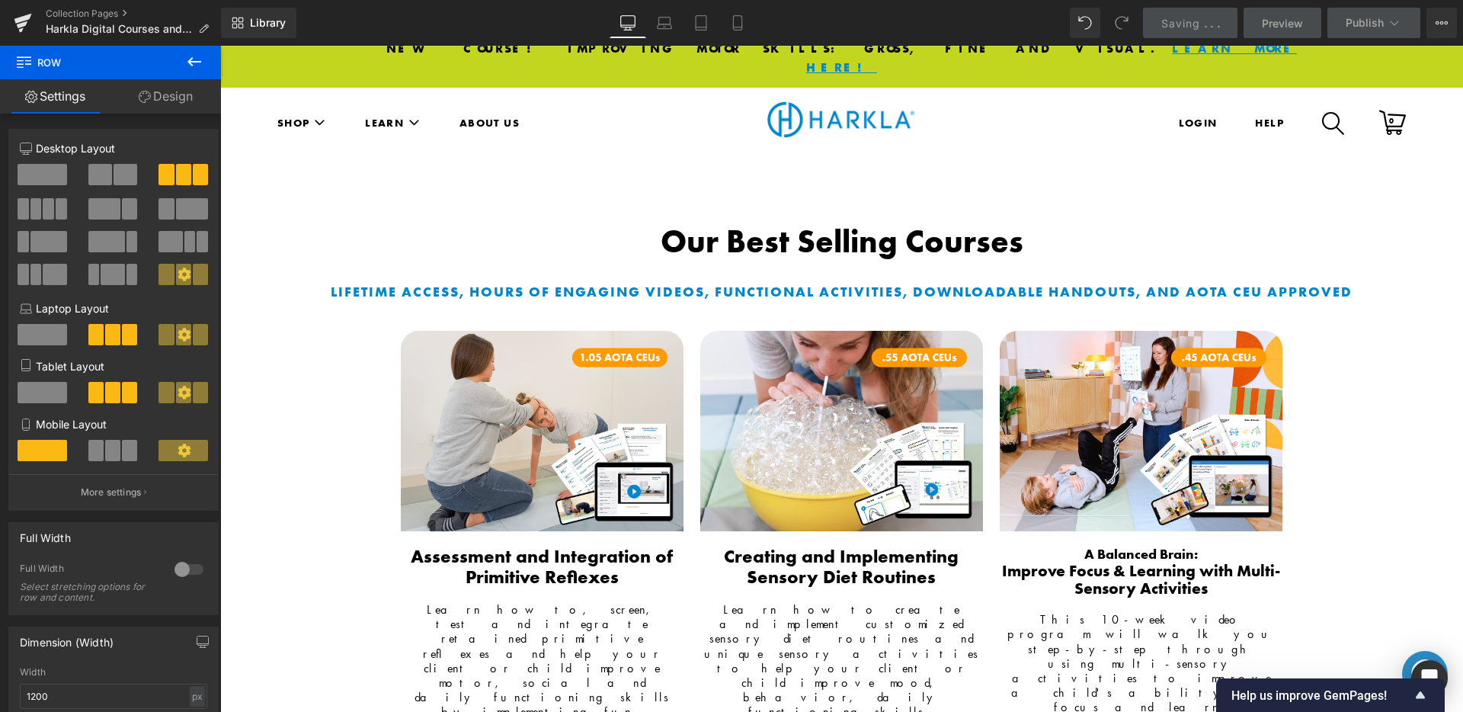
scroll to position [0, 0]
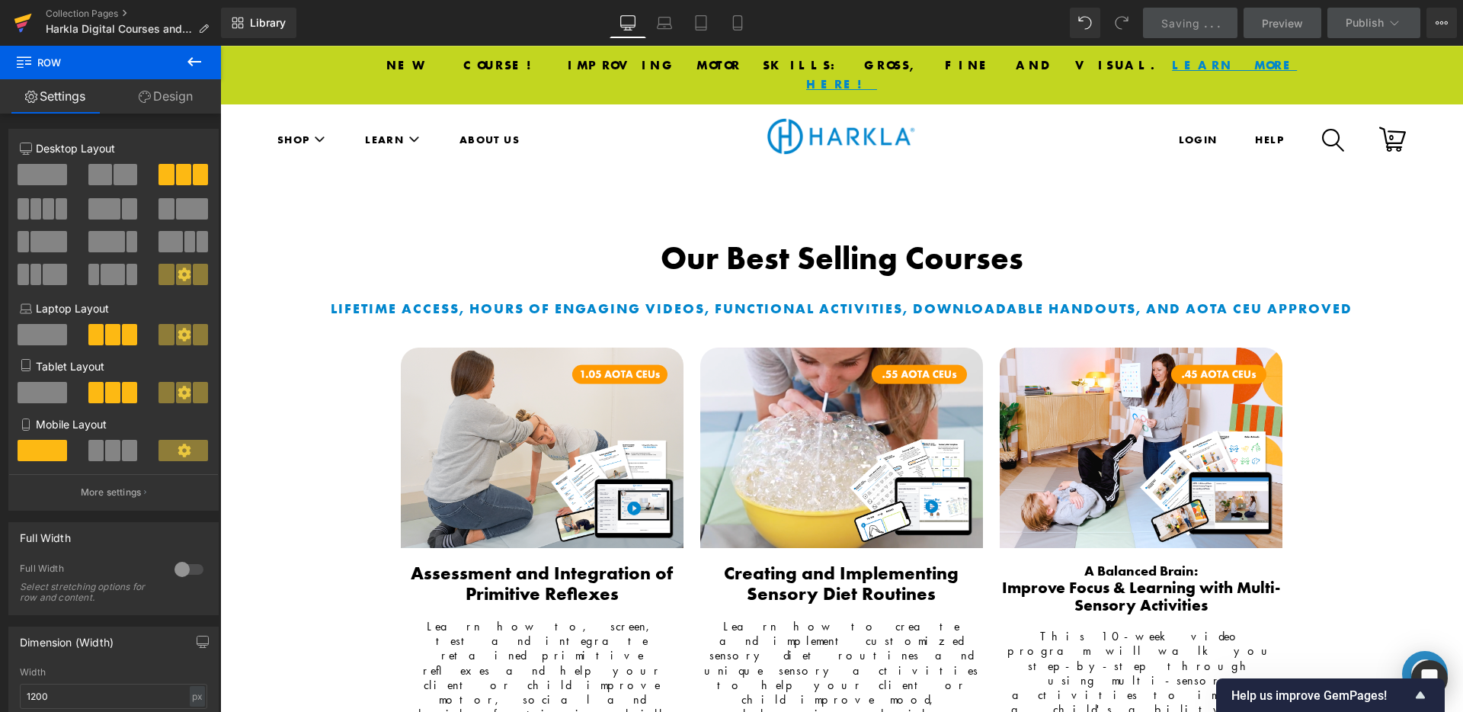
click at [24, 20] on icon at bounding box center [23, 19] width 18 height 10
